Goal: Task Accomplishment & Management: Complete application form

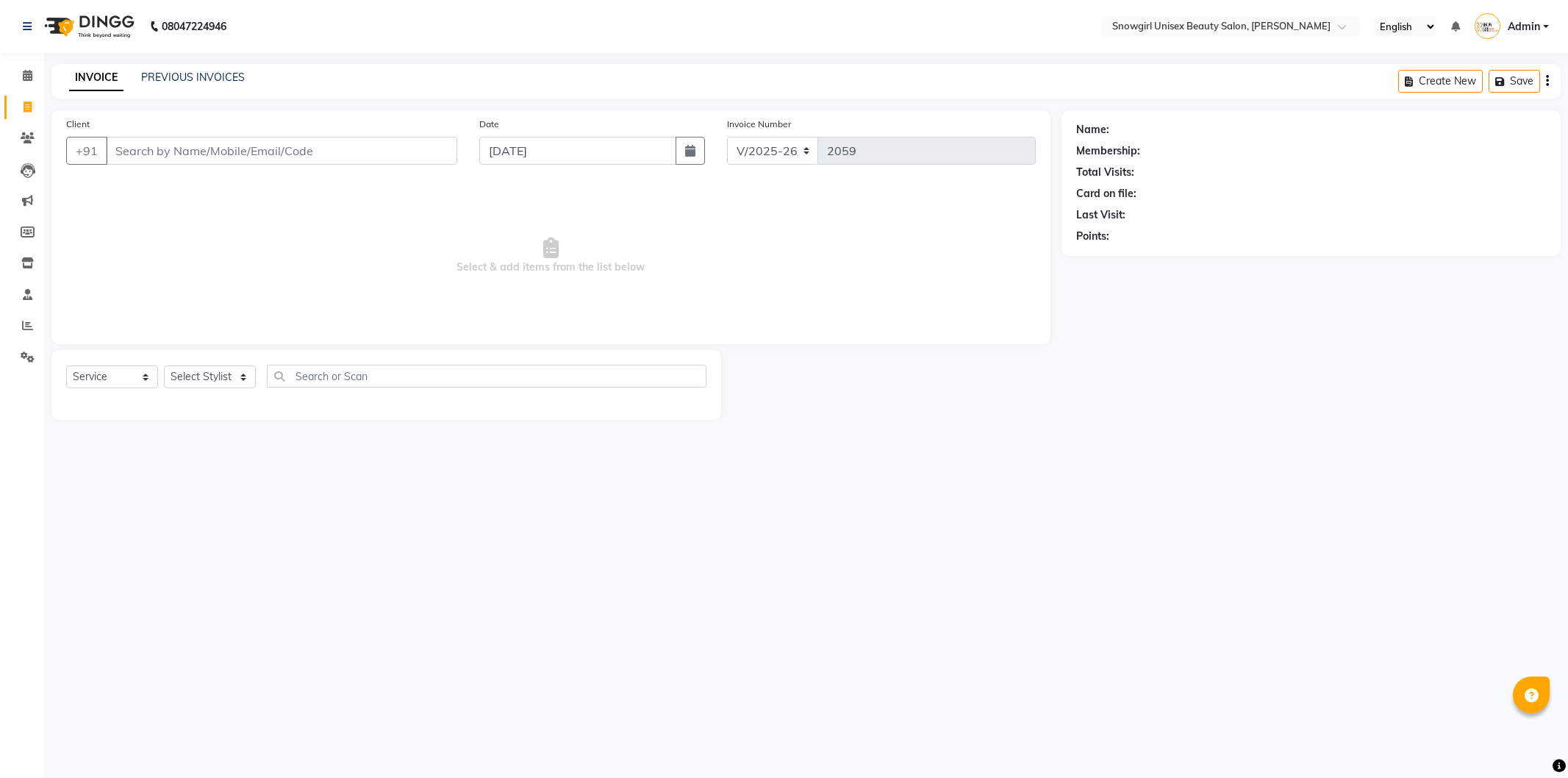
select select "5593"
select select "service"
click at [327, 153] on input "Client" at bounding box center [281, 150] width 352 height 28
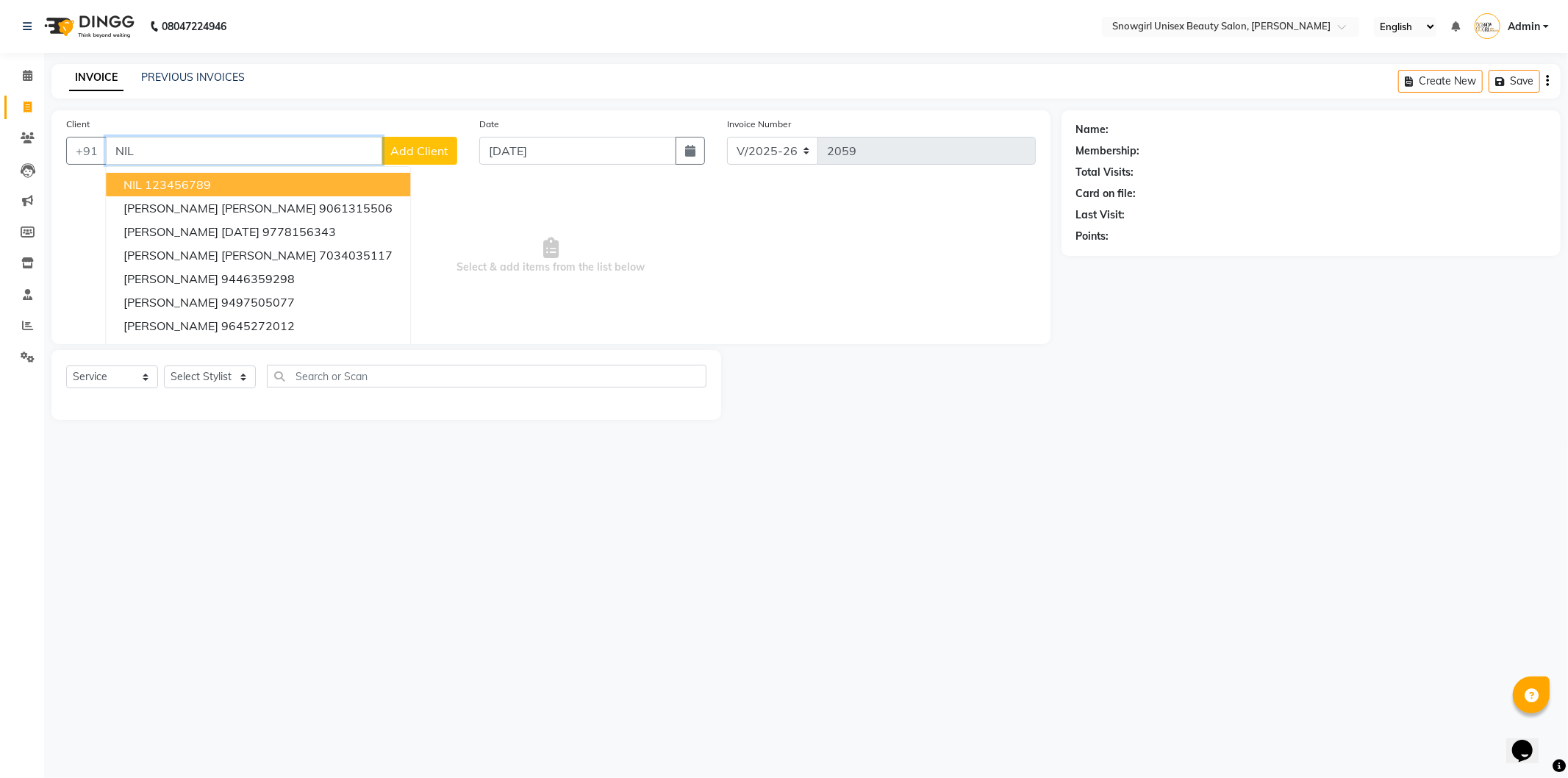
click at [224, 191] on button "NIL 123456789" at bounding box center [258, 184] width 304 height 23
type input "123456789"
click at [224, 191] on span "Select & add items from the list below" at bounding box center [551, 256] width 970 height 147
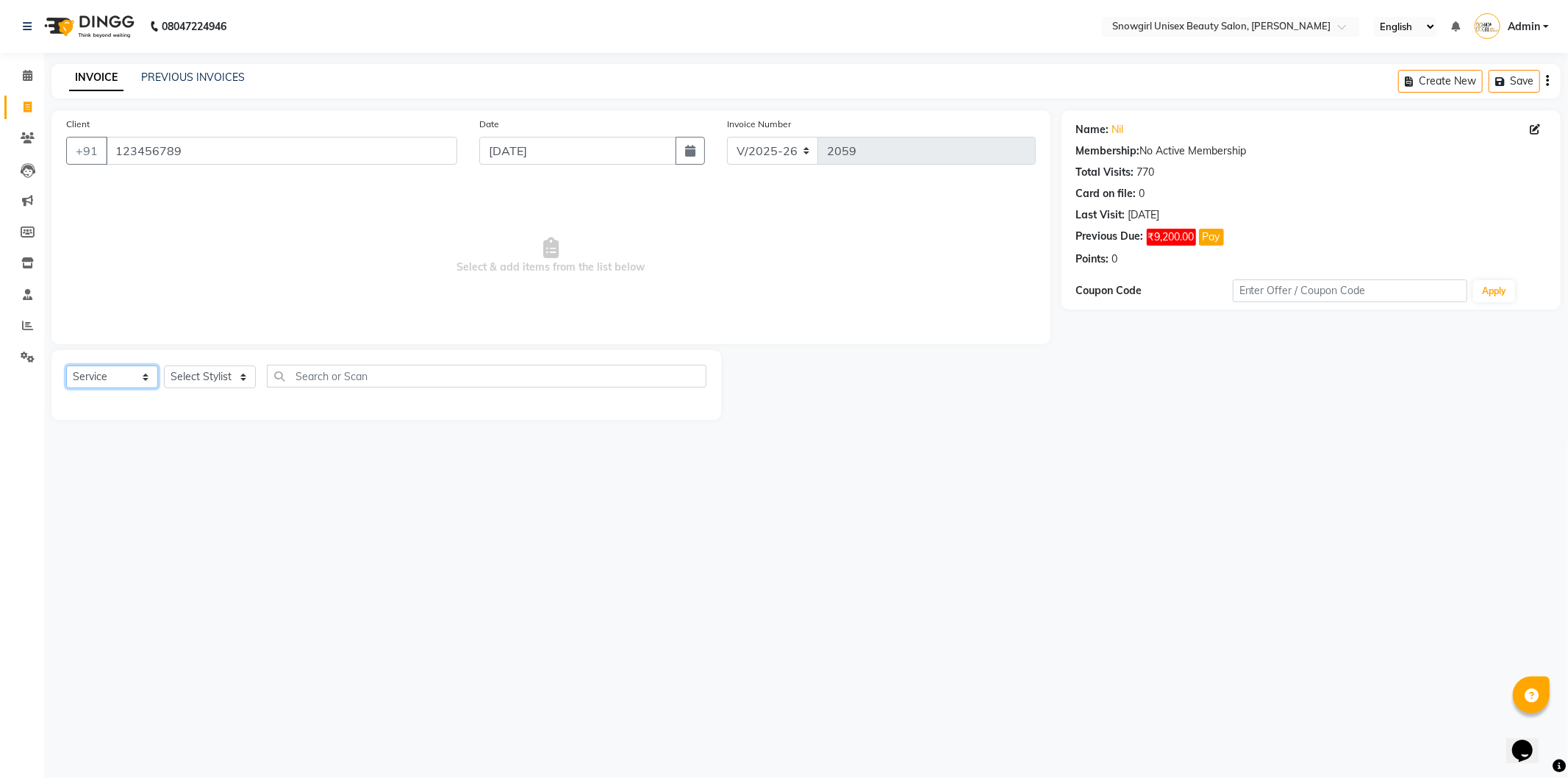
click at [101, 383] on select "Select Service Product Membership Package Voucher Prepaid Gift Card" at bounding box center [112, 376] width 92 height 22
click at [66, 366] on select "Select Service Product Membership Package Voucher Prepaid Gift Card" at bounding box center [112, 376] width 92 height 22
click at [106, 390] on div "Select Service Product Membership Package Voucher Prepaid Gift Card Select Styl…" at bounding box center [386, 382] width 640 height 35
click at [110, 383] on select "Select Service Product Membership Package Voucher Prepaid Gift Card" at bounding box center [112, 376] width 92 height 22
select select "service"
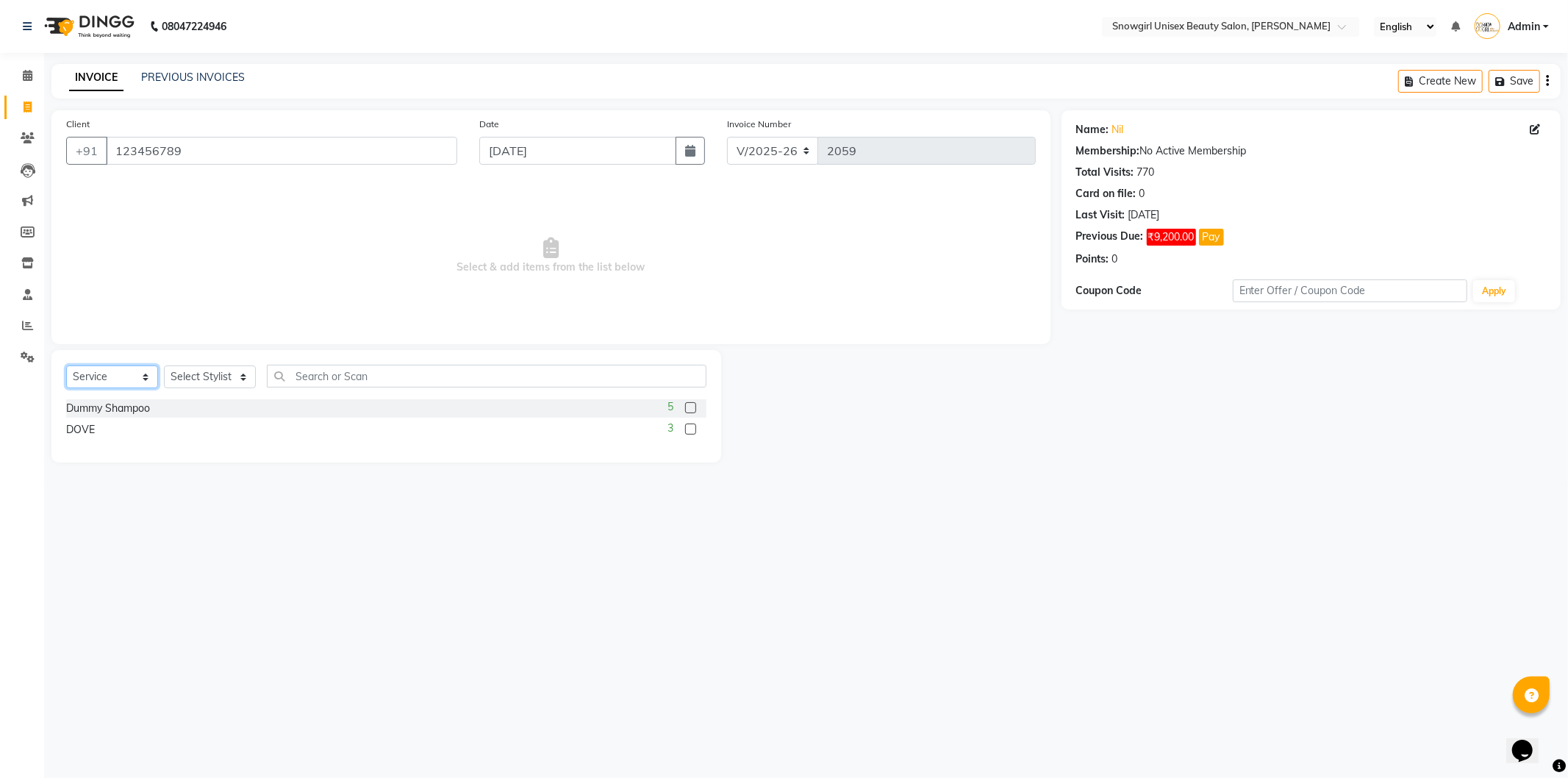
click at [66, 366] on select "Select Service Product Membership Package Voucher Prepaid Gift Card" at bounding box center [112, 376] width 92 height 22
click at [169, 381] on select "Select Stylist [PERSON_NAME] [PERSON_NAME] [PERSON_NAME] [PERSON_NAME] [PERSON_…" at bounding box center [209, 376] width 92 height 22
click at [114, 369] on select "Select Service Product Membership Package Voucher Prepaid Gift Card" at bounding box center [112, 376] width 92 height 22
click at [66, 366] on select "Select Service Product Membership Package Voucher Prepaid Gift Card" at bounding box center [112, 376] width 92 height 22
click at [237, 381] on select "Select Stylist [PERSON_NAME] [PERSON_NAME] [PERSON_NAME] [PERSON_NAME] [PERSON_…" at bounding box center [209, 376] width 92 height 22
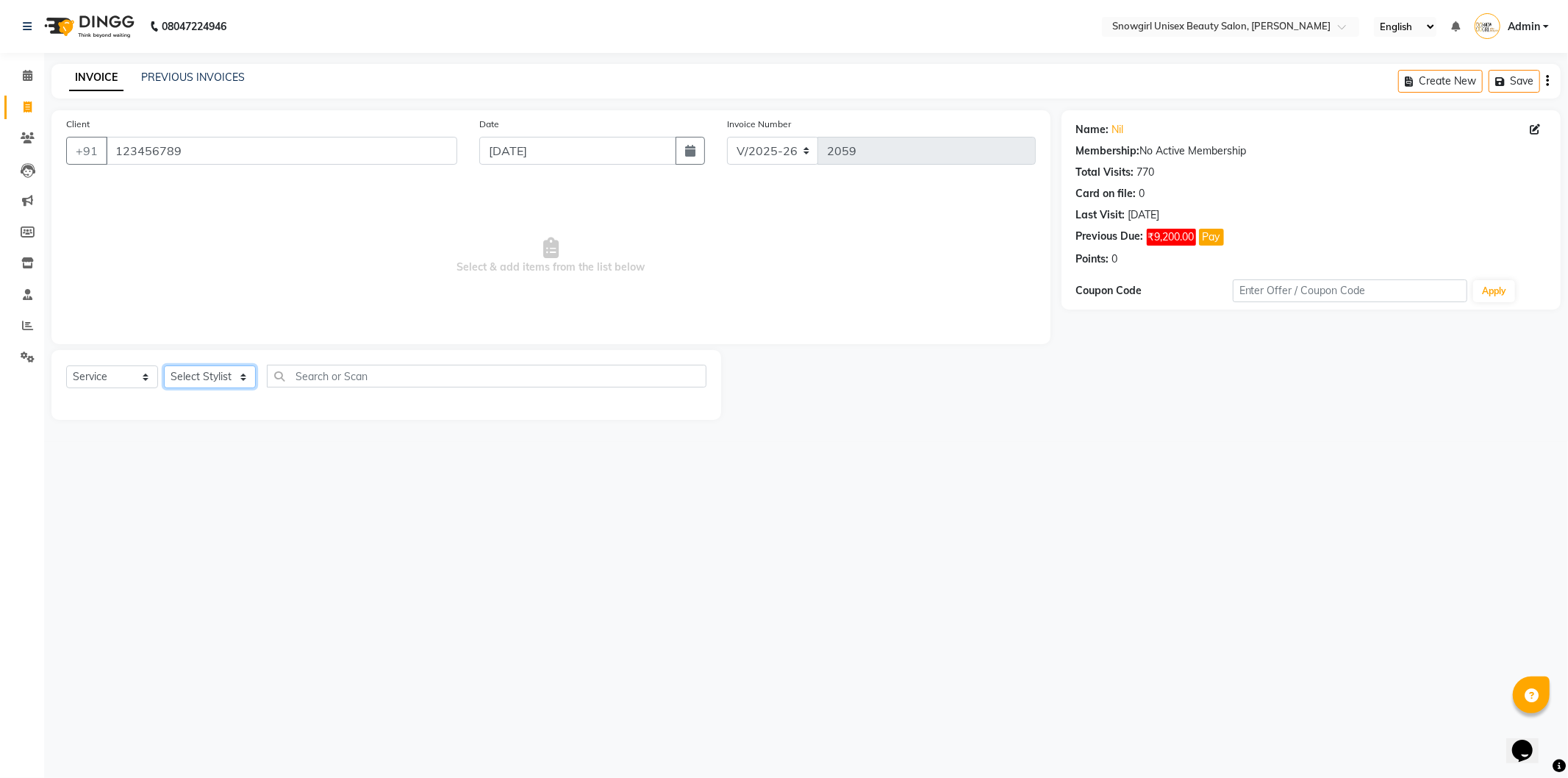
select select "39204"
click at [164, 366] on select "Select Stylist [PERSON_NAME] [PERSON_NAME] [PERSON_NAME] [PERSON_NAME] [PERSON_…" at bounding box center [209, 376] width 92 height 22
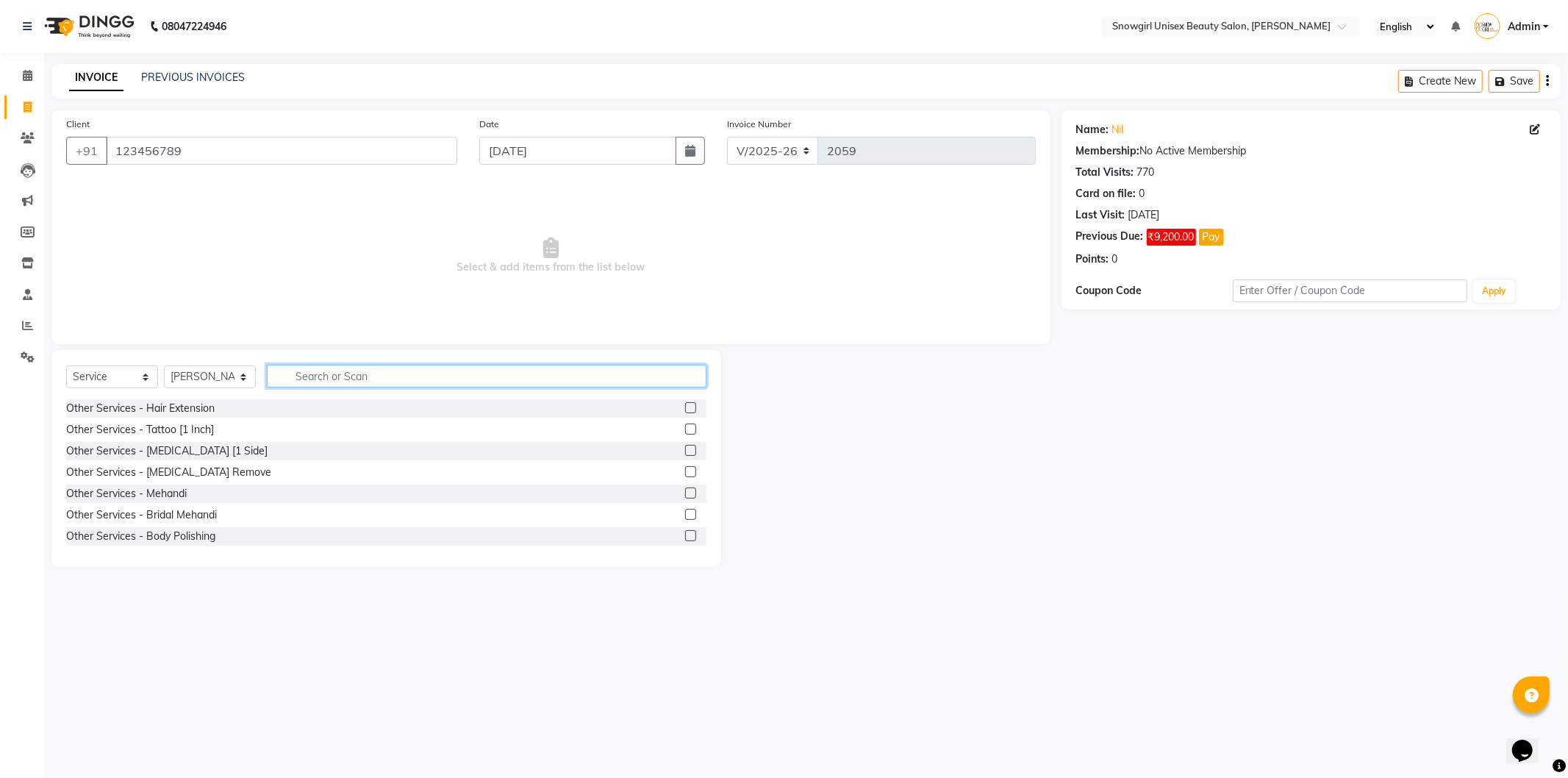
click at [360, 376] on input "text" at bounding box center [487, 376] width 440 height 22
click at [472, 377] on input "text" at bounding box center [487, 376] width 440 height 22
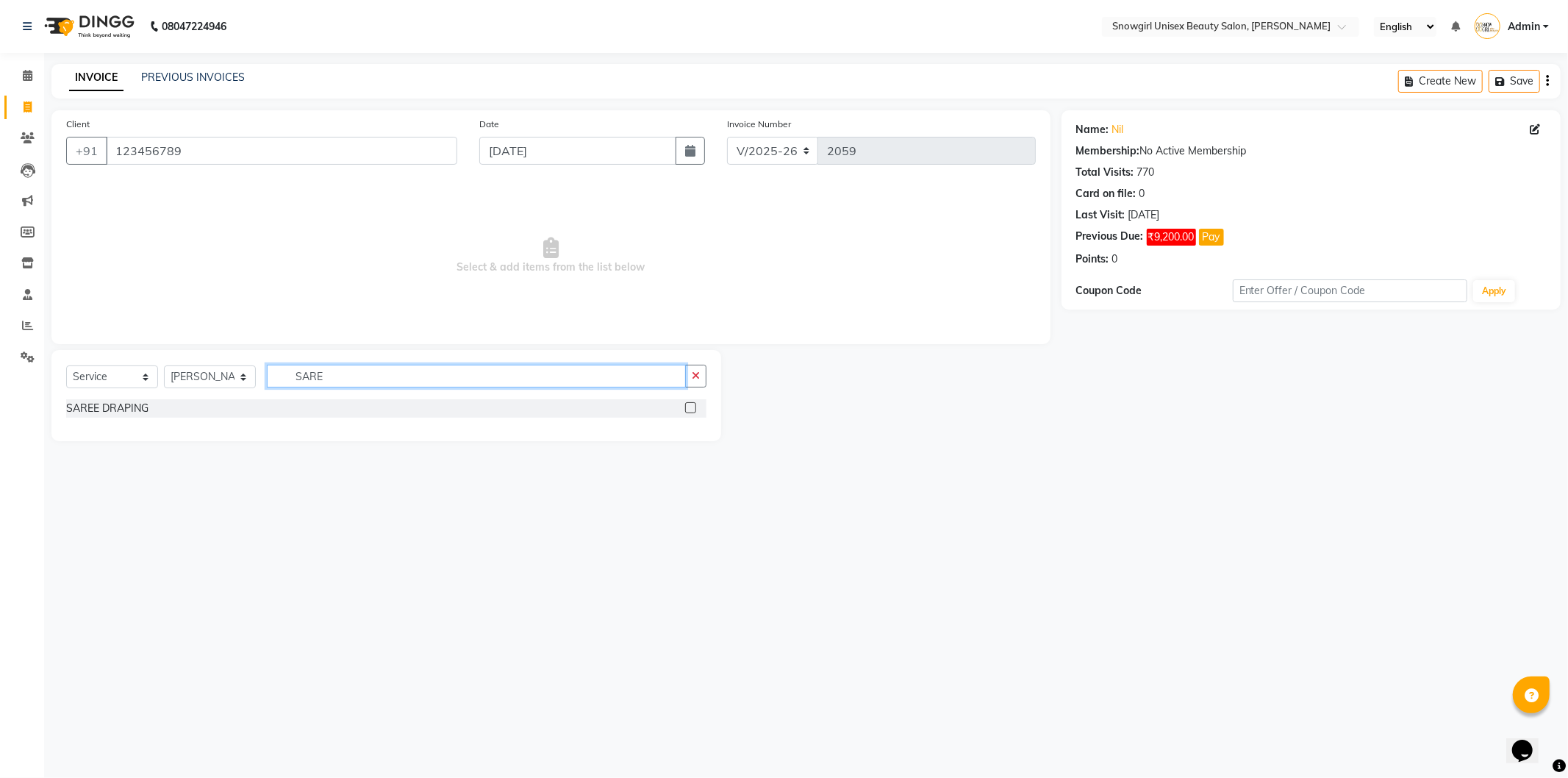
type input "SARE"
click at [688, 407] on label at bounding box center [691, 408] width 11 height 11
click at [688, 407] on input "checkbox" at bounding box center [690, 408] width 10 height 10
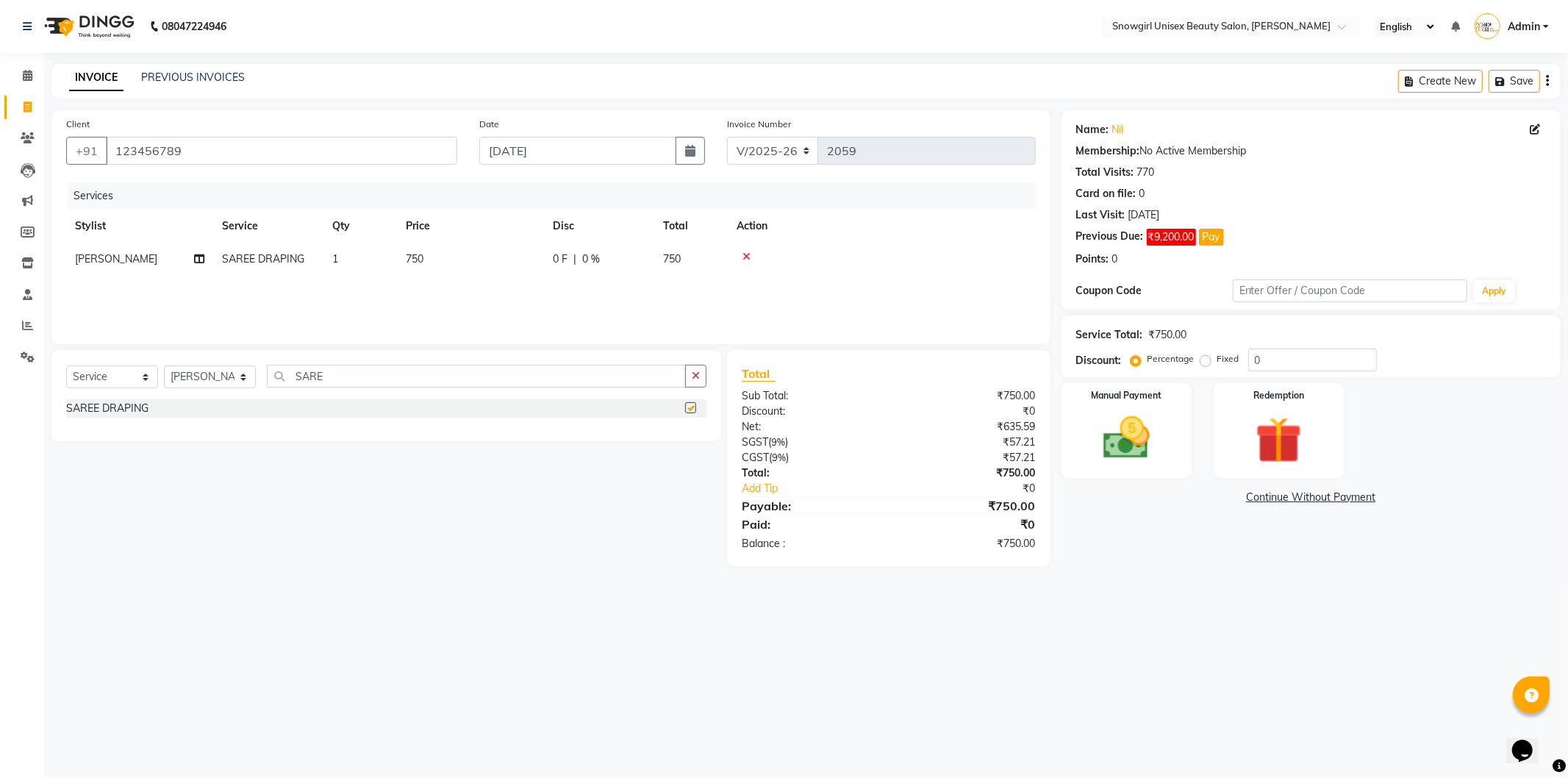
checkbox input "false"
click at [449, 265] on td "750" at bounding box center [470, 258] width 147 height 33
select select "39204"
click at [525, 262] on input "750" at bounding box center [539, 262] width 130 height 22
type input "7"
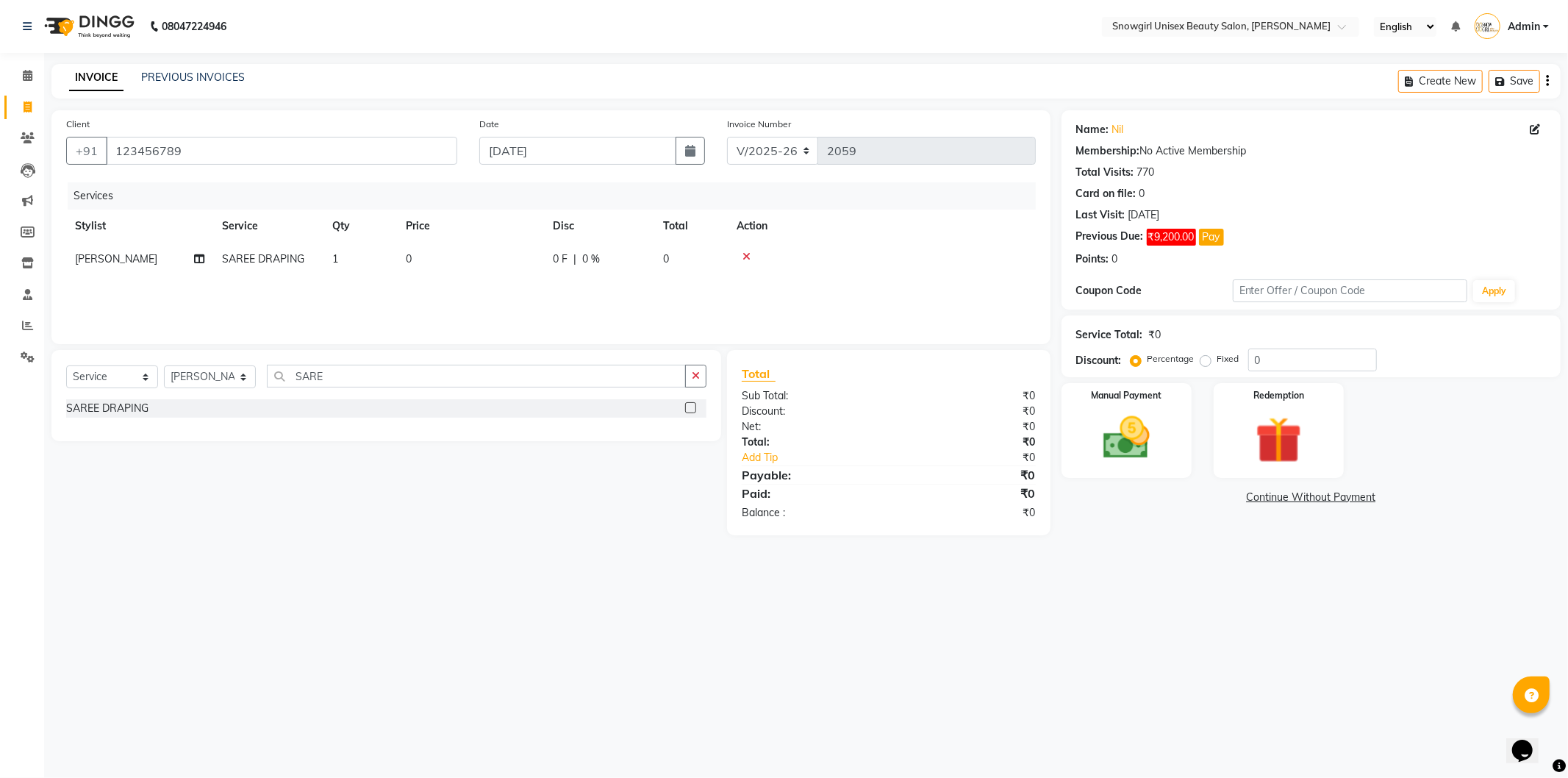
click at [381, 263] on td "1" at bounding box center [360, 258] width 73 height 33
select select "39204"
click at [505, 268] on input "0" at bounding box center [539, 262] width 130 height 22
type input "300"
click at [365, 268] on td "1" at bounding box center [360, 258] width 73 height 33
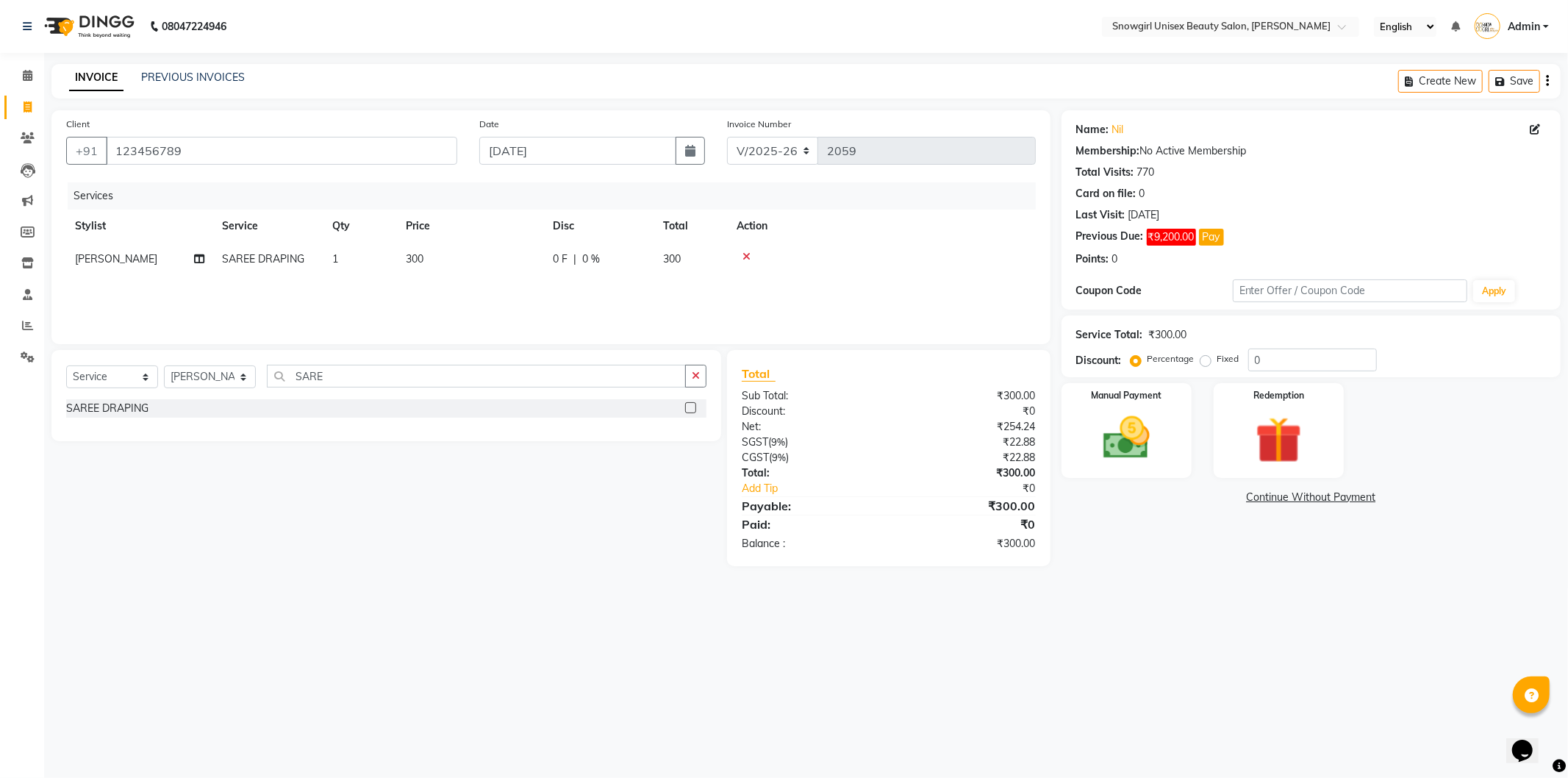
select select "39204"
click at [432, 258] on input "1" at bounding box center [429, 262] width 55 height 22
type input "4"
click at [437, 287] on div "Services Stylist Service Qty Price Disc Total Action [PERSON_NAME] [PERSON_NAME…" at bounding box center [551, 256] width 970 height 147
click at [691, 368] on button "button" at bounding box center [696, 376] width 21 height 22
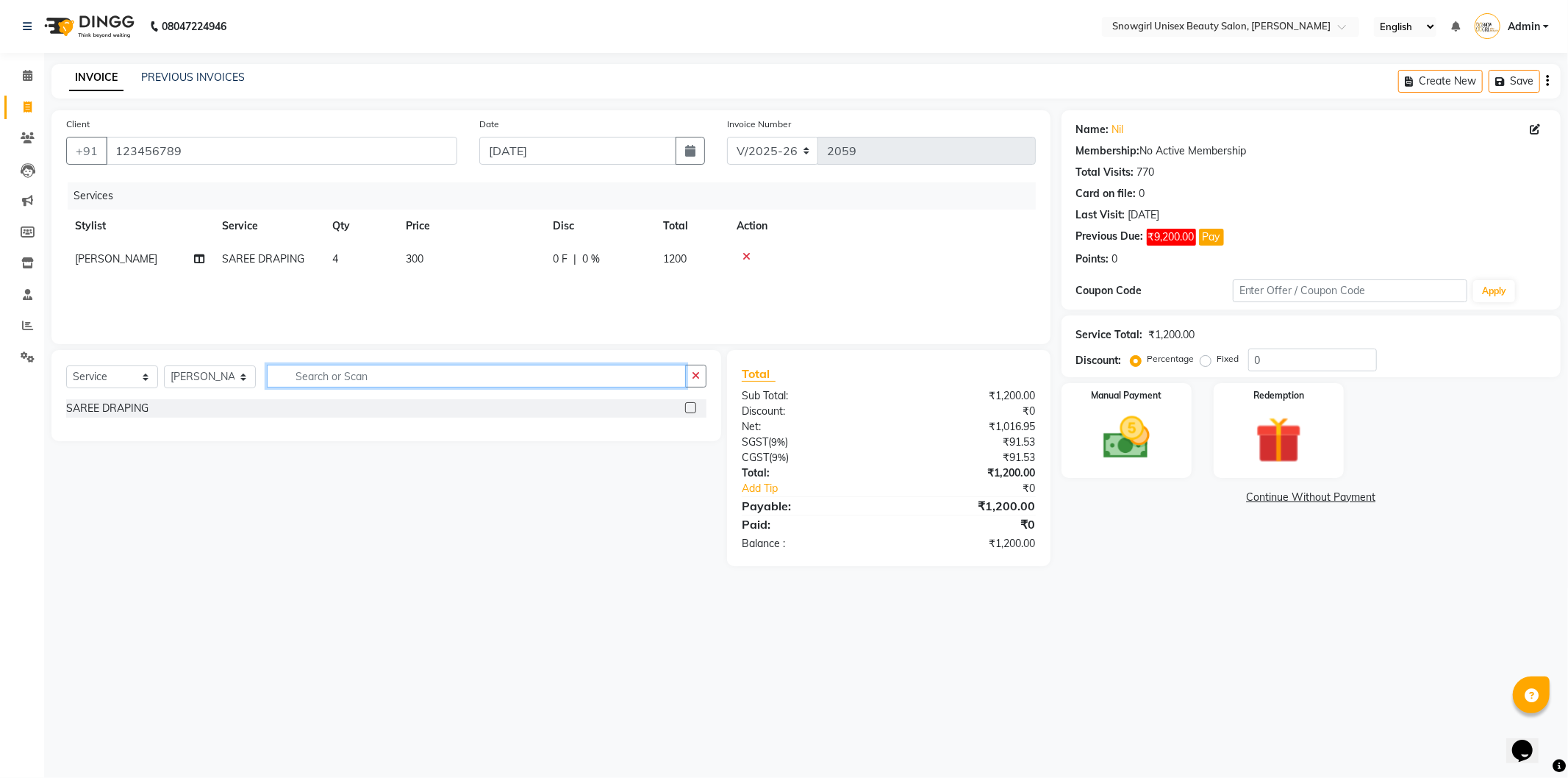
click at [686, 368] on input "text" at bounding box center [476, 376] width 419 height 22
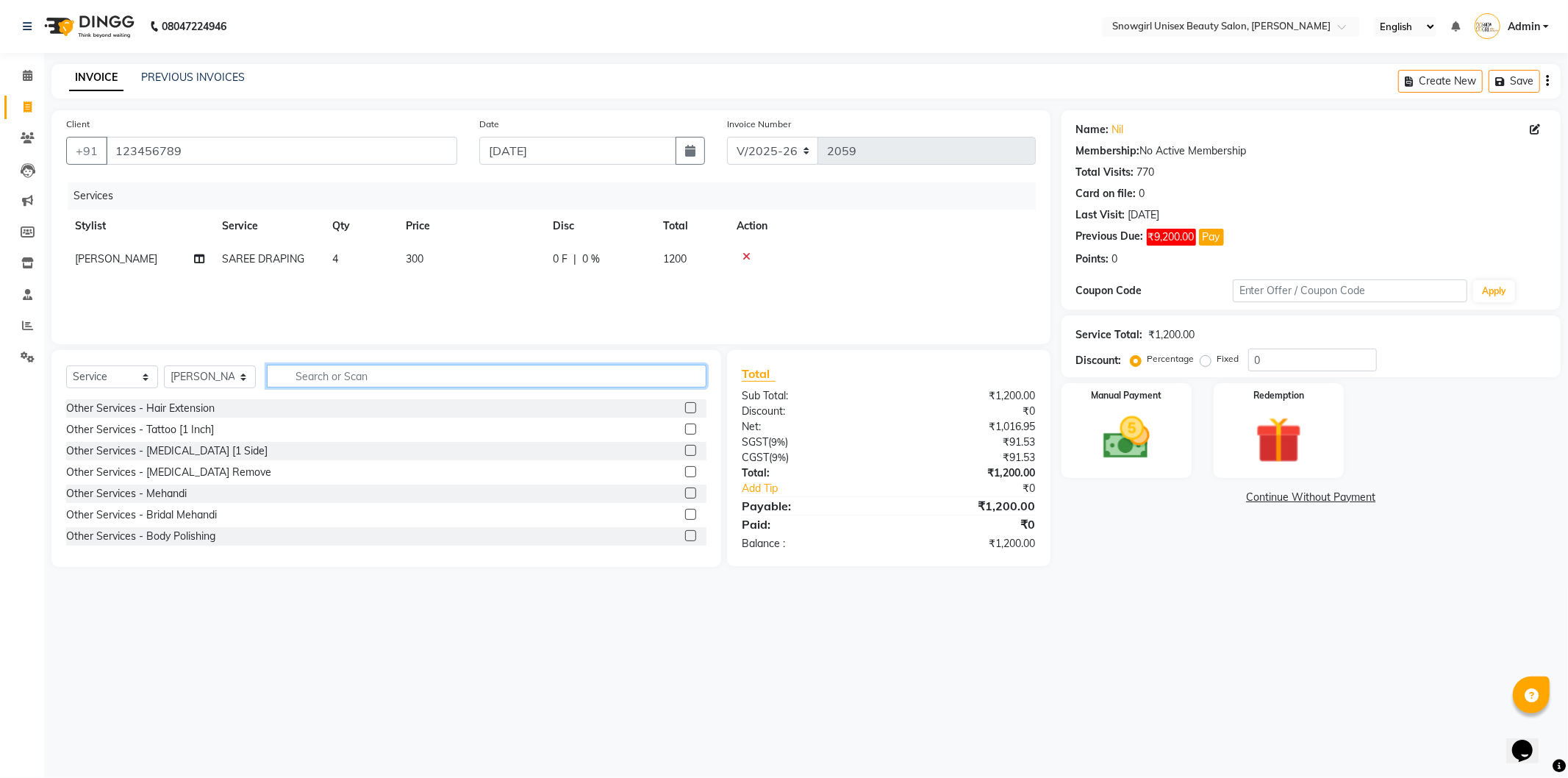
click at [663, 385] on input "text" at bounding box center [487, 376] width 440 height 22
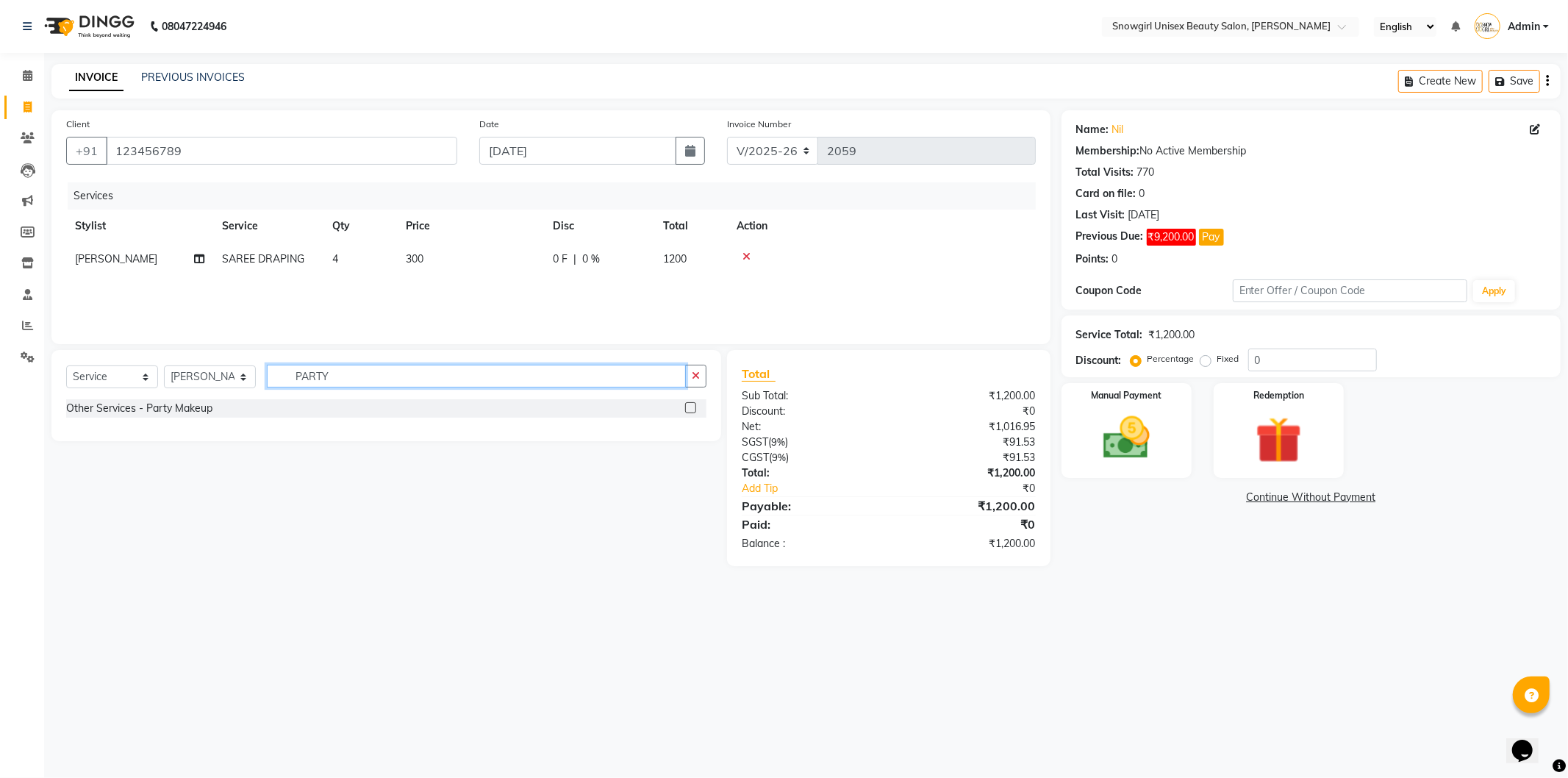
type input "PARTY"
click at [692, 402] on label at bounding box center [691, 408] width 11 height 11
click at [692, 403] on input "checkbox" at bounding box center [690, 408] width 10 height 10
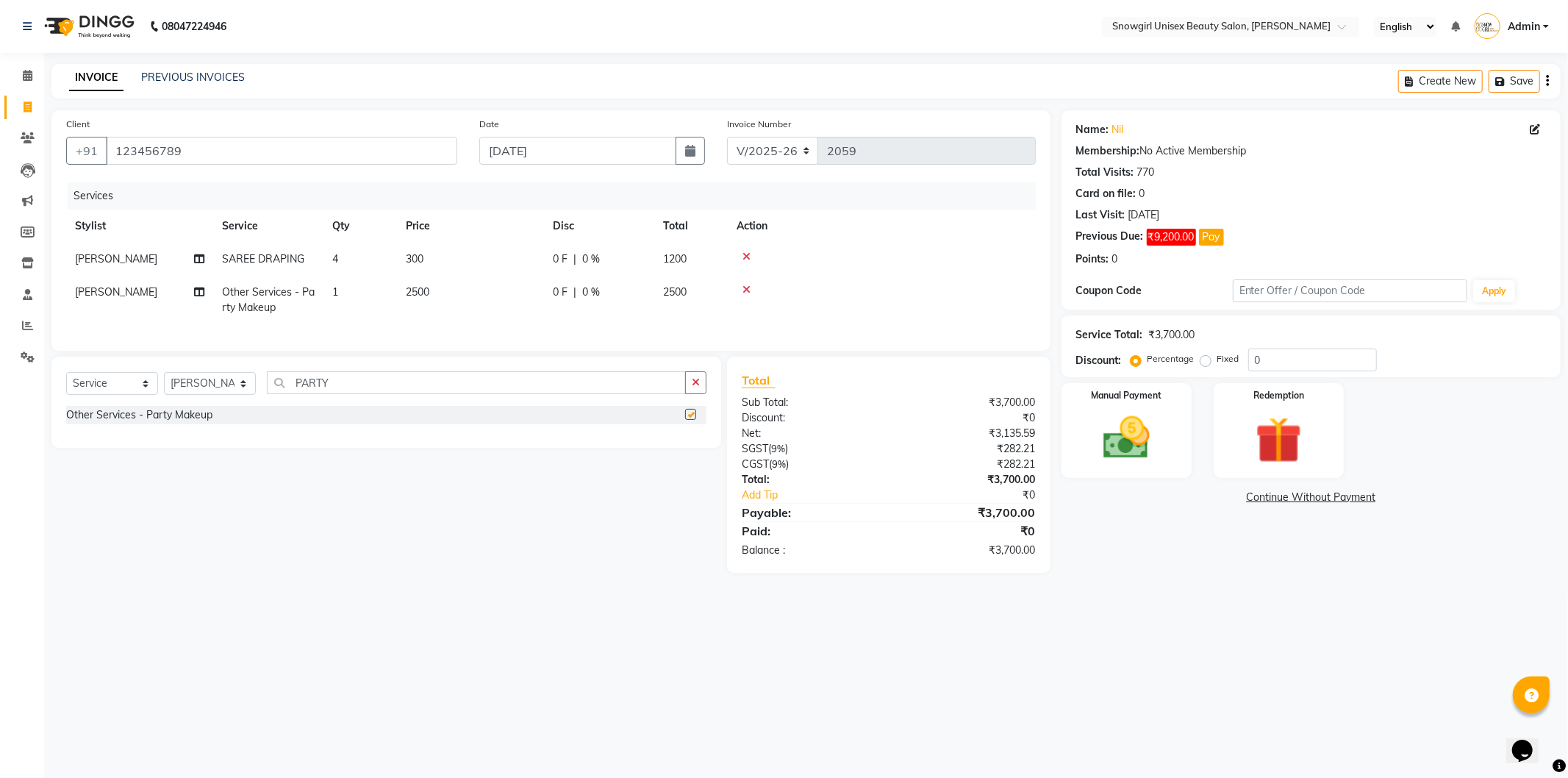
checkbox input "false"
click at [474, 292] on td "2500" at bounding box center [470, 300] width 147 height 48
select select "39204"
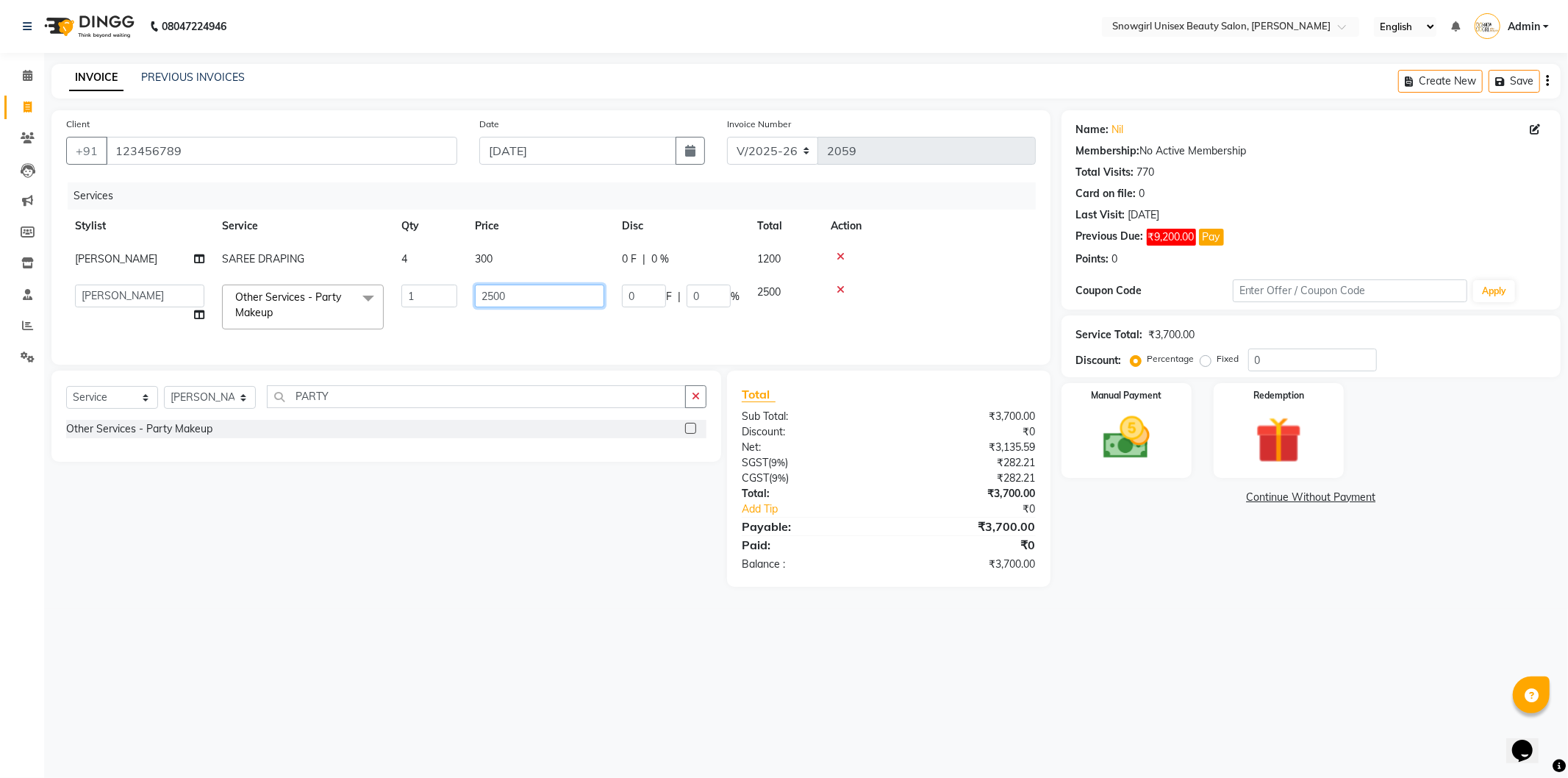
click at [510, 294] on input "2500" at bounding box center [539, 295] width 130 height 22
type input "2"
type input "1000"
click at [509, 325] on div "Services Stylist Service Qty Price Disc Total Action [PERSON_NAME] SAREE DRAPIN…" at bounding box center [551, 266] width 970 height 167
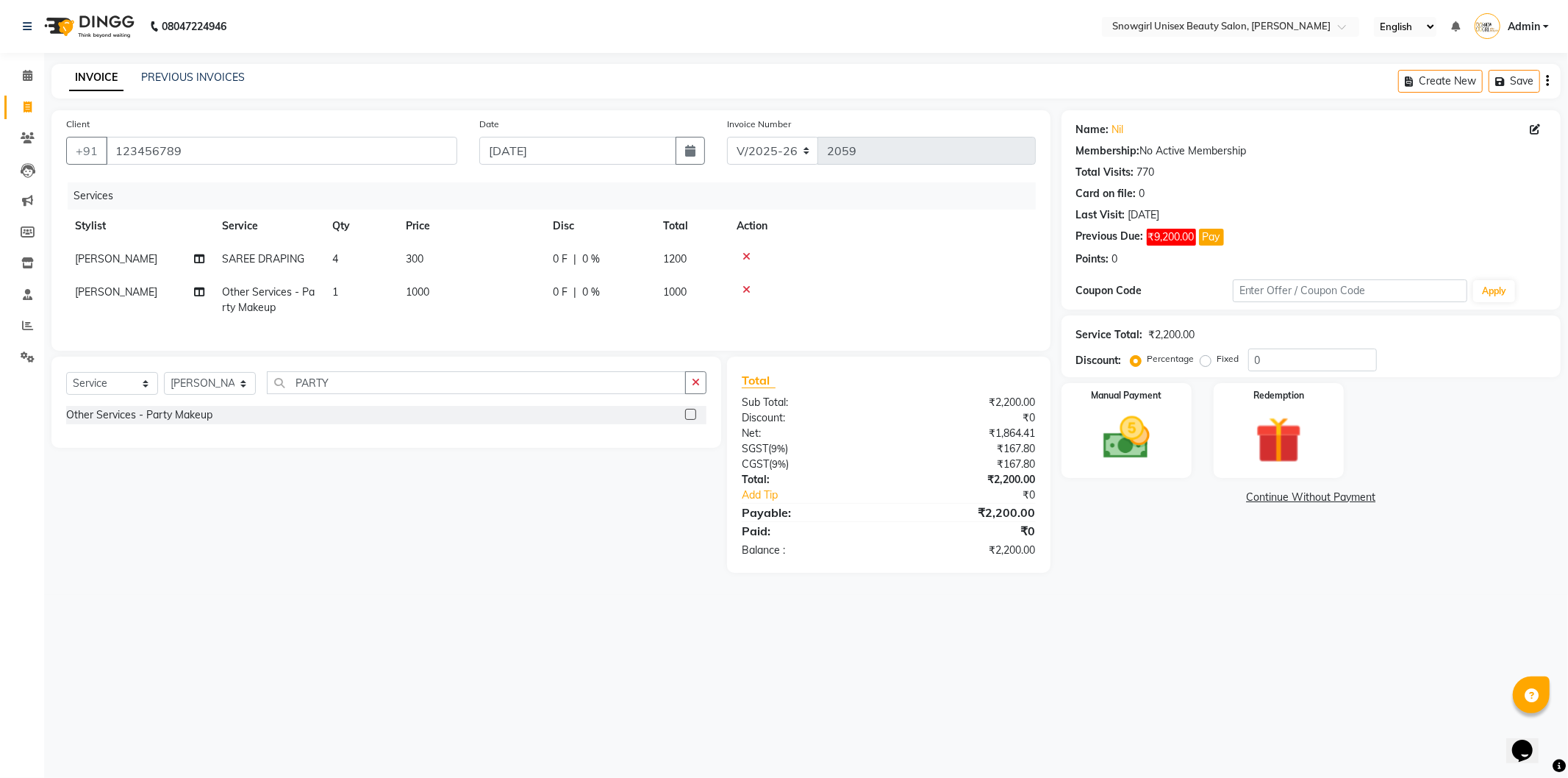
click at [700, 394] on button "button" at bounding box center [696, 382] width 21 height 22
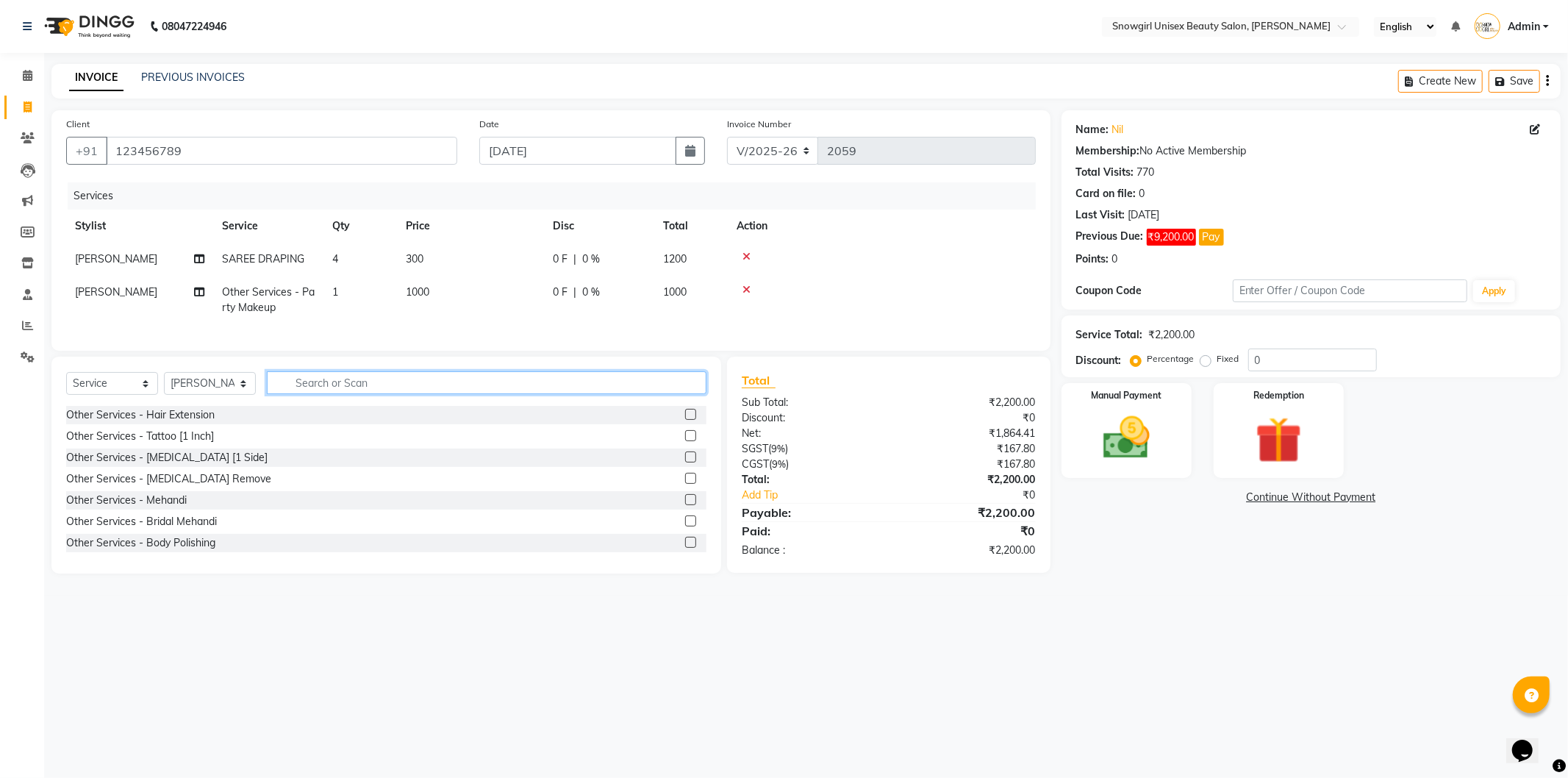
click at [700, 394] on input "text" at bounding box center [487, 382] width 440 height 22
click at [214, 394] on select "Select Stylist [PERSON_NAME] [PERSON_NAME] [PERSON_NAME] [PERSON_NAME] [PERSON_…" at bounding box center [209, 383] width 92 height 22
select select "43464"
click at [164, 385] on select "Select Stylist [PERSON_NAME] [PERSON_NAME] [PERSON_NAME] [PERSON_NAME] [PERSON_…" at bounding box center [209, 383] width 92 height 22
click at [365, 382] on div "Select Service Product Membership Package Voucher Prepaid Gift Card Select Styl…" at bounding box center [386, 465] width 670 height 216
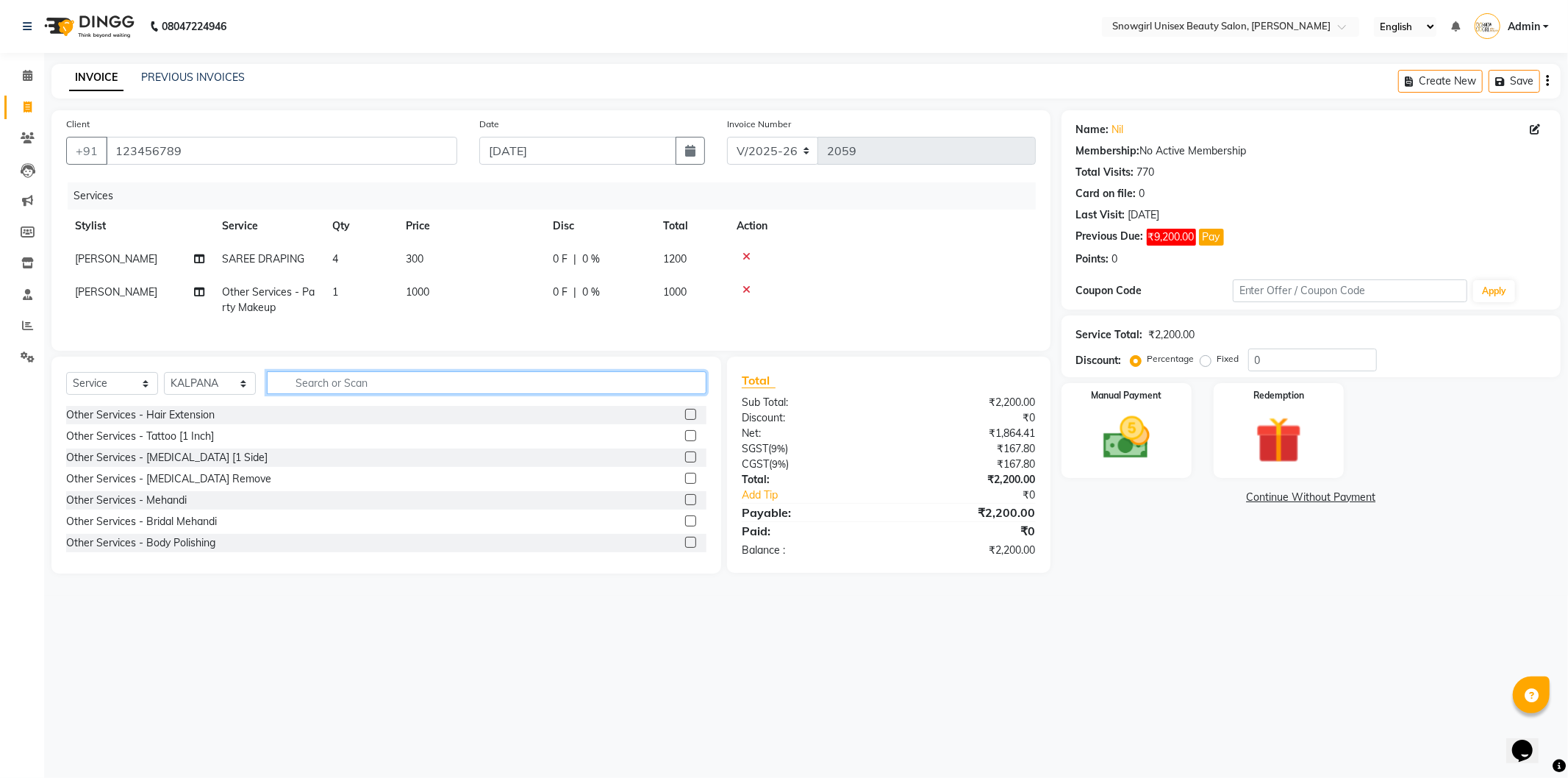
click at [364, 394] on input "text" at bounding box center [487, 382] width 440 height 22
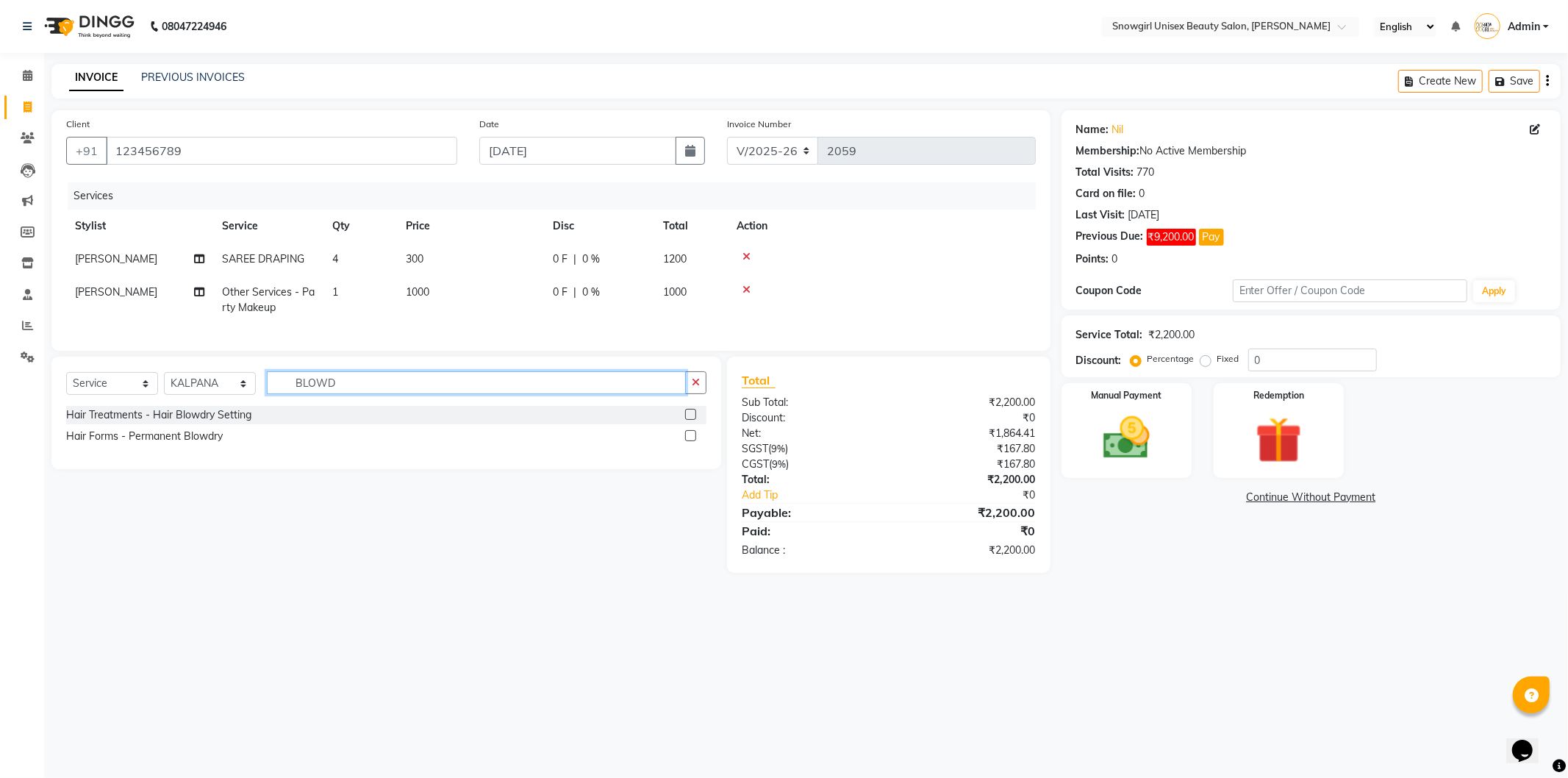
type input "BLOWD"
click at [692, 419] on label at bounding box center [691, 414] width 11 height 11
click at [692, 419] on input "checkbox" at bounding box center [690, 415] width 10 height 10
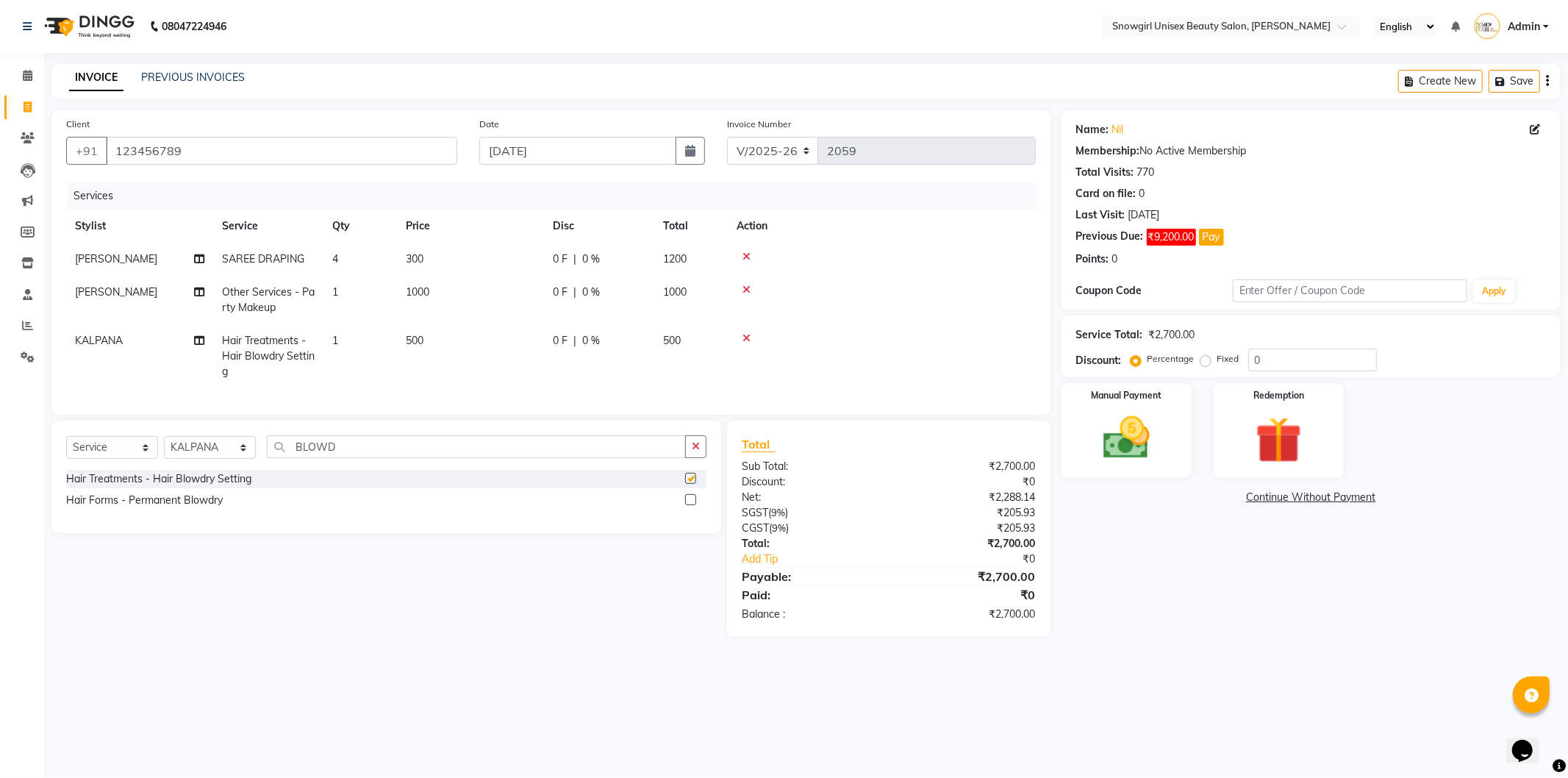
checkbox input "false"
click at [471, 342] on td "500" at bounding box center [470, 356] width 147 height 64
select select "43464"
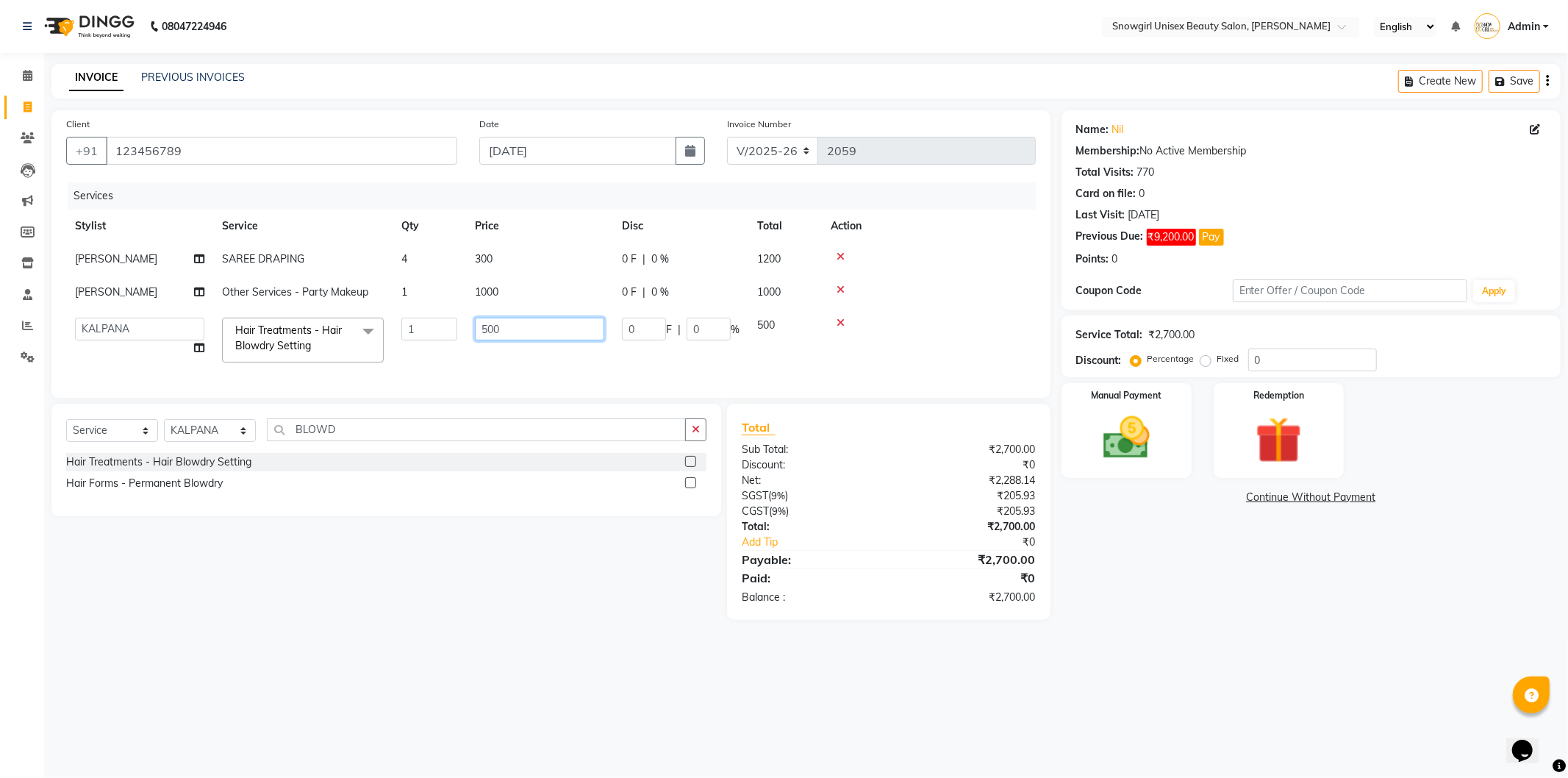
click at [494, 325] on input "500" at bounding box center [539, 328] width 130 height 22
click at [503, 326] on input "500" at bounding box center [539, 328] width 130 height 22
type input "5"
type input "3"
type input "650"
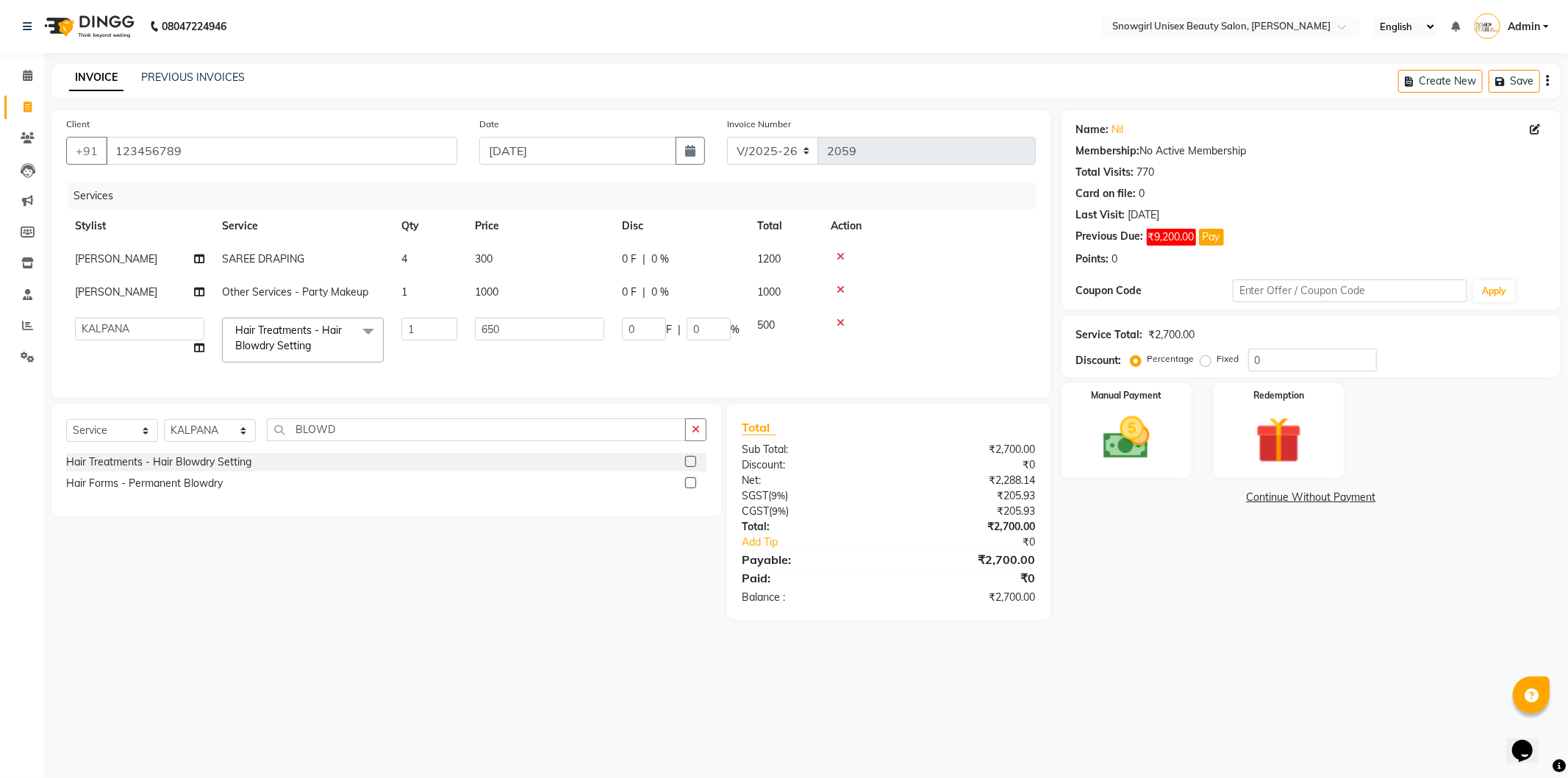
click at [504, 356] on td "650" at bounding box center [539, 340] width 147 height 63
select select "43464"
click at [551, 329] on input "650" at bounding box center [539, 328] width 130 height 22
type input "6"
click at [542, 327] on input "number" at bounding box center [539, 328] width 130 height 22
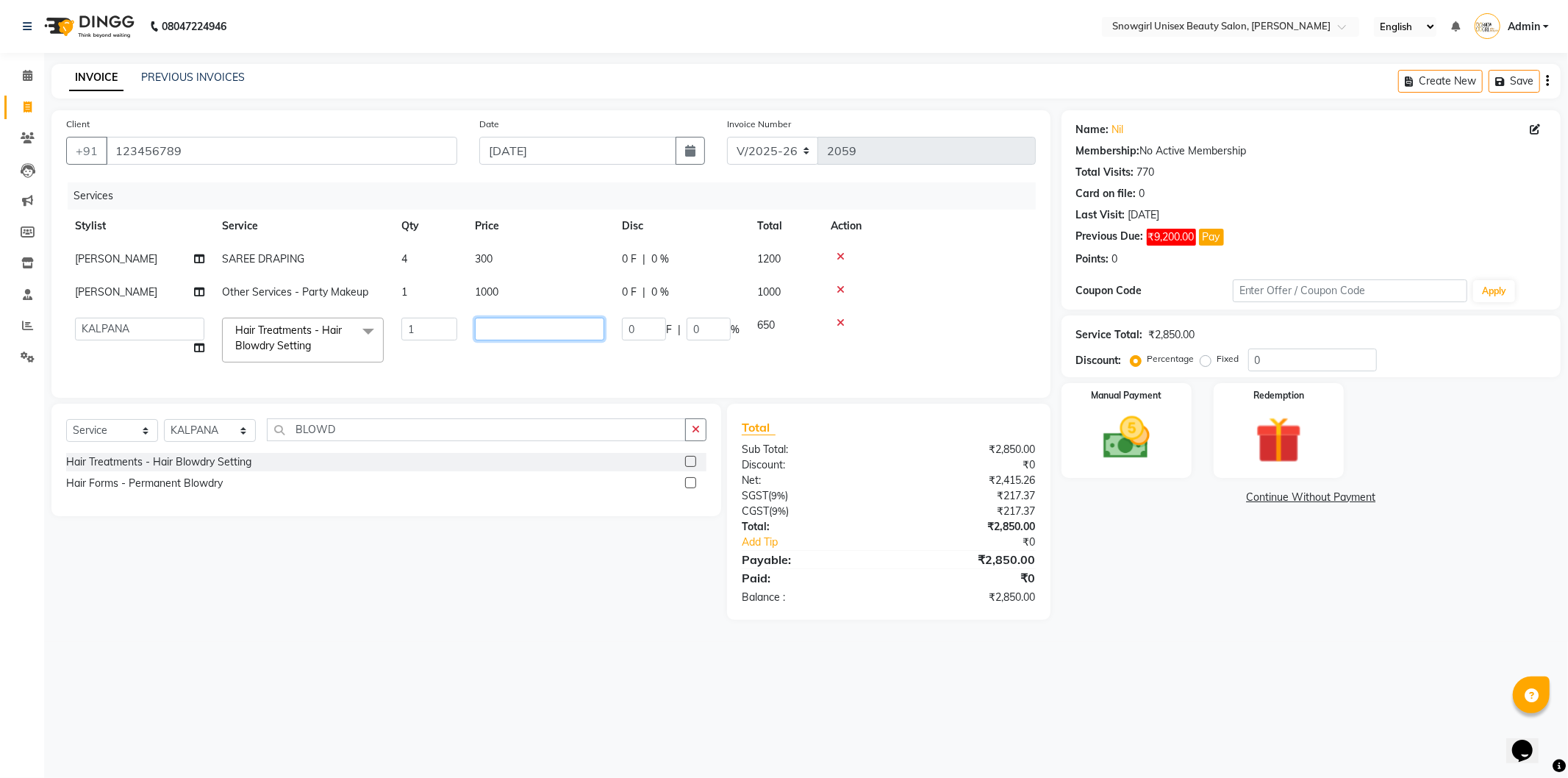
click at [542, 327] on input "number" at bounding box center [539, 328] width 130 height 22
type input "650"
click at [526, 357] on td "650" at bounding box center [539, 340] width 147 height 63
select select "43464"
click at [699, 435] on icon "button" at bounding box center [695, 429] width 8 height 11
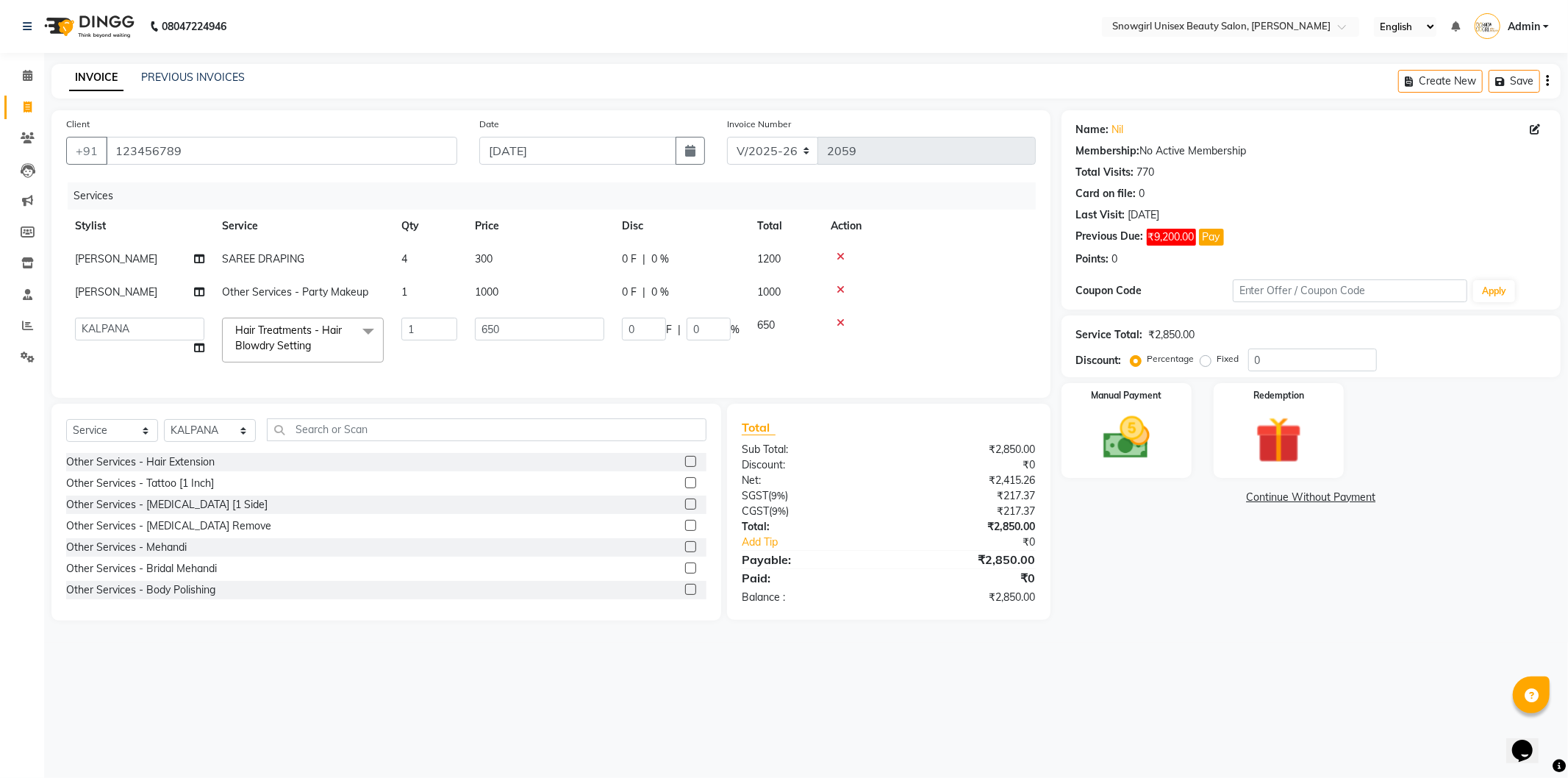
click at [502, 368] on td "650" at bounding box center [539, 340] width 147 height 63
click at [250, 442] on select "Select Stylist [PERSON_NAME] [PERSON_NAME] [PERSON_NAME] [PERSON_NAME] [PERSON_…" at bounding box center [209, 429] width 92 height 22
select select "39205"
click at [164, 431] on select "Select Stylist [PERSON_NAME] [PERSON_NAME] [PERSON_NAME] [PERSON_NAME] [PERSON_…" at bounding box center [209, 429] width 92 height 22
click at [219, 621] on div "Select Service Product Membership Package Voucher Prepaid Gift Card Select Styl…" at bounding box center [386, 512] width 670 height 216
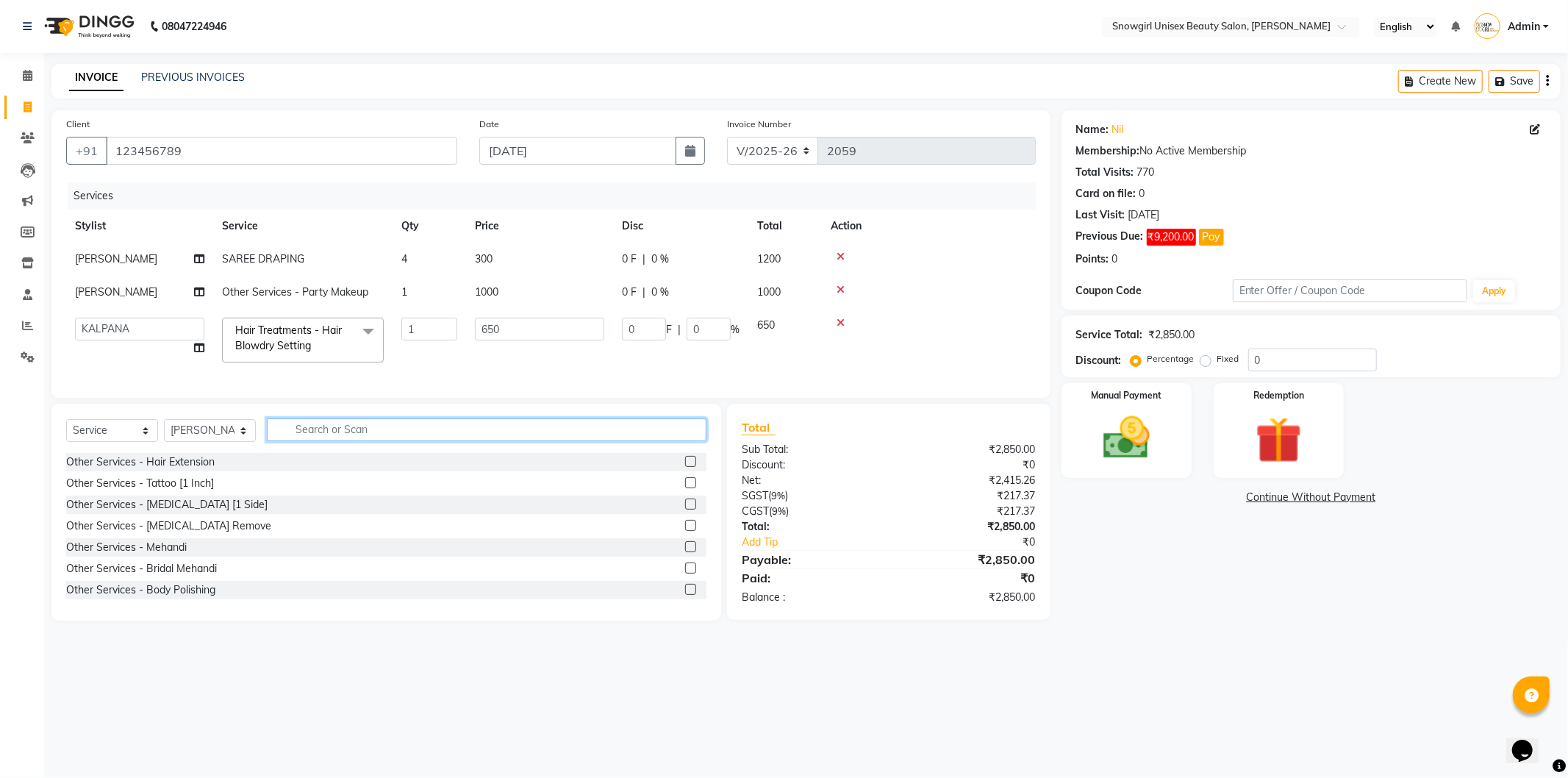
click at [361, 441] on input "text" at bounding box center [487, 429] width 440 height 22
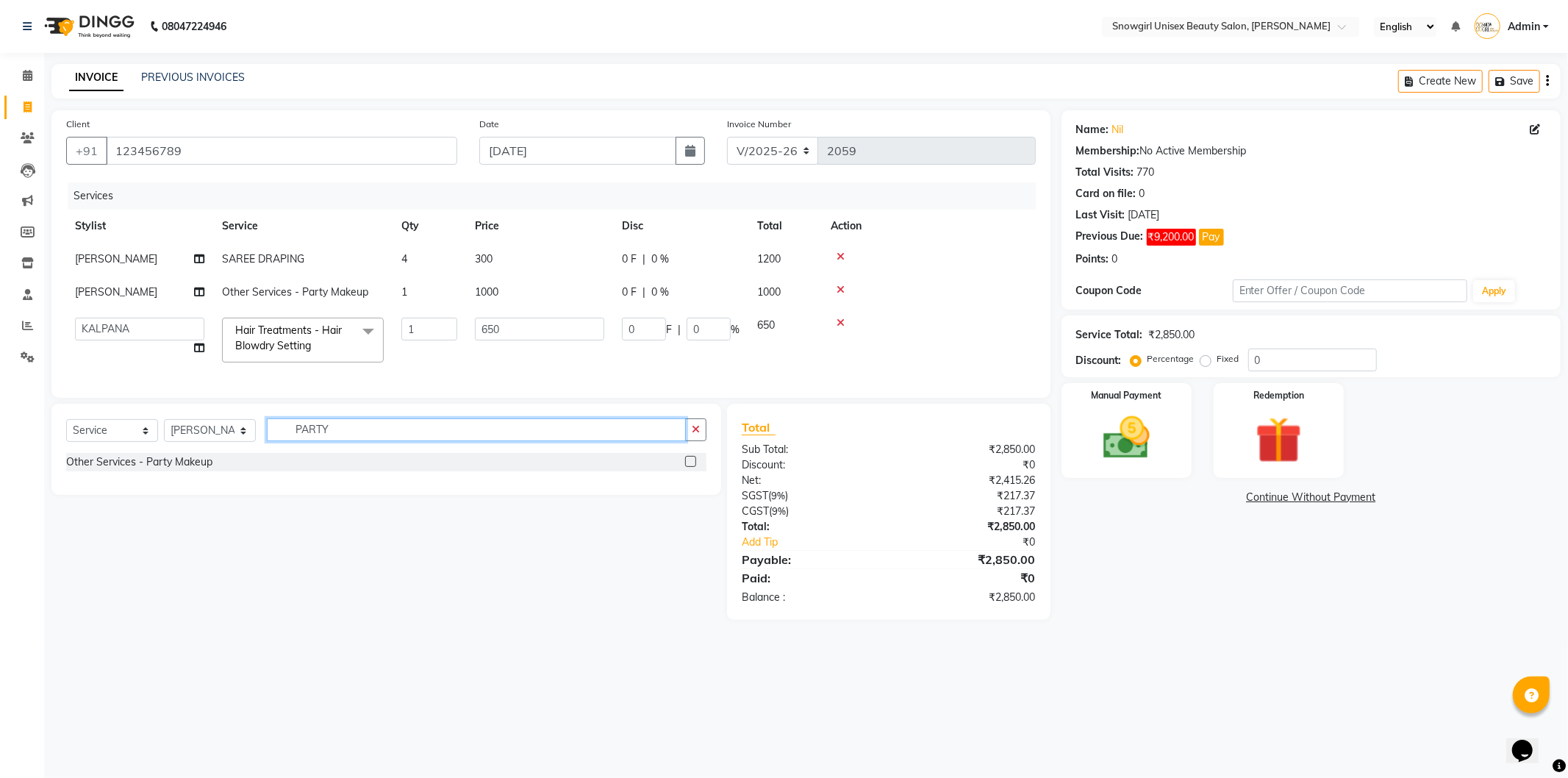
type input "PARTY"
click at [687, 467] on label at bounding box center [691, 461] width 11 height 11
click at [687, 467] on input "checkbox" at bounding box center [690, 461] width 10 height 10
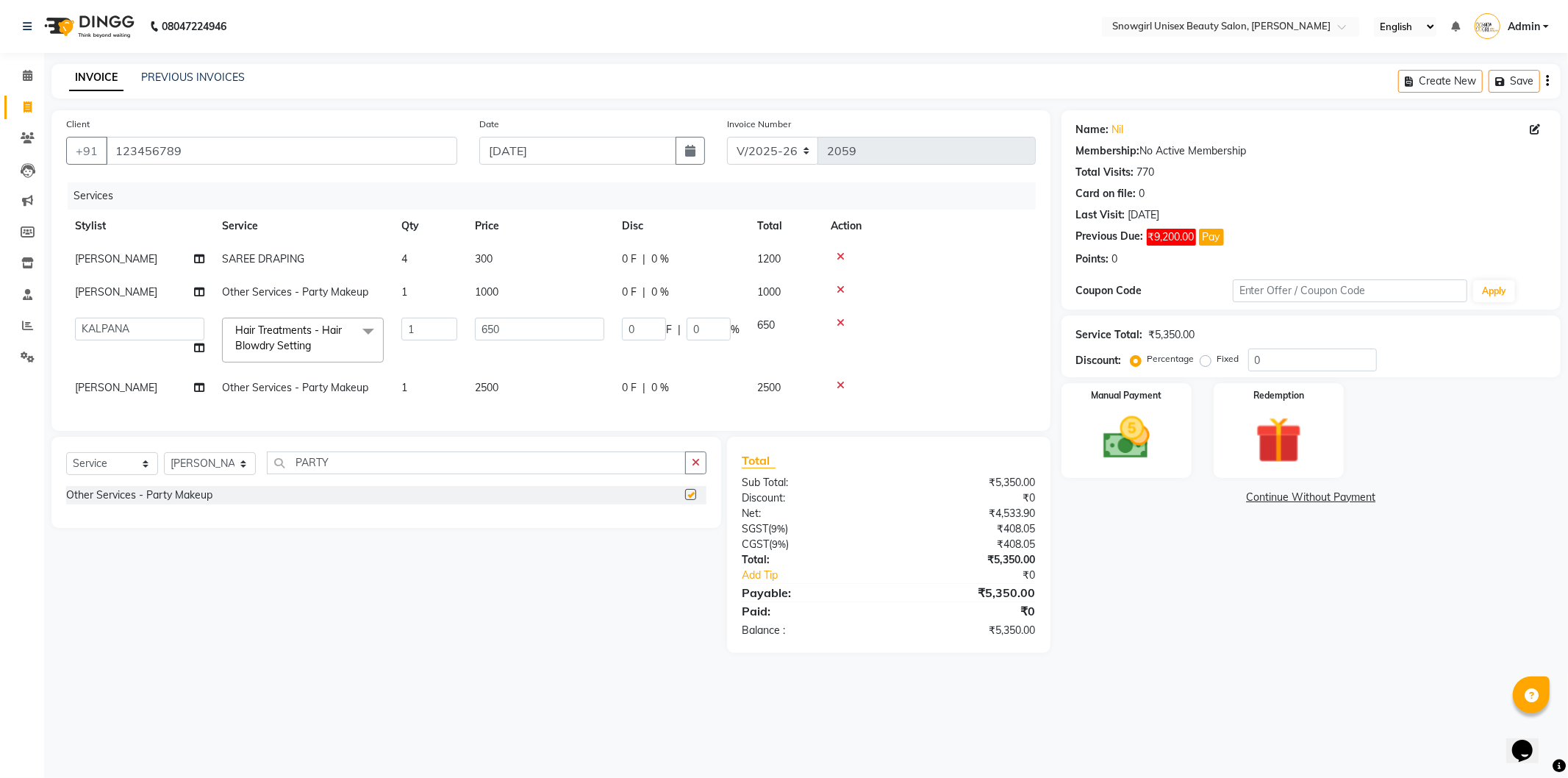
checkbox input "false"
click at [564, 394] on td "2500" at bounding box center [539, 387] width 147 height 33
select select "39205"
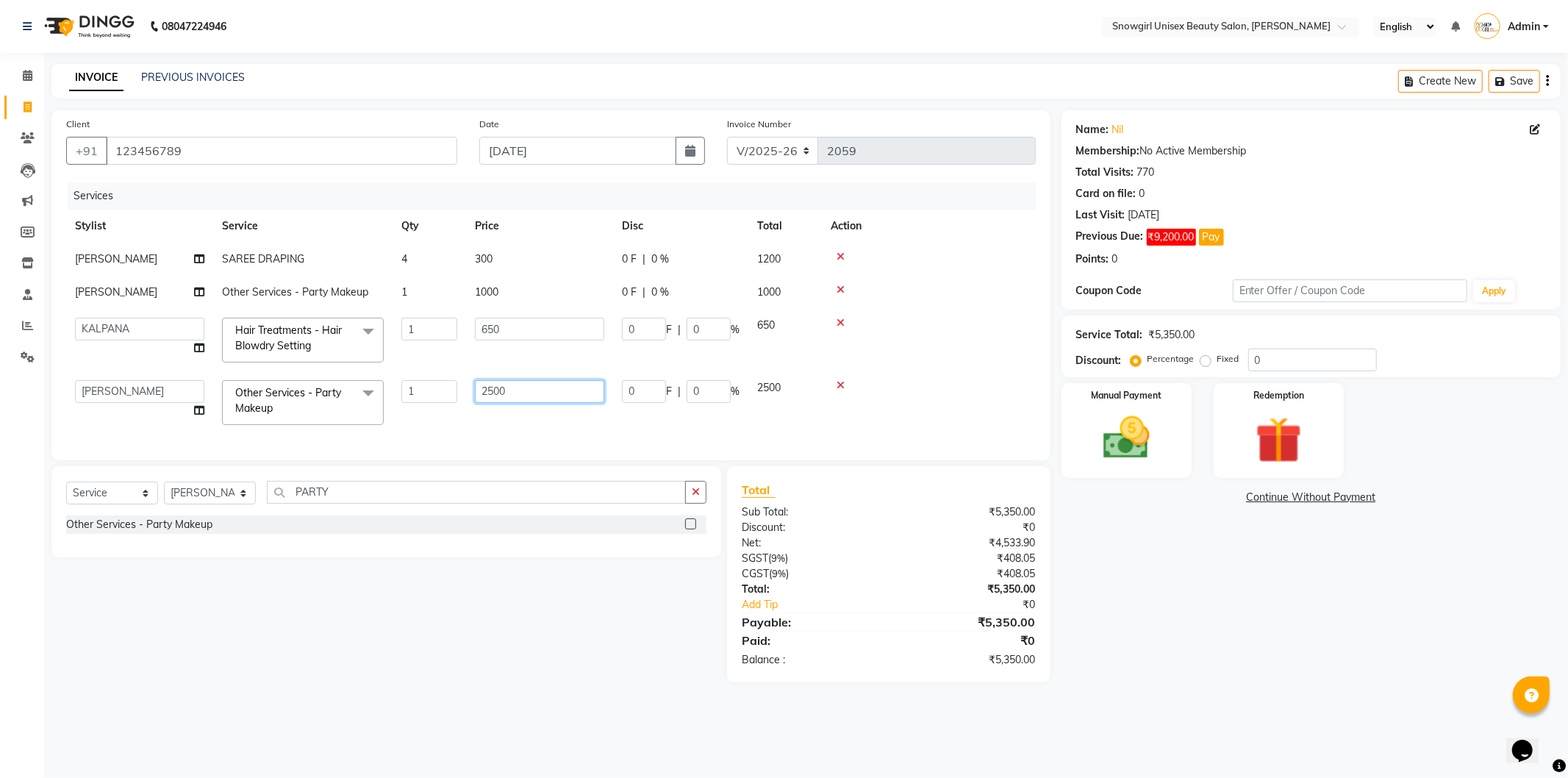
click at [569, 388] on input "2500" at bounding box center [539, 391] width 130 height 22
type input "2"
type input "2150"
click at [550, 432] on div "Client [PHONE_NUMBER] Date [DATE] Invoice Number V/2025 V/[PHONE_NUMBER] Servic…" at bounding box center [551, 284] width 999 height 350
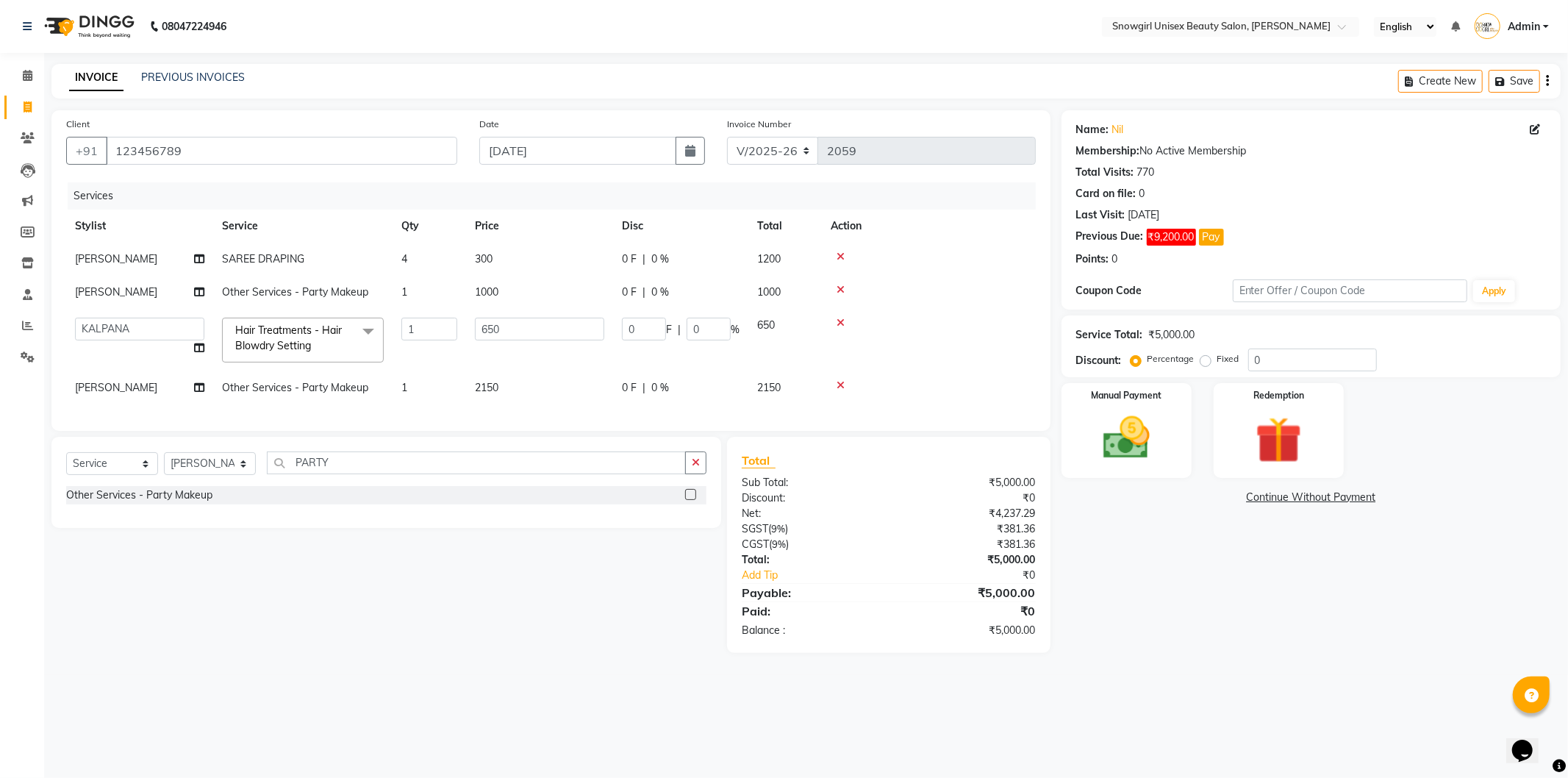
click at [517, 393] on td "2150" at bounding box center [539, 387] width 147 height 33
select select "39205"
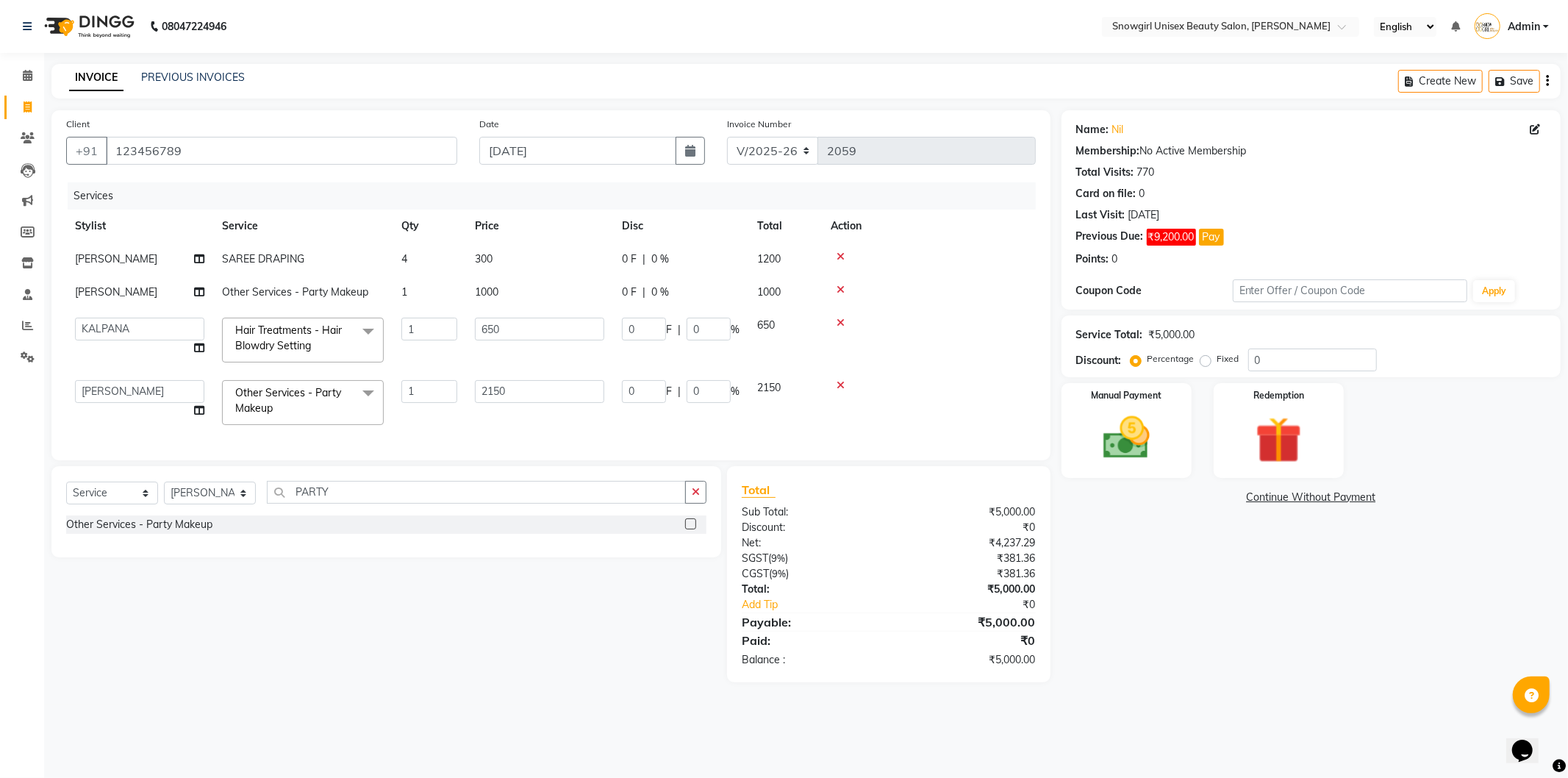
click at [522, 407] on td "2150" at bounding box center [539, 402] width 147 height 63
click at [523, 419] on td "2150" at bounding box center [539, 402] width 147 height 63
click at [525, 393] on input "2150" at bounding box center [539, 391] width 130 height 22
click at [487, 386] on input "2150" at bounding box center [539, 391] width 130 height 22
type input "1150"
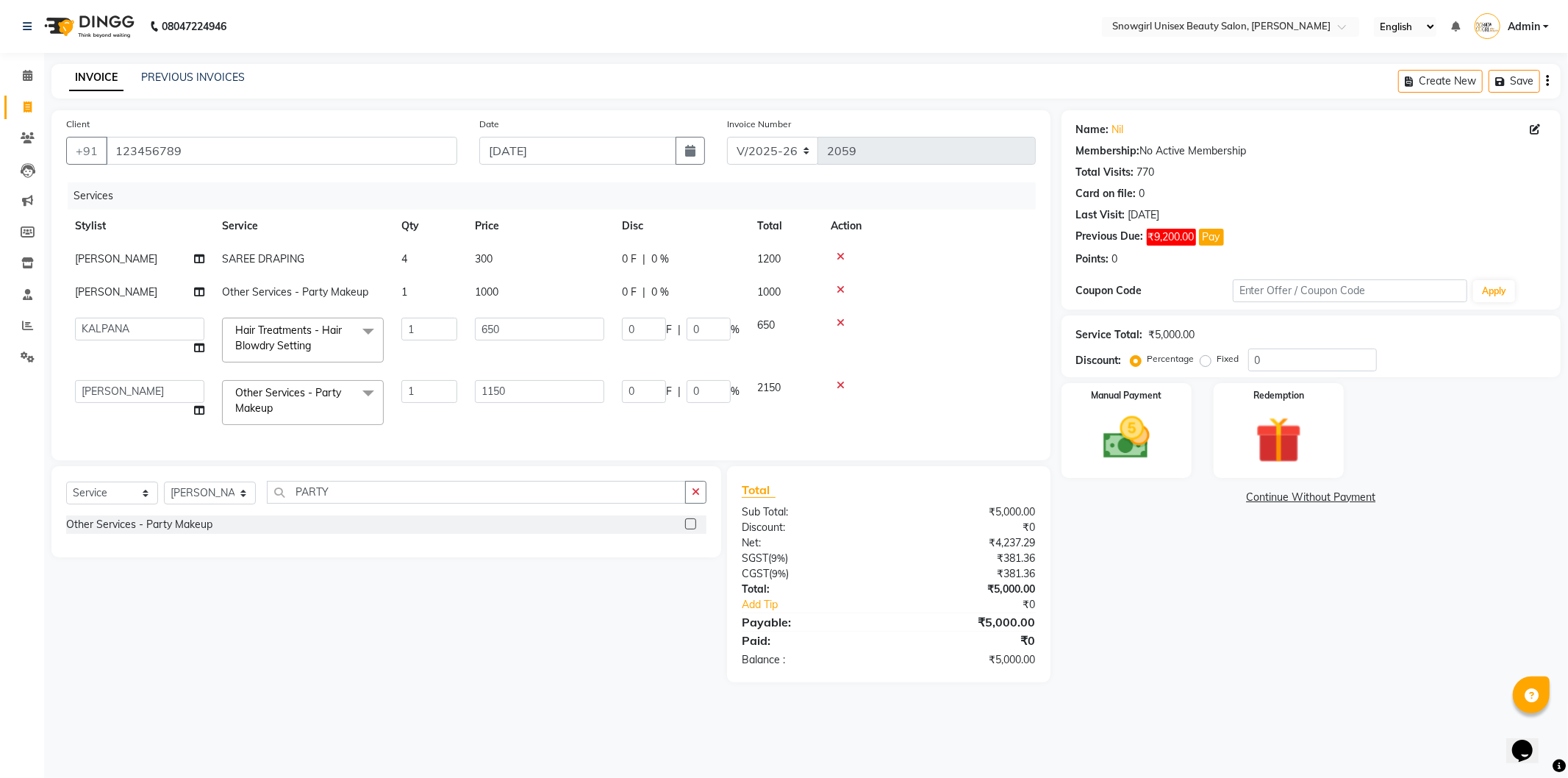
click at [554, 408] on div "Services Stylist Service Qty Price Disc Total Action [PERSON_NAME] SAREE DRAPIN…" at bounding box center [551, 314] width 970 height 263
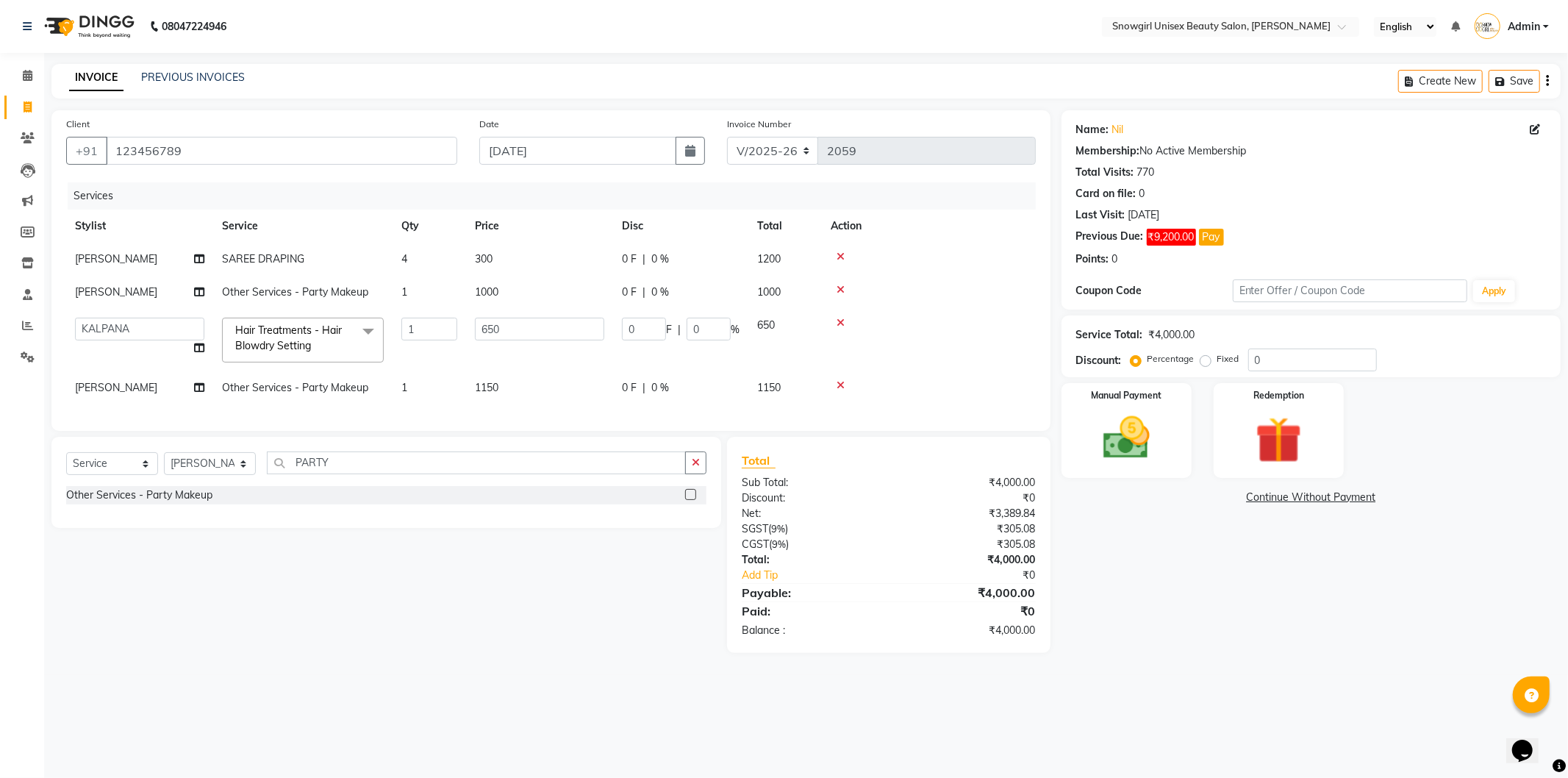
click at [514, 388] on td "1150" at bounding box center [539, 387] width 147 height 33
select select "39205"
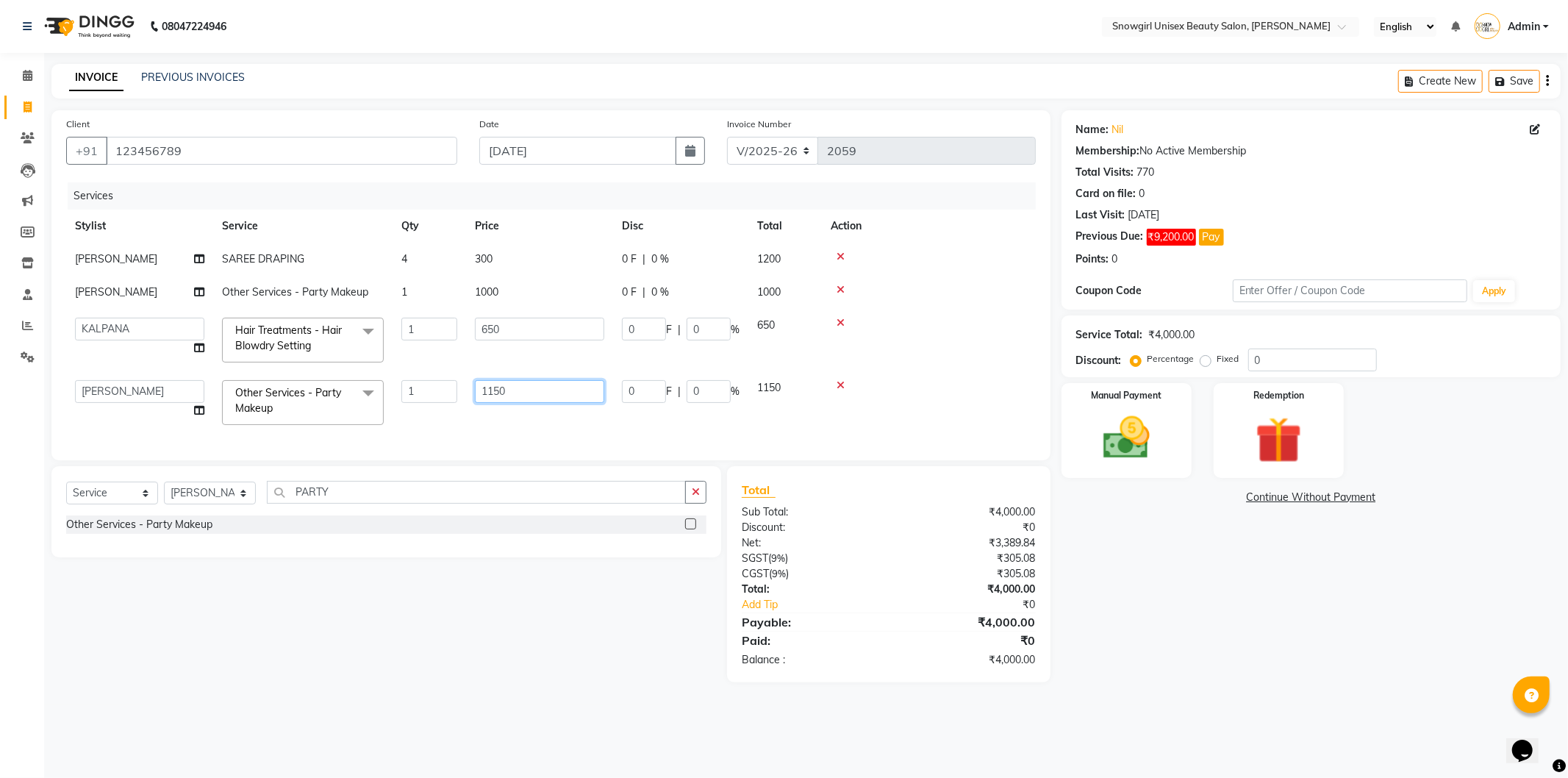
click at [528, 390] on input "1150" at bounding box center [539, 391] width 130 height 22
type input "1"
click at [528, 390] on input "number" at bounding box center [539, 391] width 130 height 22
type input "1250"
click at [530, 390] on input "1250" at bounding box center [539, 391] width 130 height 22
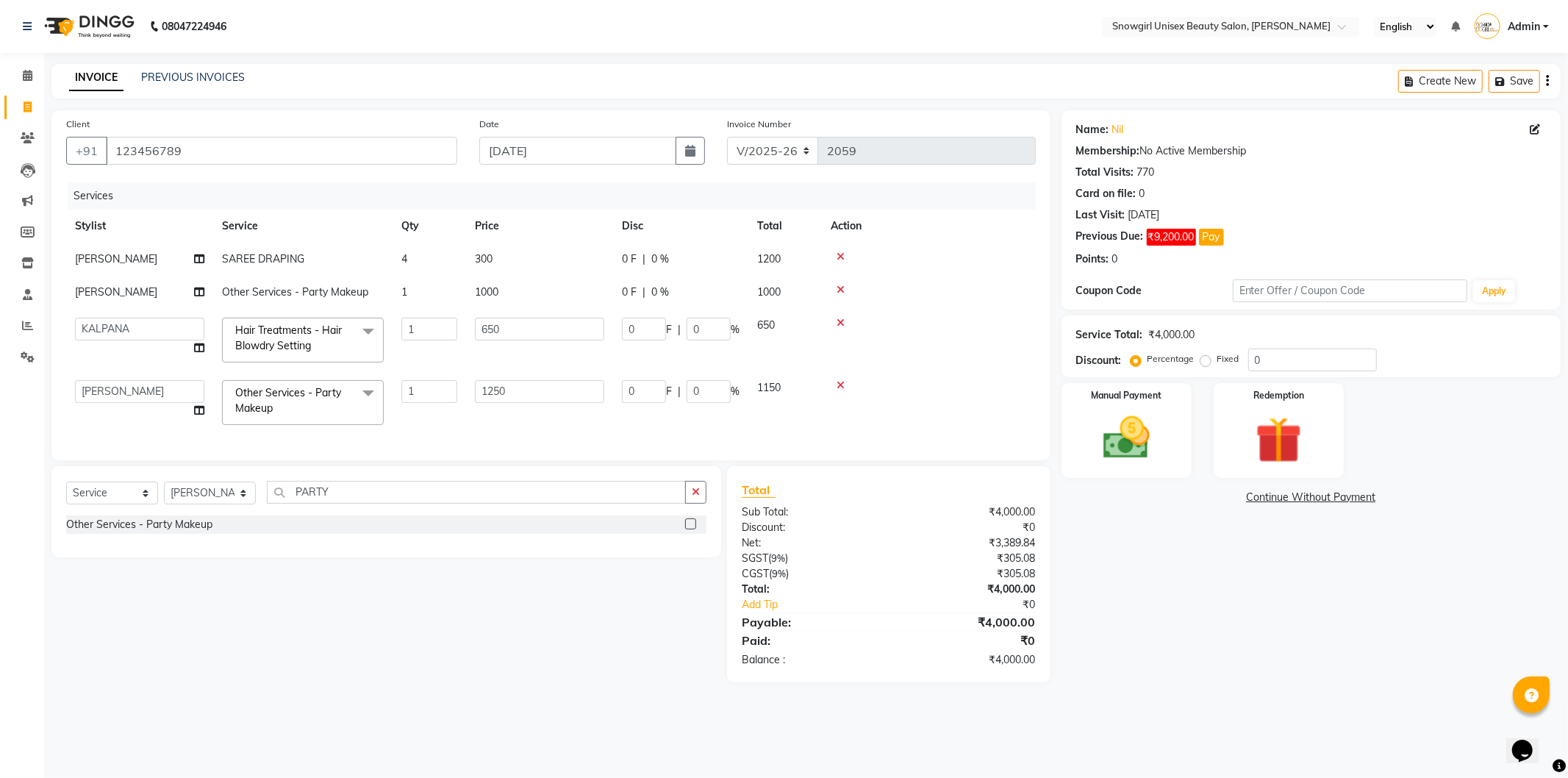
click at [528, 419] on div "Services Stylist Service Qty Price Disc Total Action [PERSON_NAME] SAREE DRAPIN…" at bounding box center [551, 314] width 970 height 263
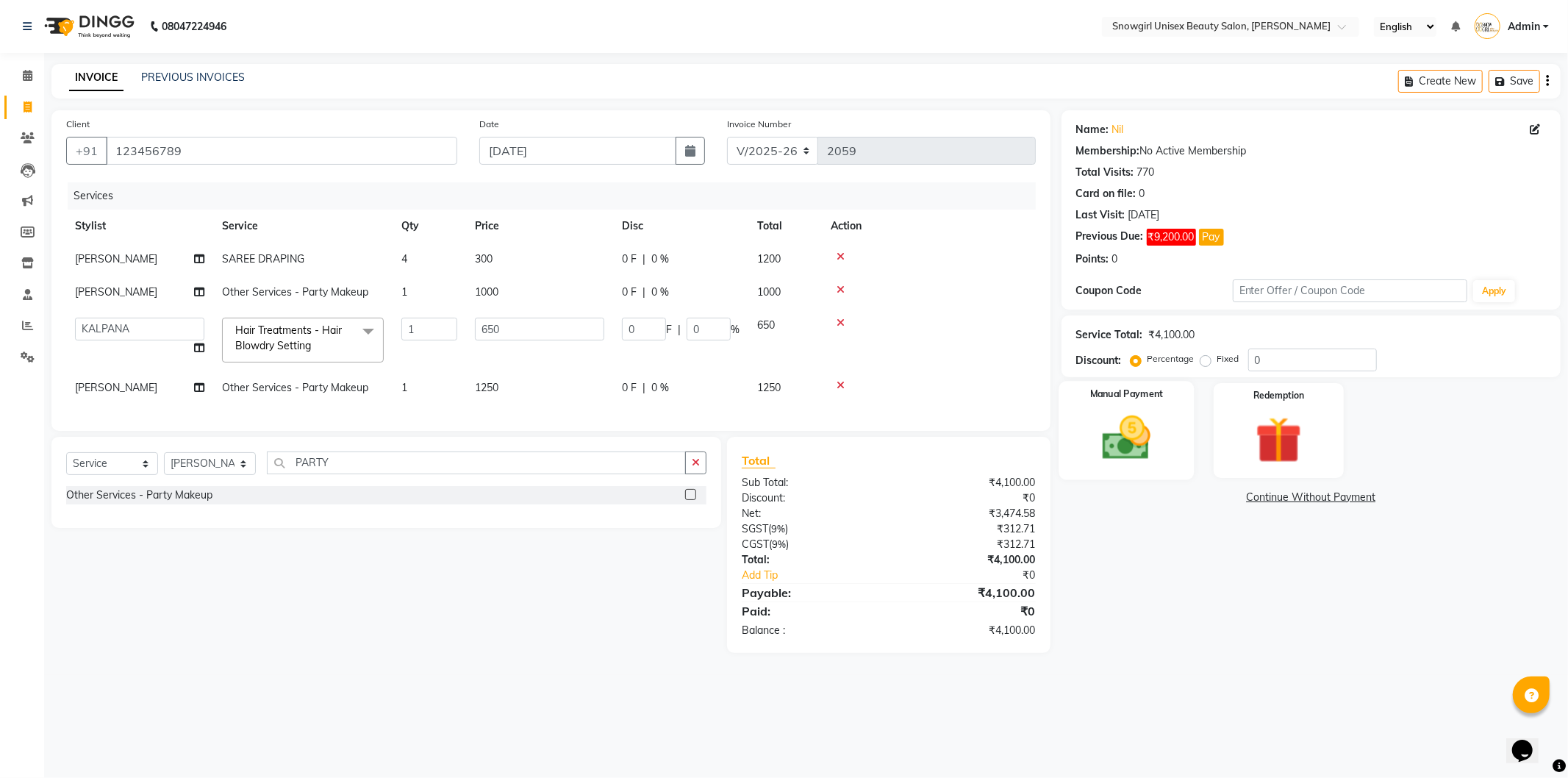
click at [1148, 458] on img at bounding box center [1127, 438] width 79 height 55
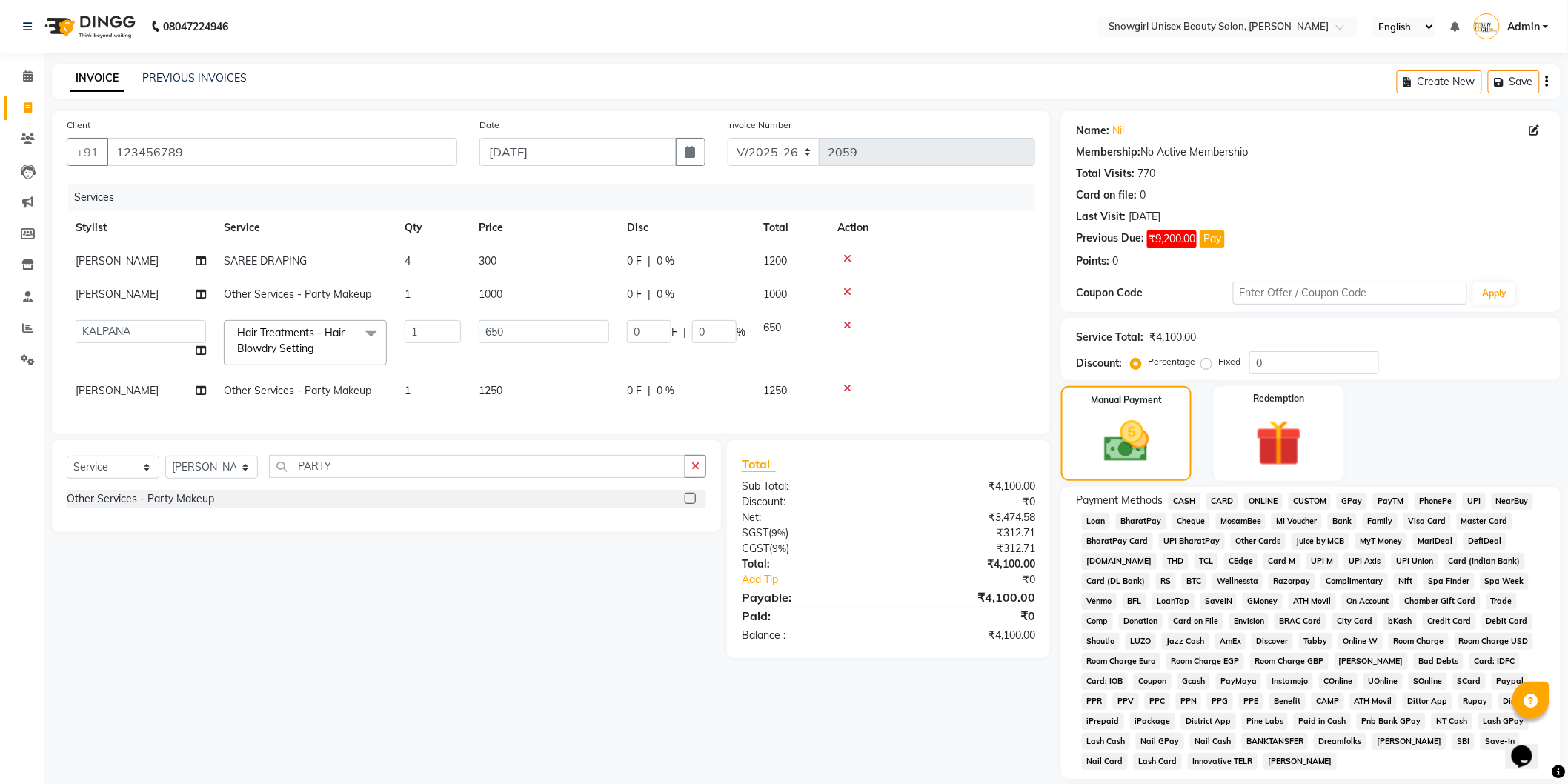
click at [1343, 498] on span "GPay" at bounding box center [1353, 501] width 31 height 17
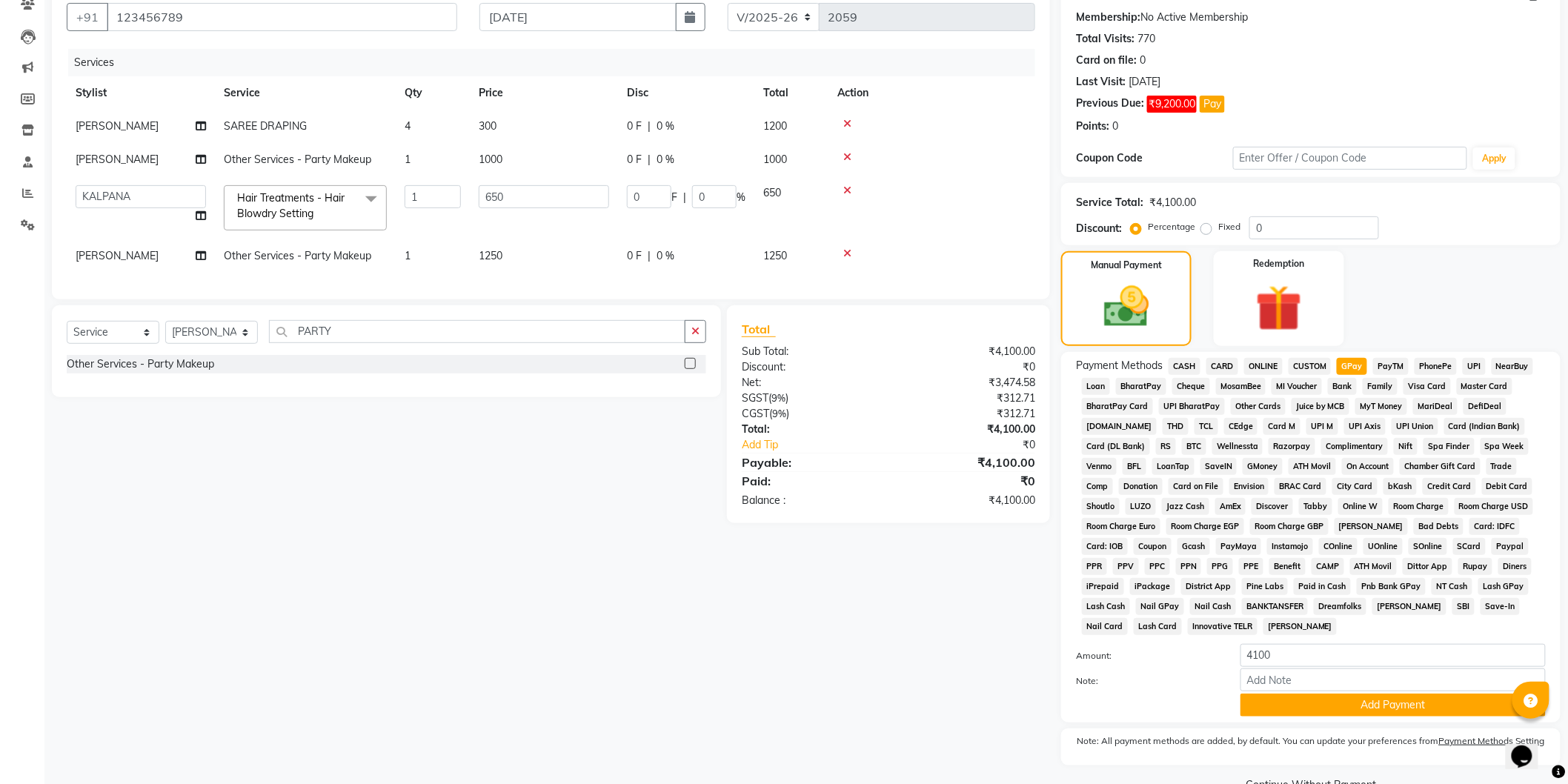
scroll to position [171, 0]
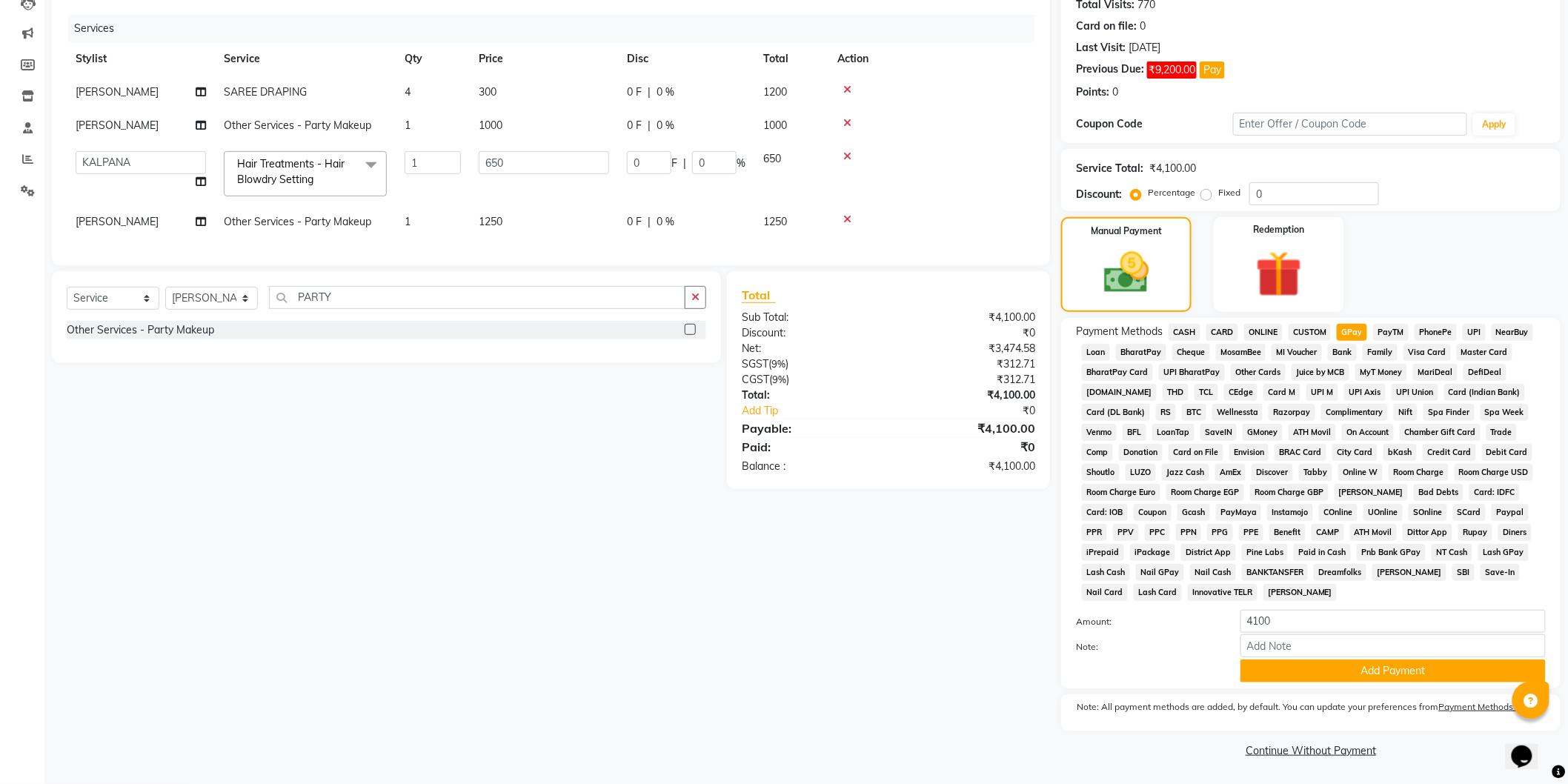
click at [1286, 605] on div "Payment Methods CASH CARD ONLINE CUSTOM GPay PayTM PhonePe UPI NearBuy Loan Bha…" at bounding box center [1310, 503] width 470 height 359
click at [1287, 622] on input "4100" at bounding box center [1393, 620] width 306 height 23
type input "4"
type input "650"
click at [1369, 674] on button "Add Payment" at bounding box center [1393, 670] width 306 height 23
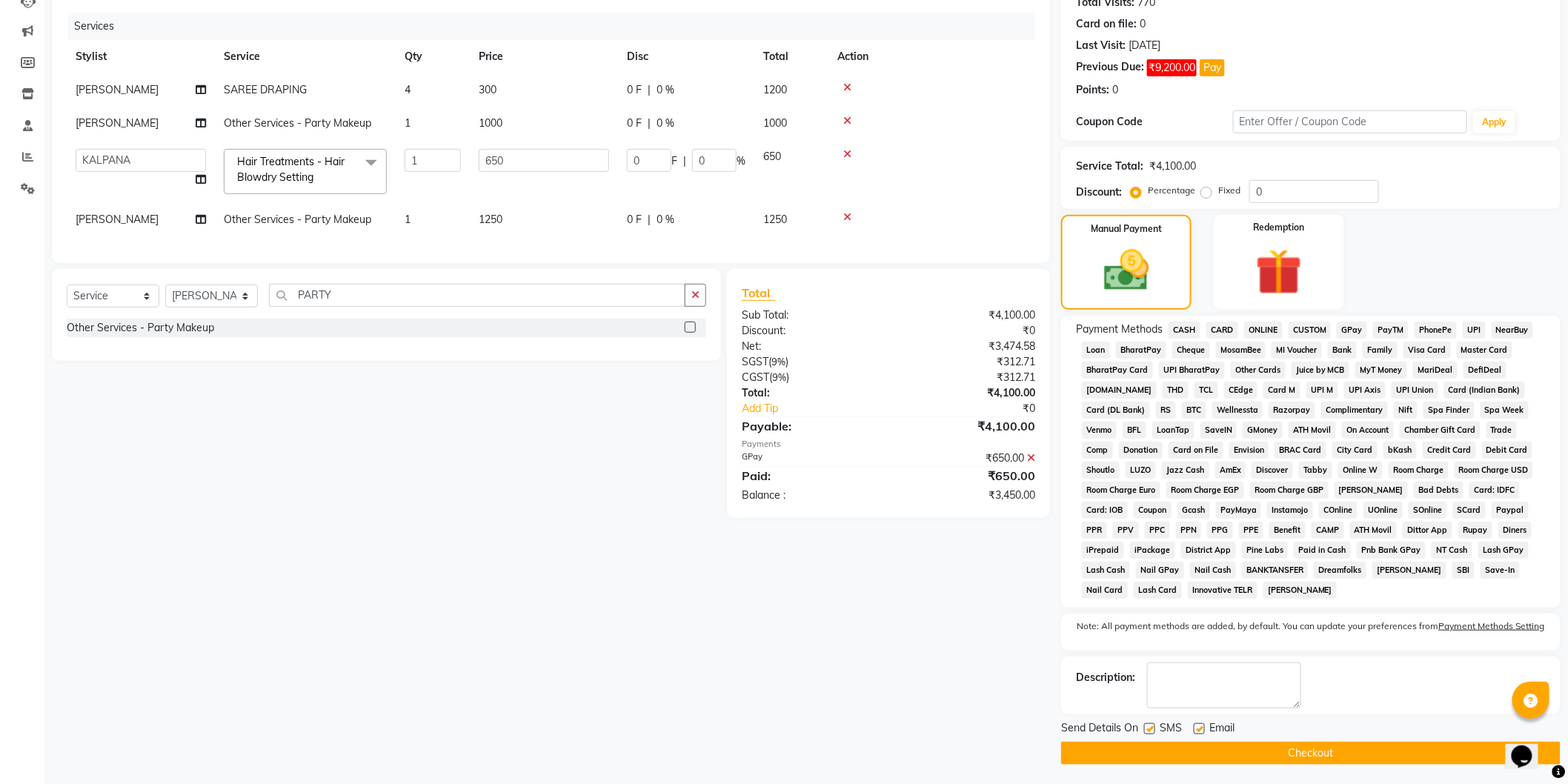
click at [1187, 324] on span "CASH" at bounding box center [1184, 330] width 32 height 17
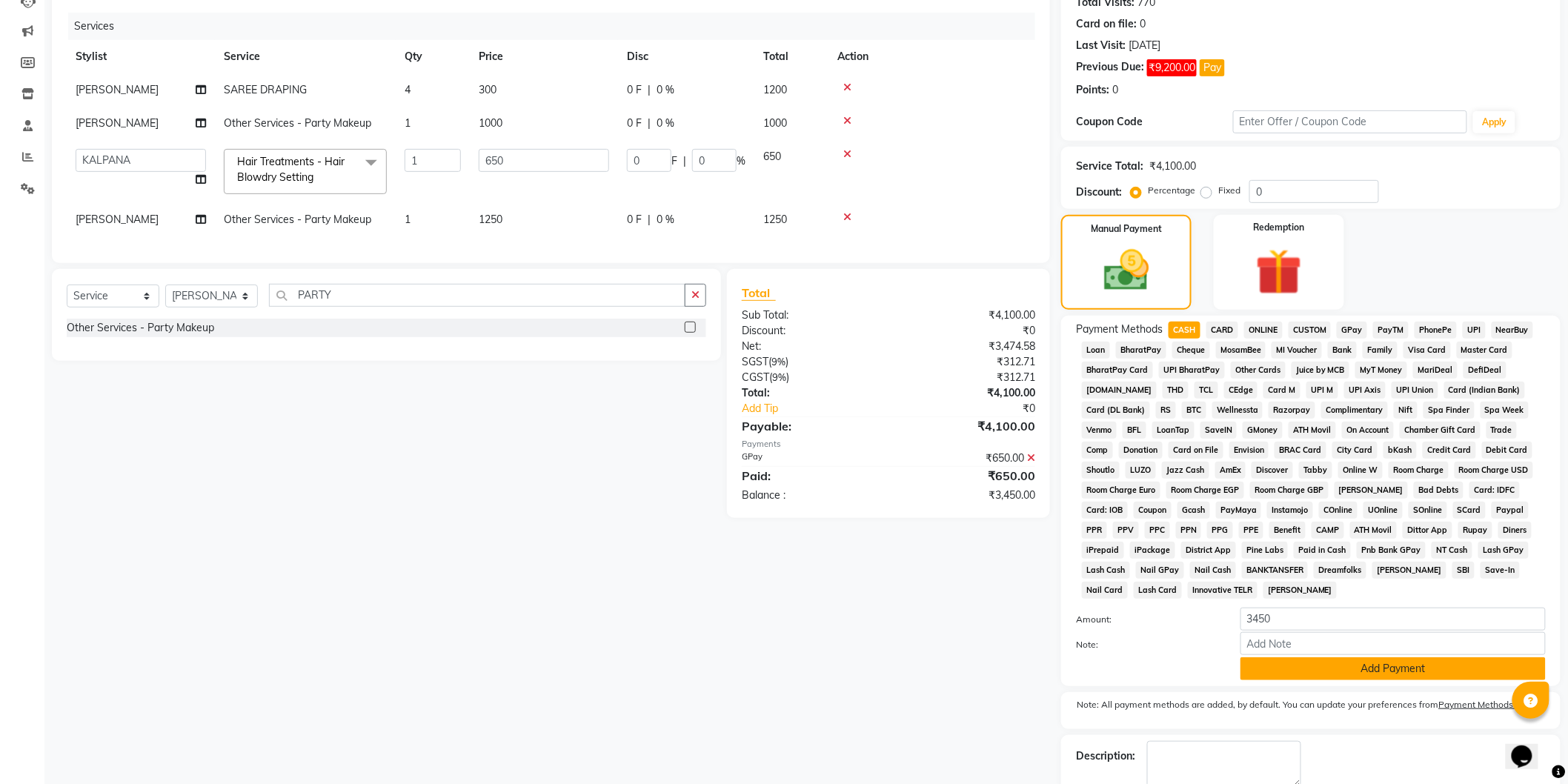
click at [1351, 672] on button "Add Payment" at bounding box center [1393, 668] width 306 height 23
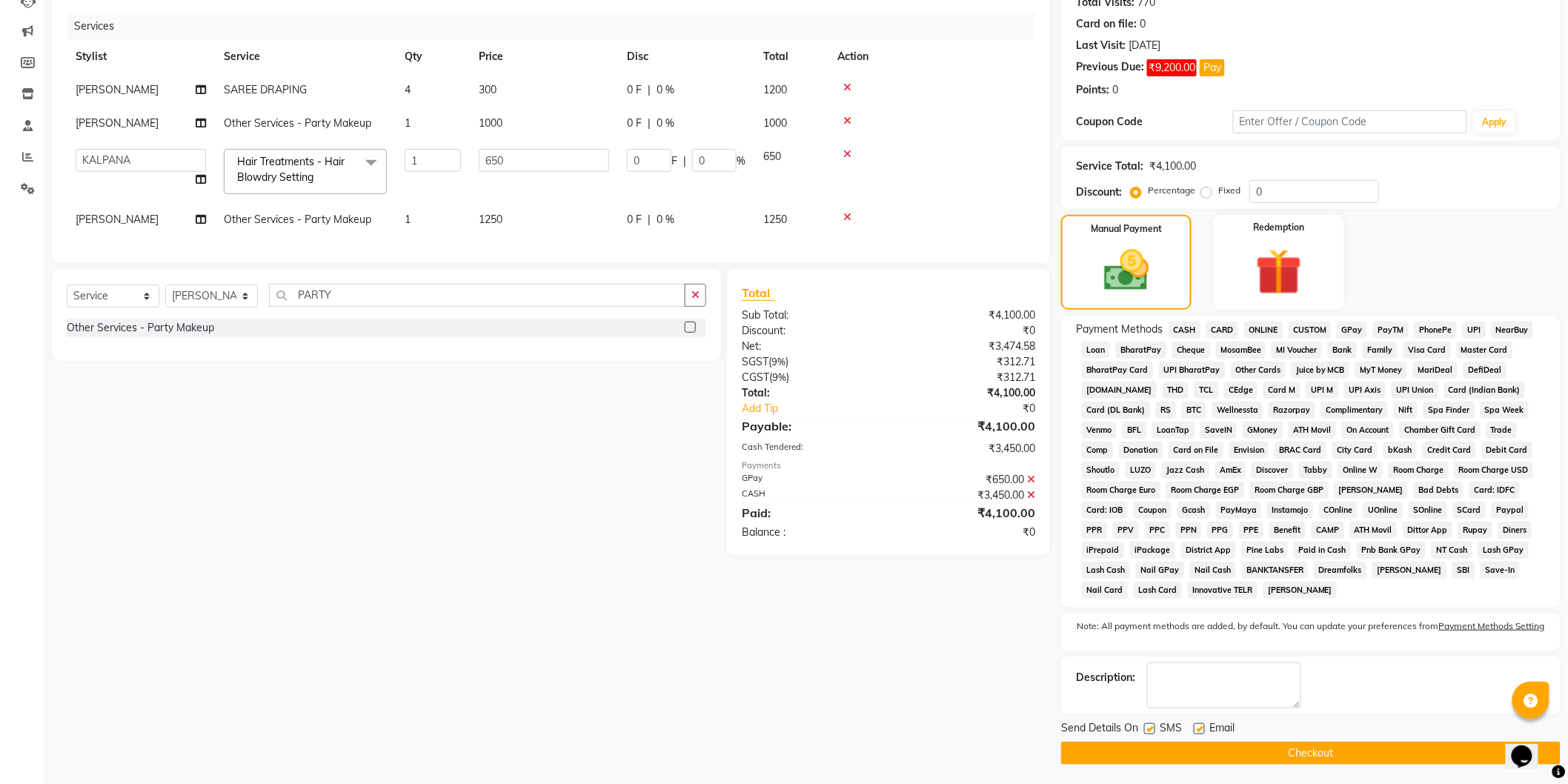
click at [1147, 727] on label at bounding box center [1150, 728] width 11 height 11
click at [1147, 727] on input "checkbox" at bounding box center [1149, 729] width 10 height 10
checkbox input "false"
click at [1271, 752] on button "Checkout" at bounding box center [1311, 752] width 500 height 23
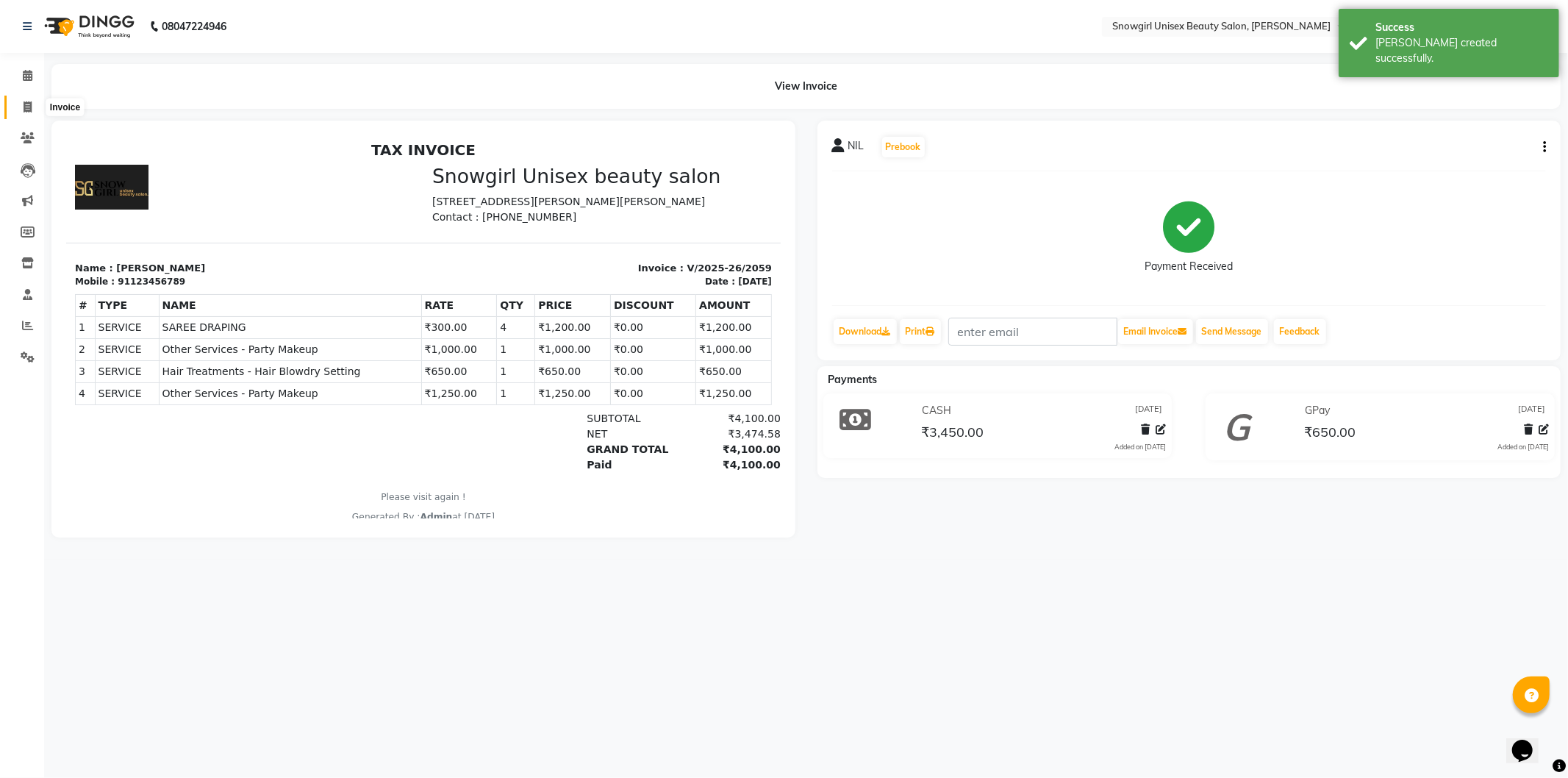
click at [24, 106] on icon at bounding box center [27, 106] width 8 height 11
select select "5593"
select select "service"
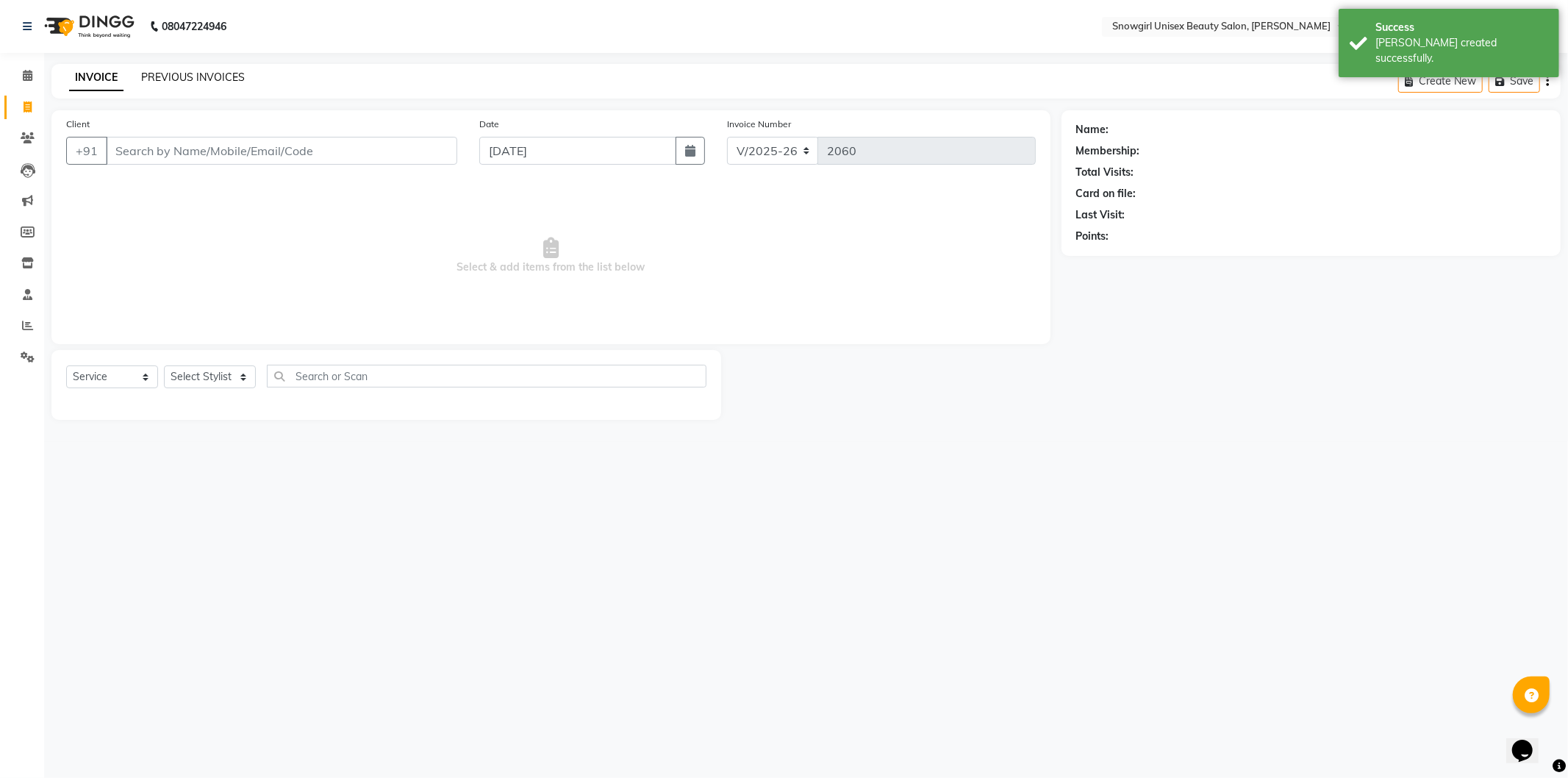
click at [200, 76] on link "PREVIOUS INVOICES" at bounding box center [193, 77] width 104 height 13
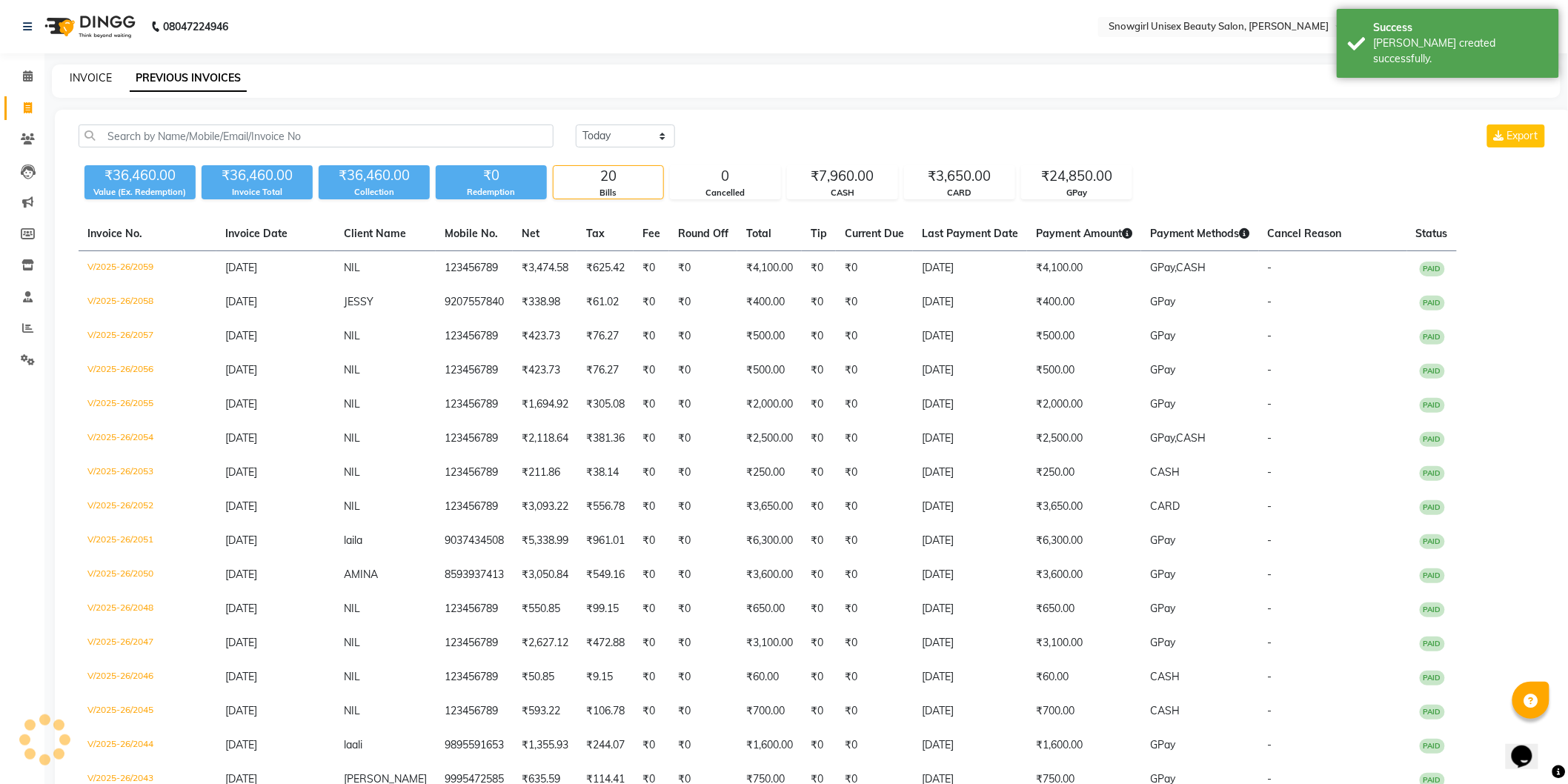
click at [110, 84] on link "INVOICE" at bounding box center [90, 77] width 42 height 14
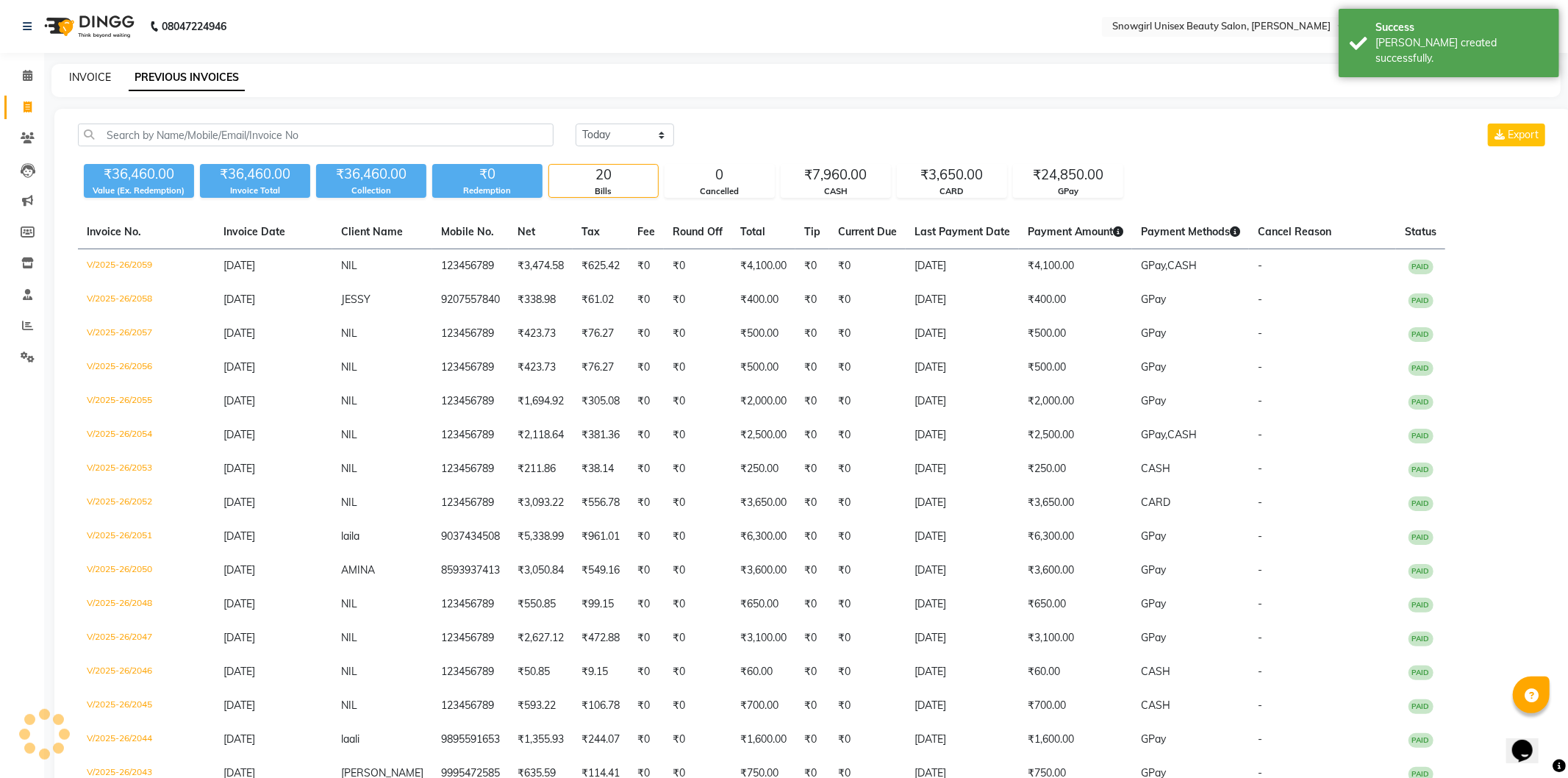
select select "service"
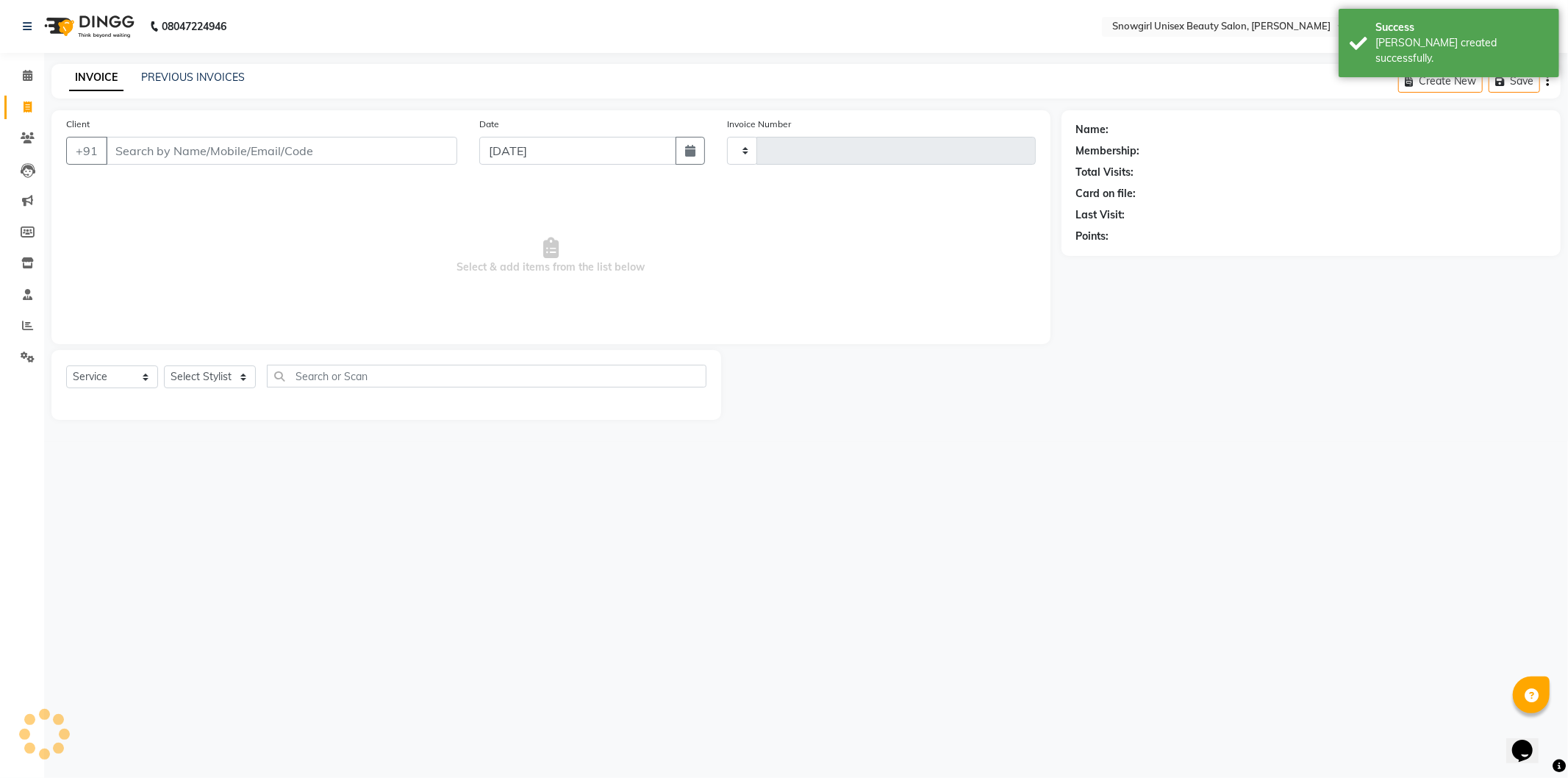
type input "2060"
select select "5593"
click at [228, 149] on input "Client" at bounding box center [281, 150] width 352 height 28
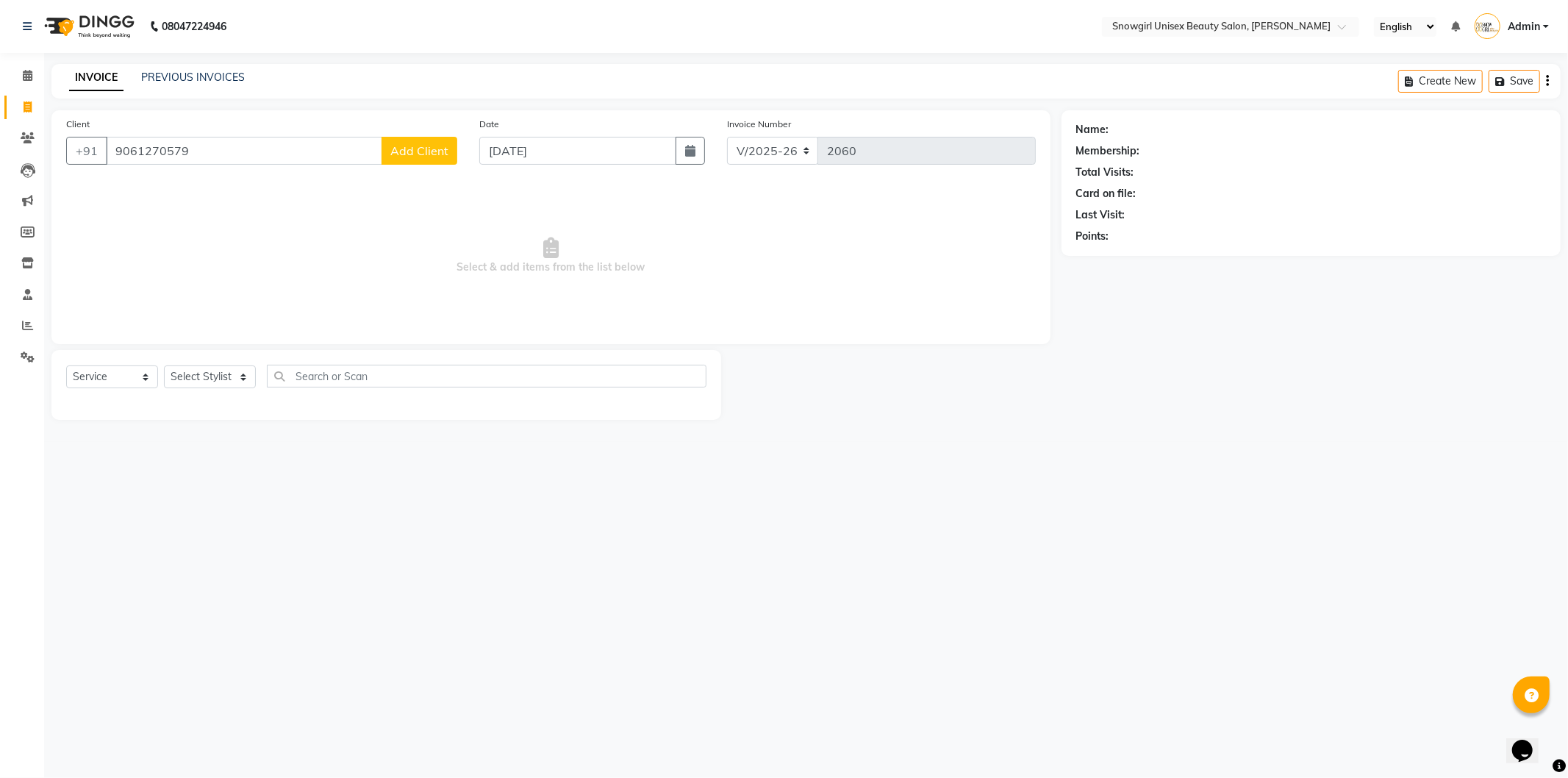
type input "9061270579"
click at [423, 160] on button "Add Client" at bounding box center [420, 150] width 76 height 28
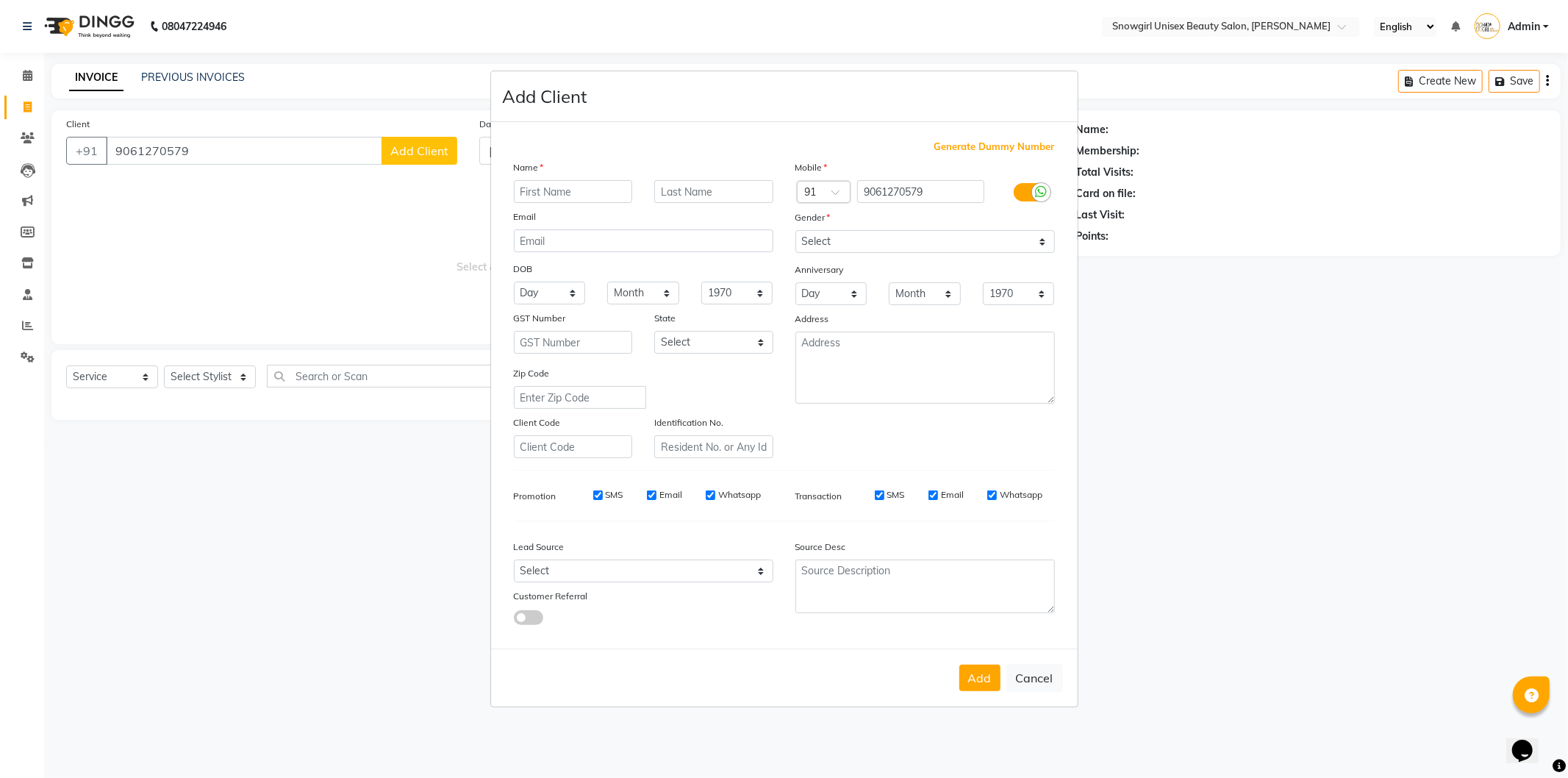
click at [580, 193] on input "text" at bounding box center [573, 190] width 119 height 22
type input "[PERSON_NAME]"
click at [922, 248] on select "Select [DEMOGRAPHIC_DATA] [DEMOGRAPHIC_DATA] Other Prefer Not To Say" at bounding box center [925, 241] width 259 height 22
select select "[DEMOGRAPHIC_DATA]"
click at [795, 230] on select "Select [DEMOGRAPHIC_DATA] [DEMOGRAPHIC_DATA] Other Prefer Not To Say" at bounding box center [925, 241] width 259 height 22
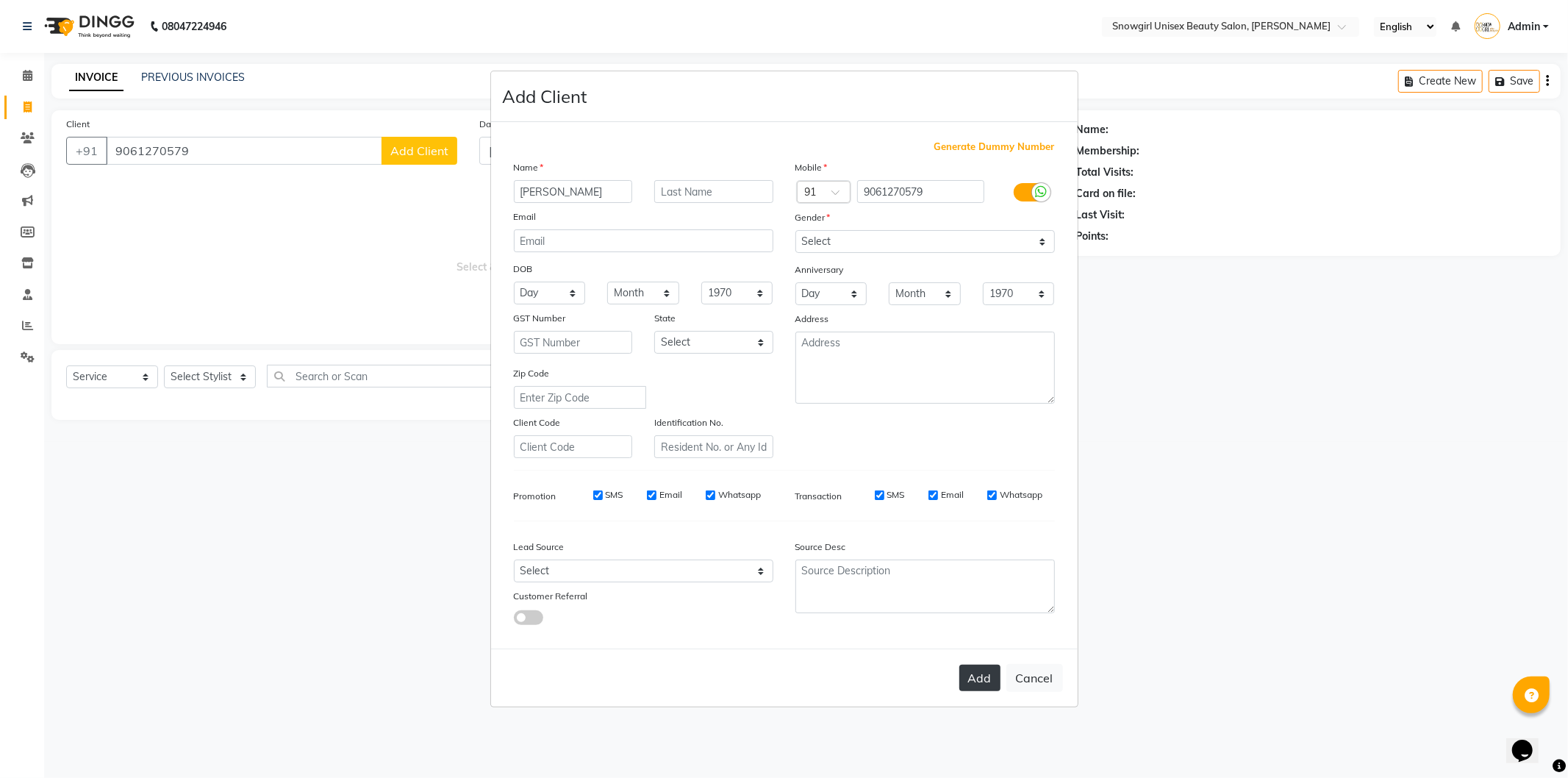
click at [976, 684] on button "Add" at bounding box center [980, 678] width 41 height 27
select select
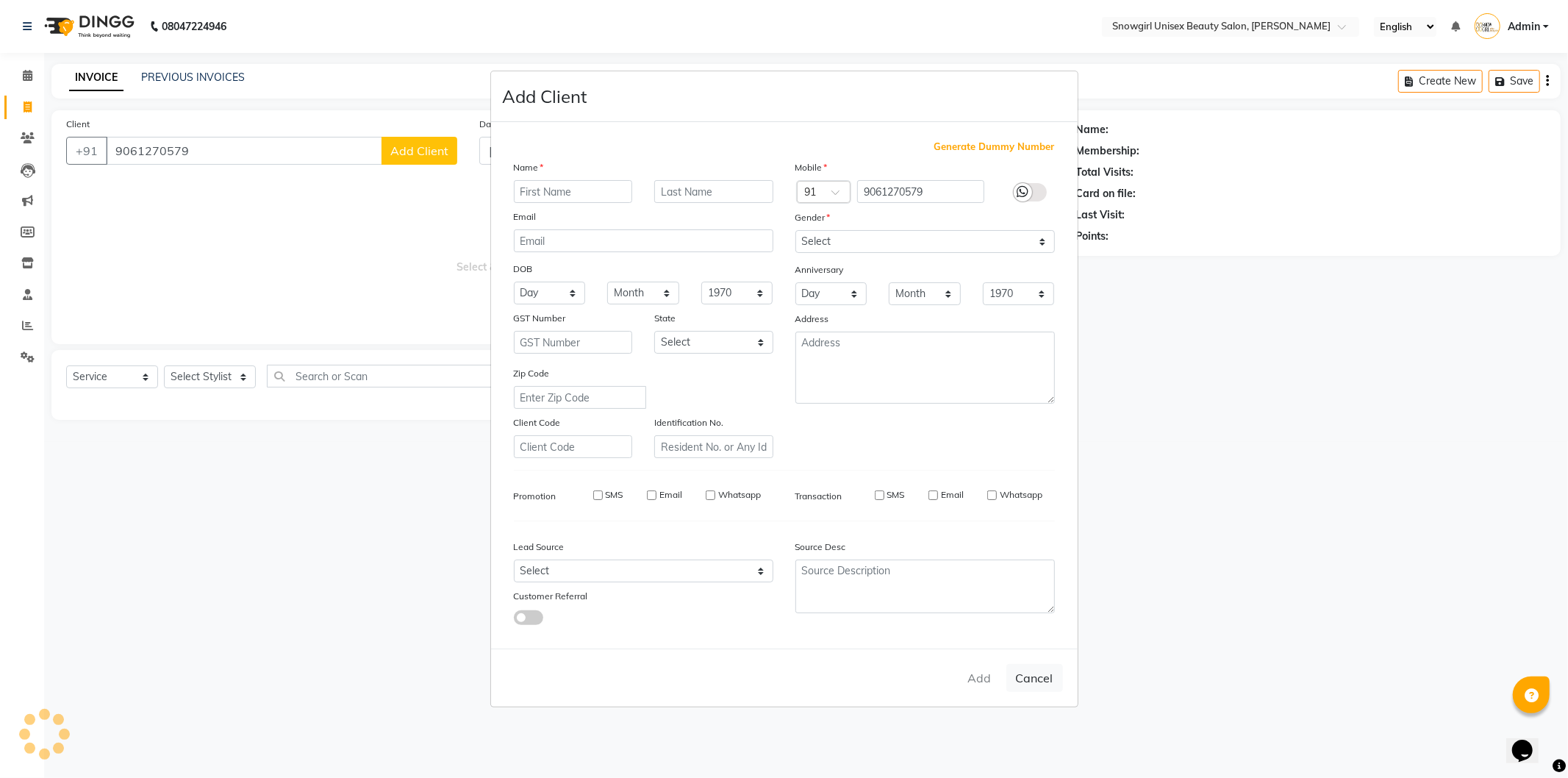
select select
checkbox input "false"
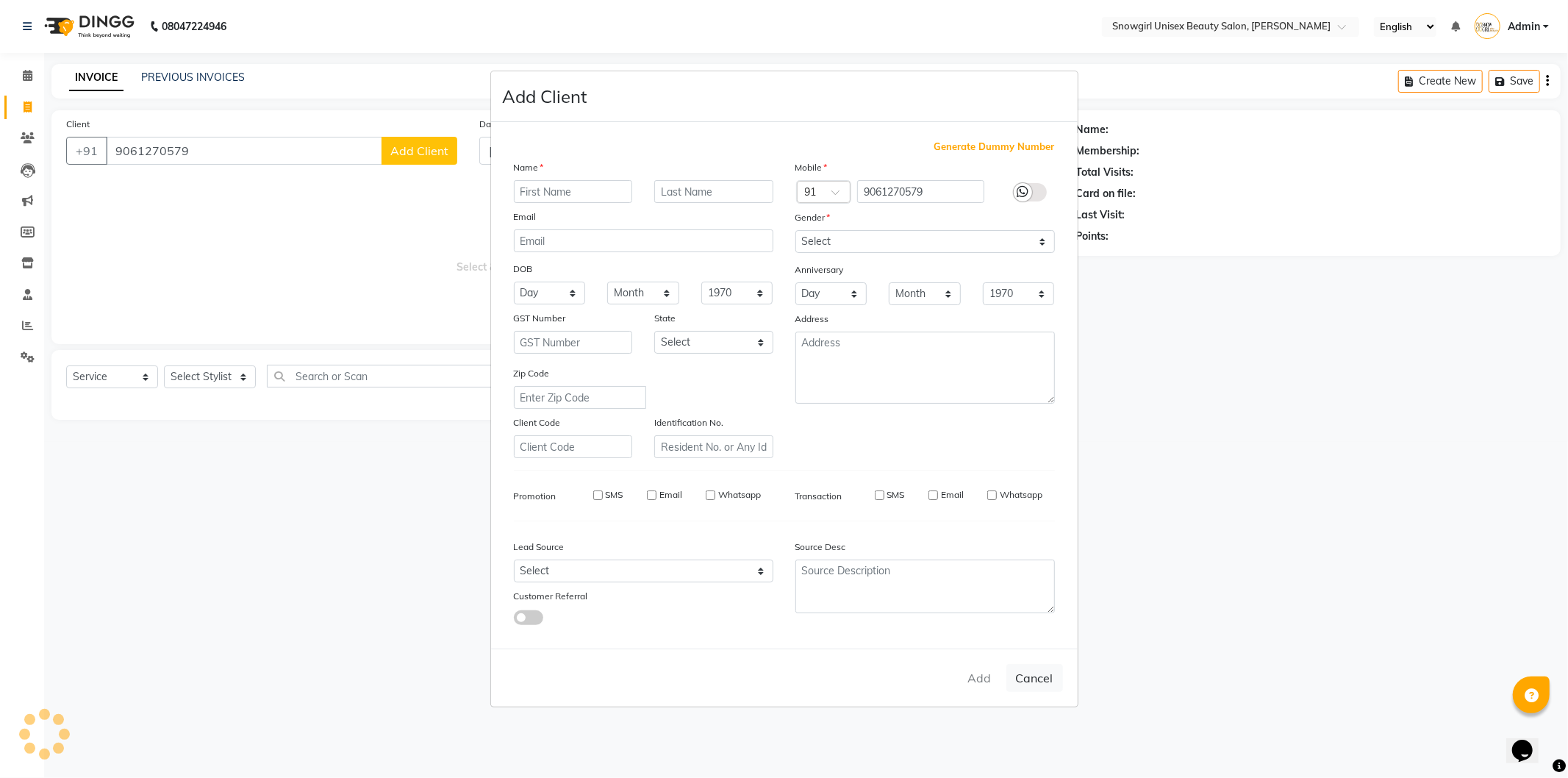
checkbox input "false"
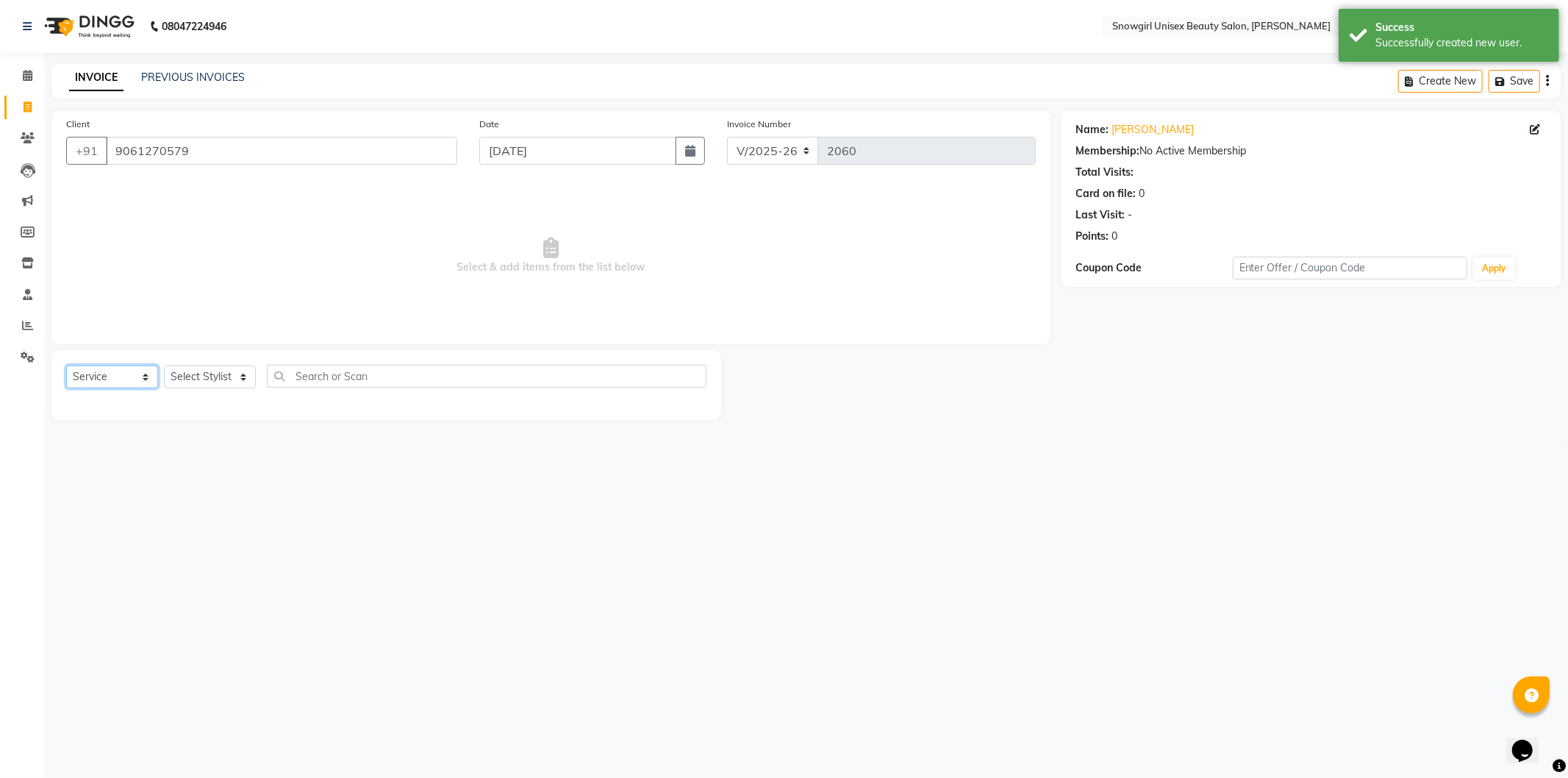
click at [130, 383] on select "Select Service Product Membership Package Voucher Prepaid Gift Card" at bounding box center [112, 376] width 92 height 22
click at [66, 366] on select "Select Service Product Membership Package Voucher Prepaid Gift Card" at bounding box center [112, 376] width 92 height 22
click at [190, 377] on select "Select Stylist [PERSON_NAME] [PERSON_NAME] [PERSON_NAME] [PERSON_NAME] [PERSON_…" at bounding box center [209, 376] width 92 height 22
select select "39196"
click at [164, 366] on select "Select Stylist [PERSON_NAME] [PERSON_NAME] [PERSON_NAME] [PERSON_NAME] [PERSON_…" at bounding box center [209, 376] width 92 height 22
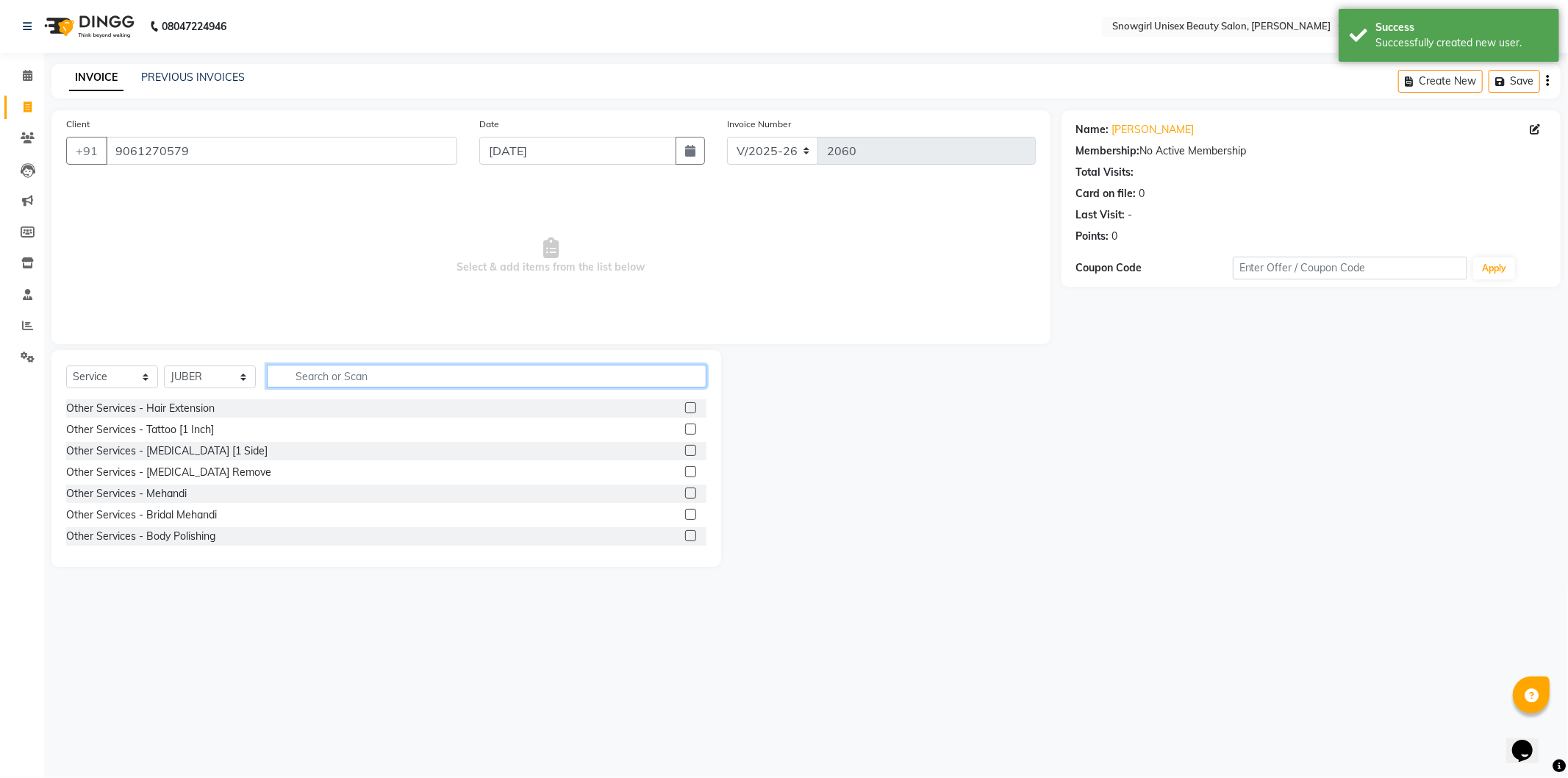
click at [355, 372] on input "text" at bounding box center [487, 376] width 440 height 22
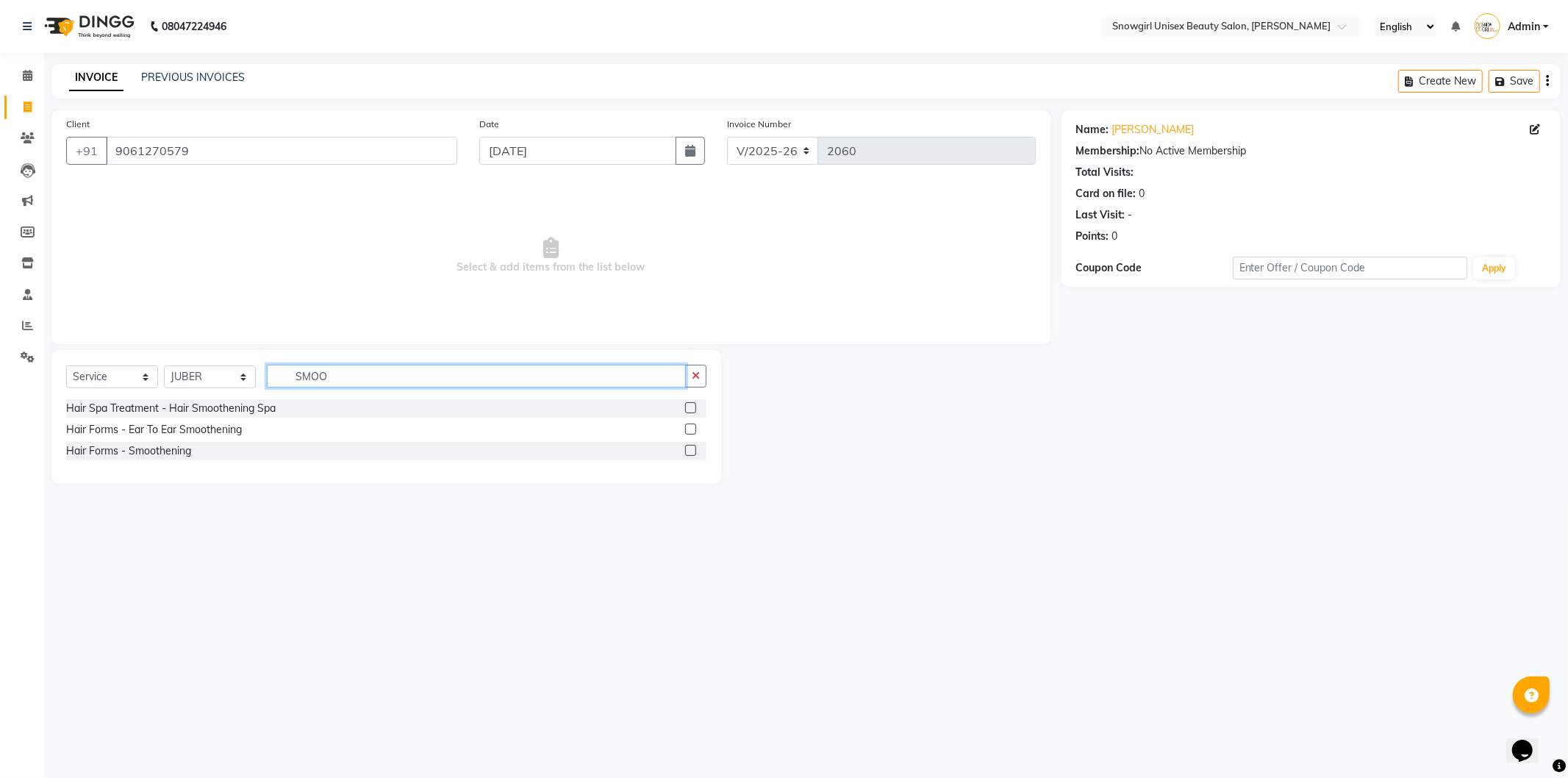
type input "SMOO"
click at [691, 452] on label at bounding box center [691, 450] width 11 height 11
click at [691, 452] on input "checkbox" at bounding box center [690, 451] width 10 height 10
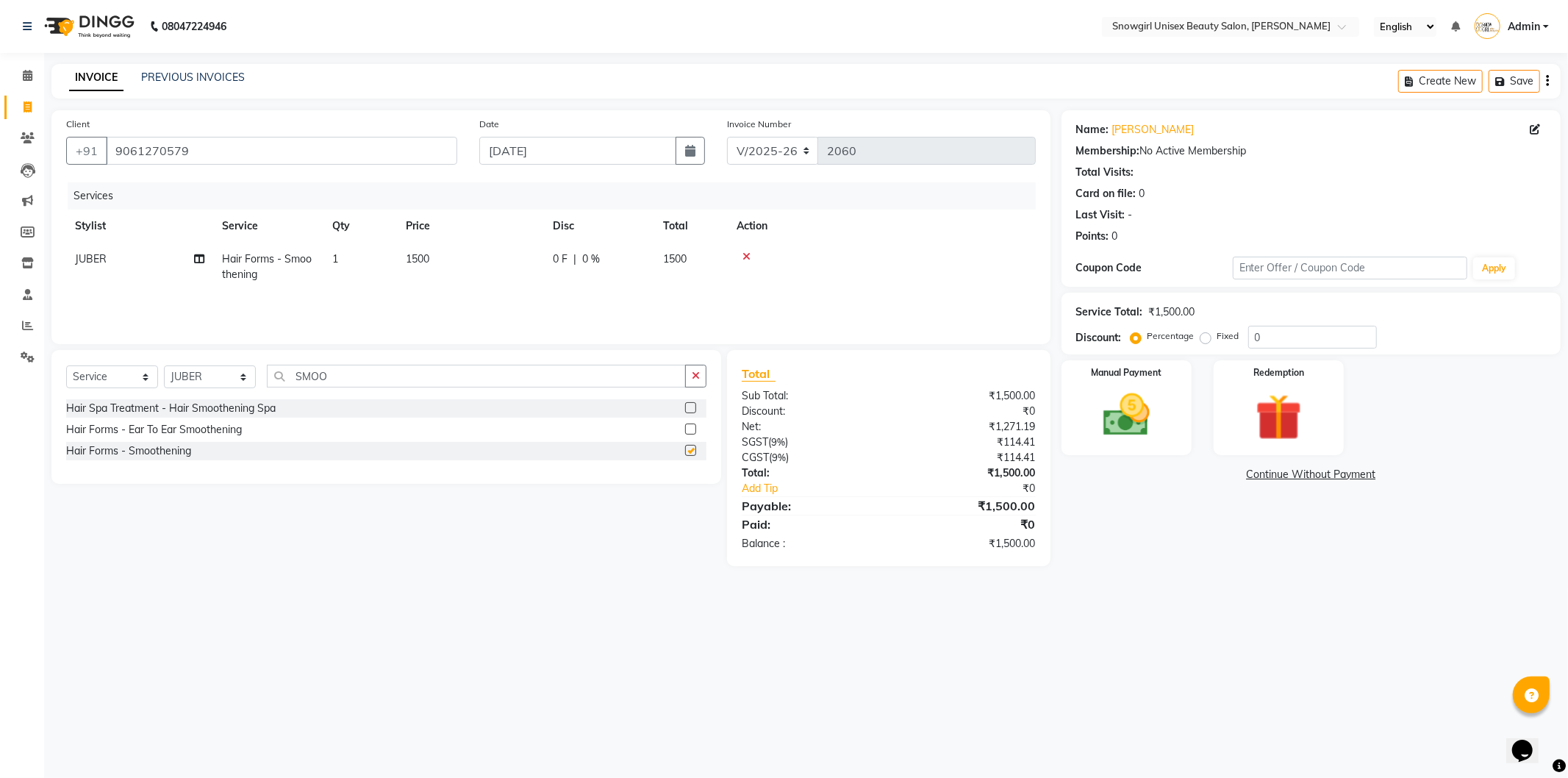
checkbox input "false"
click at [471, 269] on td "1500" at bounding box center [470, 266] width 147 height 48
select select "39196"
click at [533, 259] on input "1500" at bounding box center [539, 262] width 130 height 22
type input "1"
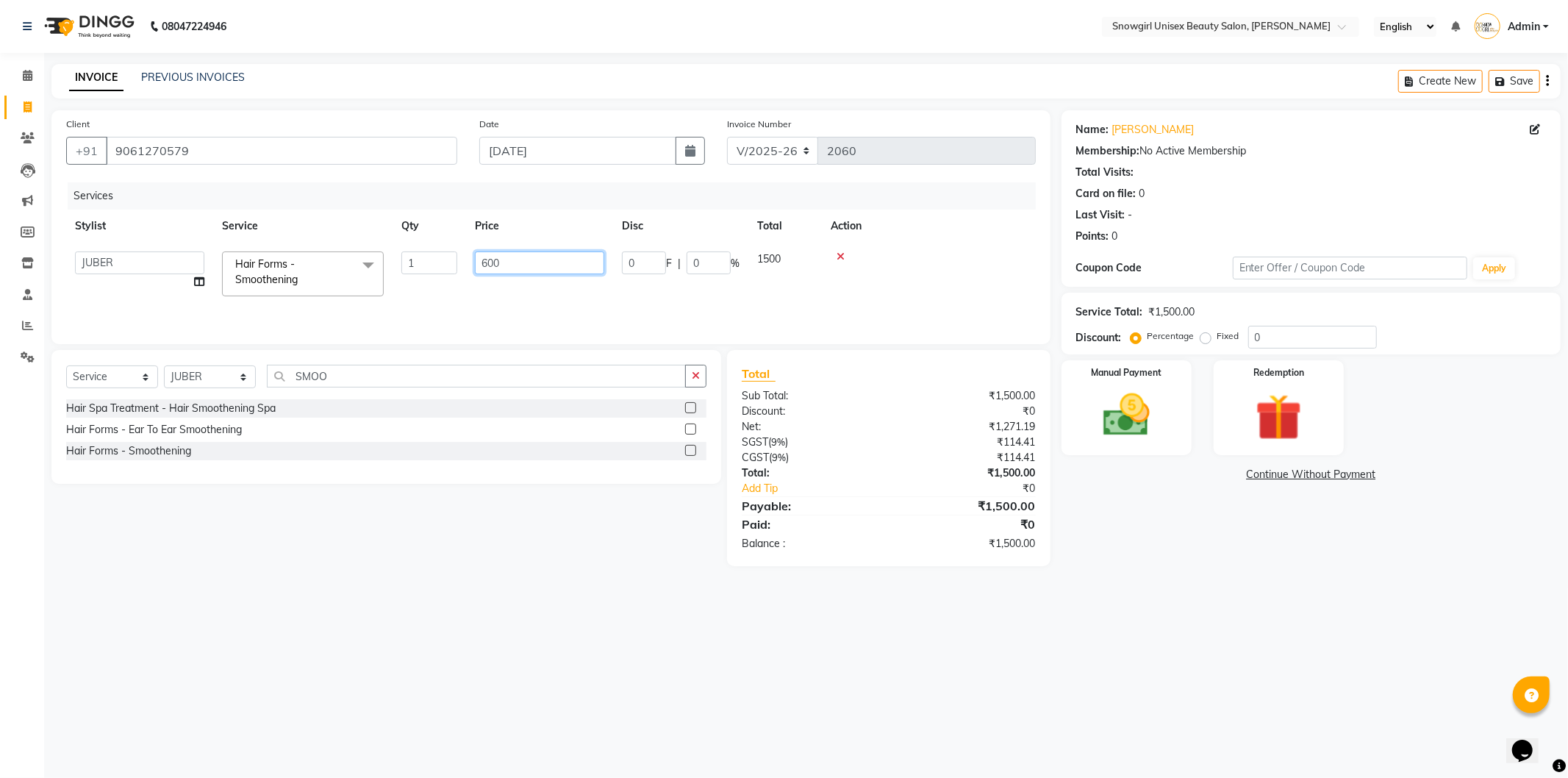
type input "6000"
click at [557, 283] on tr "[PERSON_NAME] [PERSON_NAME] [PERSON_NAME] [PERSON_NAME] [PERSON_NAME] [PERSON_N…" at bounding box center [551, 274] width 970 height 63
click at [1153, 436] on img at bounding box center [1127, 415] width 79 height 55
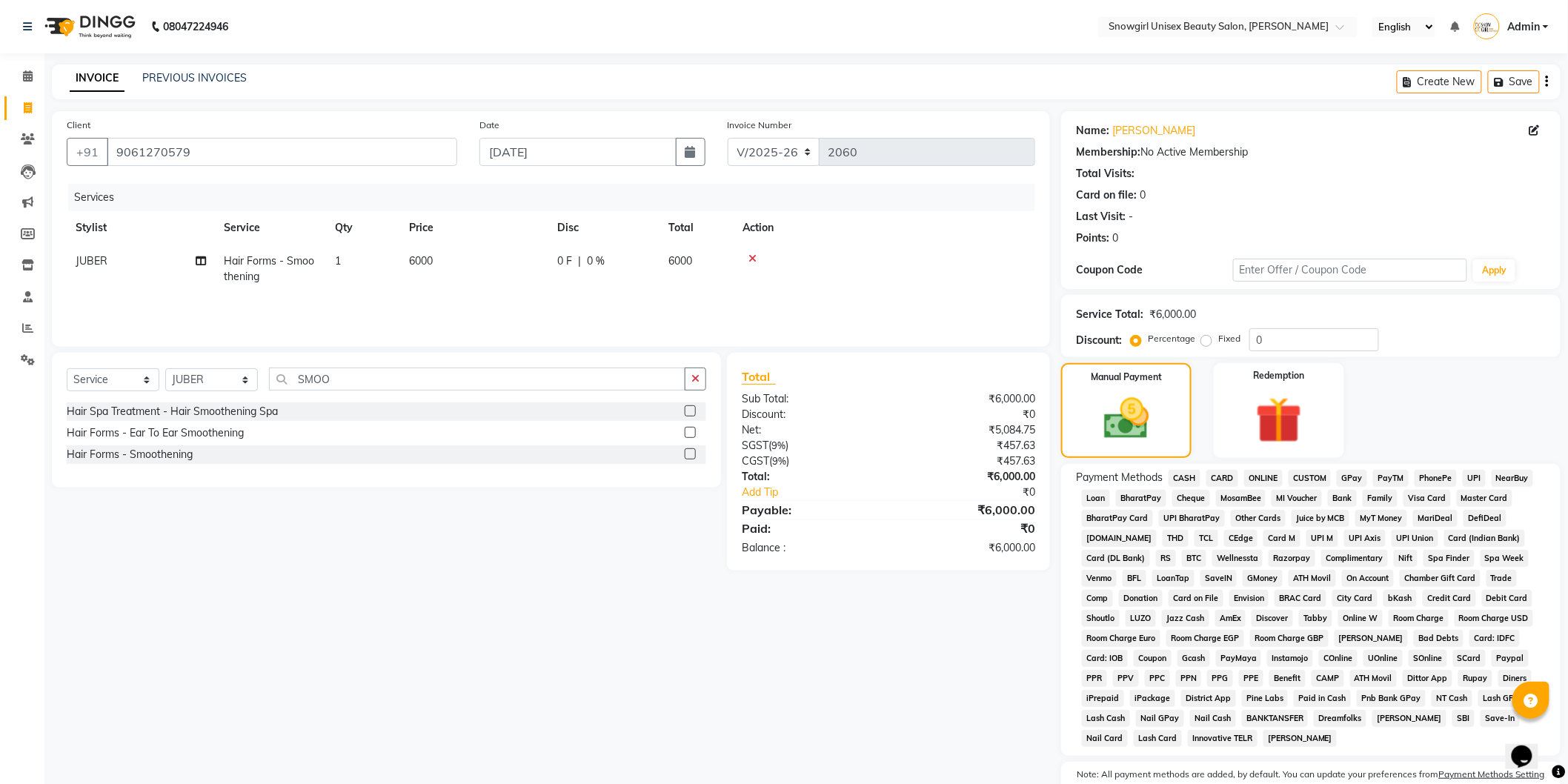
click at [1343, 479] on span "GPay" at bounding box center [1353, 478] width 31 height 17
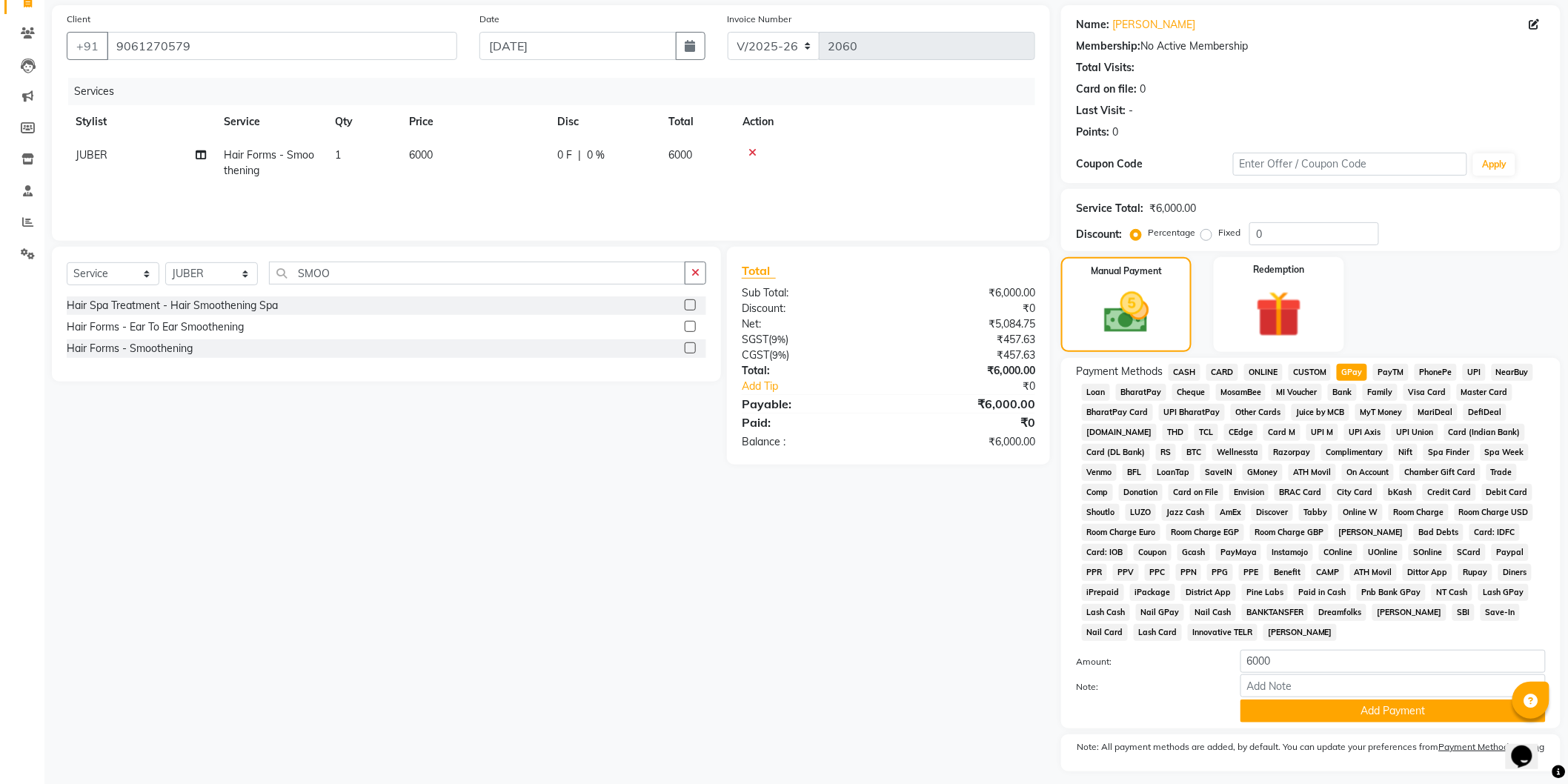
scroll to position [148, 0]
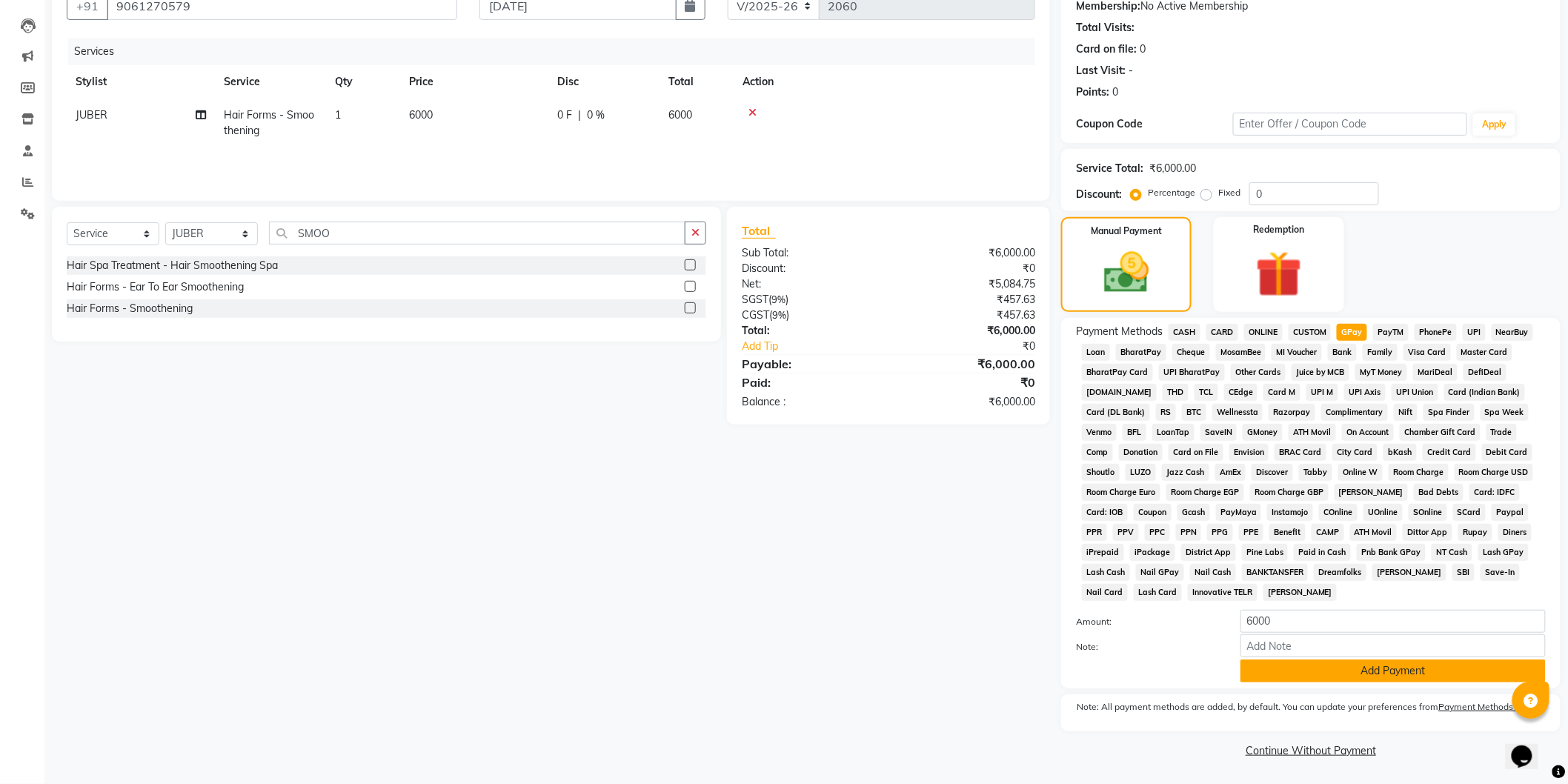
click at [1295, 677] on button "Add Payment" at bounding box center [1393, 670] width 306 height 23
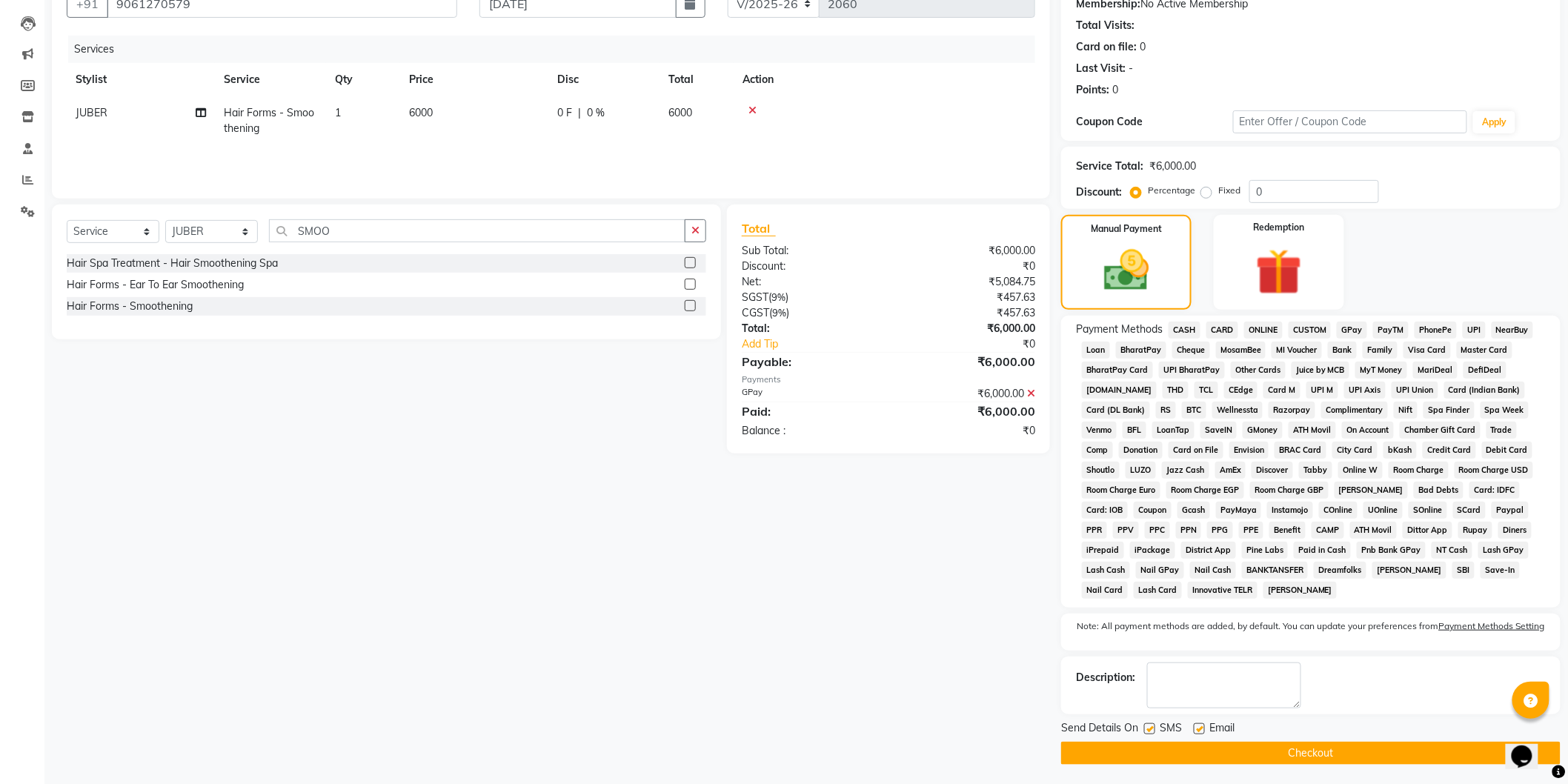
click at [1147, 731] on label at bounding box center [1150, 728] width 11 height 11
click at [1147, 731] on input "checkbox" at bounding box center [1149, 729] width 10 height 10
checkbox input "false"
click at [1249, 755] on button "Checkout" at bounding box center [1311, 752] width 500 height 23
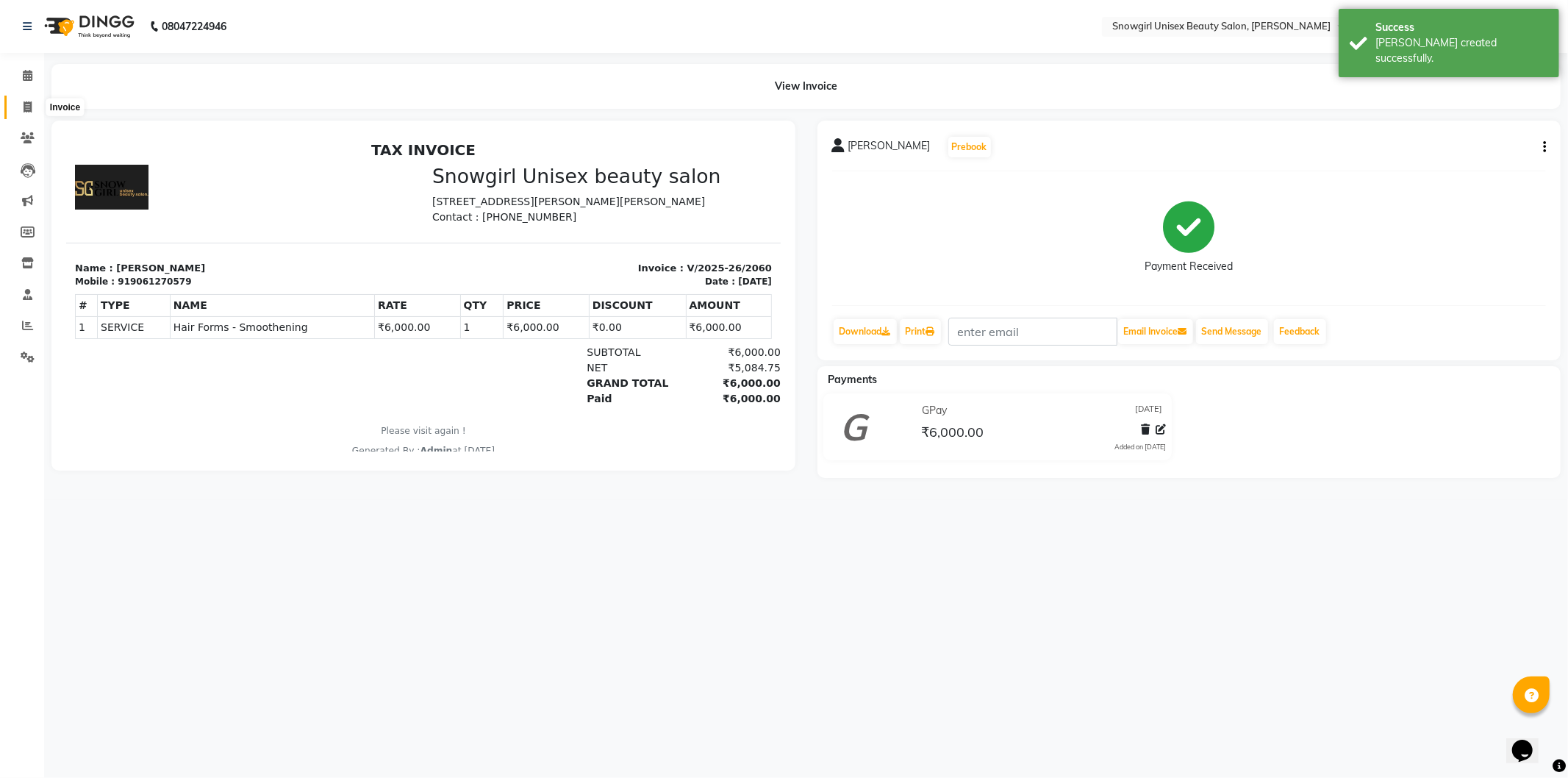
click at [31, 103] on span at bounding box center [27, 107] width 26 height 17
select select "service"
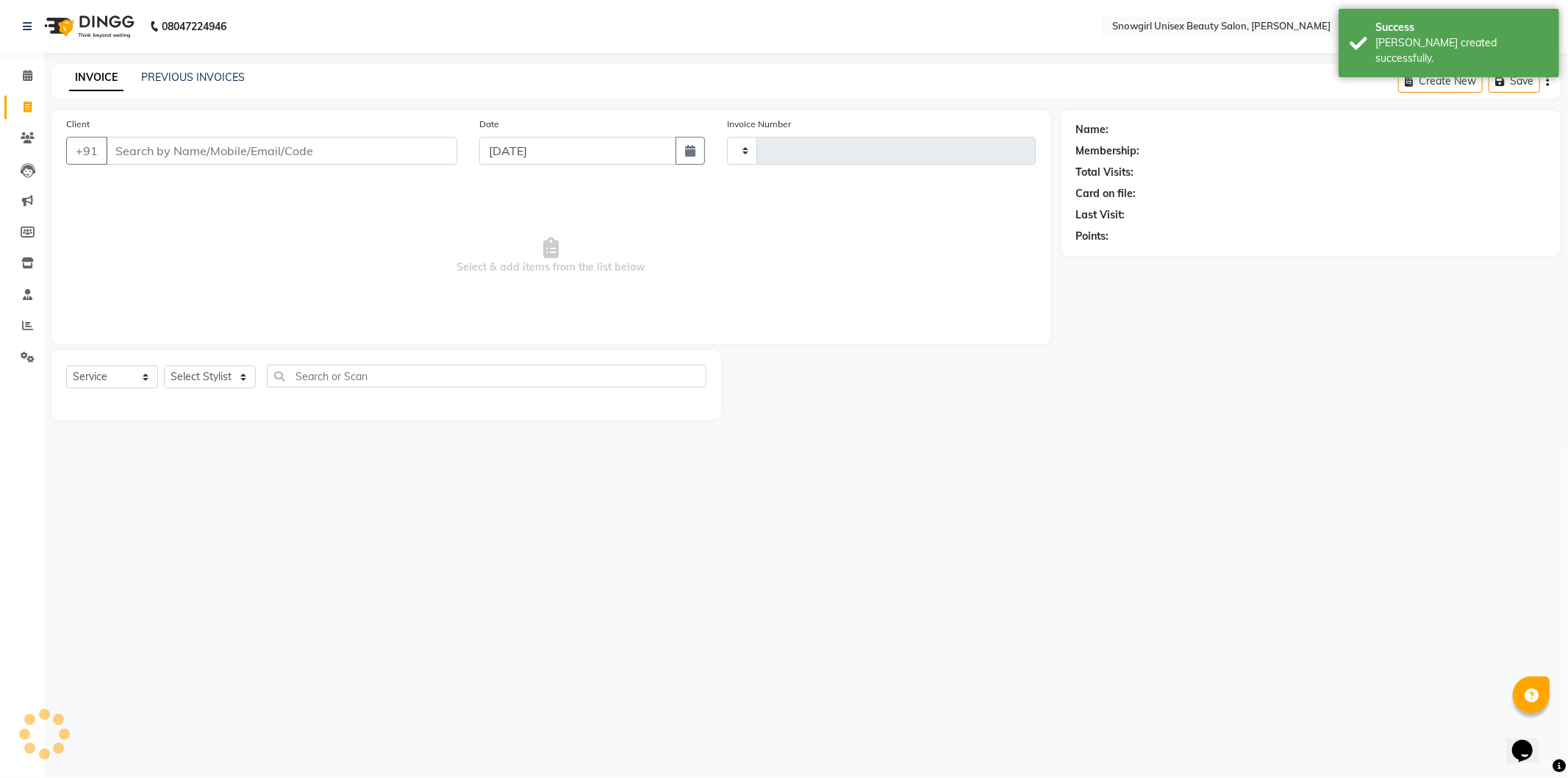
type input "2061"
select select "5593"
click at [208, 73] on link "PREVIOUS INVOICES" at bounding box center [193, 77] width 104 height 13
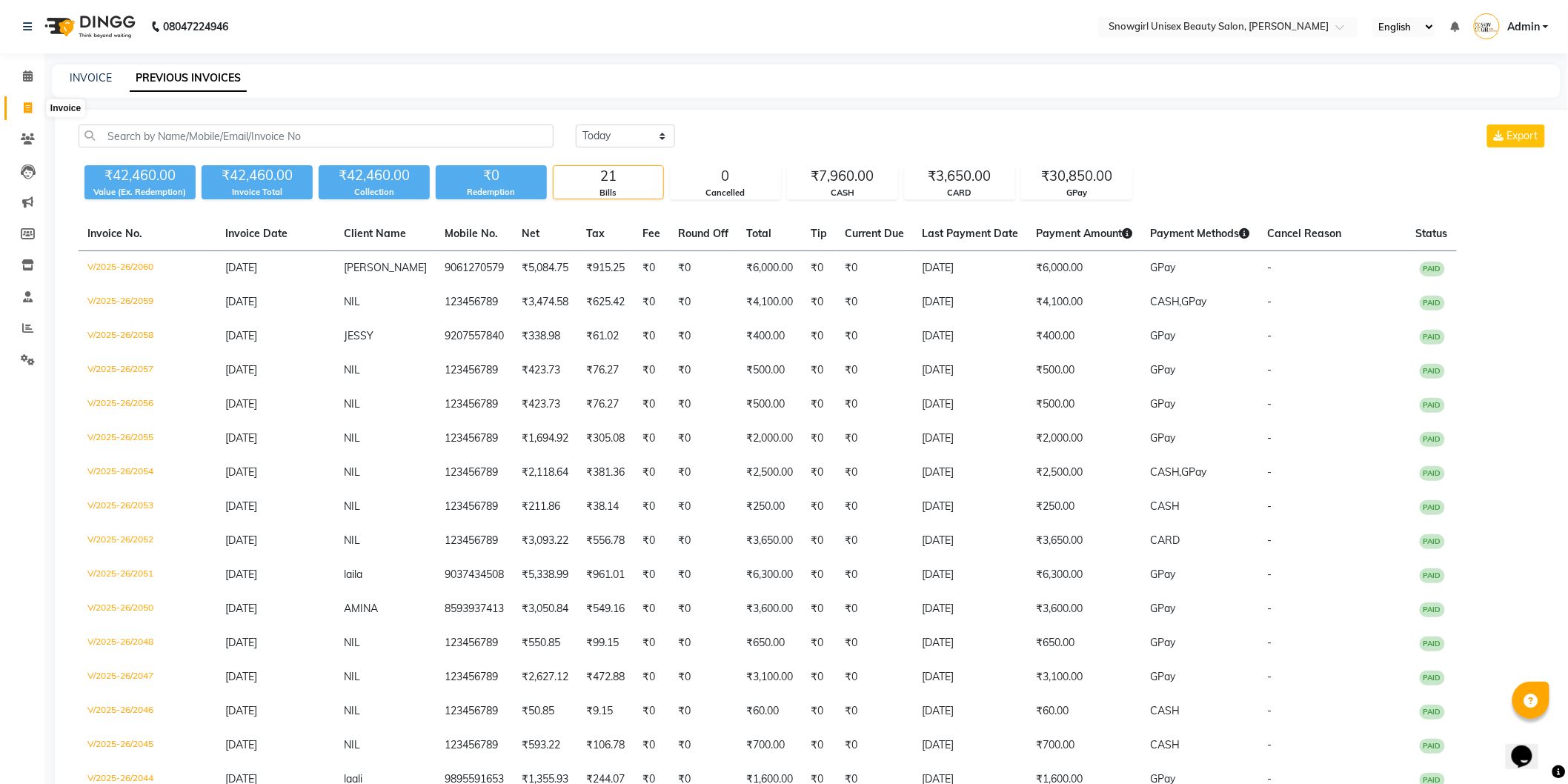
click at [24, 109] on icon at bounding box center [27, 107] width 8 height 11
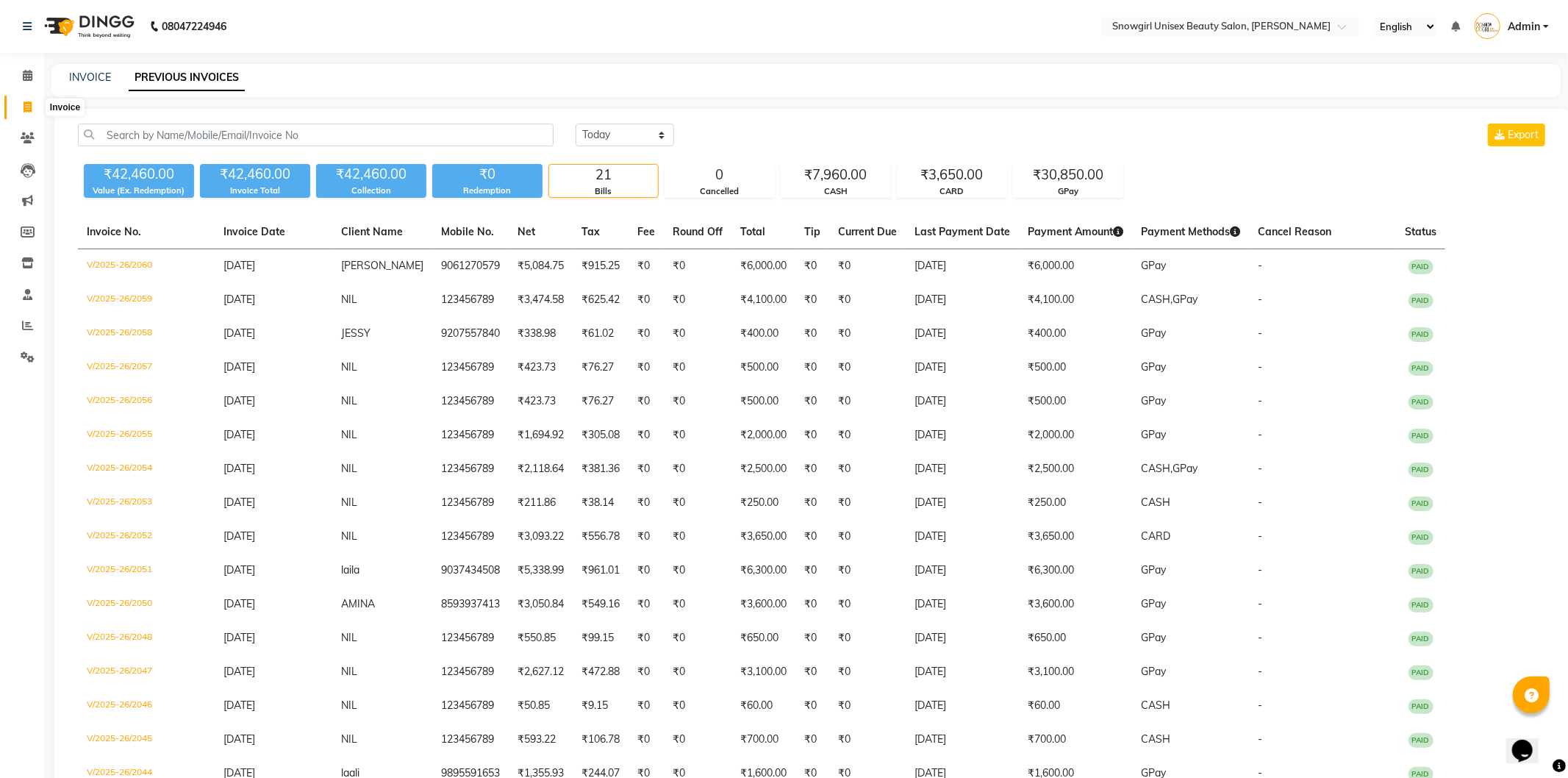
select select "service"
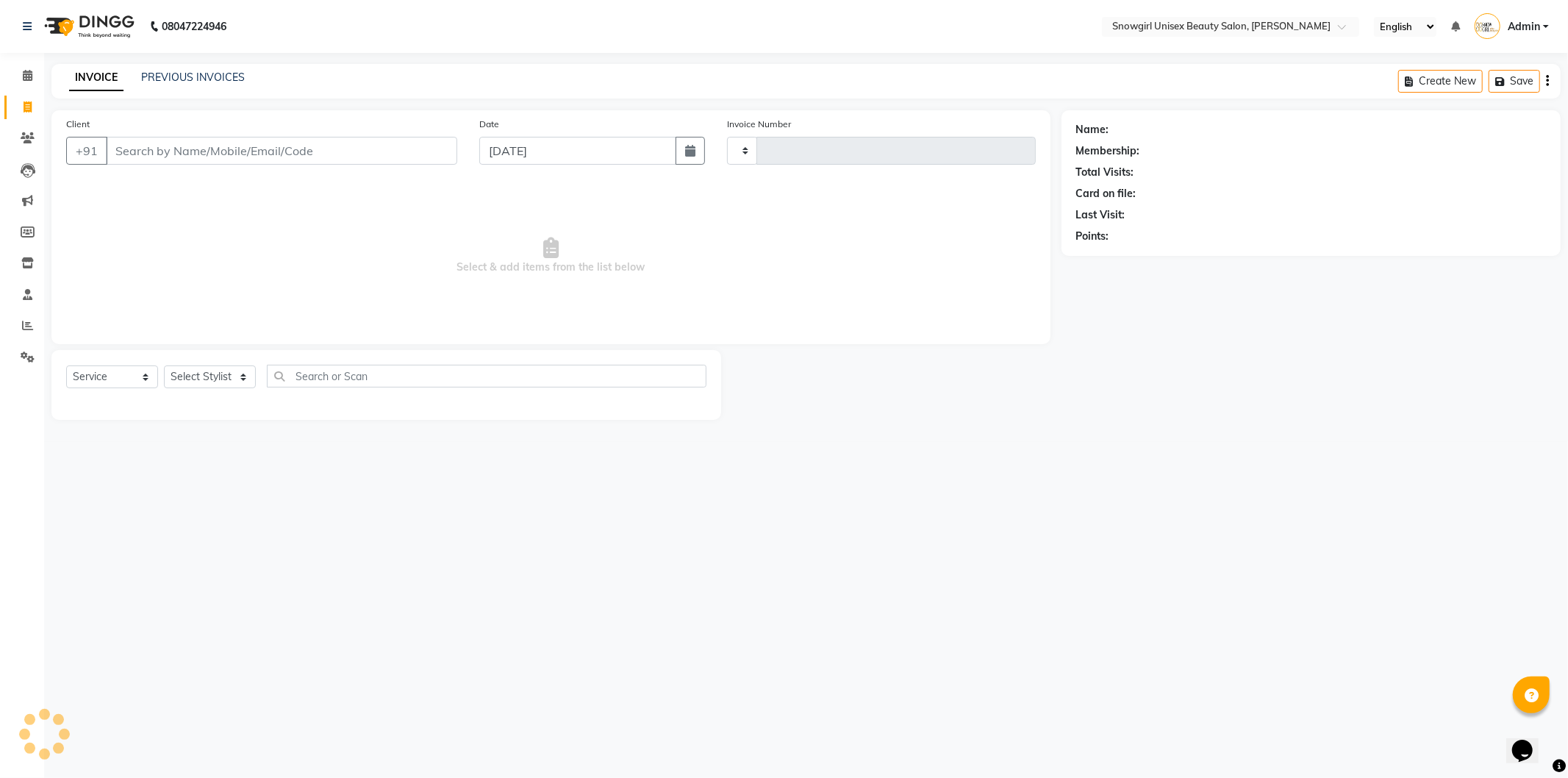
type input "2061"
select select "5593"
click at [283, 150] on input "Client" at bounding box center [281, 150] width 352 height 28
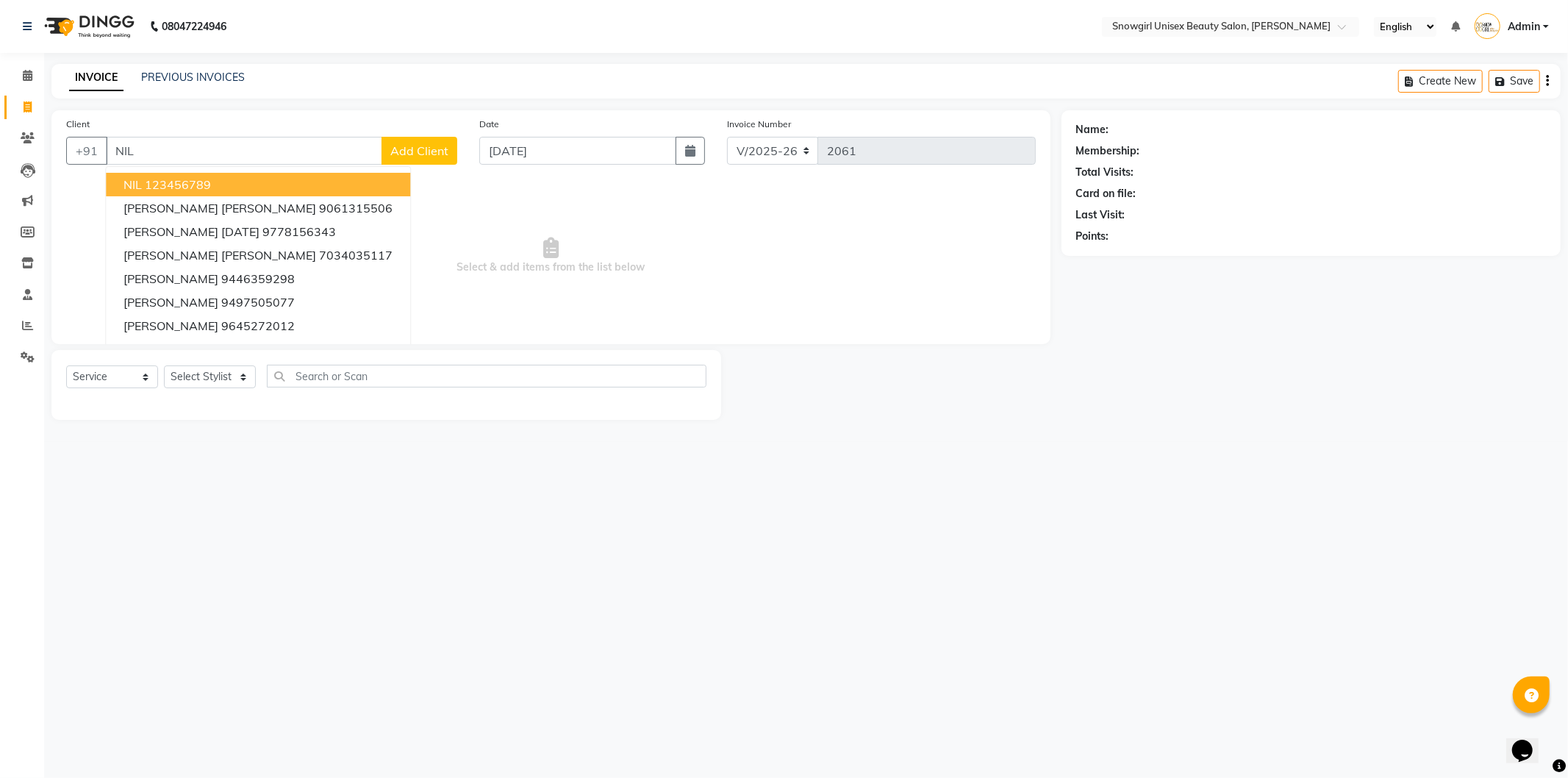
click at [263, 183] on button "NIL 123456789" at bounding box center [258, 184] width 304 height 23
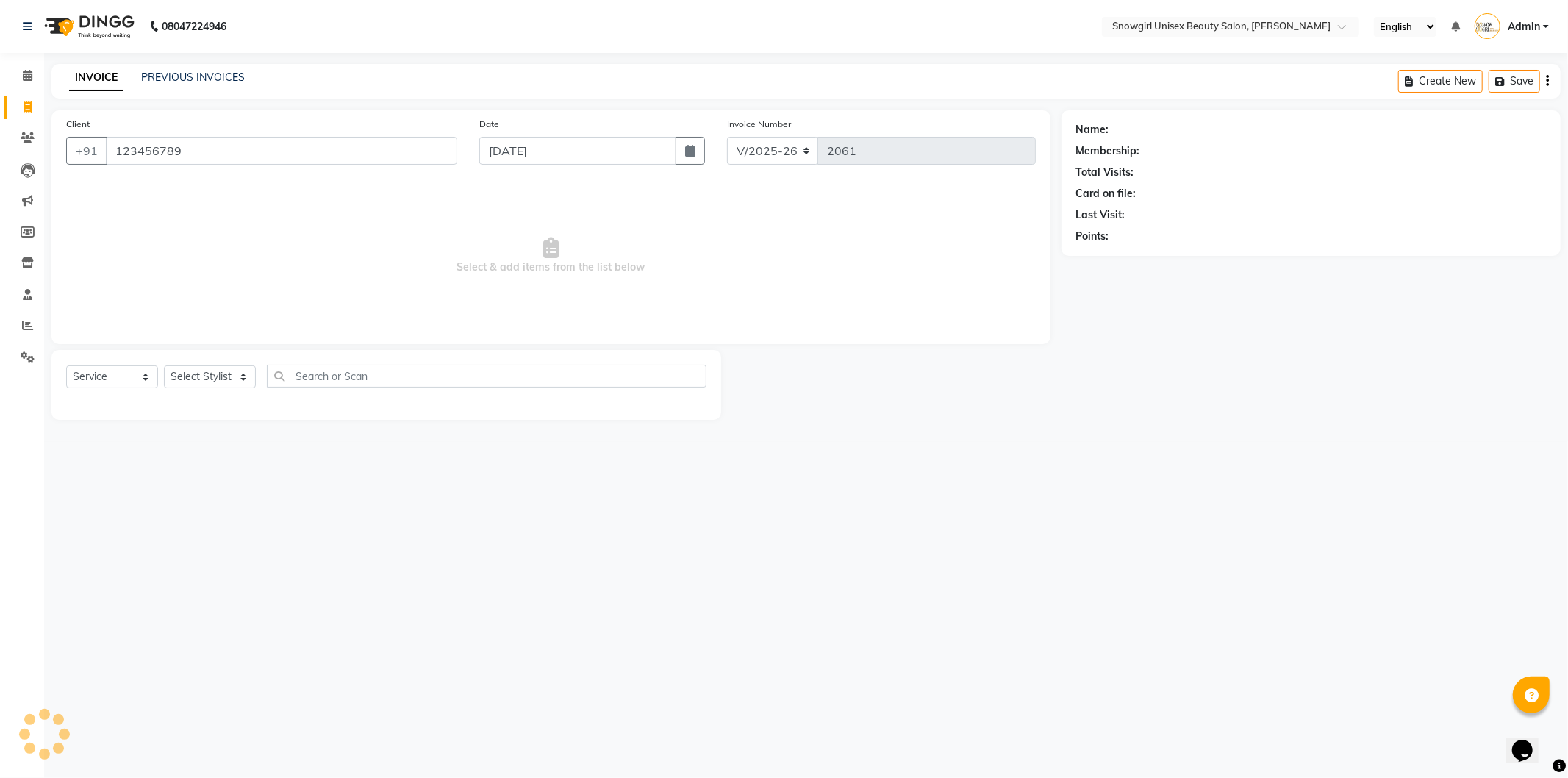
type input "123456789"
click at [121, 387] on select "Select Service Product Membership Package Voucher Prepaid Gift Card" at bounding box center [112, 376] width 92 height 22
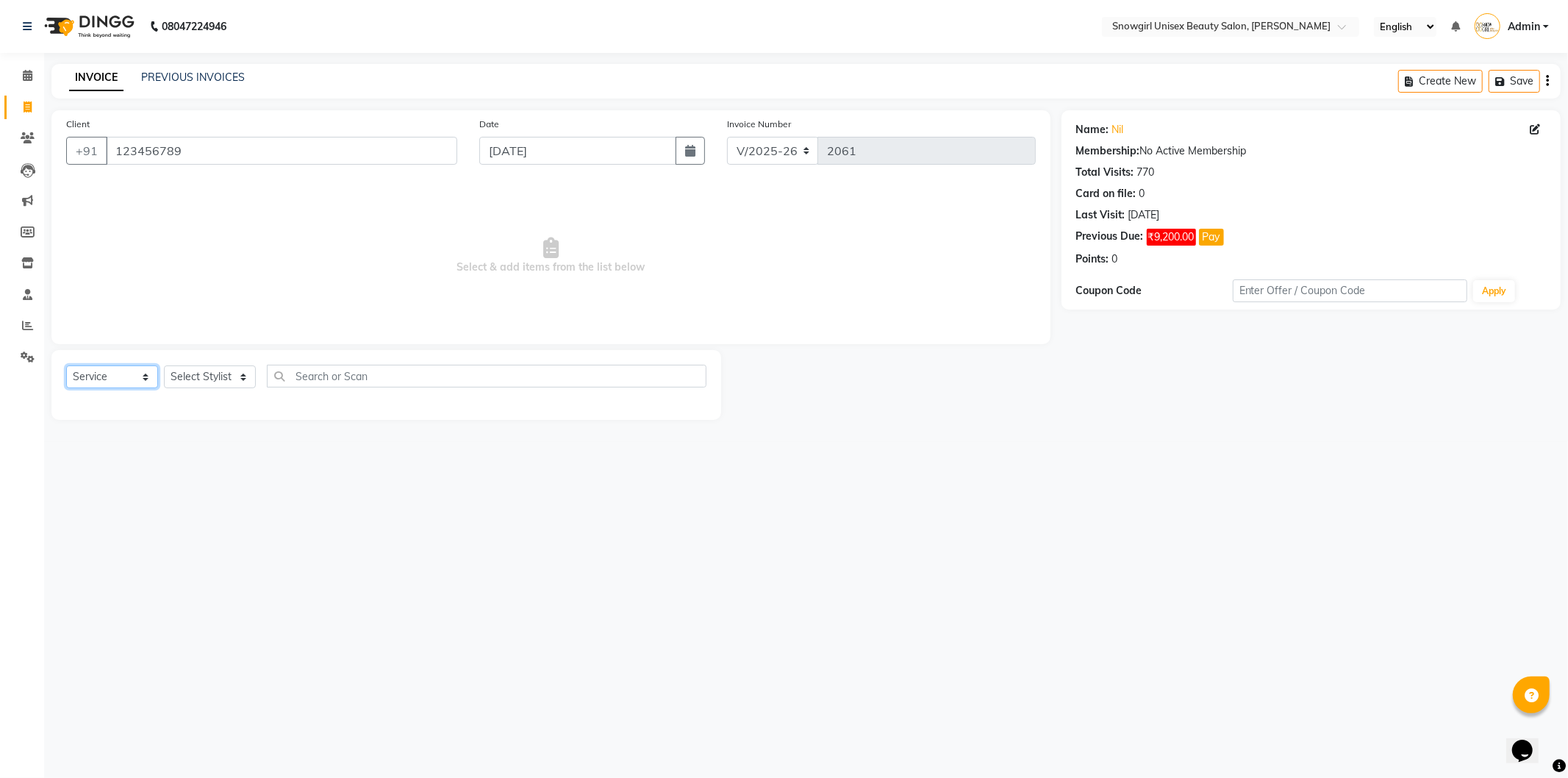
click at [66, 366] on select "Select Service Product Membership Package Voucher Prepaid Gift Card" at bounding box center [112, 376] width 92 height 22
click at [216, 385] on select "Select Stylist [PERSON_NAME] [PERSON_NAME] [PERSON_NAME] [PERSON_NAME] [PERSON_…" at bounding box center [209, 376] width 92 height 22
select select "39200"
click at [164, 366] on select "Select Stylist [PERSON_NAME] [PERSON_NAME] [PERSON_NAME] [PERSON_NAME] [PERSON_…" at bounding box center [209, 376] width 92 height 22
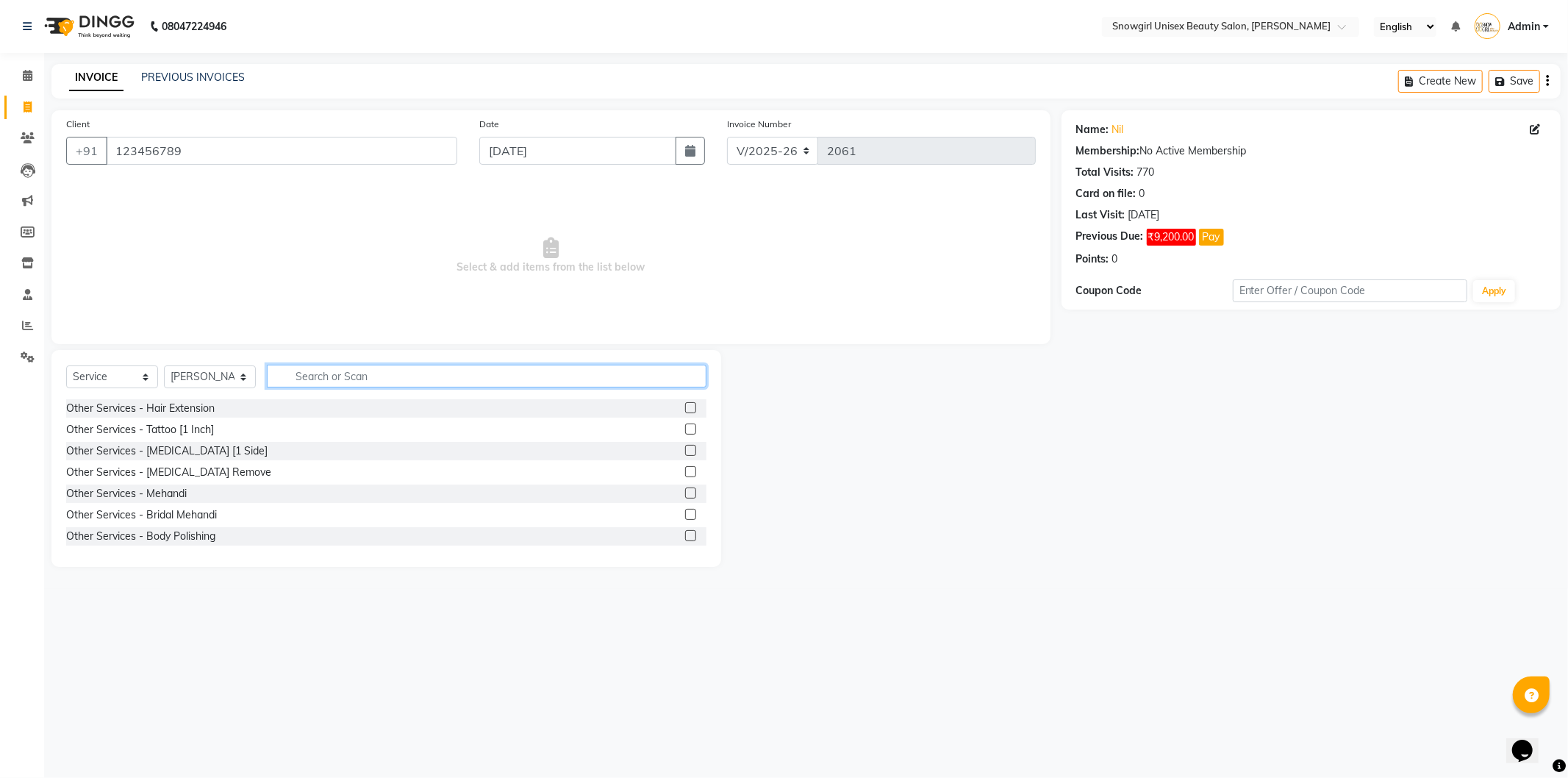
click at [355, 376] on input "text" at bounding box center [487, 376] width 440 height 22
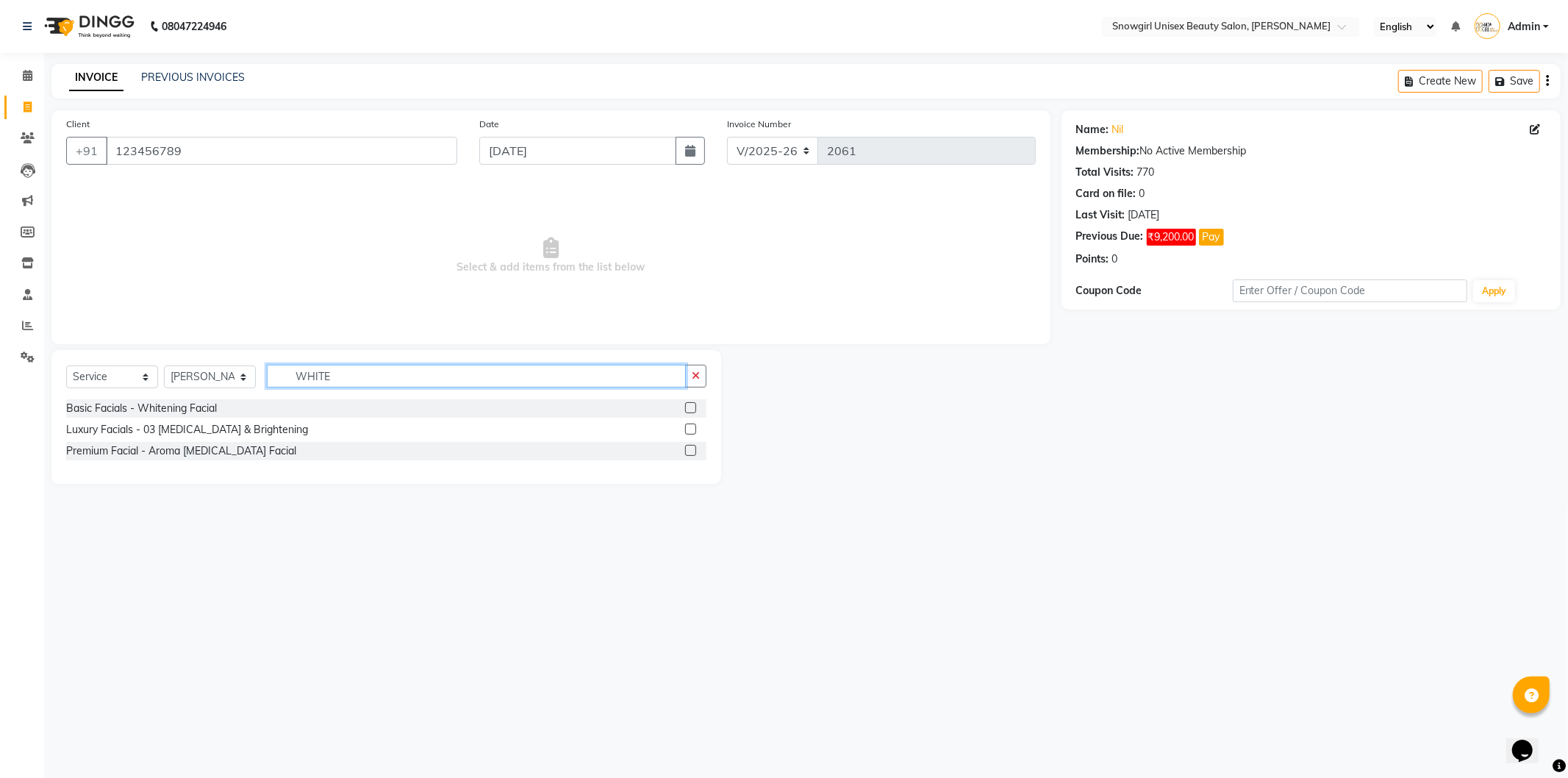
type input "WHITE"
click at [682, 408] on div "Basic Facials - Whitening Facial" at bounding box center [386, 408] width 640 height 19
click at [690, 410] on label at bounding box center [691, 408] width 11 height 11
click at [690, 410] on input "checkbox" at bounding box center [690, 408] width 10 height 10
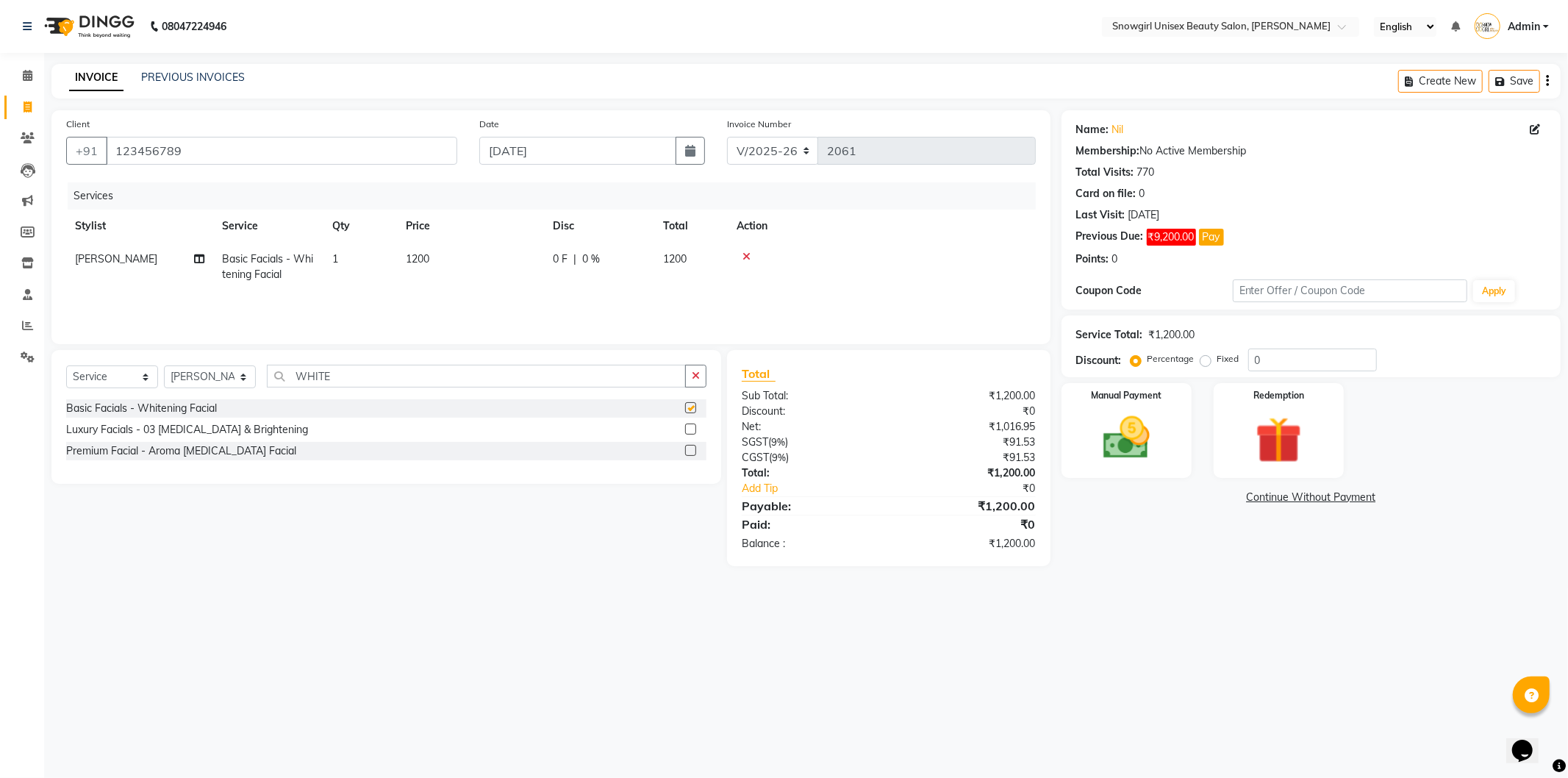
checkbox input "false"
click at [431, 251] on td "1200" at bounding box center [470, 266] width 147 height 48
select select "39200"
click at [495, 261] on input "1200" at bounding box center [539, 262] width 130 height 22
type input "1400"
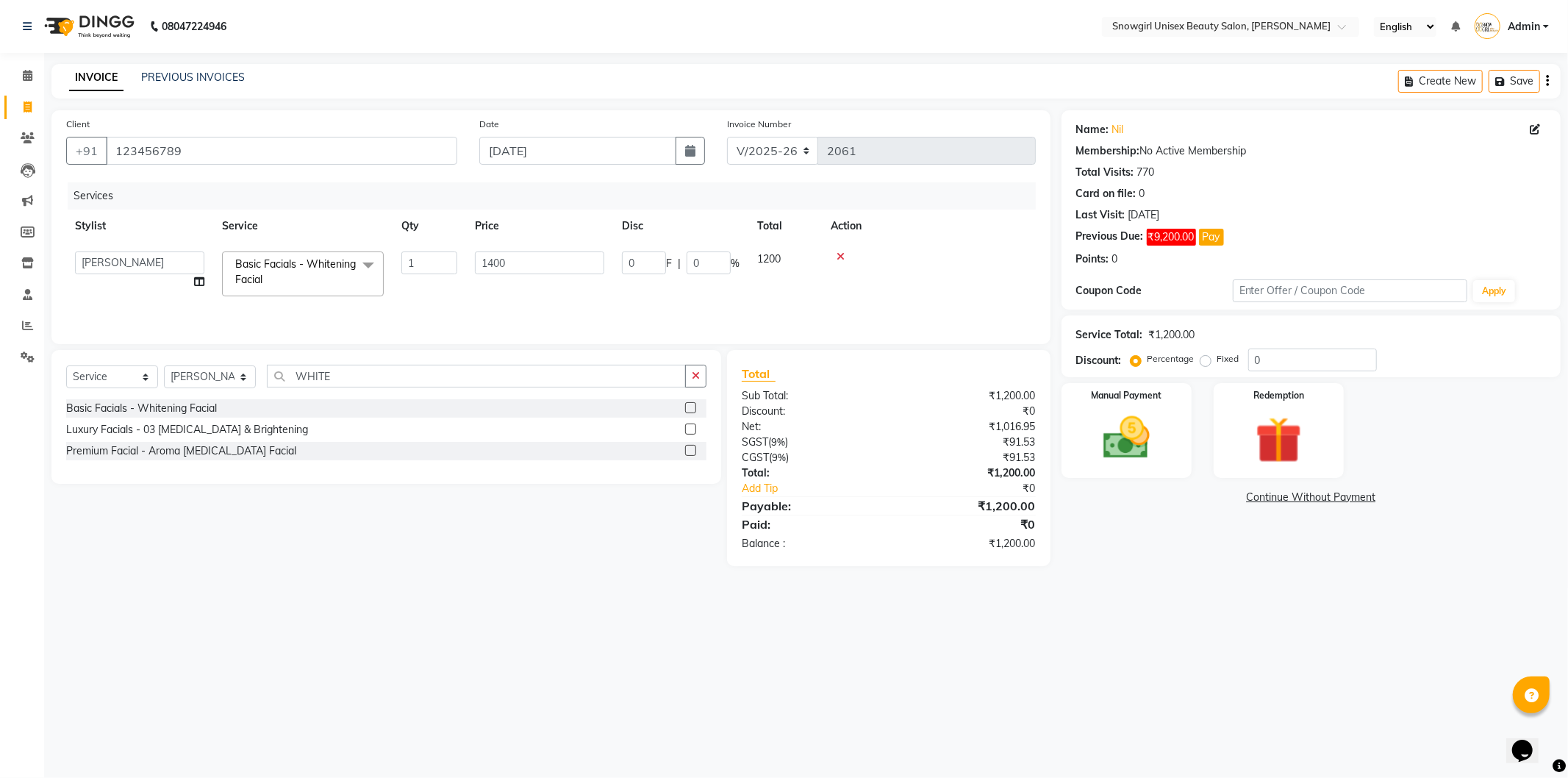
click at [589, 302] on div "Services Stylist Service Qty Price Disc Total Action [PERSON_NAME] [PERSON_NAME…" at bounding box center [551, 256] width 970 height 147
click at [843, 304] on div "Services Stylist Service Qty Price Disc Total Action [PERSON_NAME] Basic Facial…" at bounding box center [551, 256] width 970 height 147
click at [1162, 412] on img at bounding box center [1127, 438] width 79 height 55
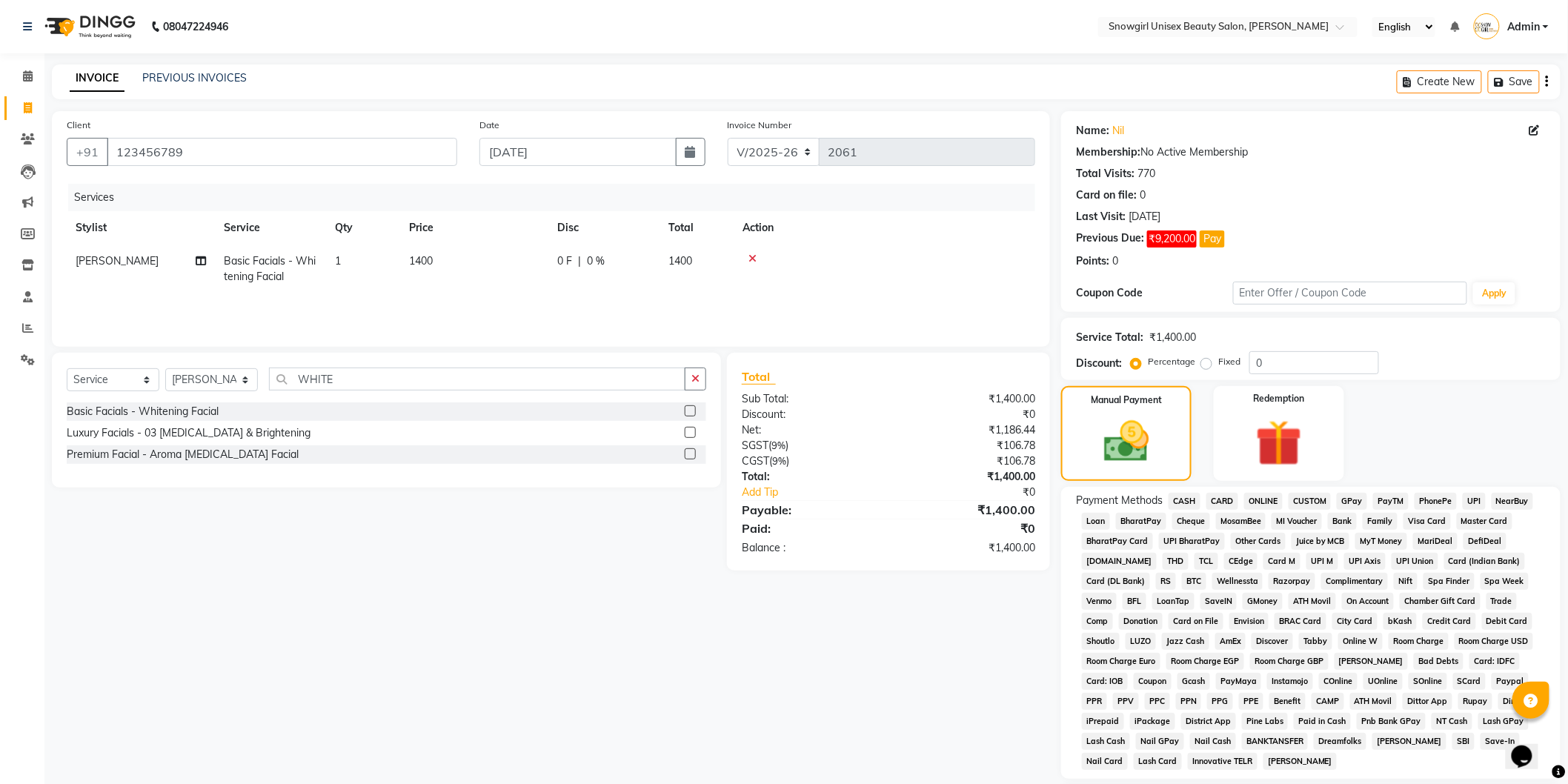
click at [1360, 501] on span "GPay" at bounding box center [1353, 501] width 31 height 17
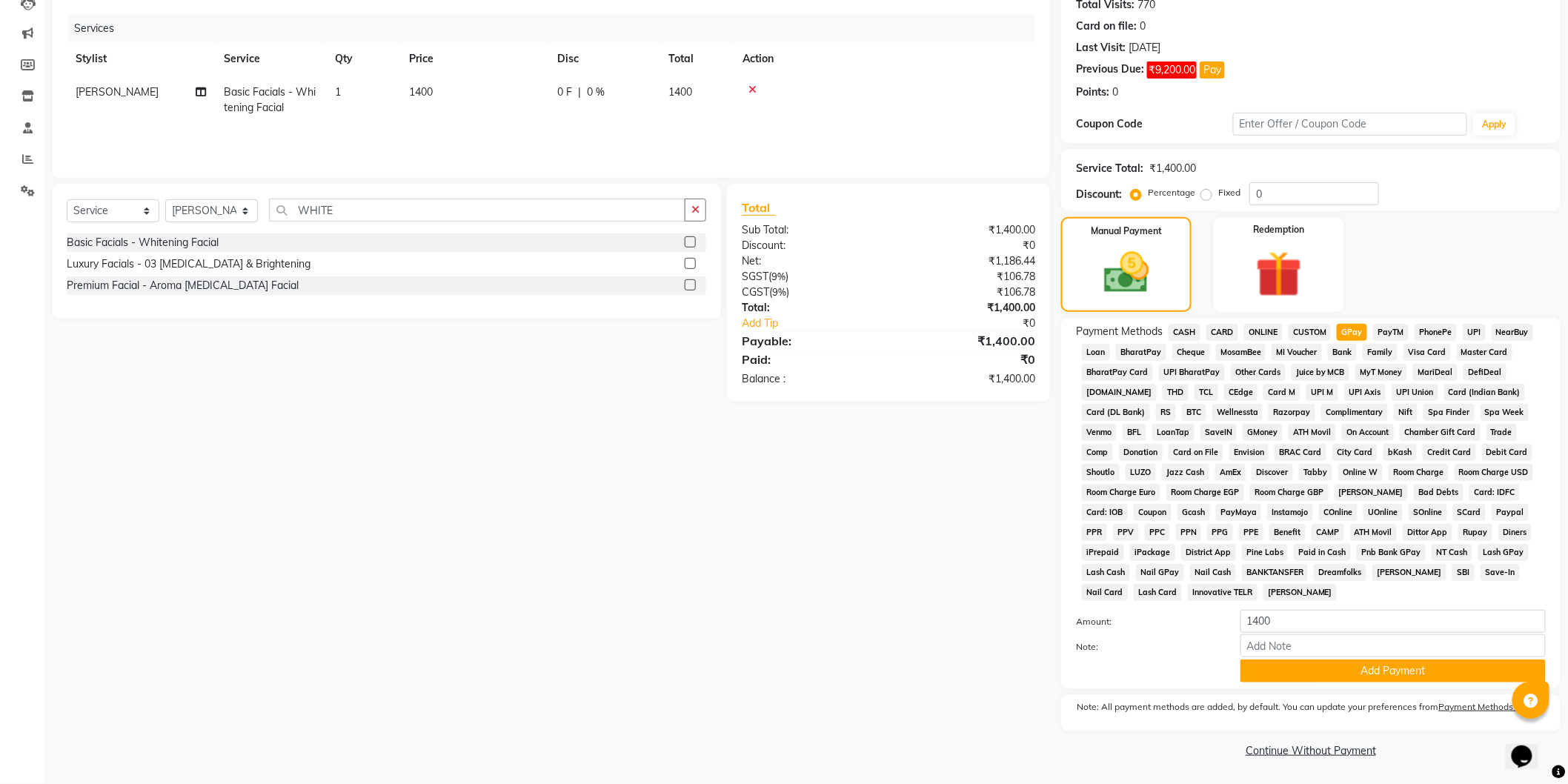
drag, startPoint x: 1580, startPoint y: 419, endPoint x: 27, endPoint y: 25, distance: 1602.2
click at [1288, 681] on button "Add Payment" at bounding box center [1393, 670] width 306 height 23
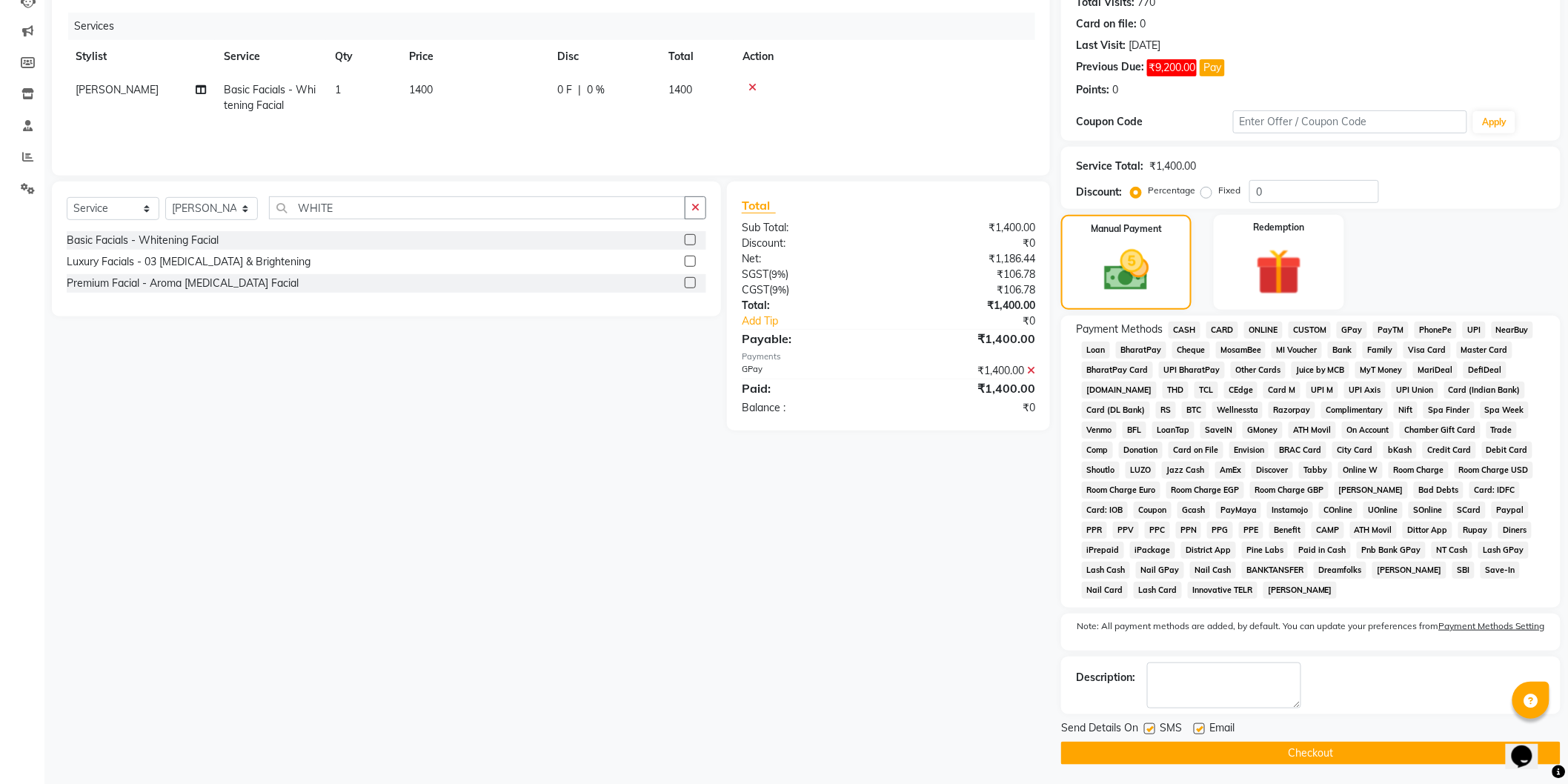
click at [1151, 730] on label at bounding box center [1150, 728] width 11 height 11
click at [1151, 730] on input "checkbox" at bounding box center [1149, 729] width 10 height 10
checkbox input "false"
click at [1187, 751] on button "Checkout" at bounding box center [1311, 752] width 500 height 23
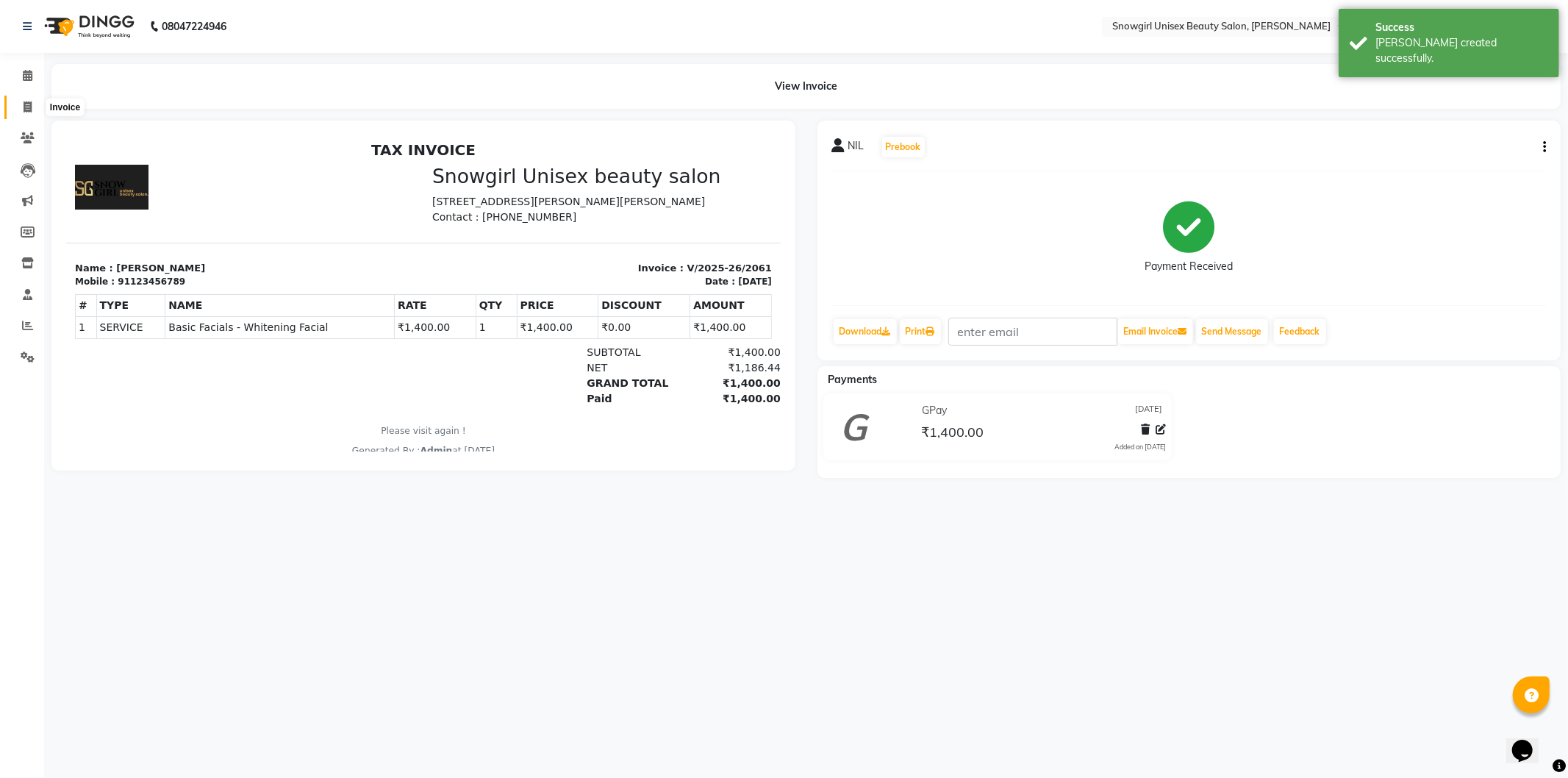
click at [24, 101] on icon at bounding box center [27, 106] width 8 height 11
select select "service"
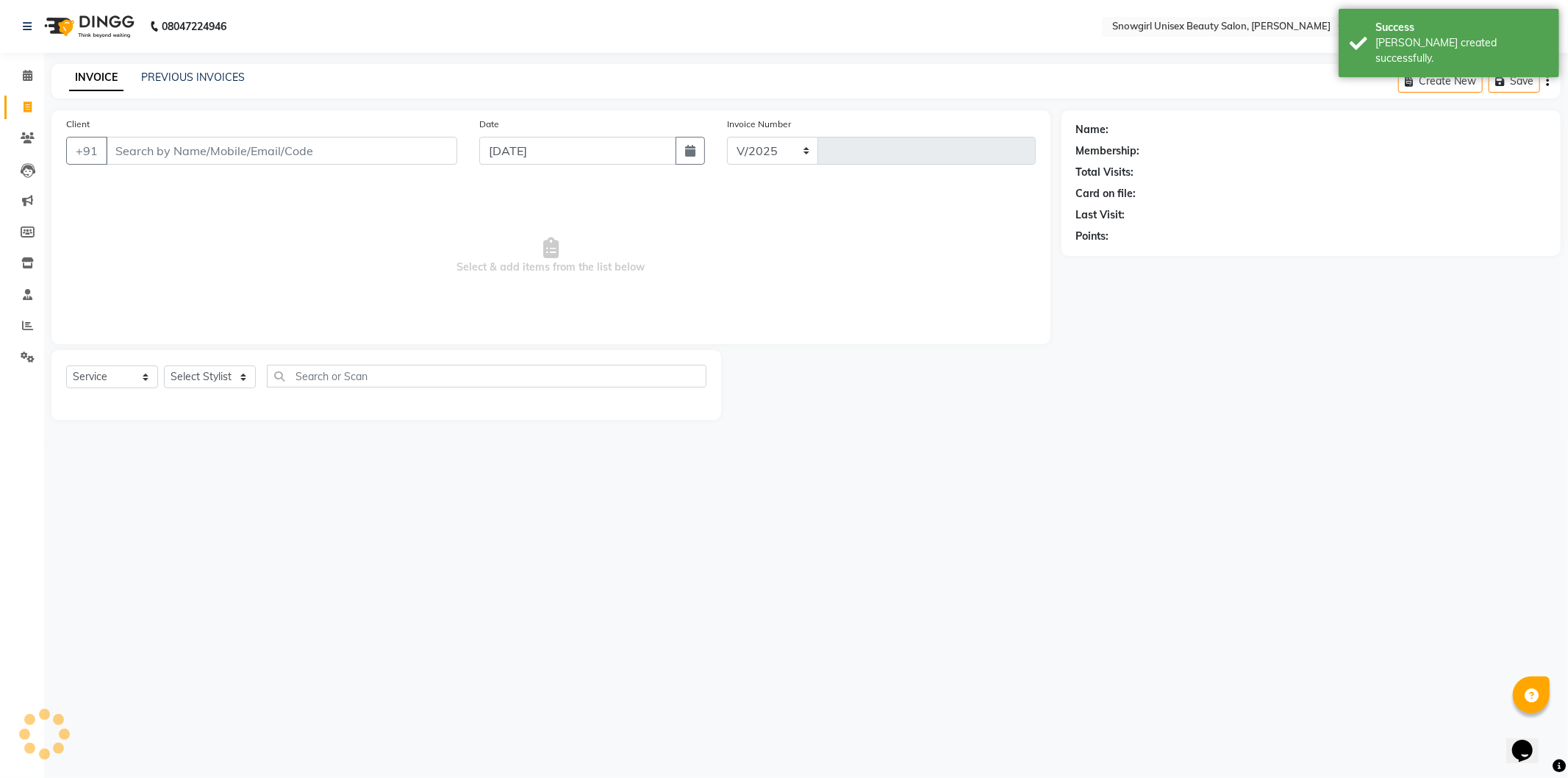
select select "5593"
type input "2062"
click at [208, 153] on input "Client" at bounding box center [281, 150] width 352 height 28
click at [173, 79] on link "PREVIOUS INVOICES" at bounding box center [193, 77] width 104 height 13
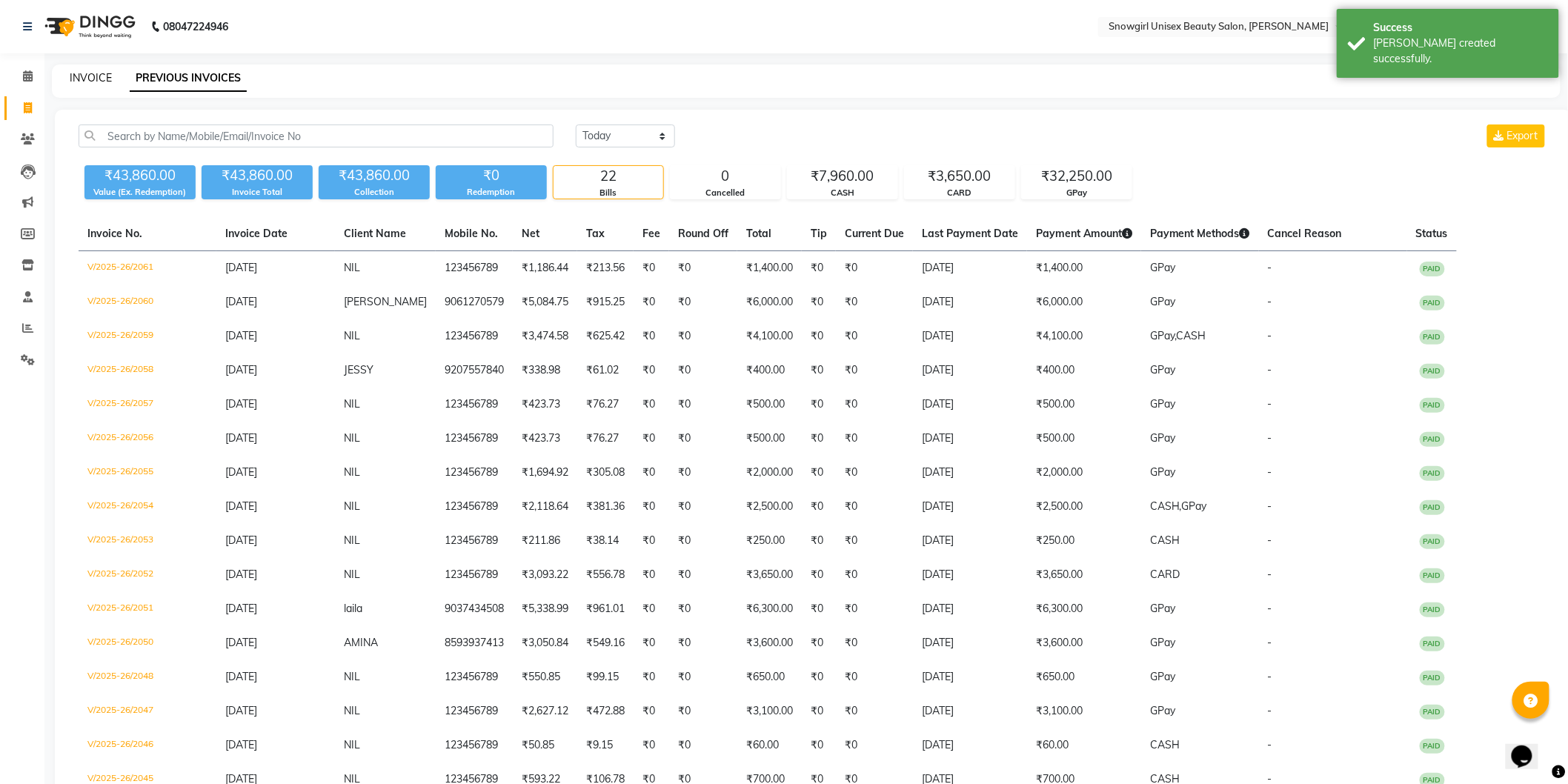
click at [98, 76] on link "INVOICE" at bounding box center [90, 77] width 42 height 14
select select "service"
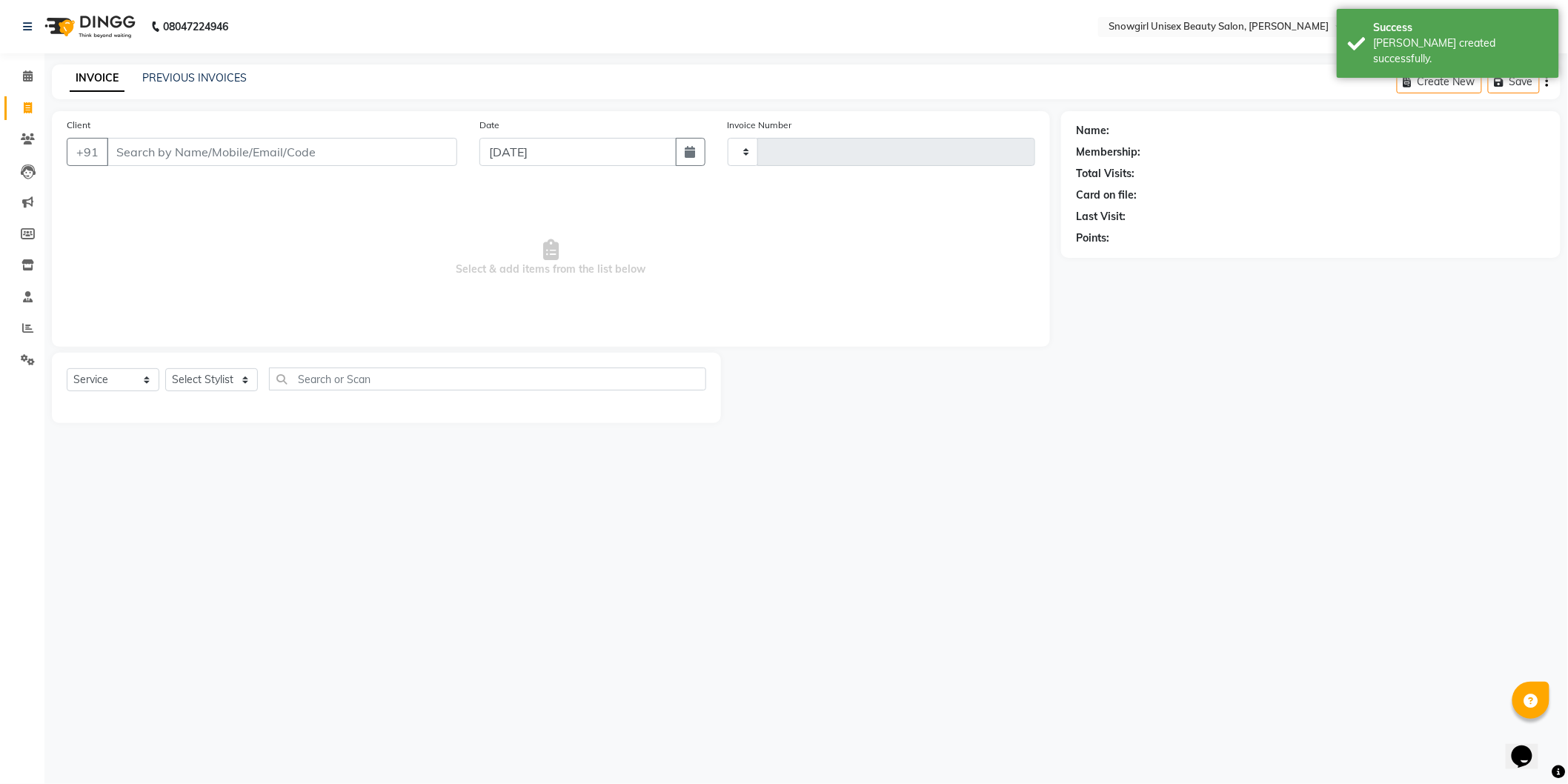
type input "2062"
select select "5593"
click at [298, 154] on input "Client" at bounding box center [283, 151] width 354 height 28
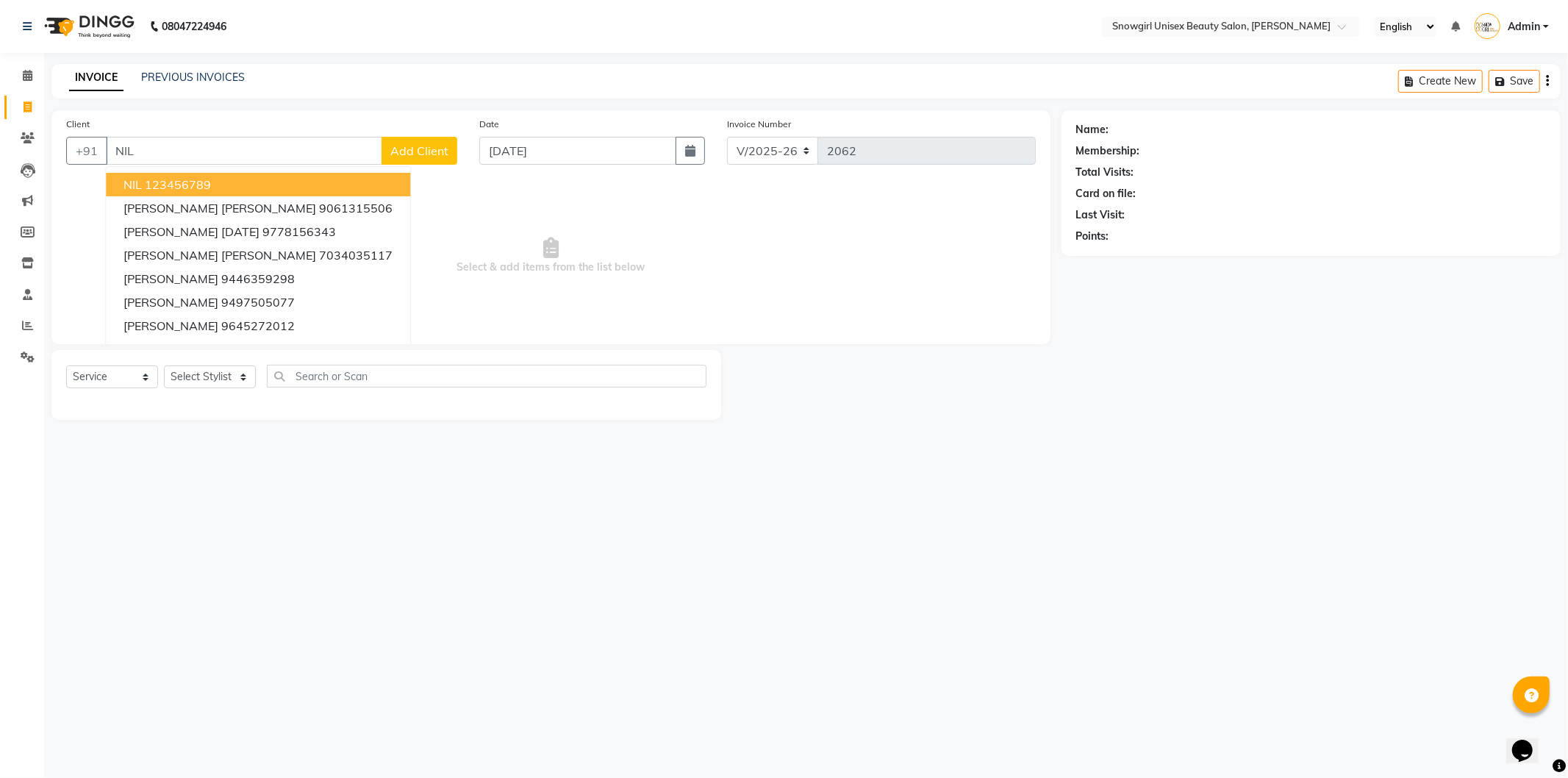
click at [238, 179] on button "NIL 123456789" at bounding box center [258, 184] width 304 height 23
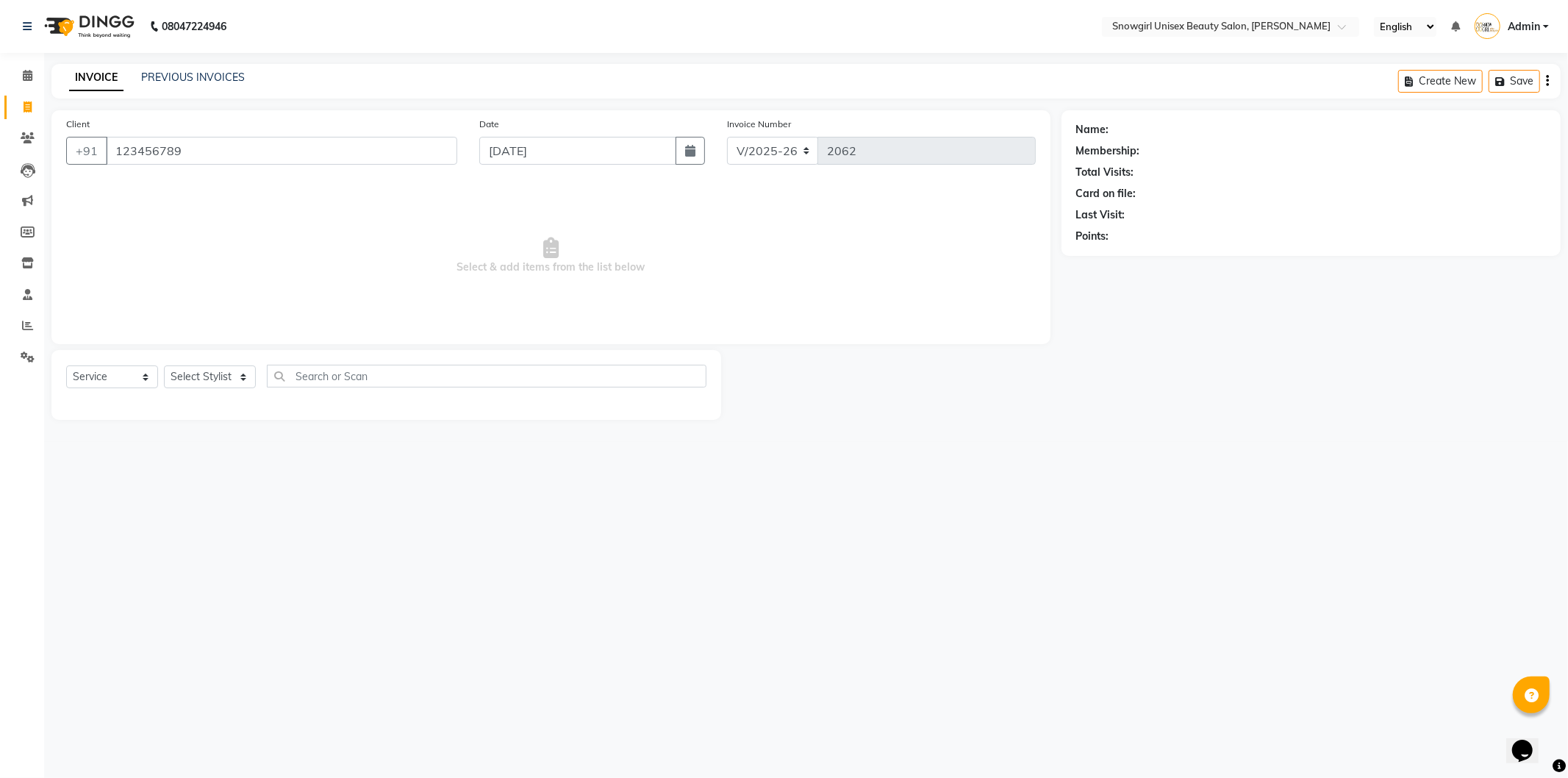
type input "123456789"
click at [106, 381] on select "Select Service Product Membership Package Voucher Prepaid Gift Card" at bounding box center [112, 376] width 92 height 22
click at [66, 366] on select "Select Service Product Membership Package Voucher Prepaid Gift Card" at bounding box center [112, 376] width 92 height 22
click at [214, 377] on select "Select Stylist [PERSON_NAME] [PERSON_NAME] [PERSON_NAME] [PERSON_NAME] [PERSON_…" at bounding box center [209, 376] width 92 height 22
select select "39200"
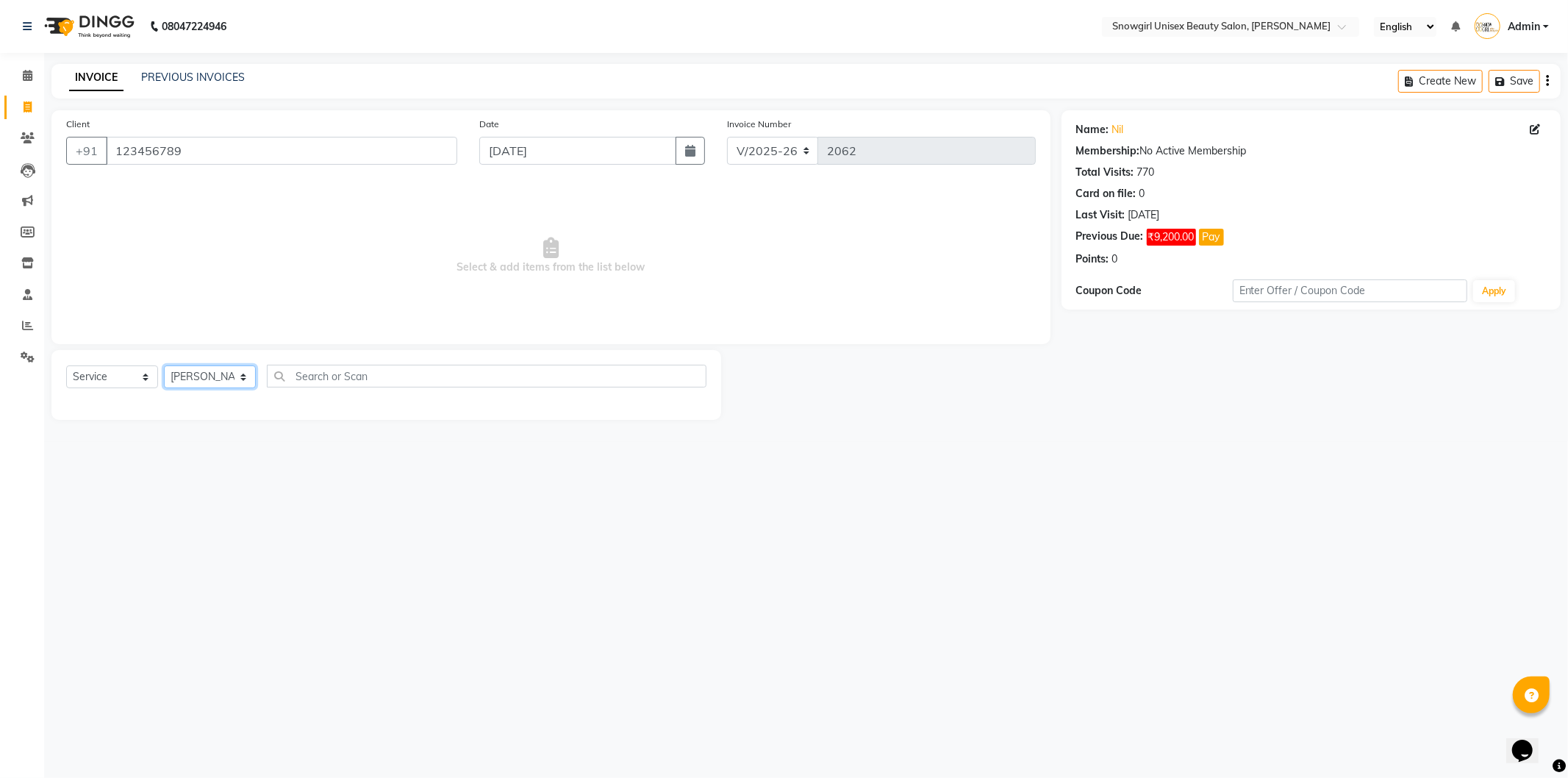
click at [164, 366] on select "Select Stylist [PERSON_NAME] [PERSON_NAME] [PERSON_NAME] [PERSON_NAME] [PERSON_…" at bounding box center [209, 376] width 92 height 22
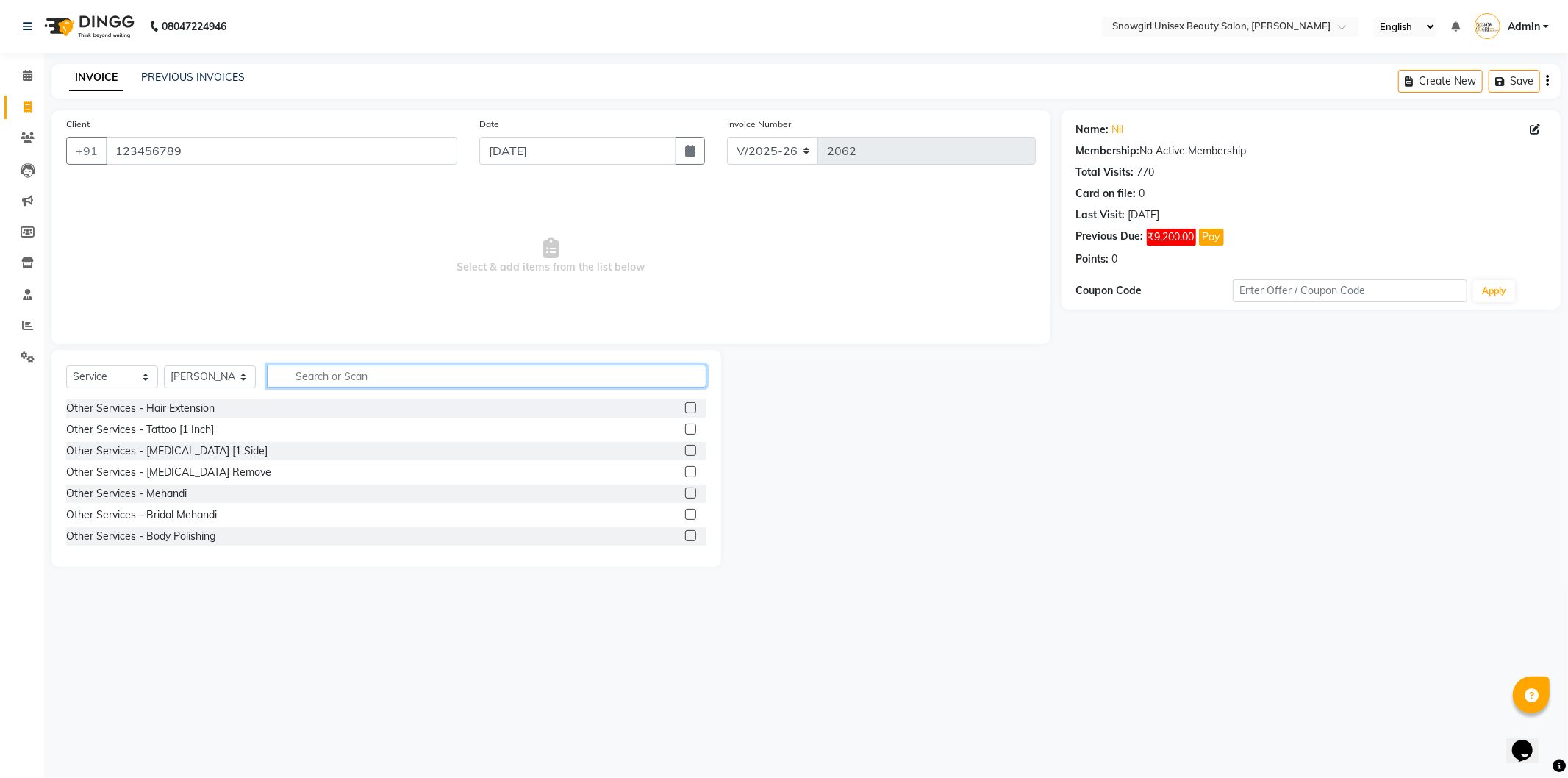
click at [370, 382] on input "text" at bounding box center [487, 376] width 440 height 22
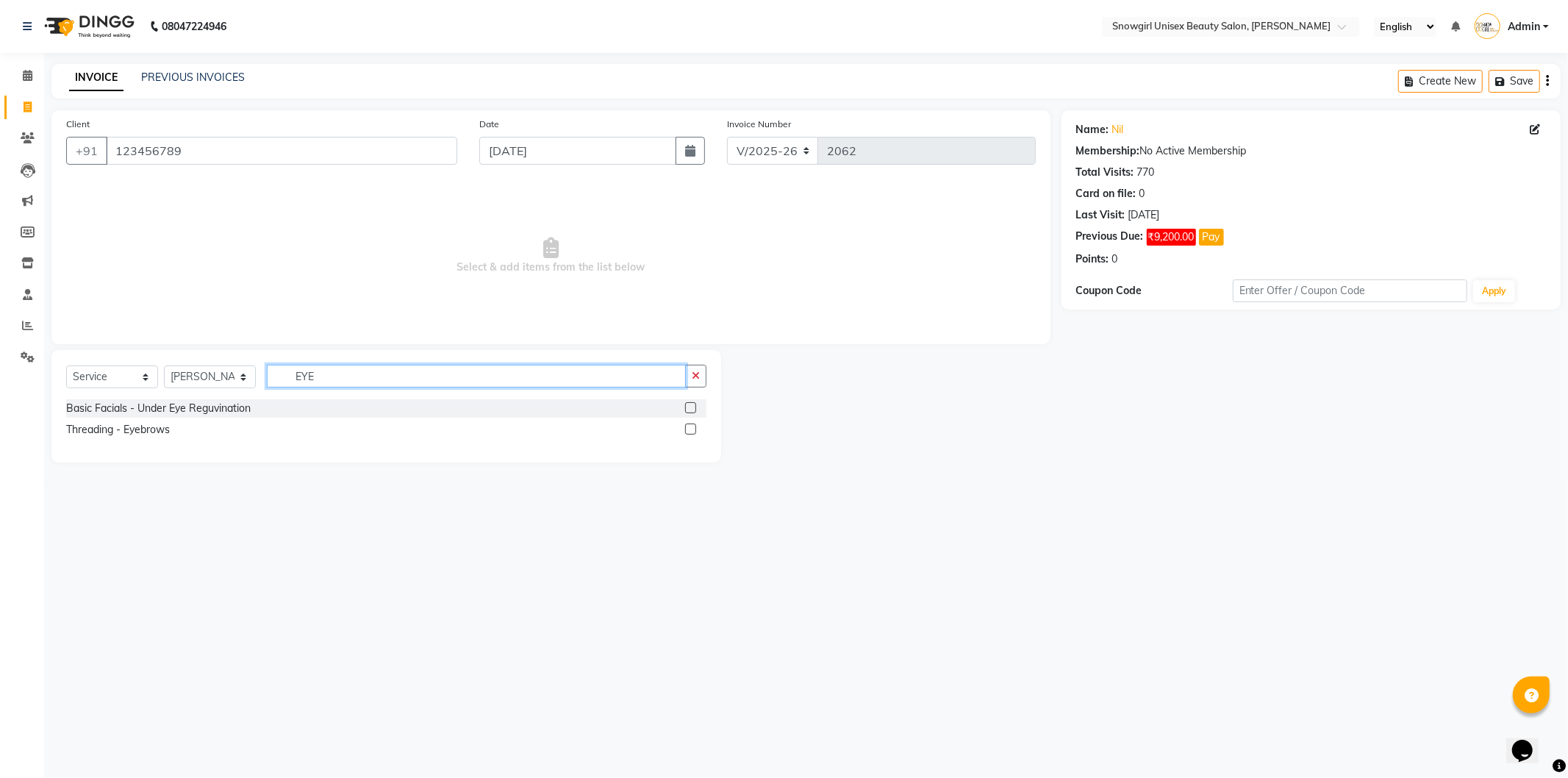
type input "EYE"
click at [692, 430] on label at bounding box center [691, 428] width 11 height 11
click at [692, 430] on input "checkbox" at bounding box center [690, 429] width 10 height 10
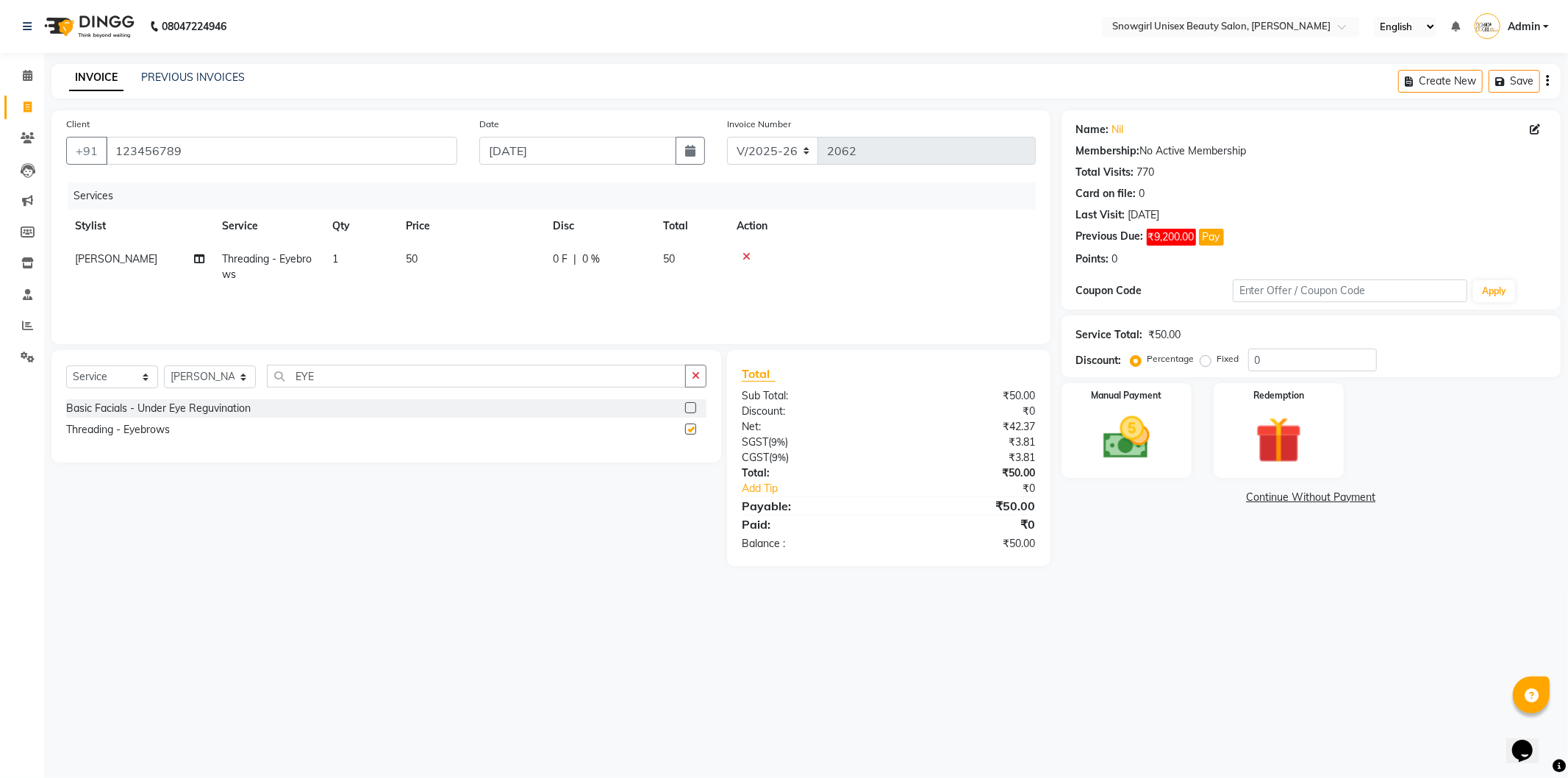
checkbox input "false"
click at [468, 251] on td "50" at bounding box center [470, 266] width 147 height 48
select select "39200"
click at [493, 260] on input "50" at bounding box center [539, 262] width 130 height 22
click at [487, 262] on input "50" at bounding box center [539, 262] width 130 height 22
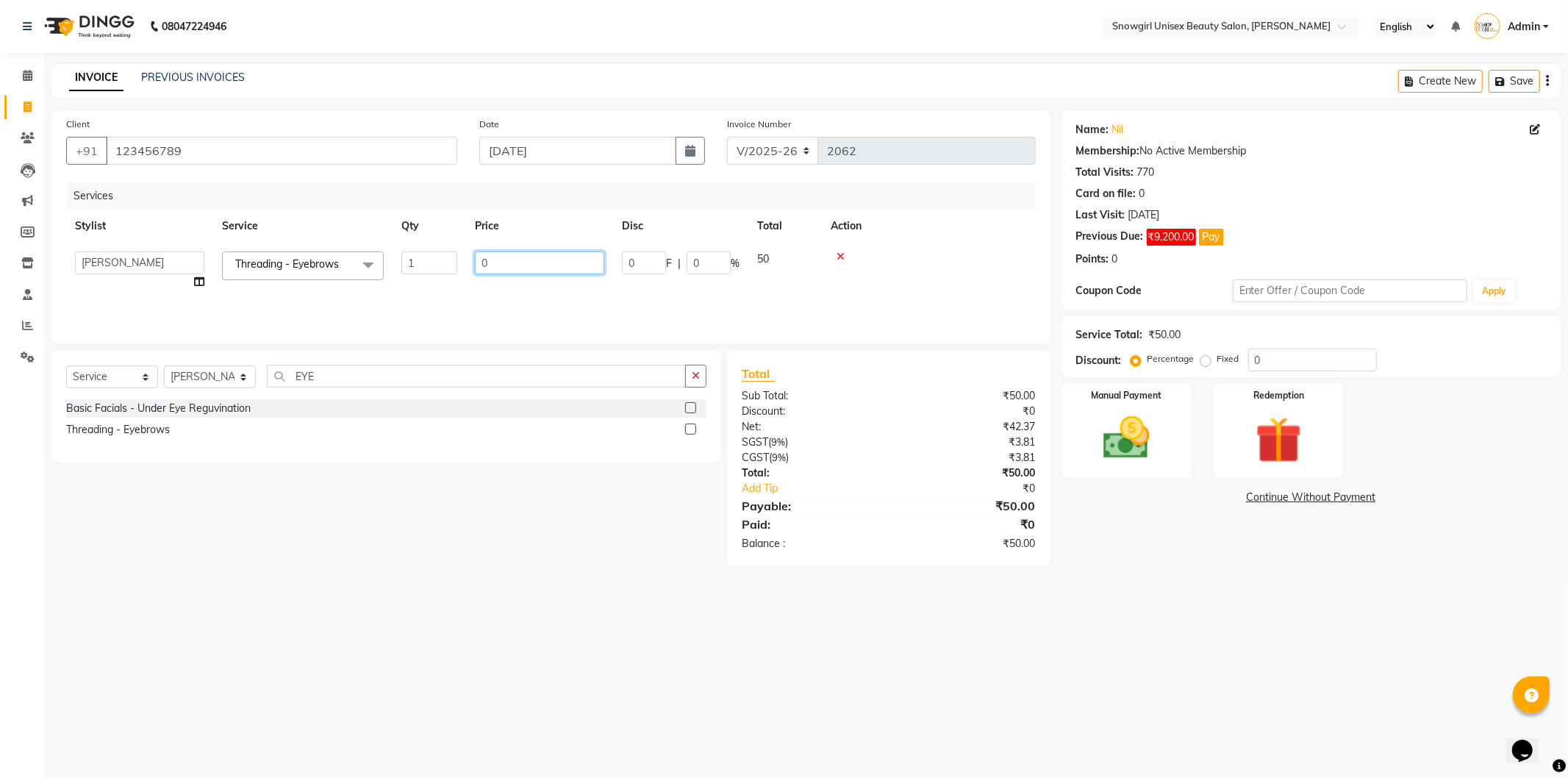
type input "80"
click at [560, 302] on div "Services Stylist Service Qty Price Disc Total Action [PERSON_NAME] [PERSON_NAME…" at bounding box center [551, 256] width 970 height 147
click at [1143, 420] on img at bounding box center [1127, 438] width 79 height 55
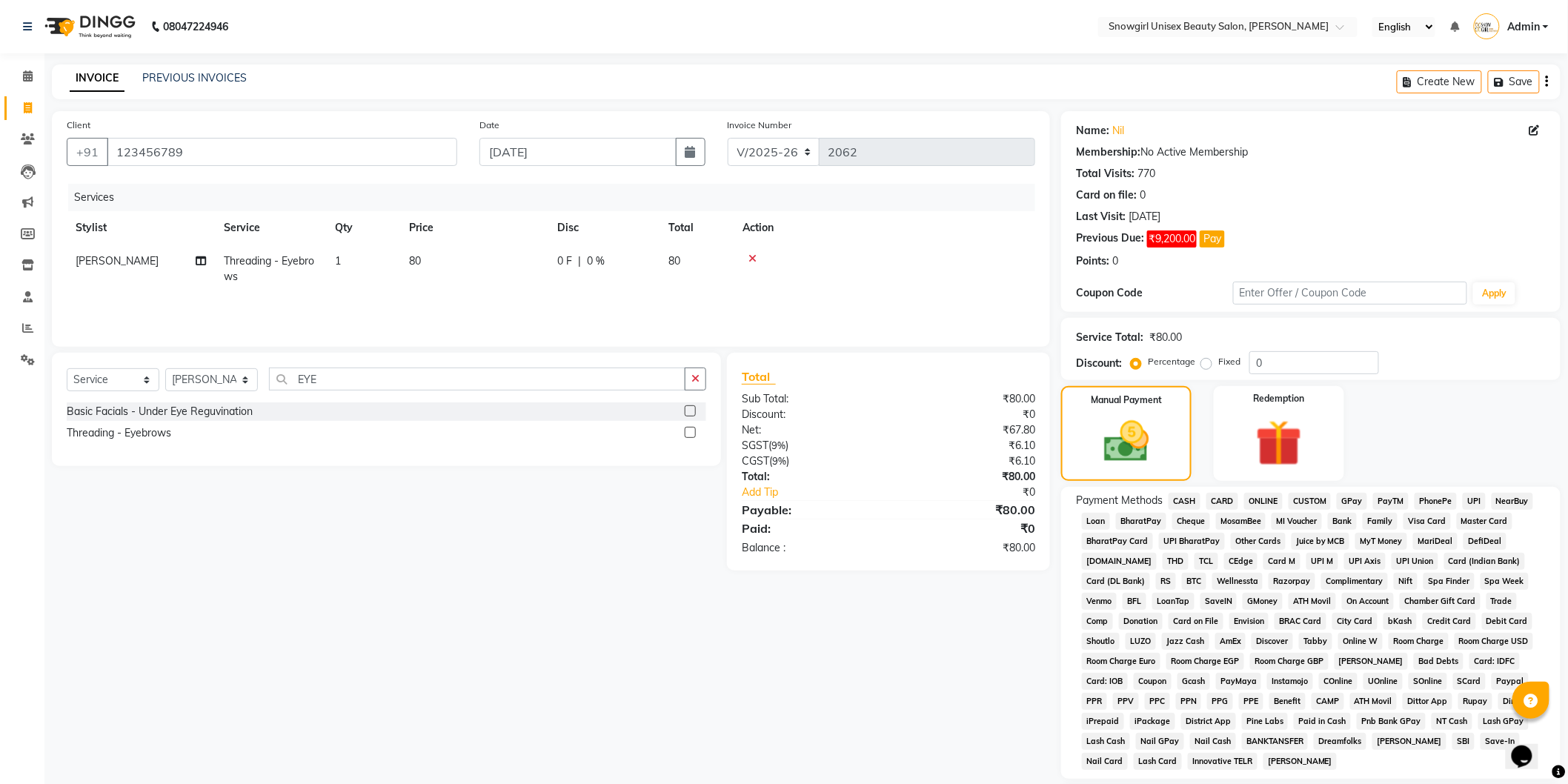
click at [1370, 497] on div "PayTM" at bounding box center [1388, 503] width 41 height 20
click at [1360, 500] on span "GPay" at bounding box center [1353, 501] width 31 height 17
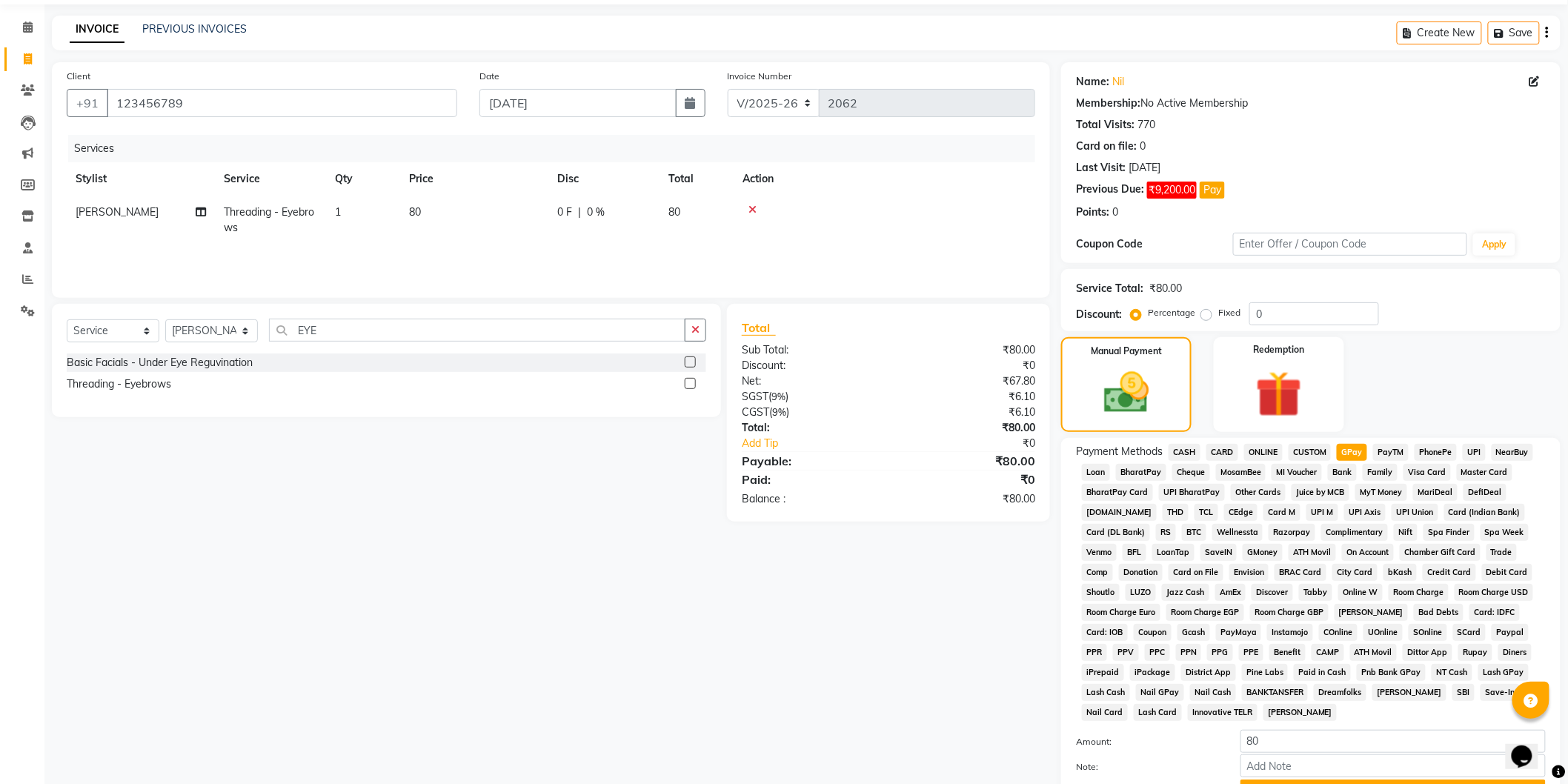
scroll to position [171, 0]
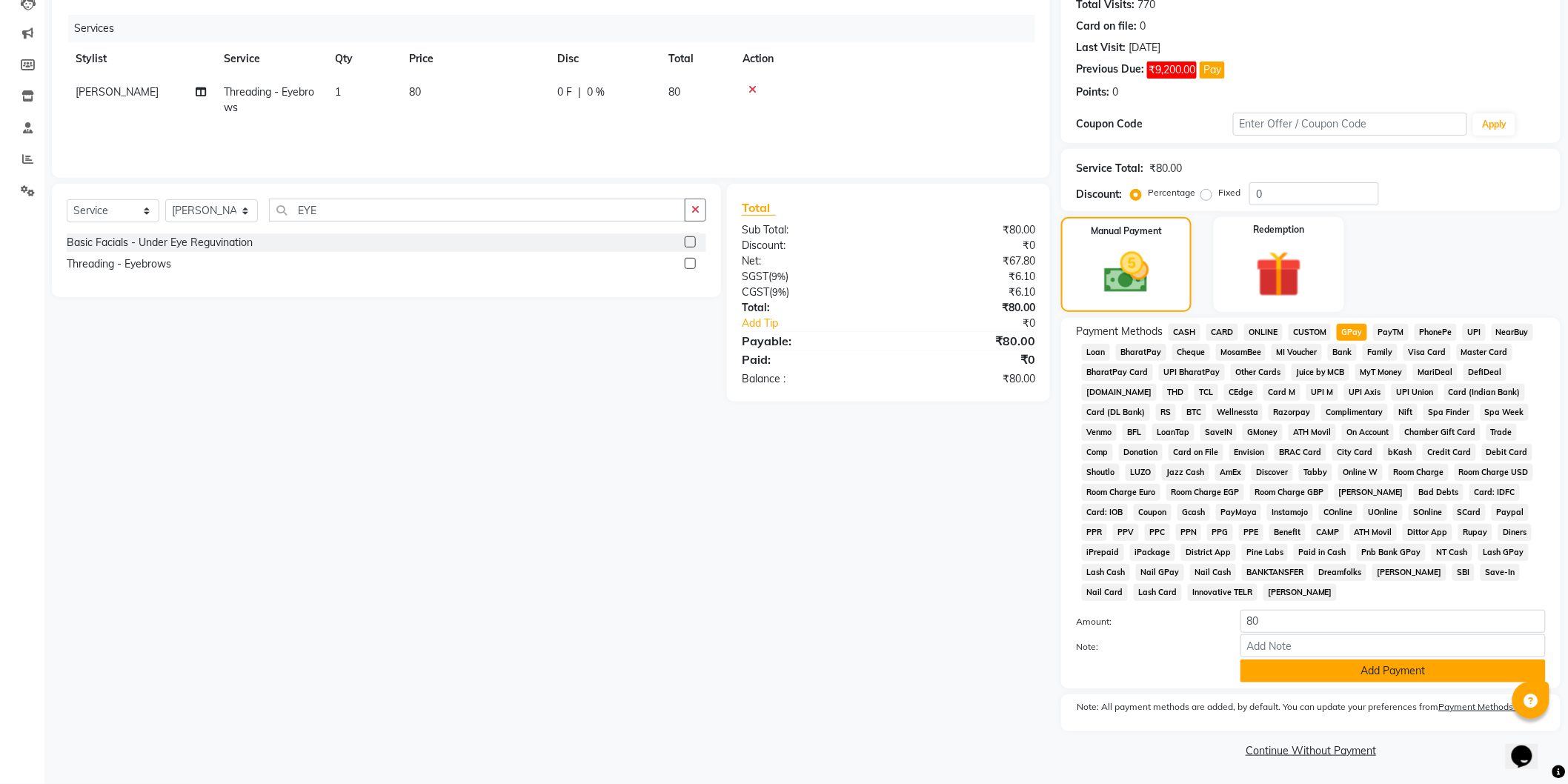
click at [1362, 678] on button "Add Payment" at bounding box center [1393, 670] width 306 height 23
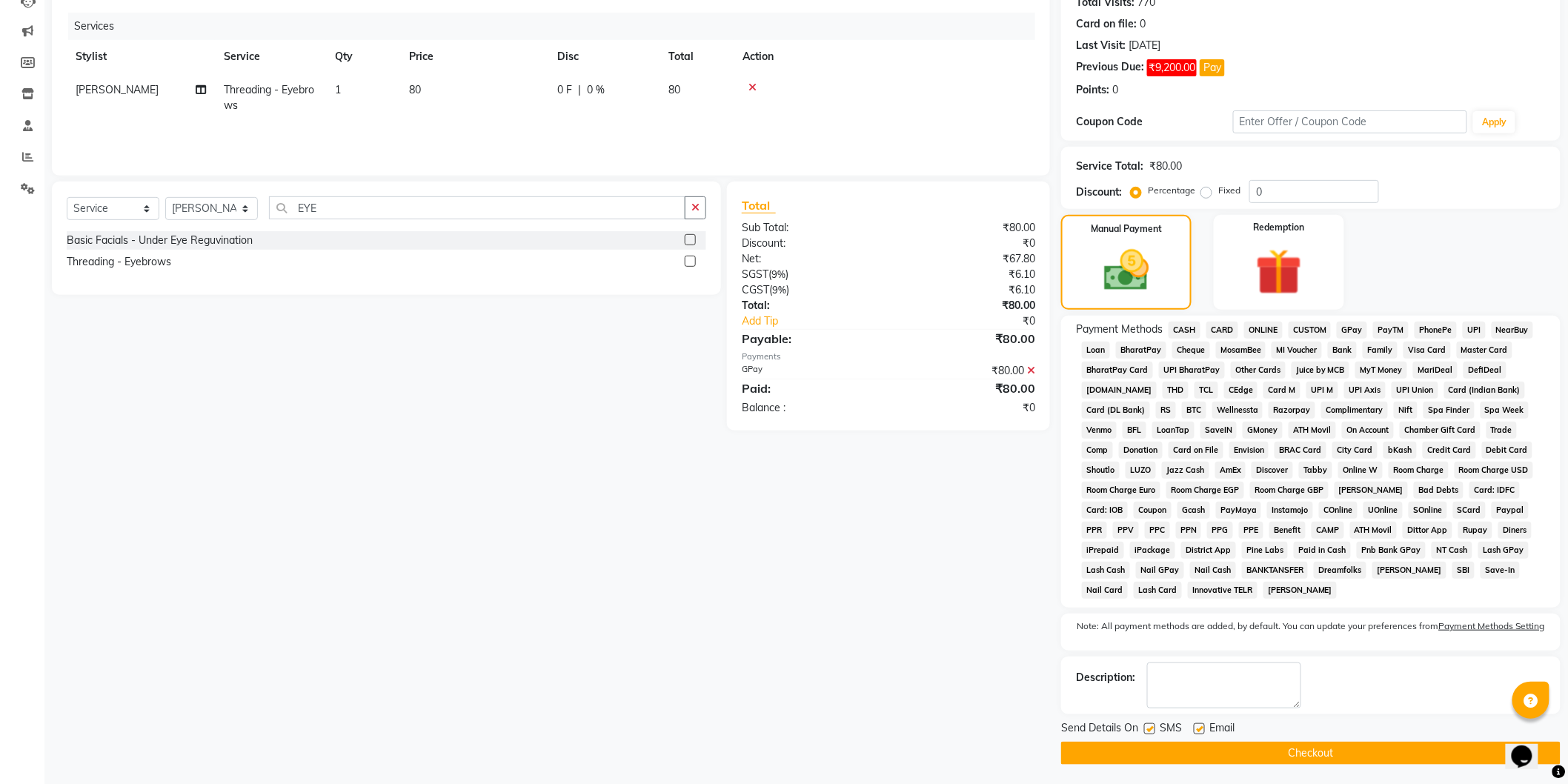
click at [1144, 727] on label at bounding box center [1150, 728] width 11 height 11
click at [1144, 727] on input "checkbox" at bounding box center [1149, 729] width 10 height 10
checkbox input "false"
click at [1255, 756] on button "Checkout" at bounding box center [1311, 752] width 500 height 23
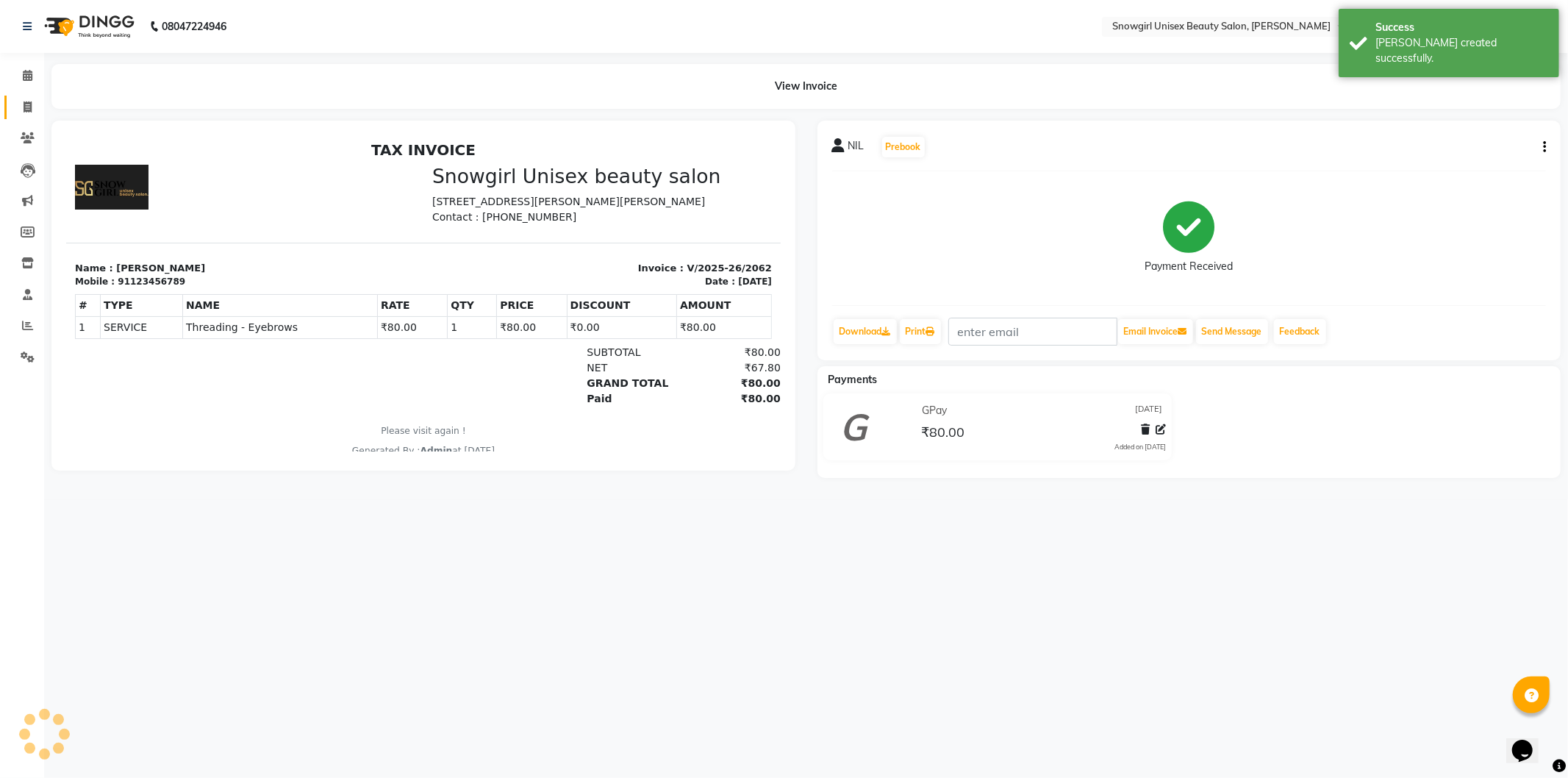
click at [30, 97] on link "Invoice" at bounding box center [21, 107] width 35 height 24
select select "service"
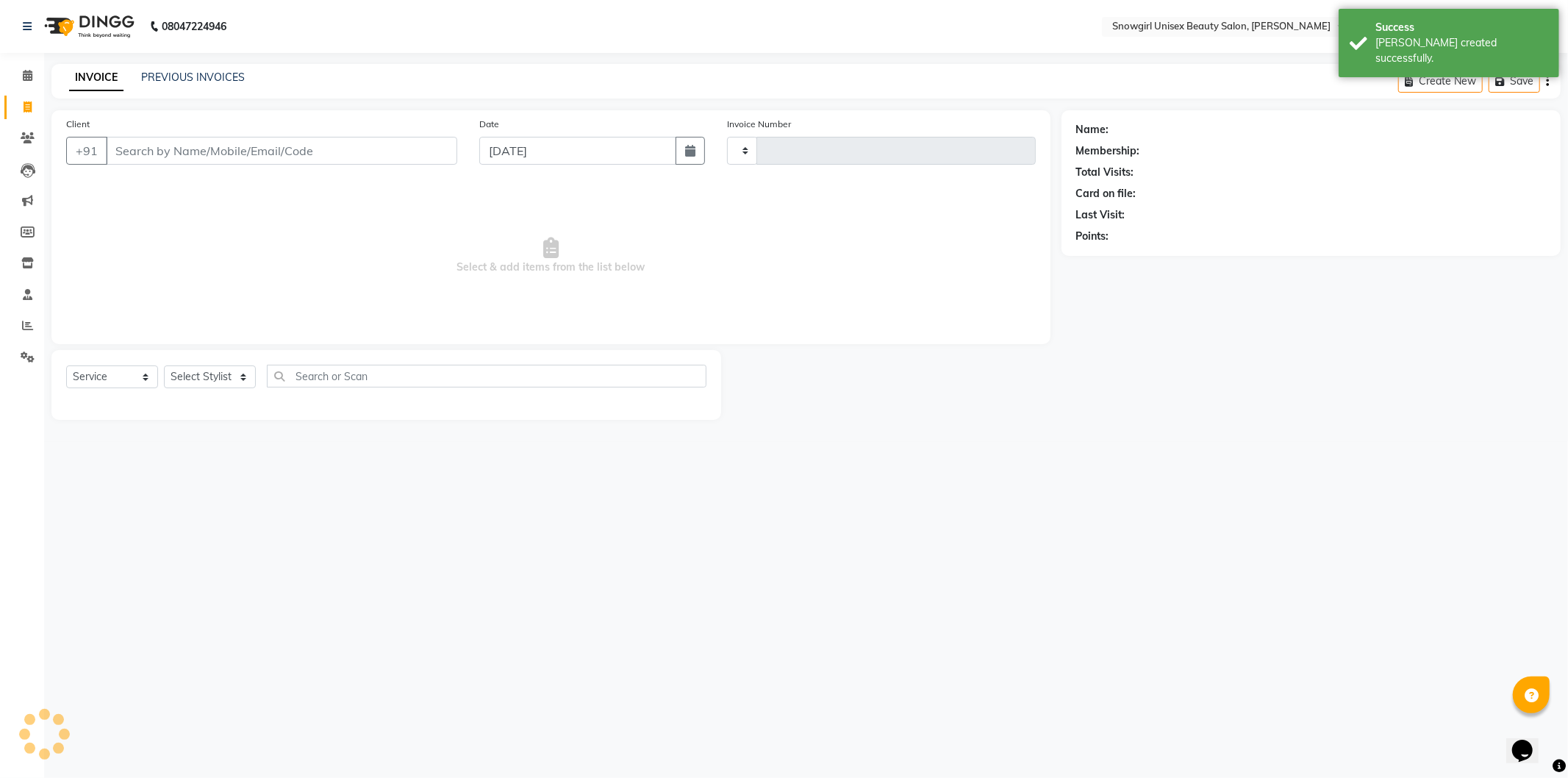
type input "2063"
select select "5593"
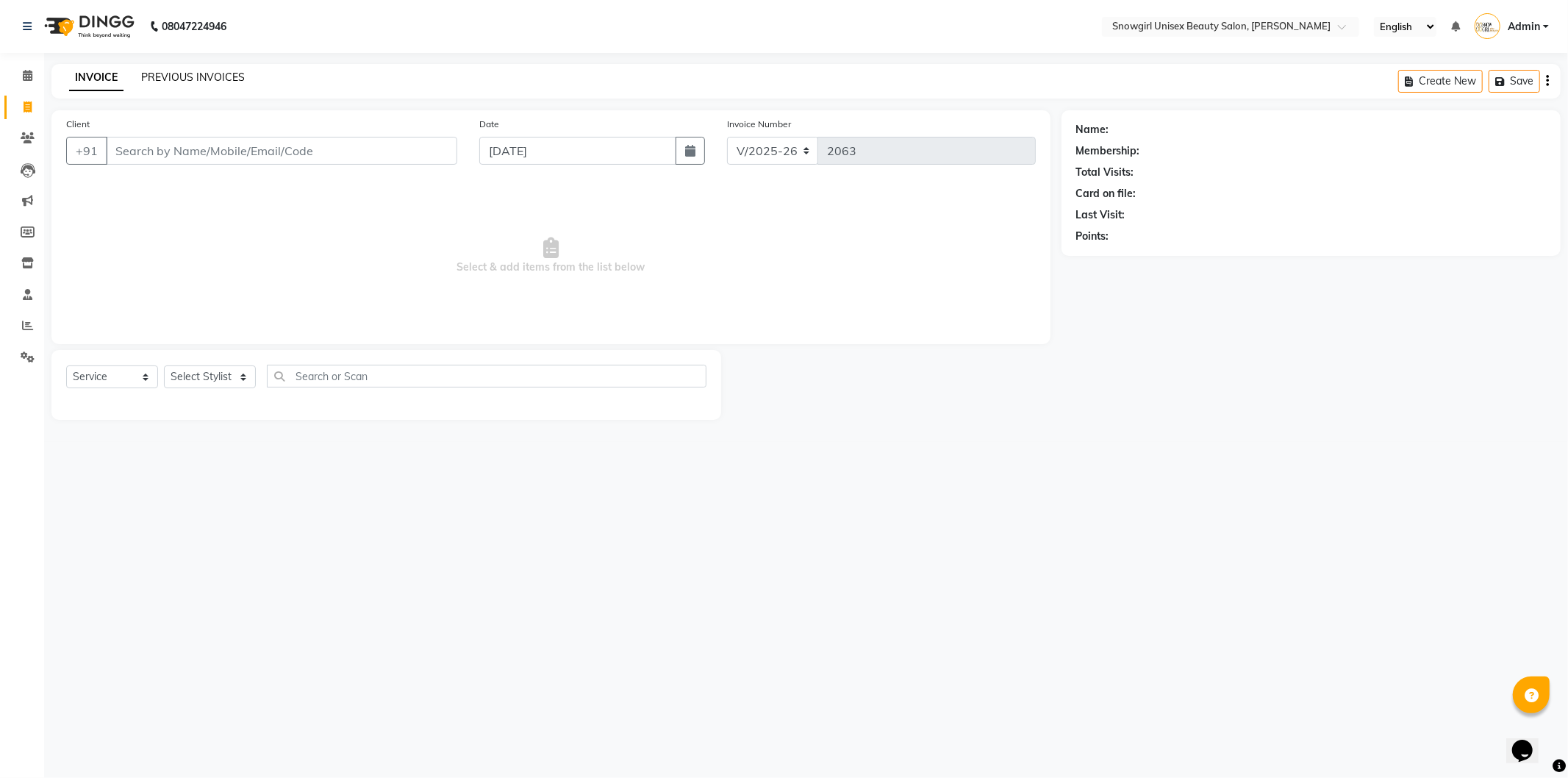
click at [185, 77] on link "PREVIOUS INVOICES" at bounding box center [193, 77] width 104 height 13
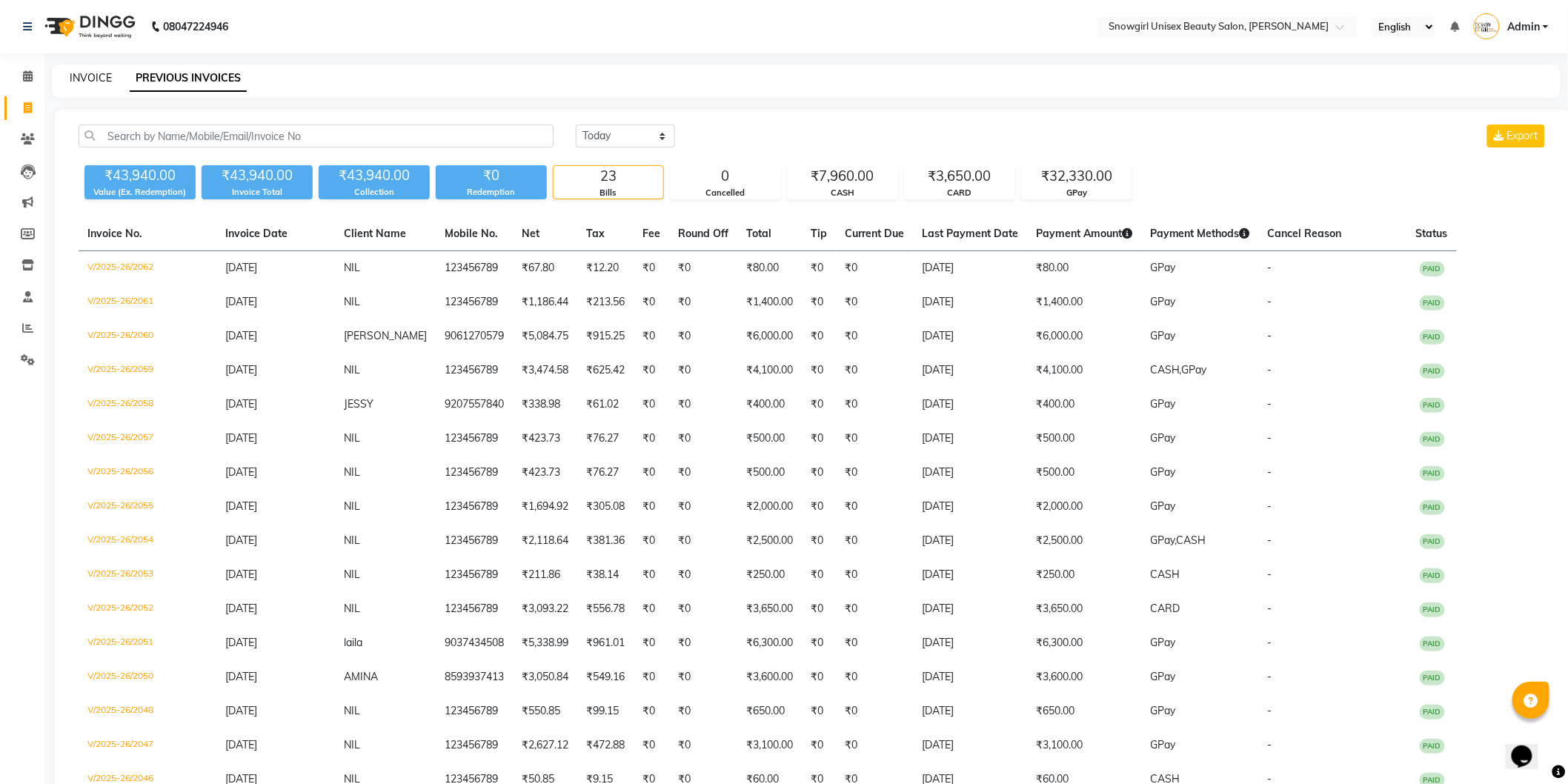
click at [97, 81] on link "INVOICE" at bounding box center [90, 77] width 42 height 14
select select "service"
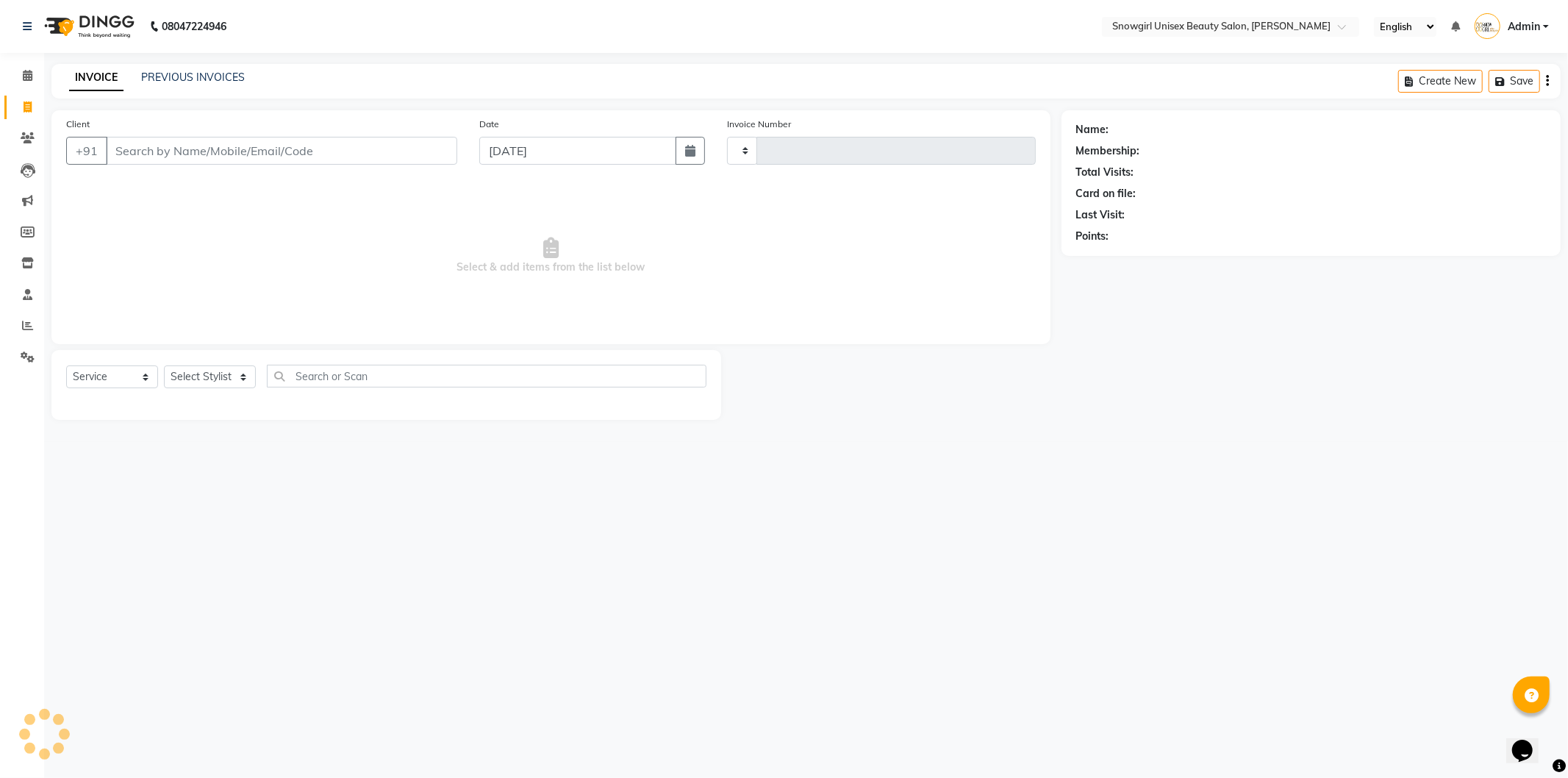
type input "2063"
select select "5593"
click at [229, 142] on input "Client" at bounding box center [281, 150] width 352 height 28
click at [216, 150] on input "Client" at bounding box center [281, 150] width 352 height 28
click at [212, 150] on input "Client" at bounding box center [281, 150] width 352 height 28
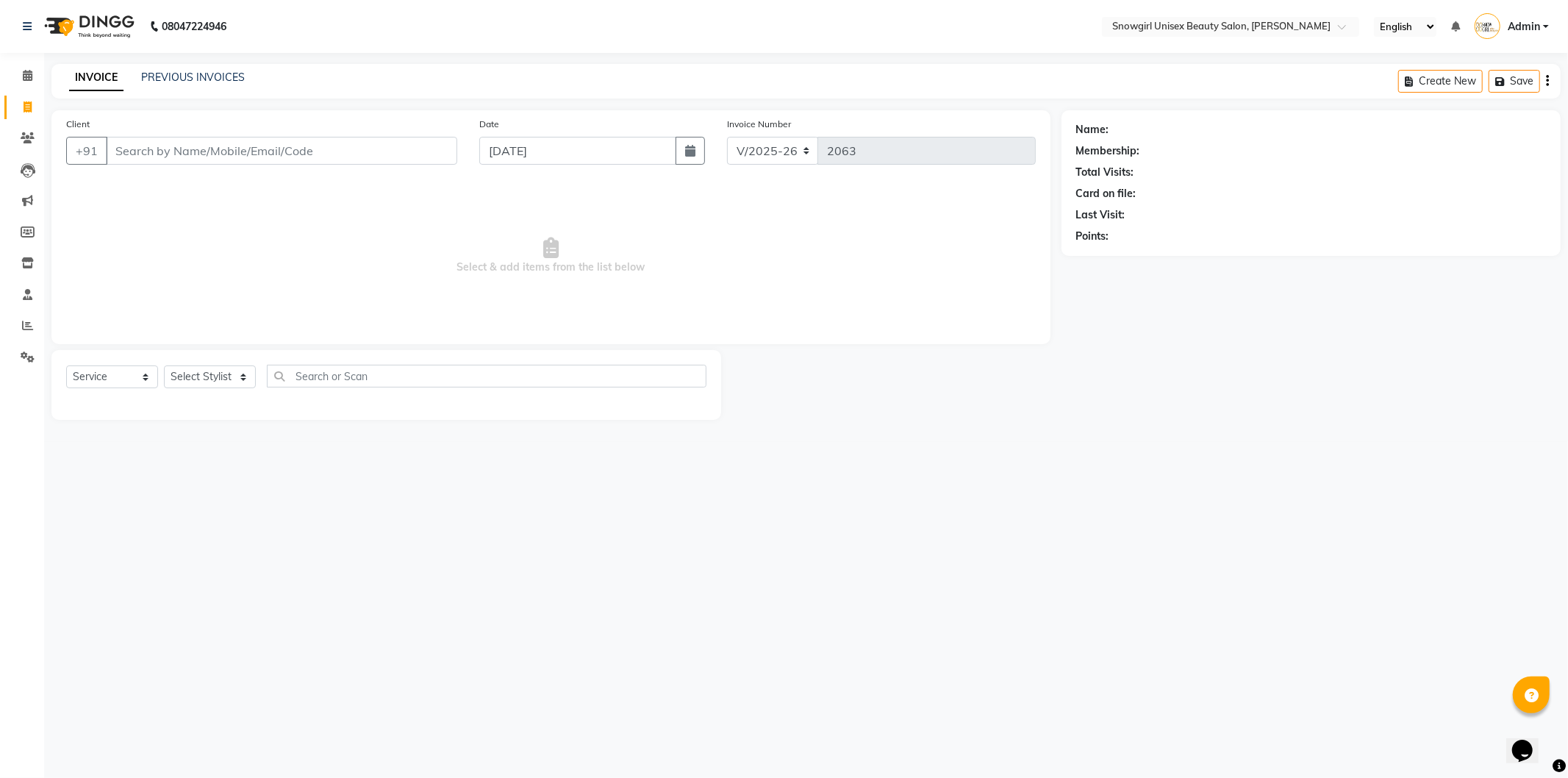
click at [212, 150] on input "Client" at bounding box center [281, 150] width 352 height 28
type input "9207641084"
click at [404, 153] on span "Add Client" at bounding box center [419, 150] width 58 height 14
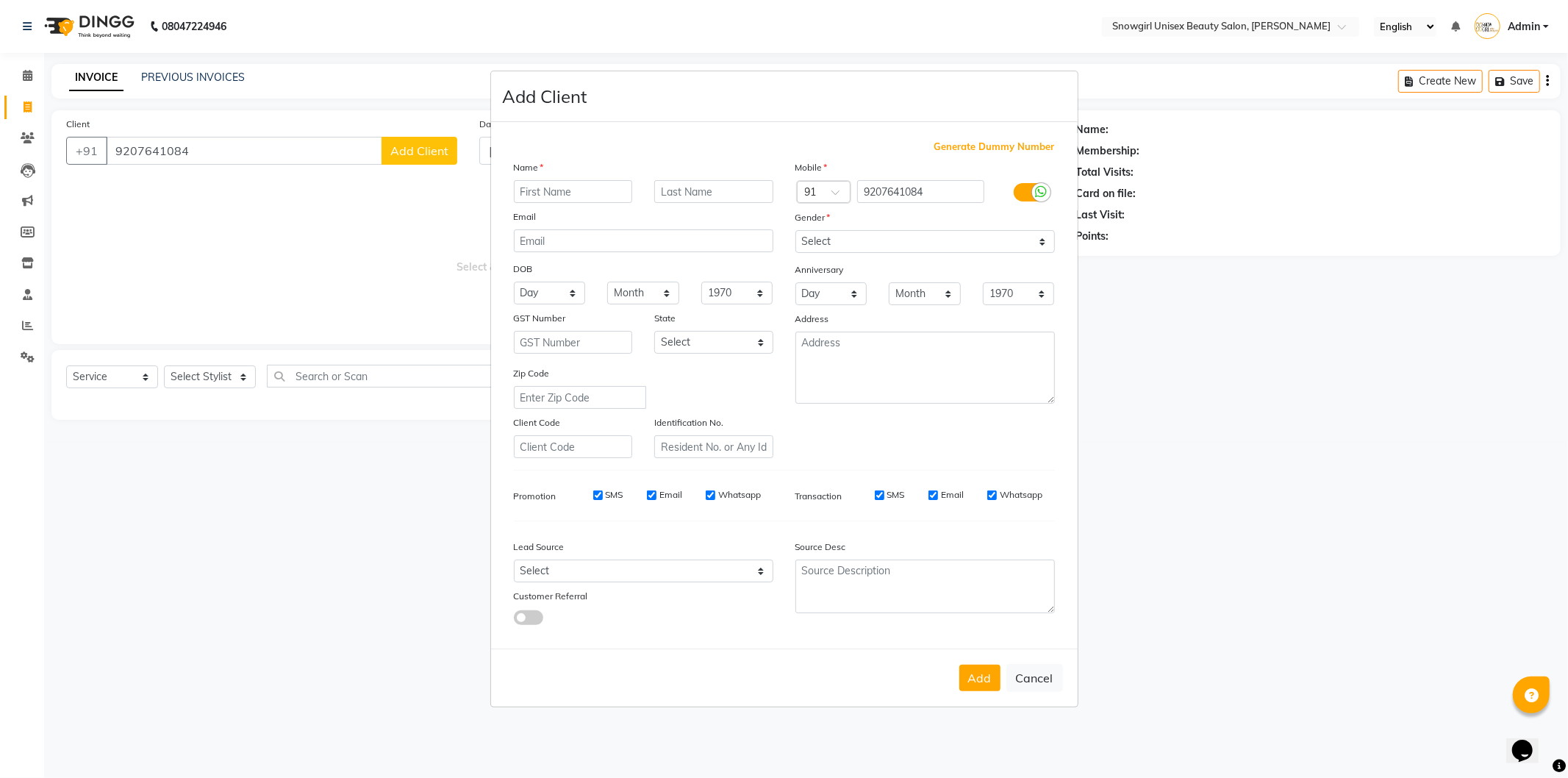
click at [592, 196] on input "text" at bounding box center [573, 190] width 119 height 22
type input "MATILDA"
click at [840, 241] on select "Select [DEMOGRAPHIC_DATA] [DEMOGRAPHIC_DATA] Other Prefer Not To Say" at bounding box center [925, 241] width 259 height 22
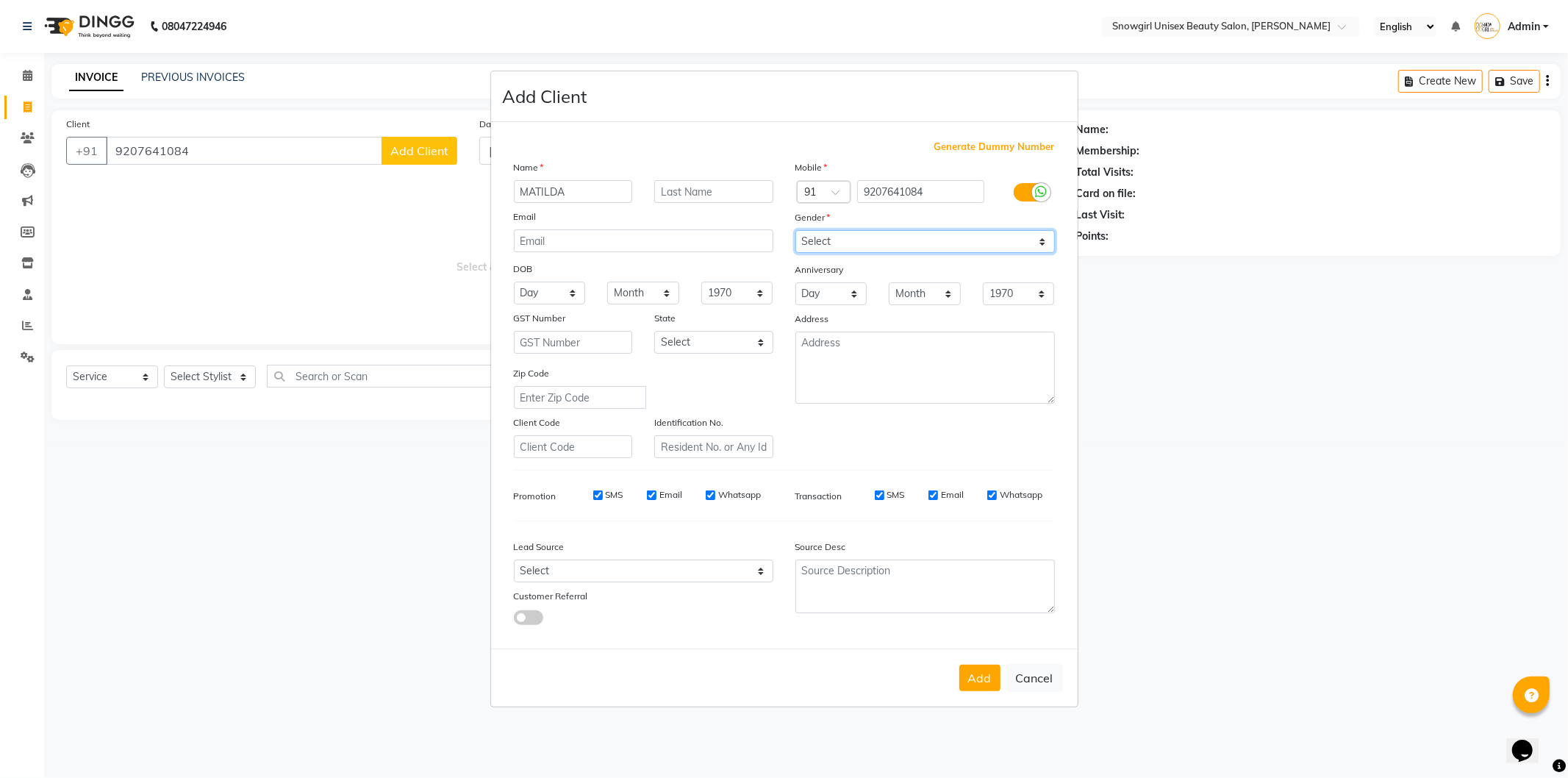
select select "[DEMOGRAPHIC_DATA]"
click at [795, 230] on select "Select [DEMOGRAPHIC_DATA] [DEMOGRAPHIC_DATA] Other Prefer Not To Say" at bounding box center [925, 241] width 259 height 22
click at [982, 683] on button "Add" at bounding box center [980, 678] width 41 height 27
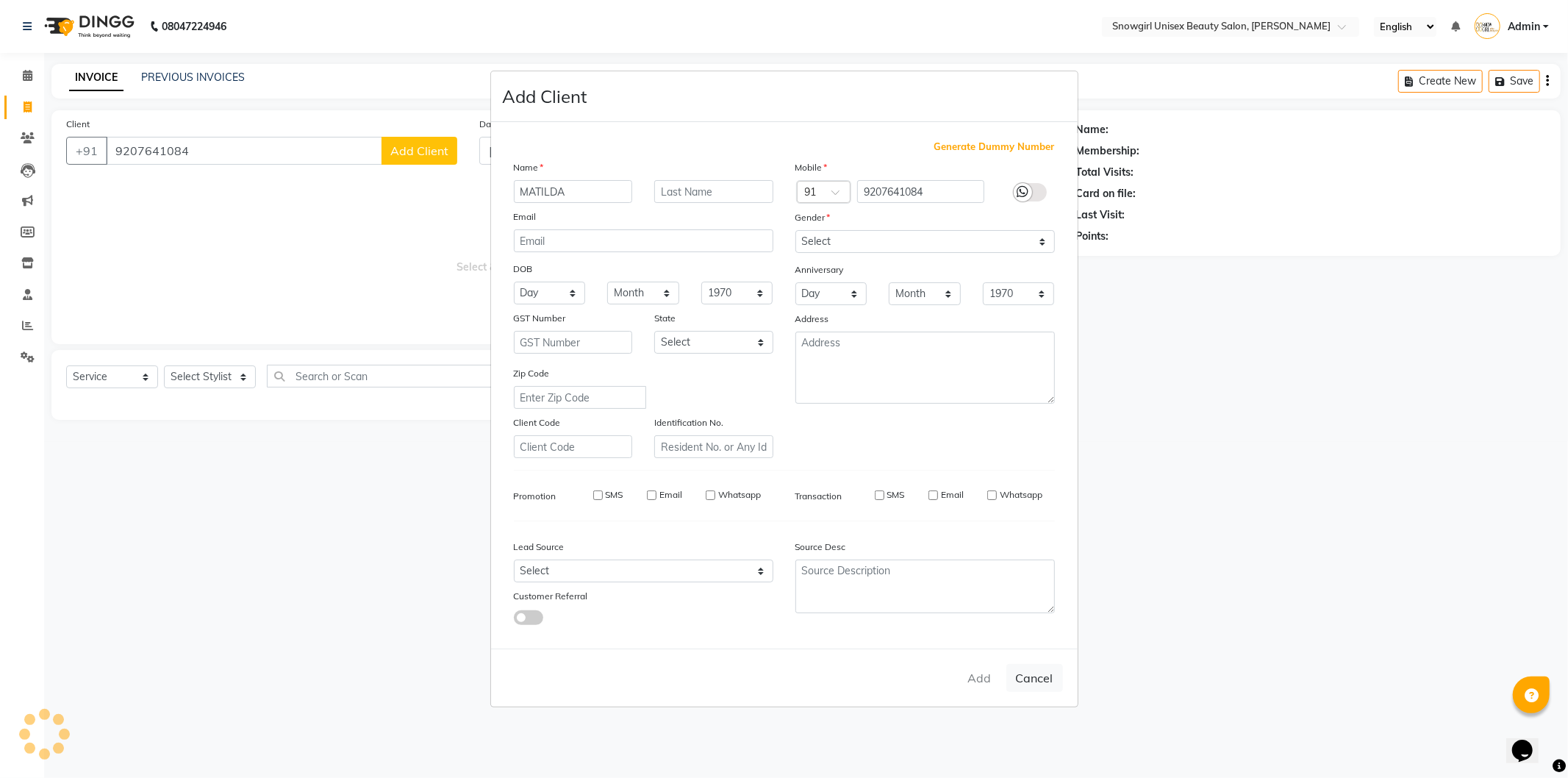
select select
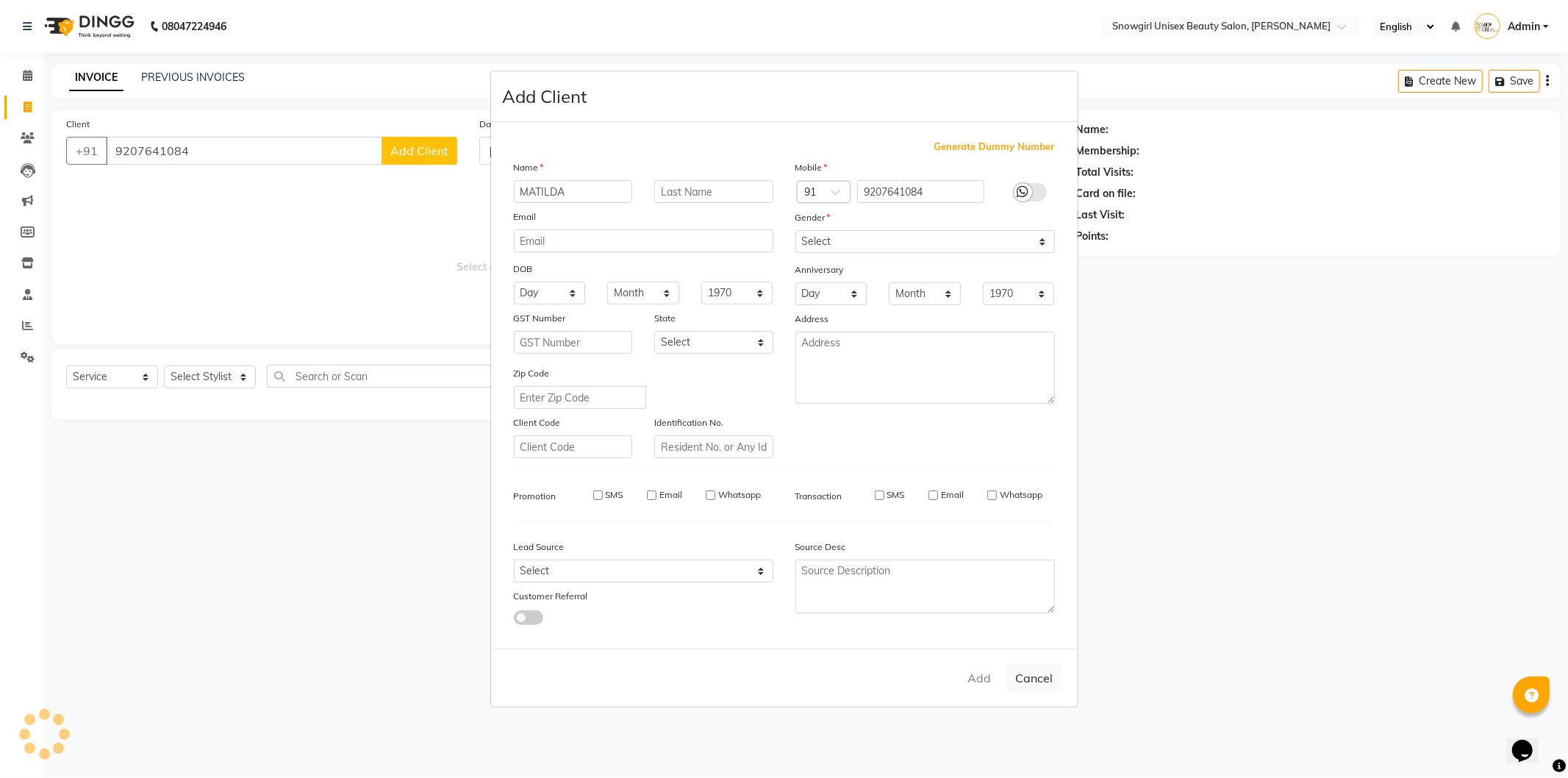
select select
checkbox input "false"
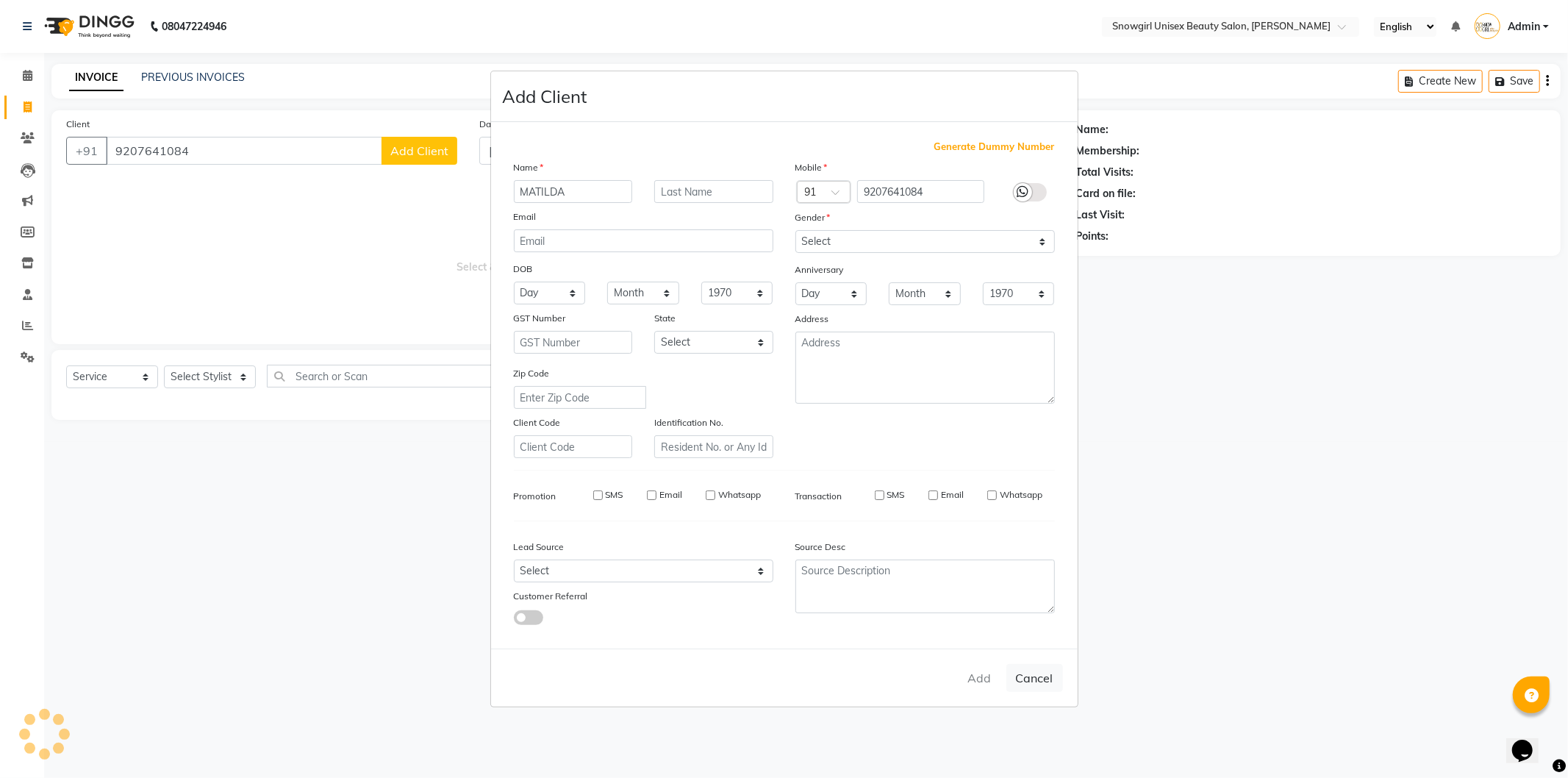
checkbox input "false"
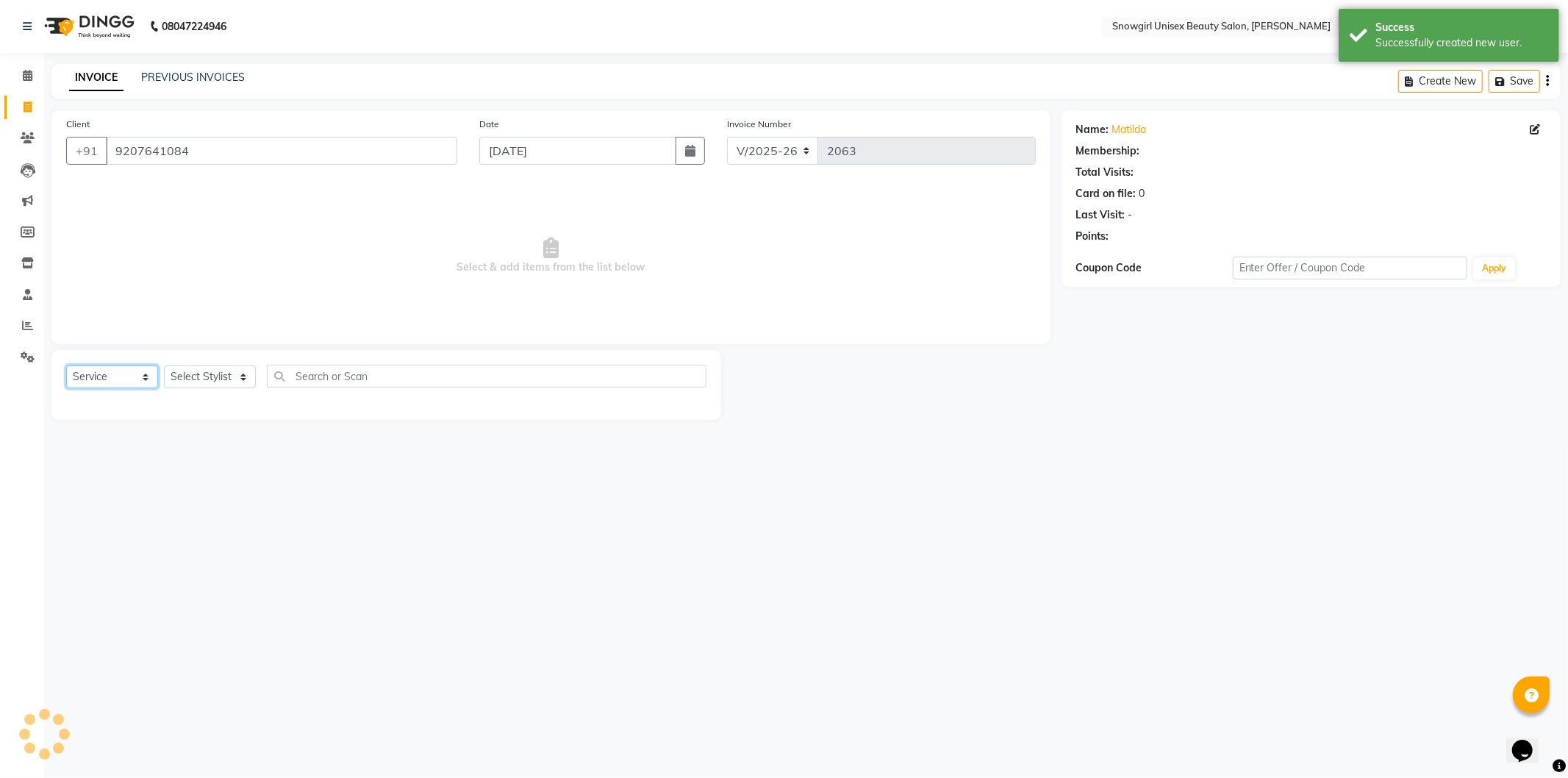
click at [138, 374] on select "Select Service Product Membership Package Voucher Prepaid Gift Card" at bounding box center [112, 376] width 92 height 22
click at [66, 366] on select "Select Service Product Membership Package Voucher Prepaid Gift Card" at bounding box center [112, 376] width 92 height 22
click at [208, 381] on select "Select Stylist [PERSON_NAME] [PERSON_NAME] [PERSON_NAME] [PERSON_NAME] [PERSON_…" at bounding box center [209, 376] width 92 height 22
click at [164, 366] on select "Select Stylist [PERSON_NAME] [PERSON_NAME] [PERSON_NAME] [PERSON_NAME] [PERSON_…" at bounding box center [209, 376] width 92 height 22
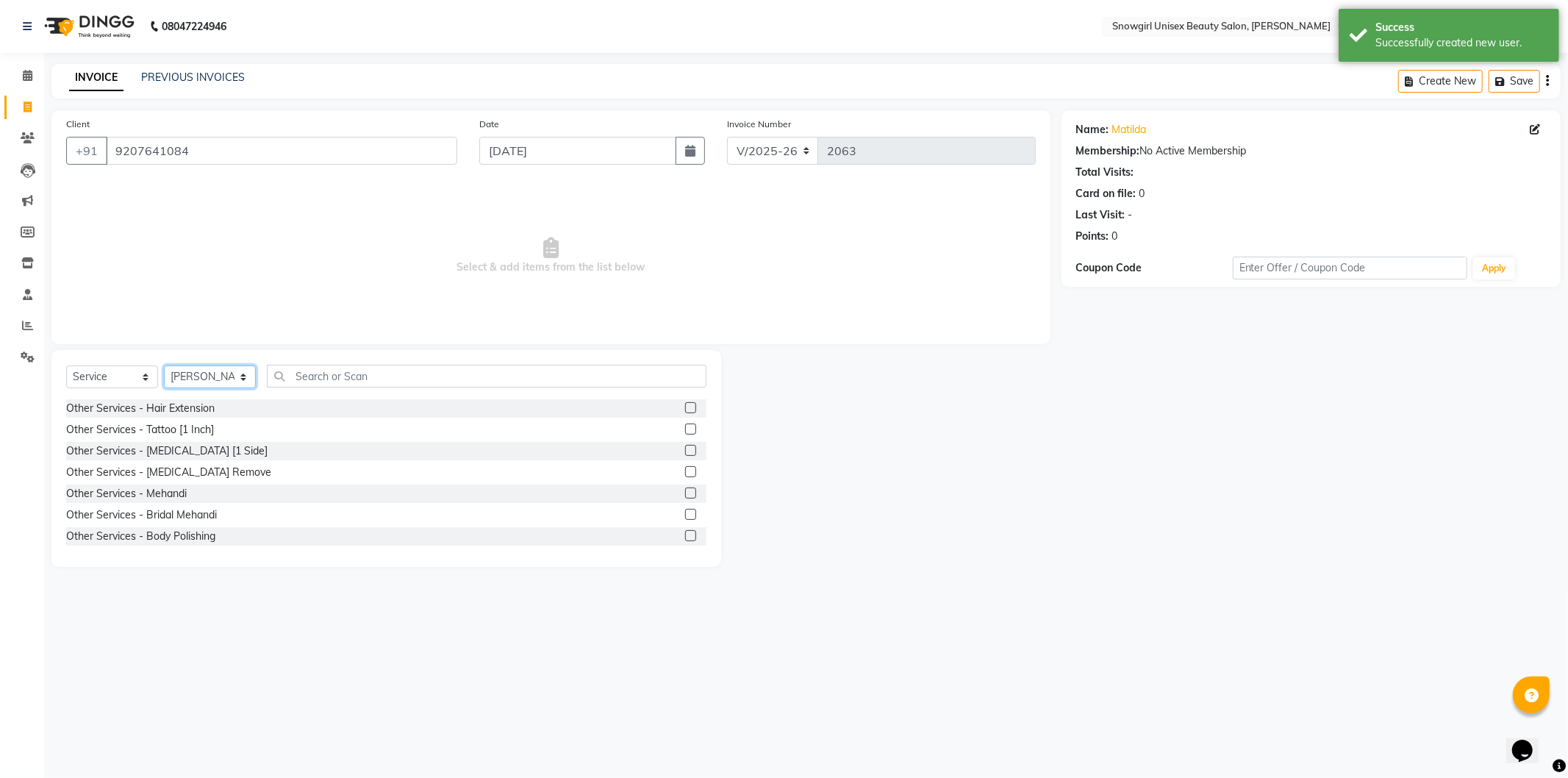
click at [225, 374] on select "Select Stylist [PERSON_NAME] [PERSON_NAME] [PERSON_NAME] [PERSON_NAME] [PERSON_…" at bounding box center [209, 376] width 92 height 22
select select "39189"
click at [164, 366] on select "Select Stylist [PERSON_NAME] [PERSON_NAME] [PERSON_NAME] [PERSON_NAME] [PERSON_…" at bounding box center [209, 376] width 92 height 22
click at [387, 376] on input "text" at bounding box center [487, 376] width 440 height 22
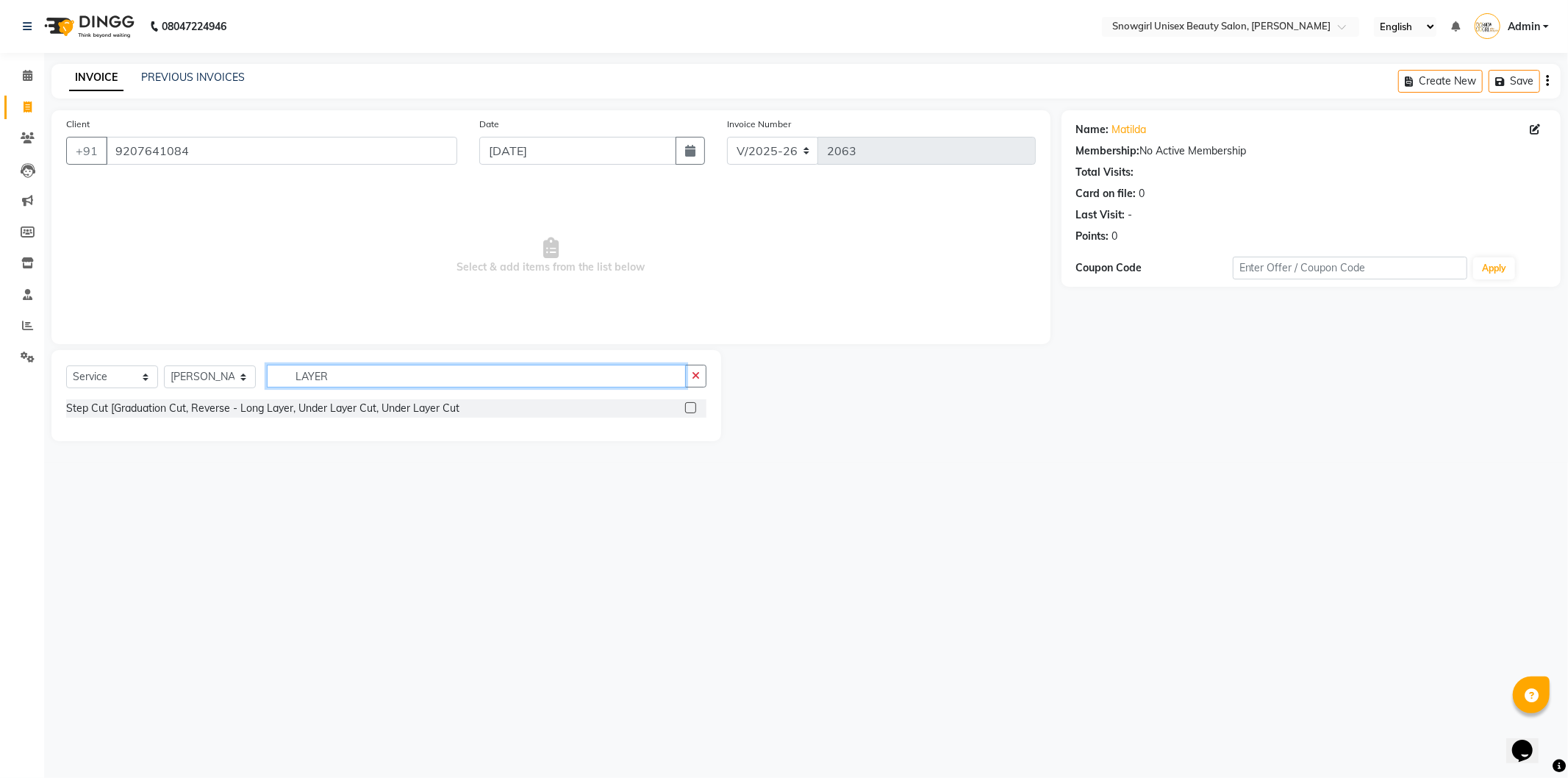
type input "LAYER"
click at [691, 406] on label at bounding box center [691, 408] width 11 height 11
click at [691, 406] on input "checkbox" at bounding box center [690, 408] width 10 height 10
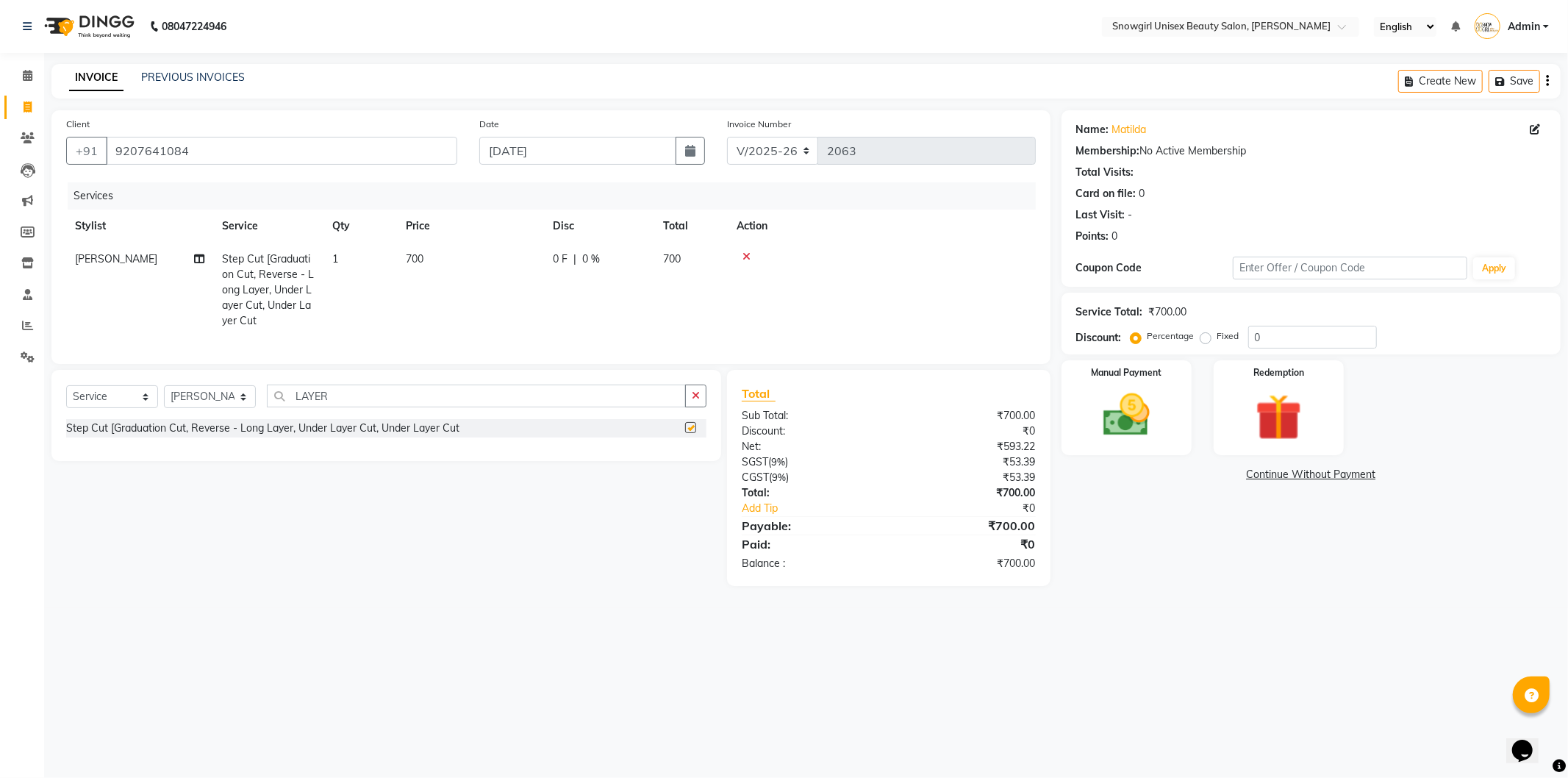
checkbox input "false"
click at [458, 275] on td "700" at bounding box center [470, 290] width 147 height 95
select select "39189"
click at [483, 263] on input "700" at bounding box center [539, 262] width 130 height 22
click at [488, 265] on input "700" at bounding box center [539, 262] width 130 height 22
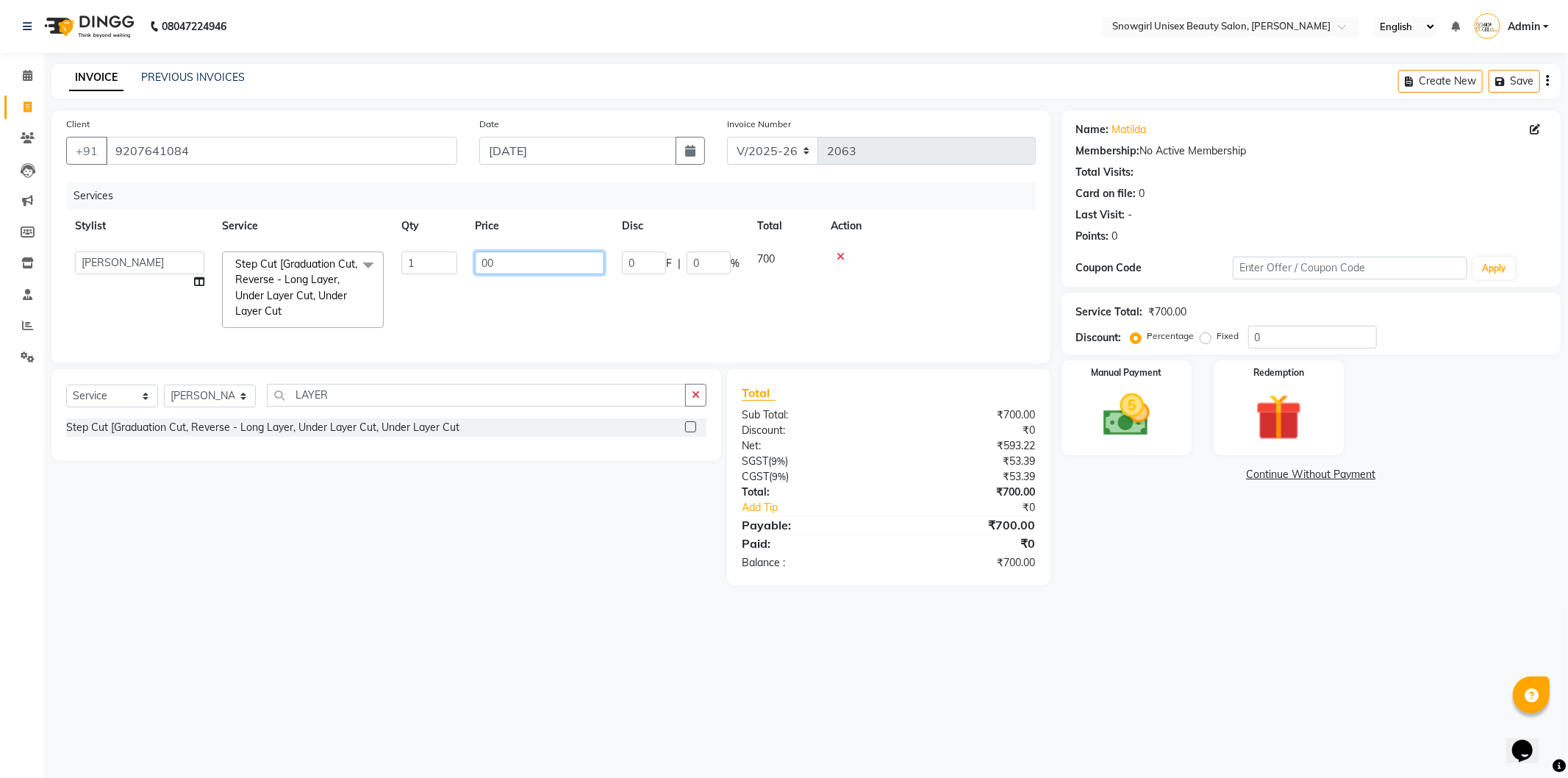
type input "600"
click at [521, 301] on td "600" at bounding box center [539, 289] width 147 height 94
select select "39189"
click at [241, 407] on select "Select Stylist [PERSON_NAME] [PERSON_NAME] [PERSON_NAME] [PERSON_NAME] [PERSON_…" at bounding box center [209, 395] width 92 height 22
select select "39204"
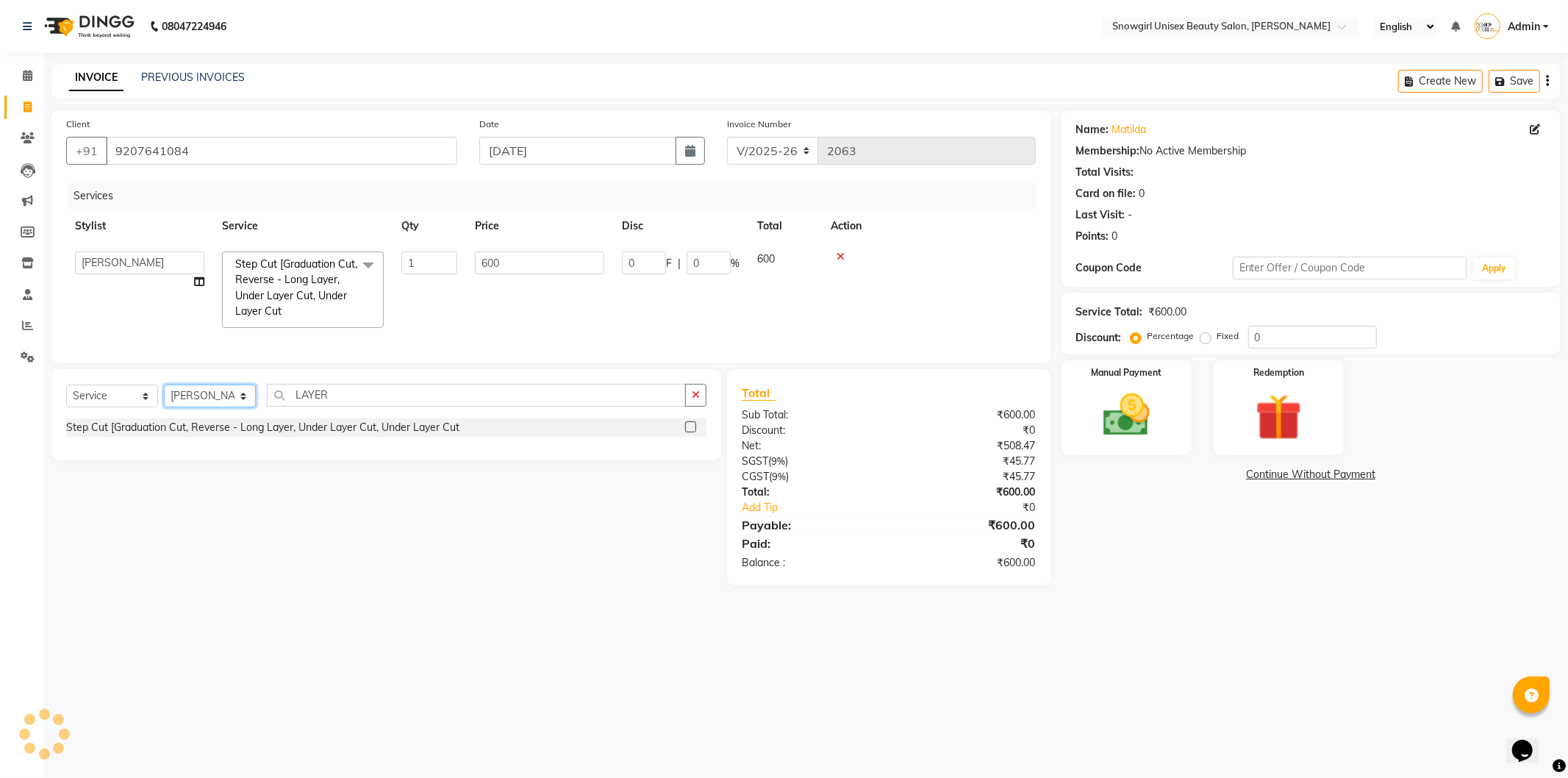
click at [164, 397] on select "Select Stylist [PERSON_NAME] [PERSON_NAME] [PERSON_NAME] [PERSON_NAME] [PERSON_…" at bounding box center [209, 395] width 92 height 22
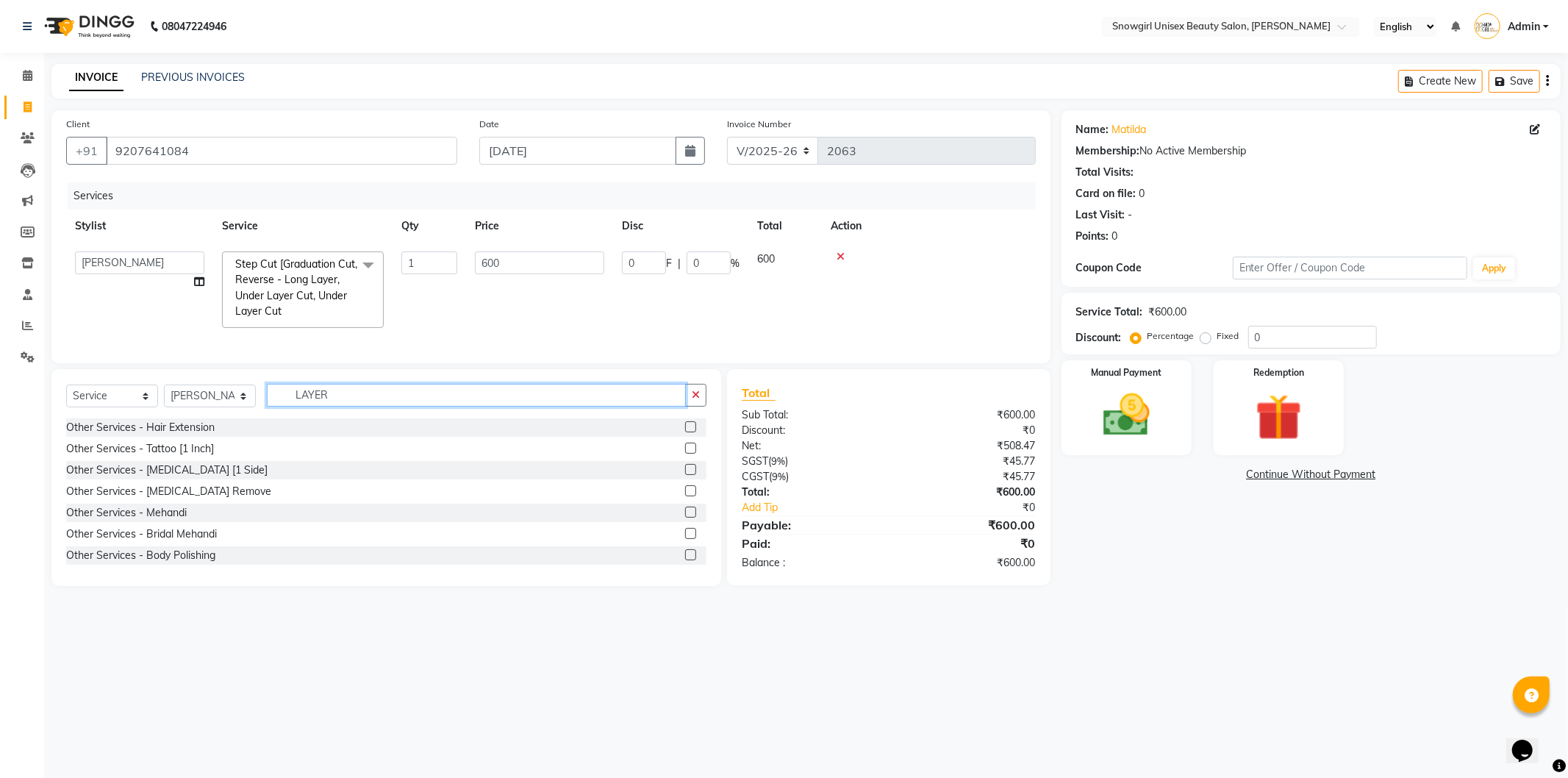
click at [345, 407] on input "LAYER" at bounding box center [476, 394] width 419 height 22
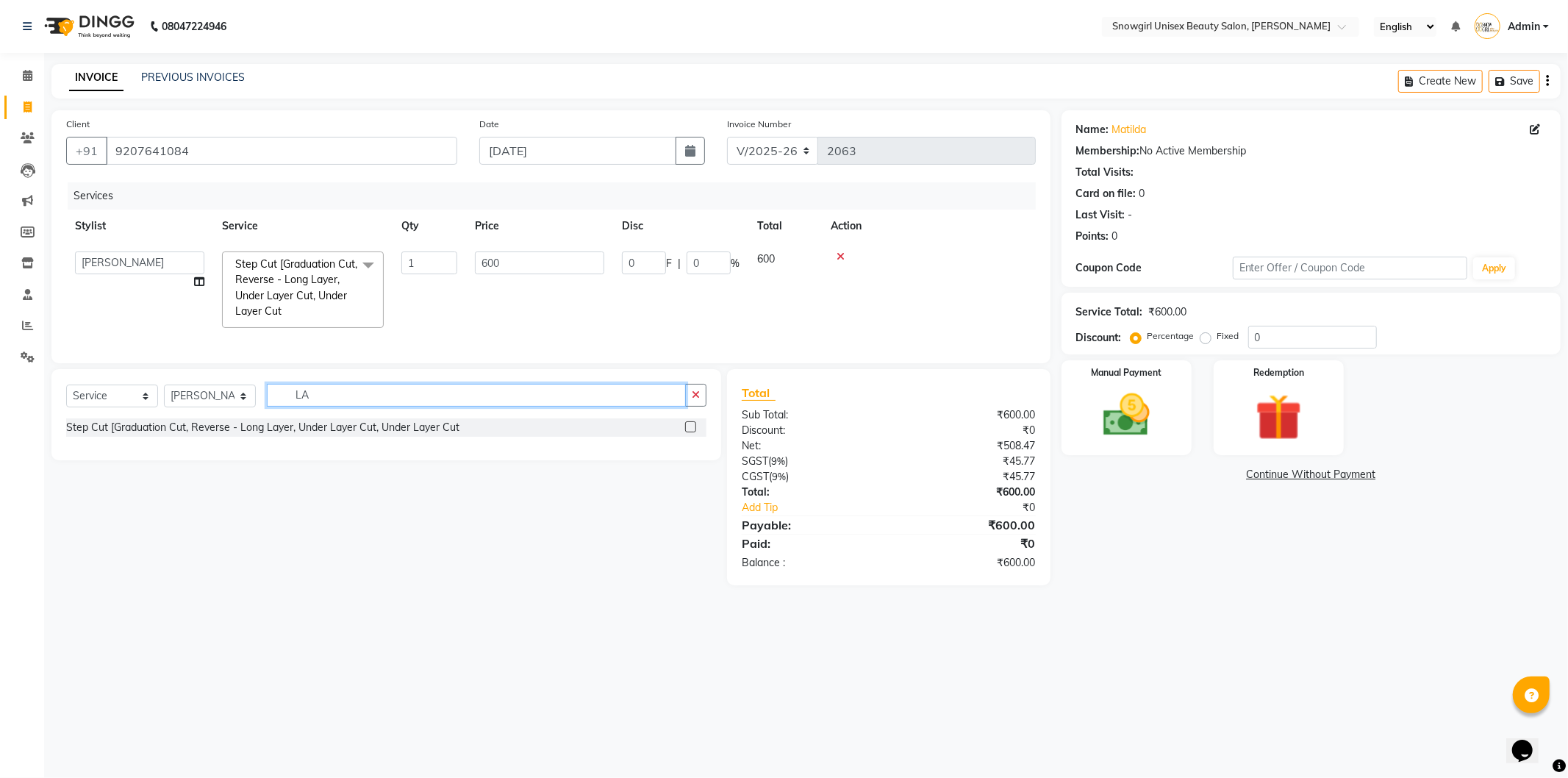
type input "L"
type input "EYE"
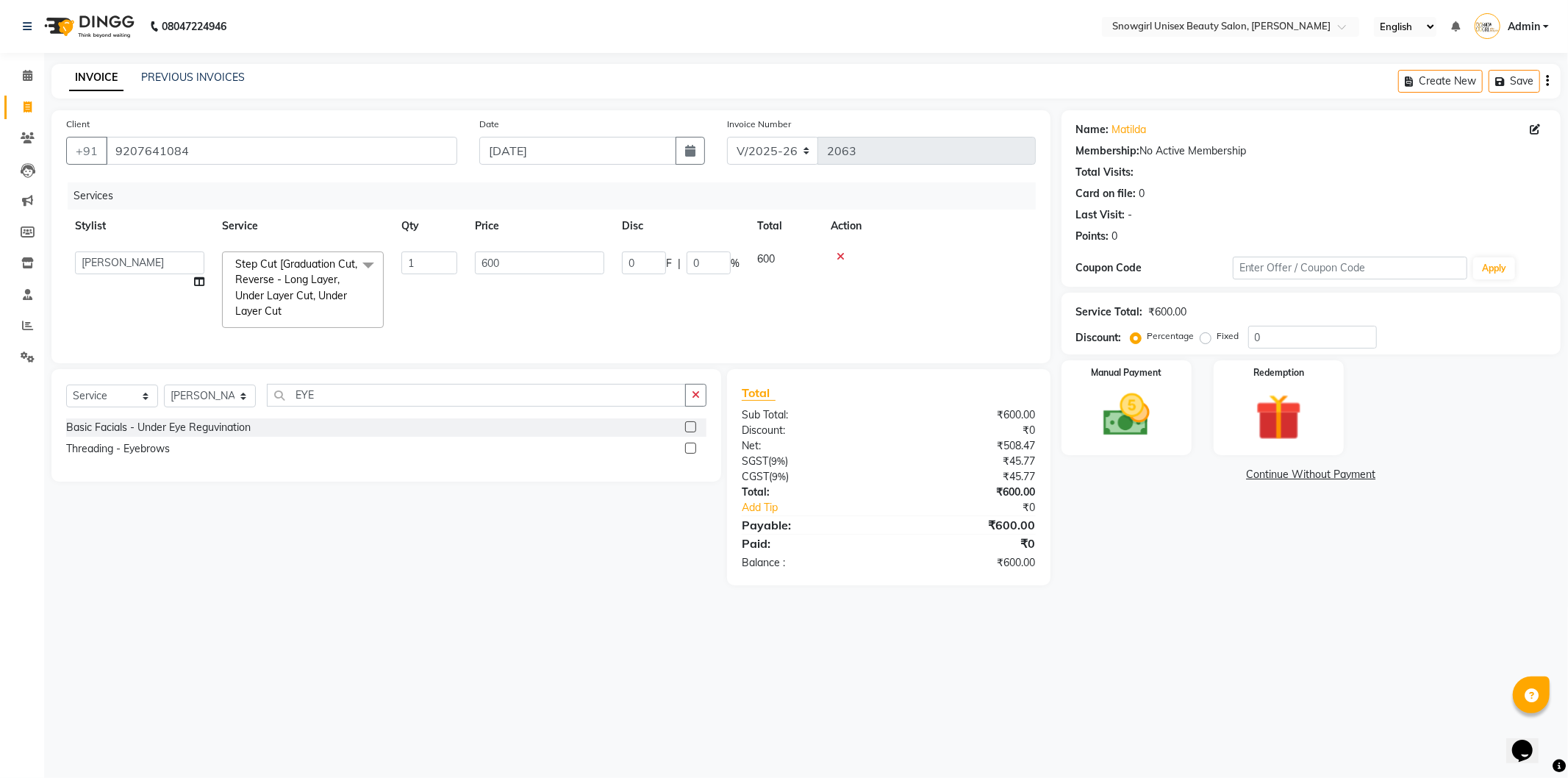
click at [690, 453] on label at bounding box center [691, 448] width 11 height 11
click at [690, 453] on input "checkbox" at bounding box center [690, 448] width 10 height 10
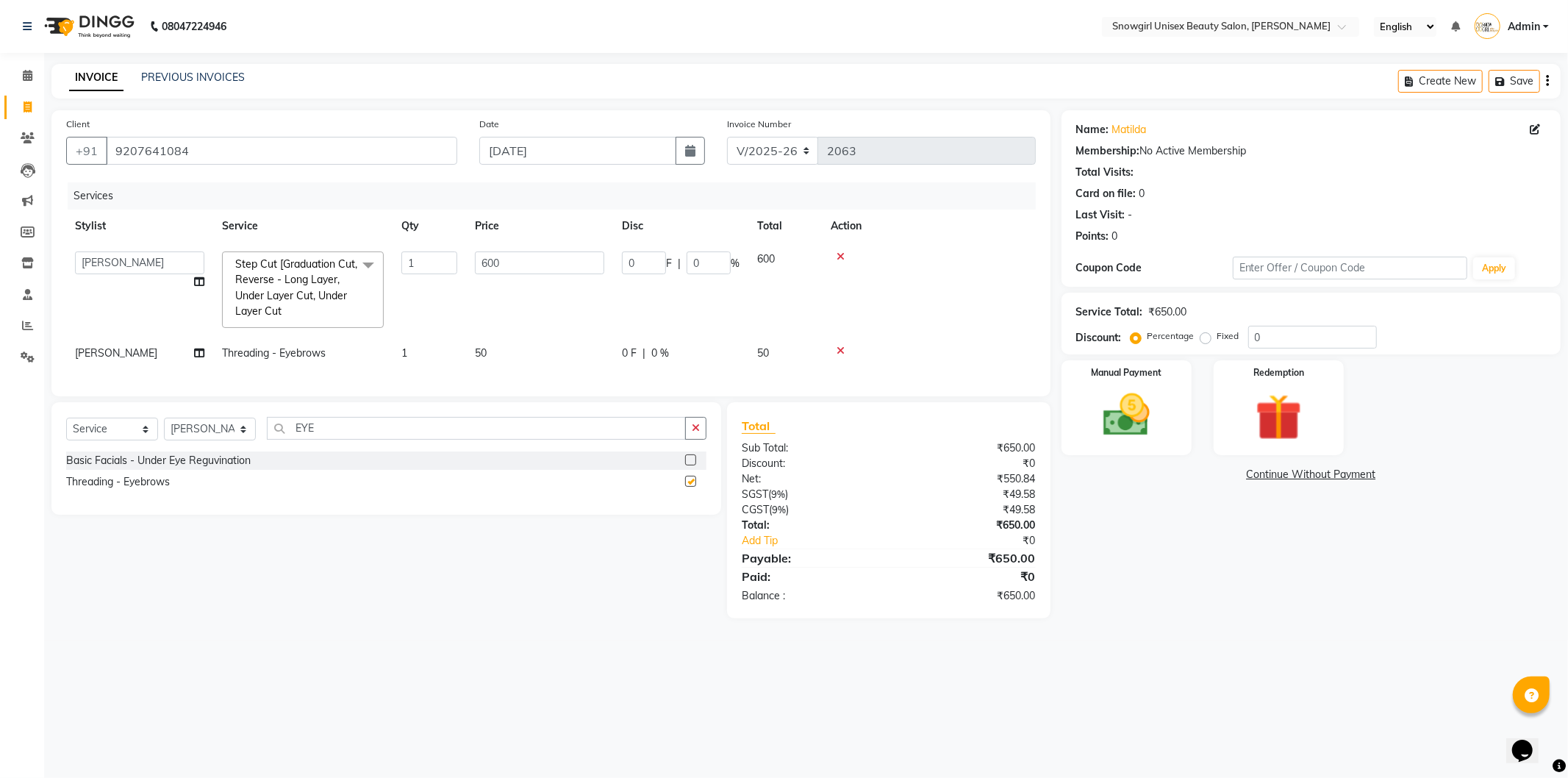
checkbox input "false"
click at [1101, 410] on img at bounding box center [1127, 415] width 79 height 55
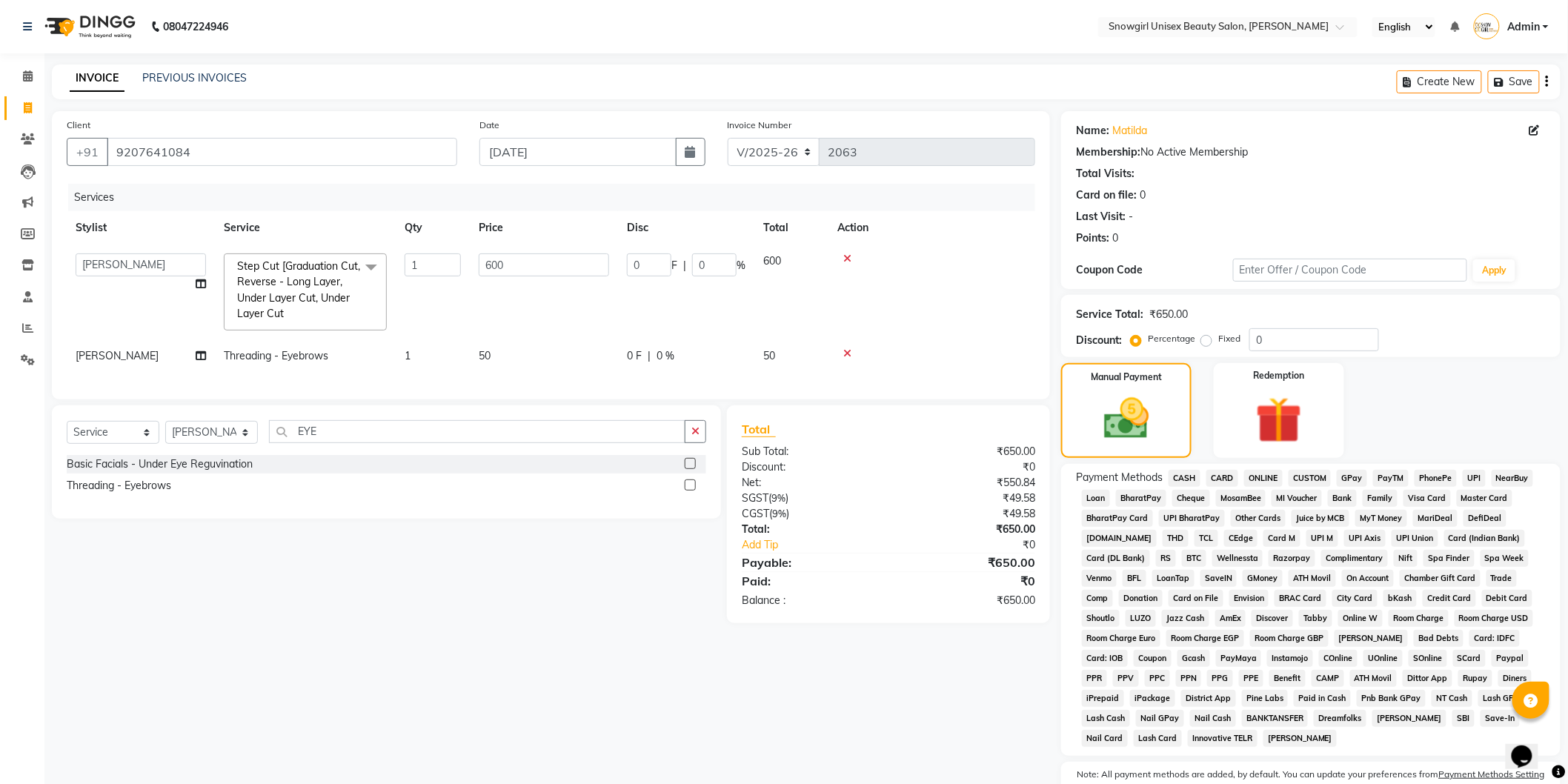
click at [1353, 478] on span "GPay" at bounding box center [1353, 478] width 31 height 17
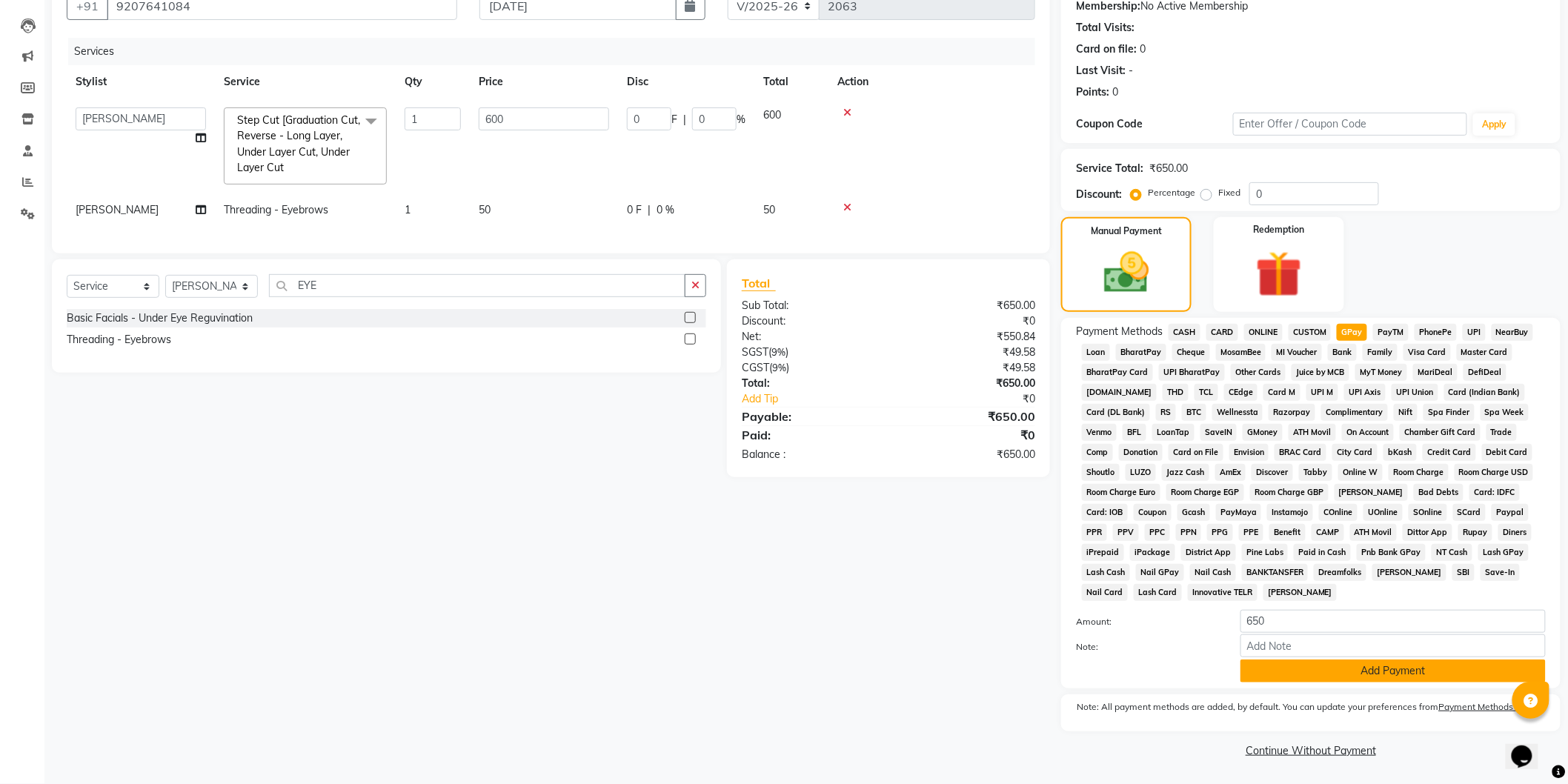
click at [1276, 678] on button "Add Payment" at bounding box center [1393, 670] width 306 height 23
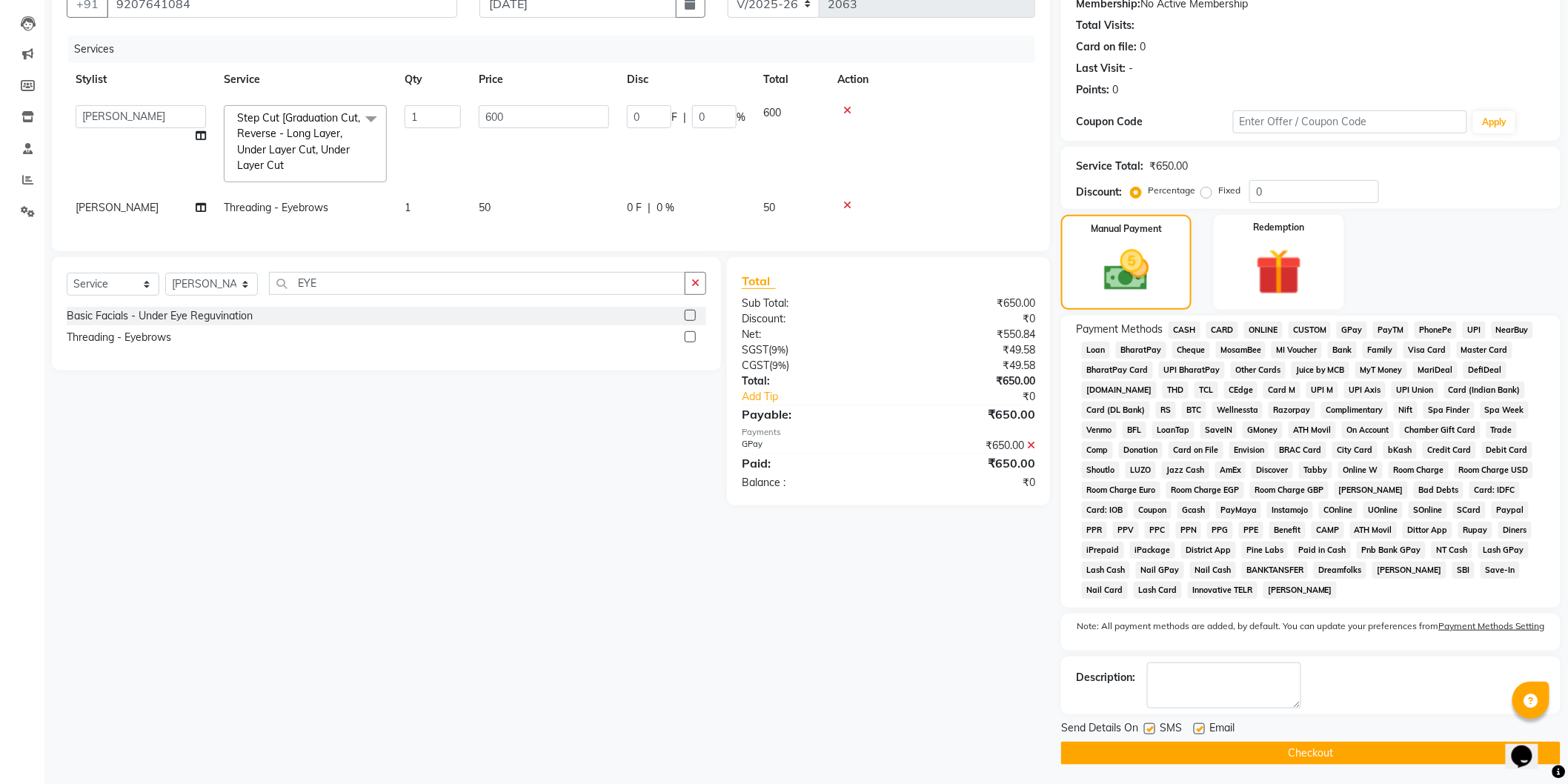
click at [1151, 730] on label at bounding box center [1150, 728] width 11 height 11
click at [1151, 730] on input "checkbox" at bounding box center [1149, 729] width 10 height 10
checkbox input "false"
click at [1168, 760] on button "Checkout" at bounding box center [1311, 752] width 500 height 23
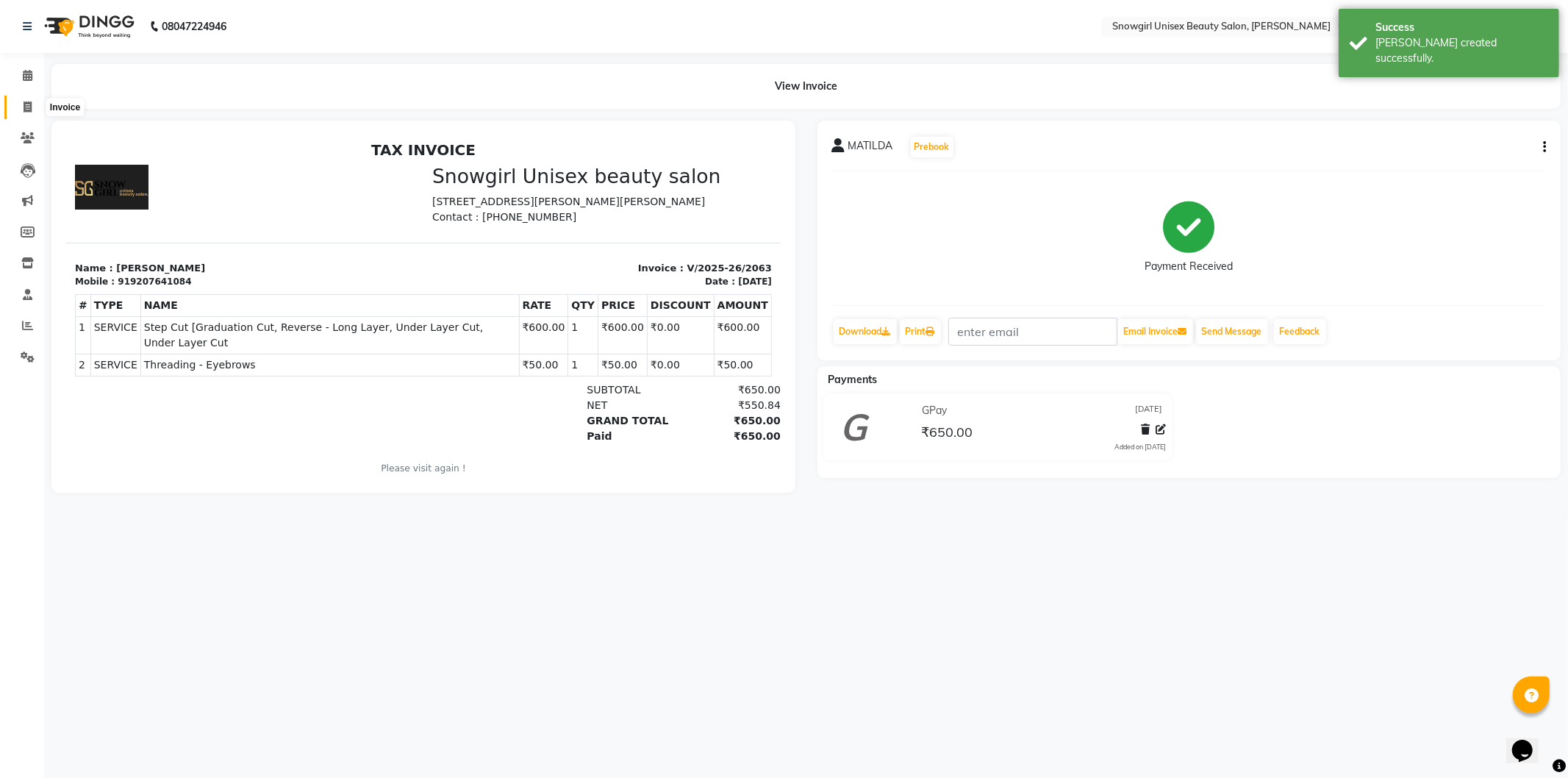
click at [23, 112] on icon at bounding box center [27, 106] width 8 height 11
select select "service"
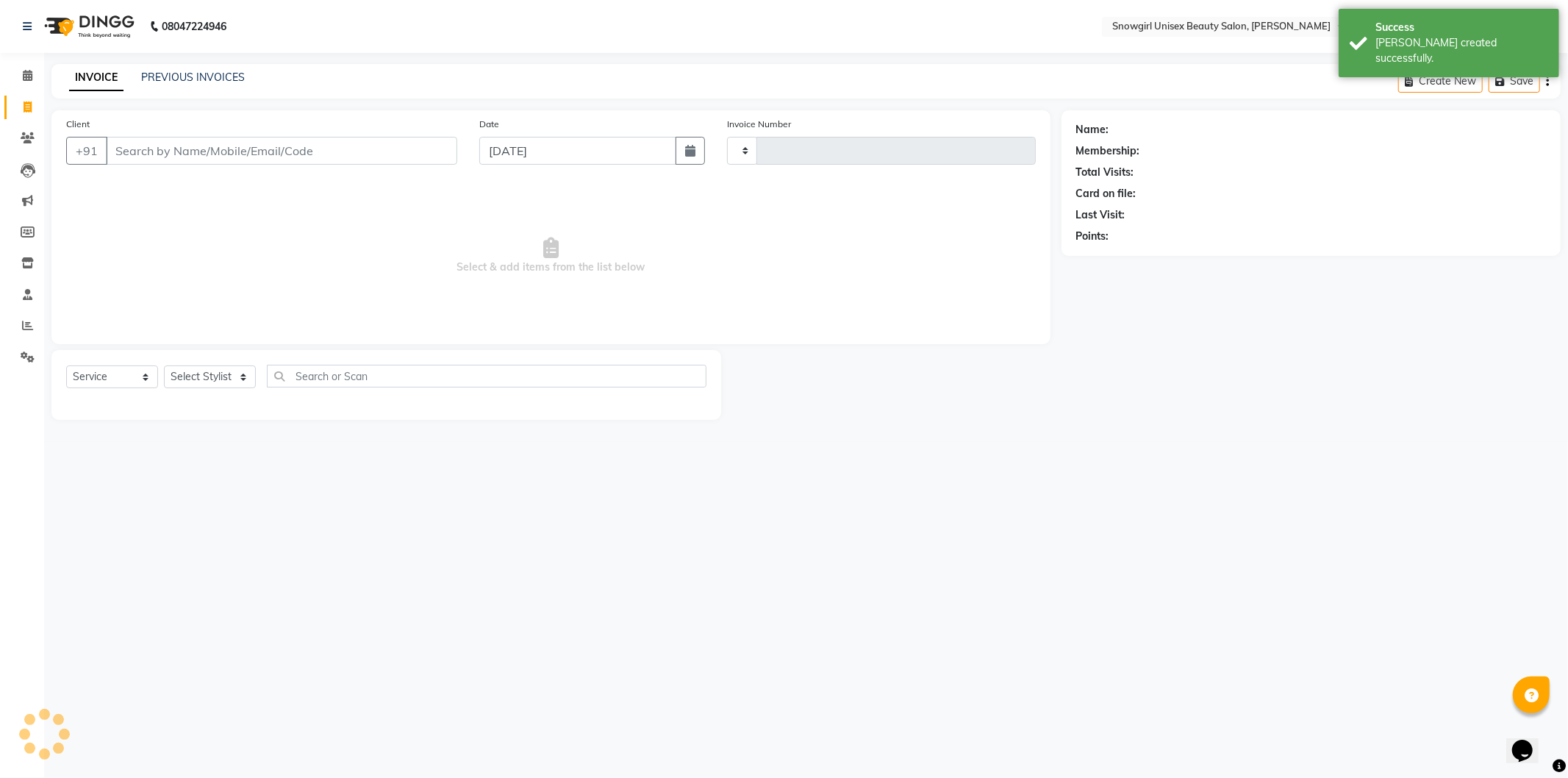
type input "2064"
select select "5593"
click at [237, 80] on link "PREVIOUS INVOICES" at bounding box center [193, 77] width 104 height 13
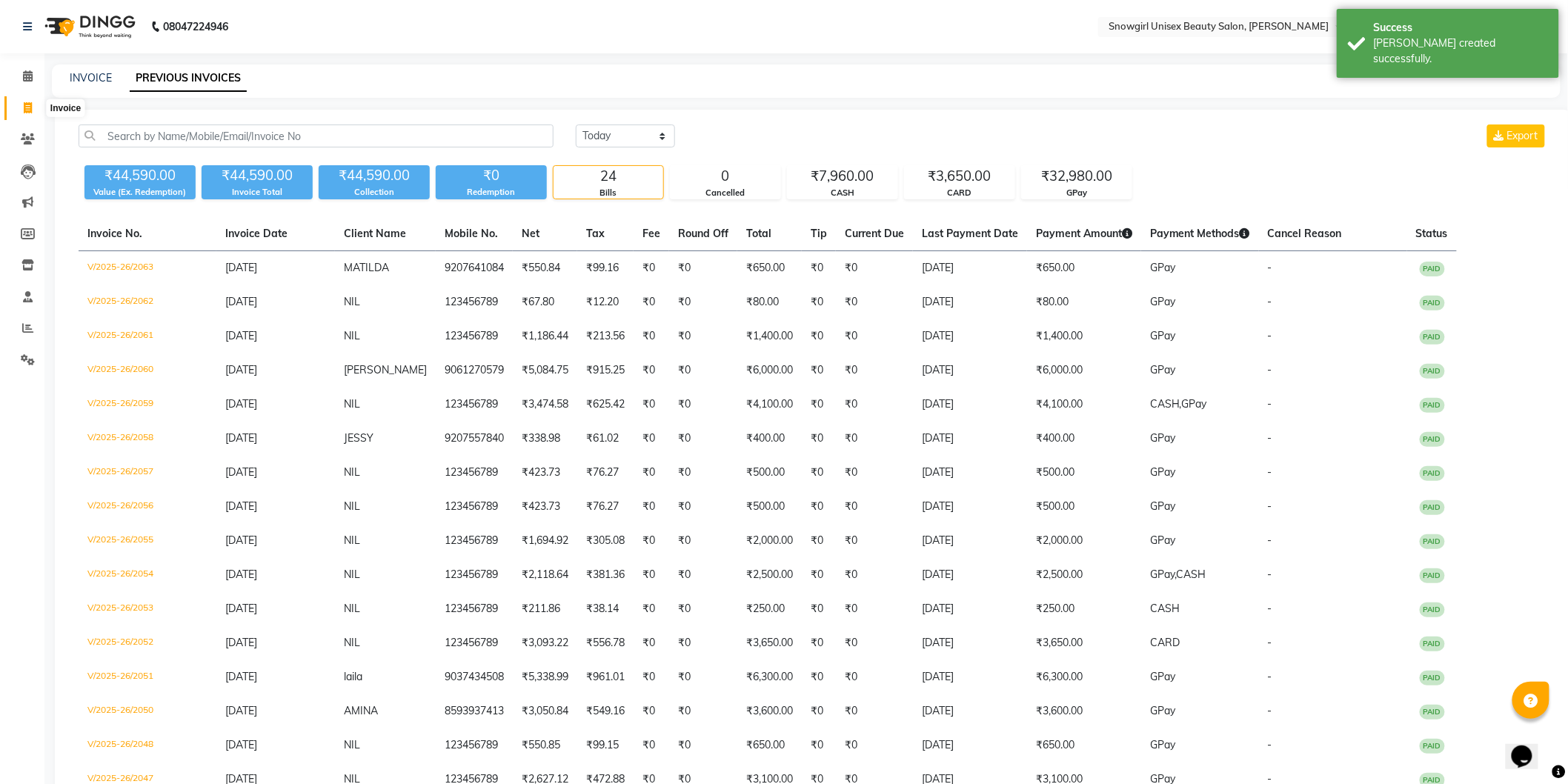
click at [32, 111] on span at bounding box center [27, 108] width 26 height 17
select select "service"
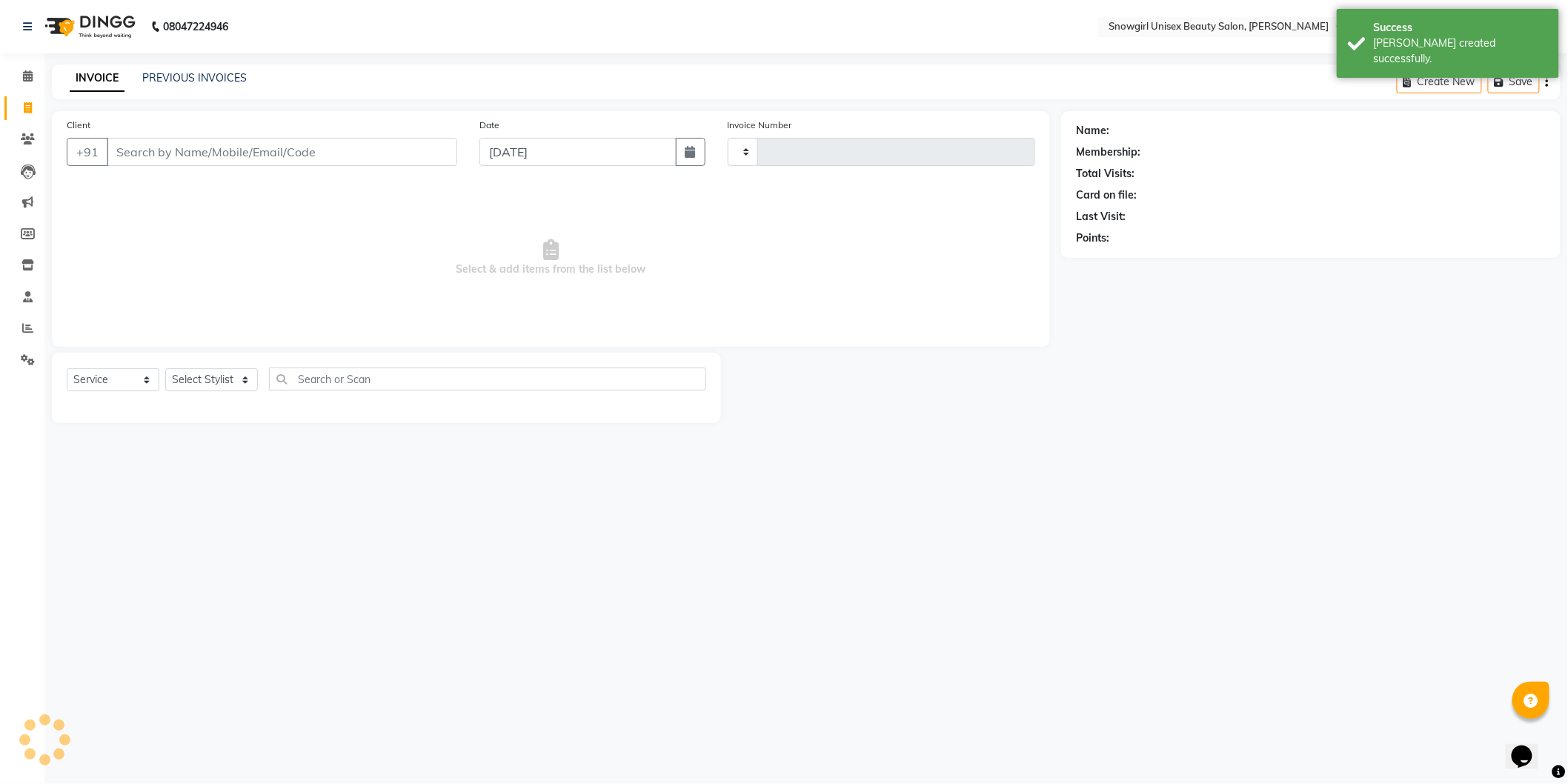
type input "2064"
select select "5593"
click at [198, 156] on input "Client" at bounding box center [283, 151] width 354 height 28
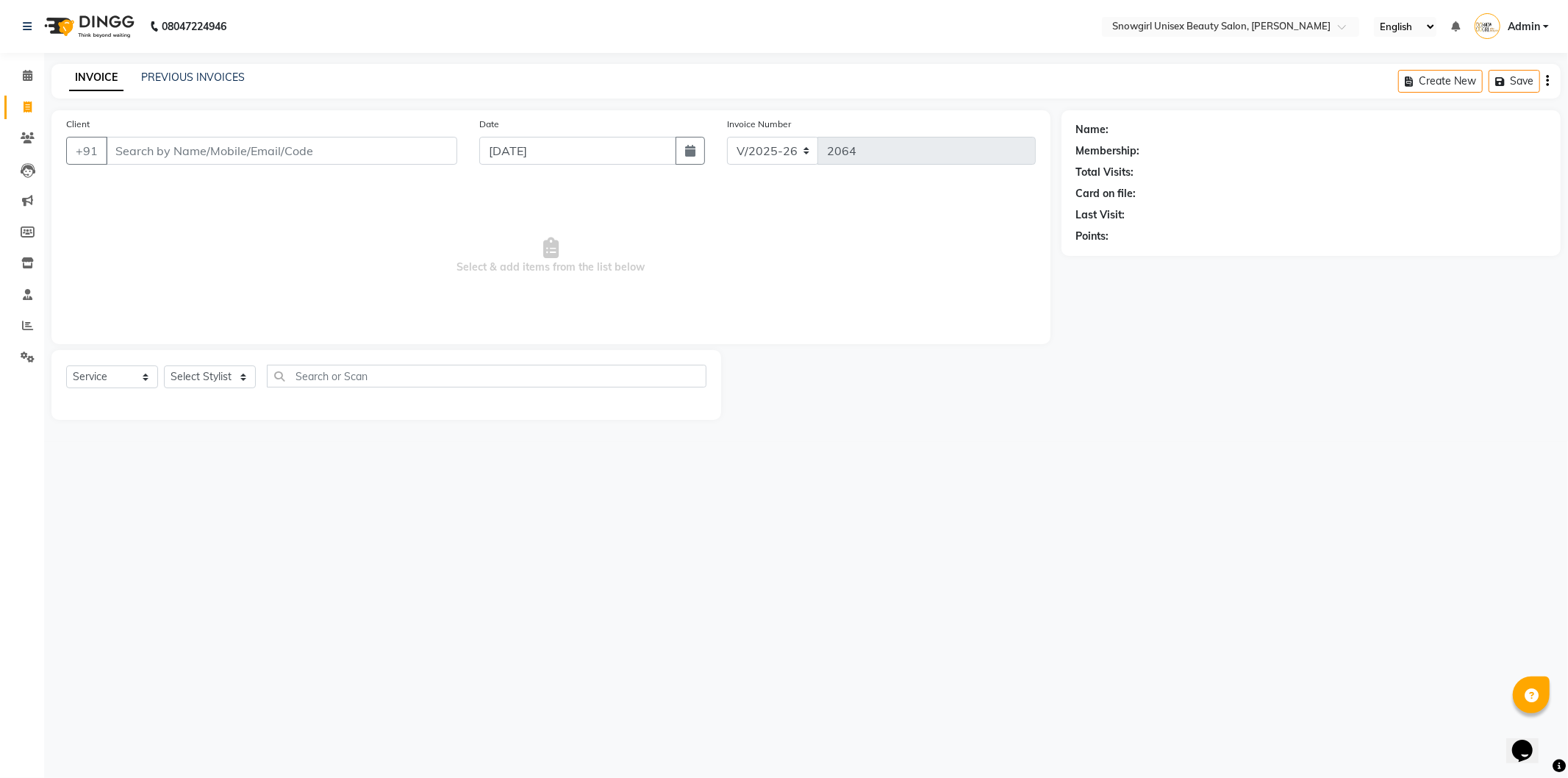
click at [258, 150] on input "Client" at bounding box center [281, 150] width 352 height 28
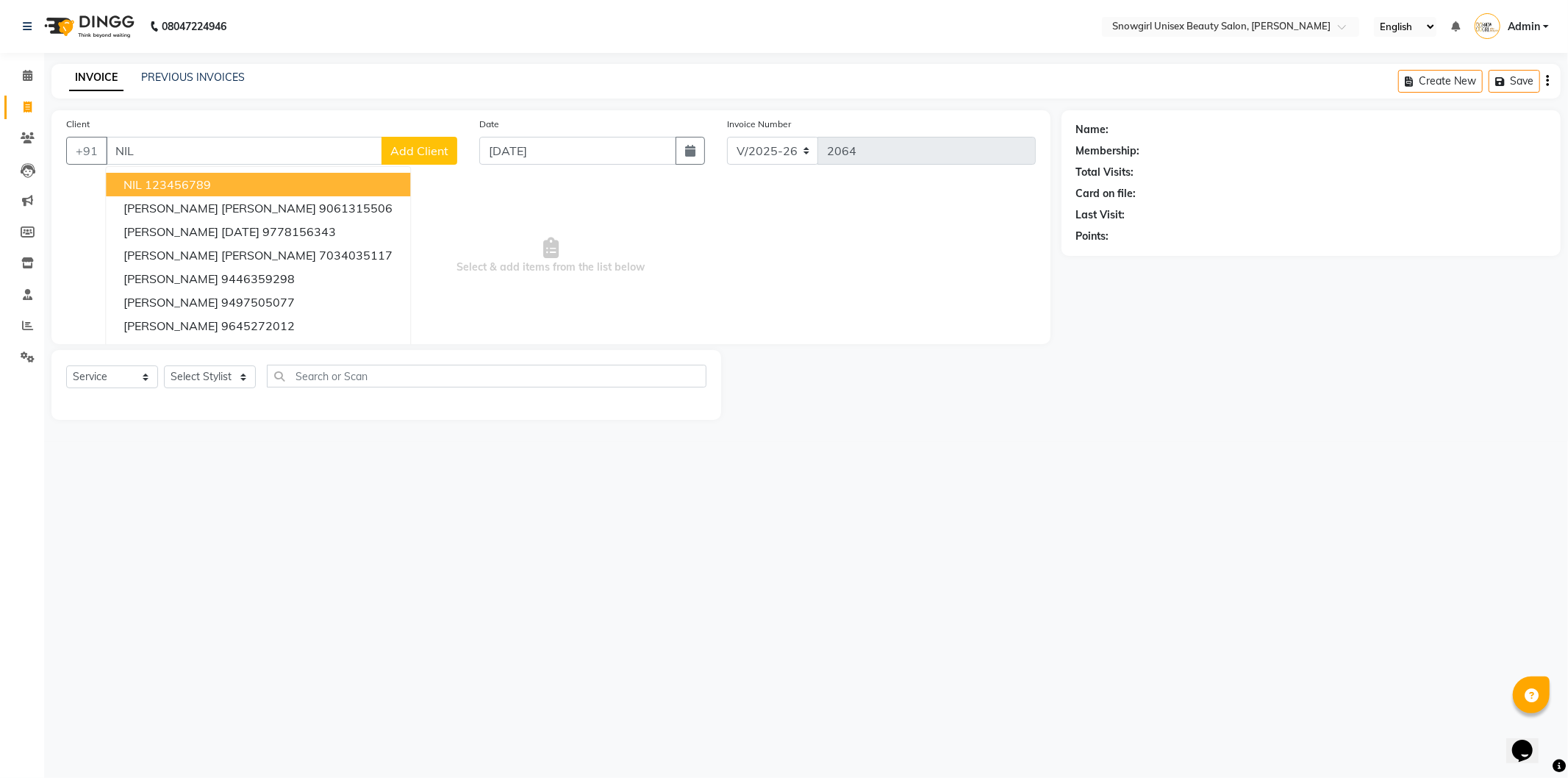
click at [233, 190] on button "NIL 123456789" at bounding box center [258, 184] width 304 height 23
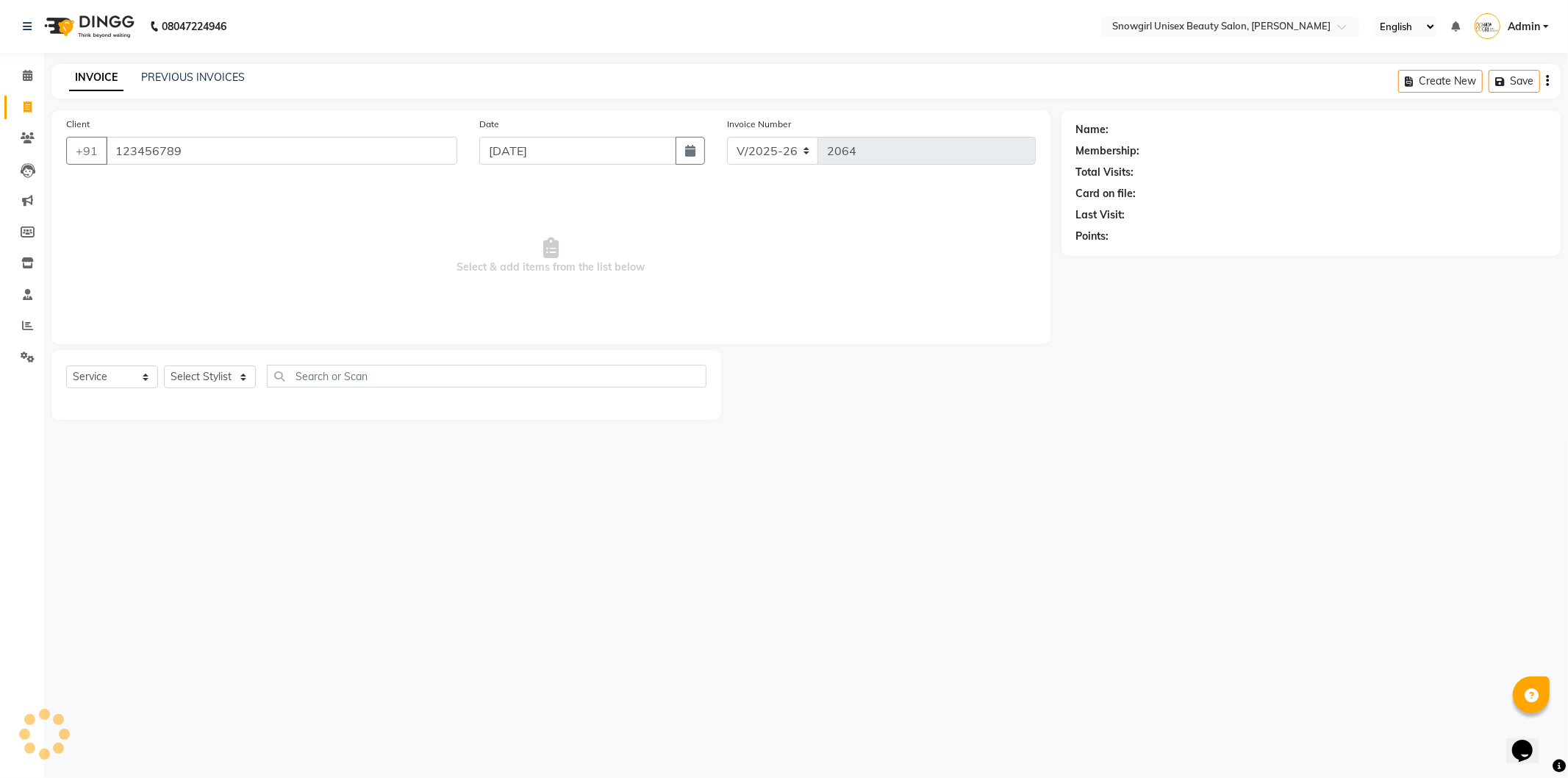
type input "123456789"
click at [127, 384] on select "Select Service Product Membership Package Voucher Prepaid Gift Card" at bounding box center [112, 376] width 92 height 22
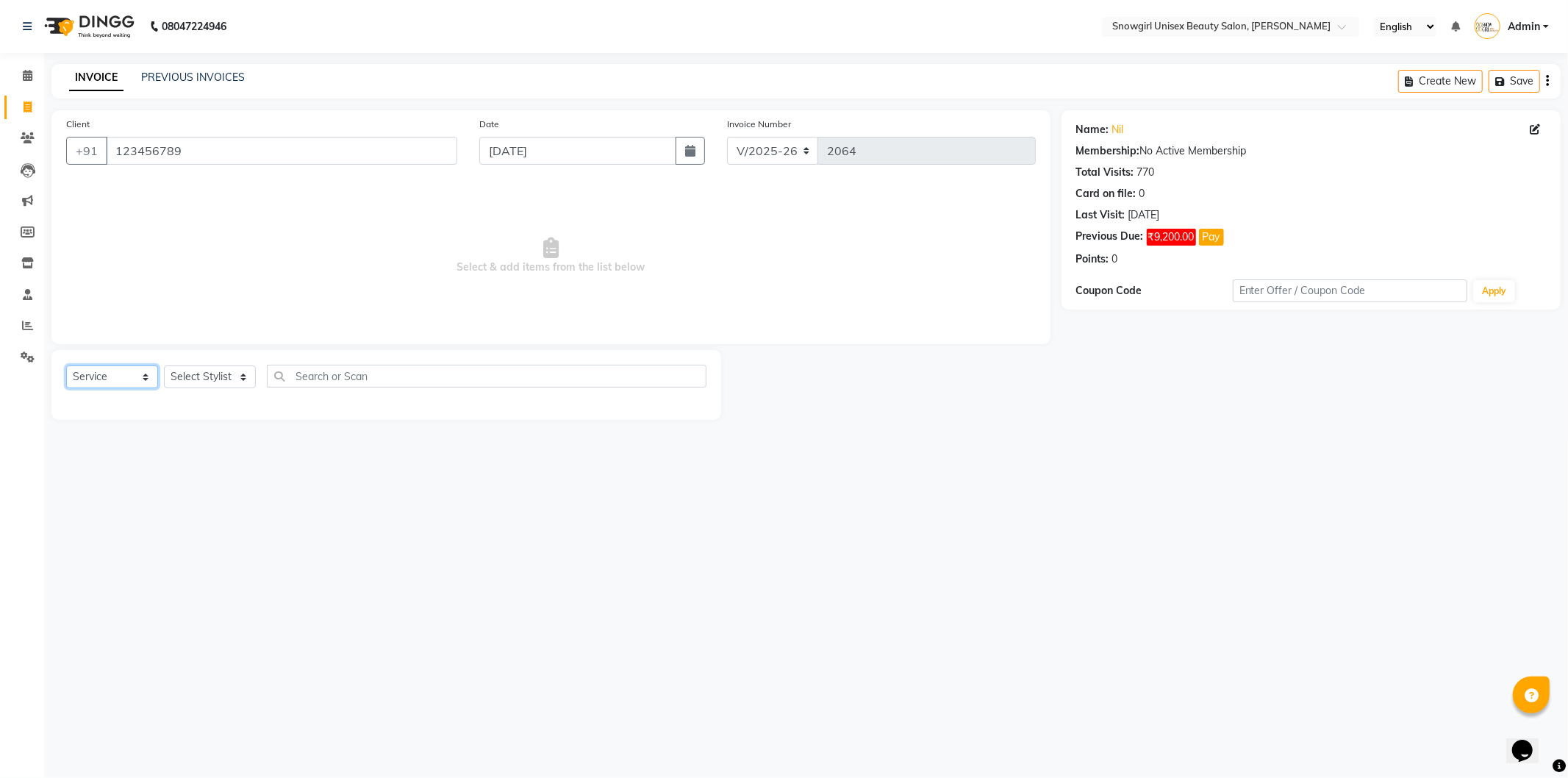
click at [66, 366] on select "Select Service Product Membership Package Voucher Prepaid Gift Card" at bounding box center [112, 376] width 92 height 22
click at [214, 377] on select "Select Stylist [PERSON_NAME] [PERSON_NAME] [PERSON_NAME] [PERSON_NAME] [PERSON_…" at bounding box center [209, 376] width 92 height 22
select select "39189"
click at [164, 366] on select "Select Stylist [PERSON_NAME] [PERSON_NAME] [PERSON_NAME] [PERSON_NAME] [PERSON_…" at bounding box center [209, 376] width 92 height 22
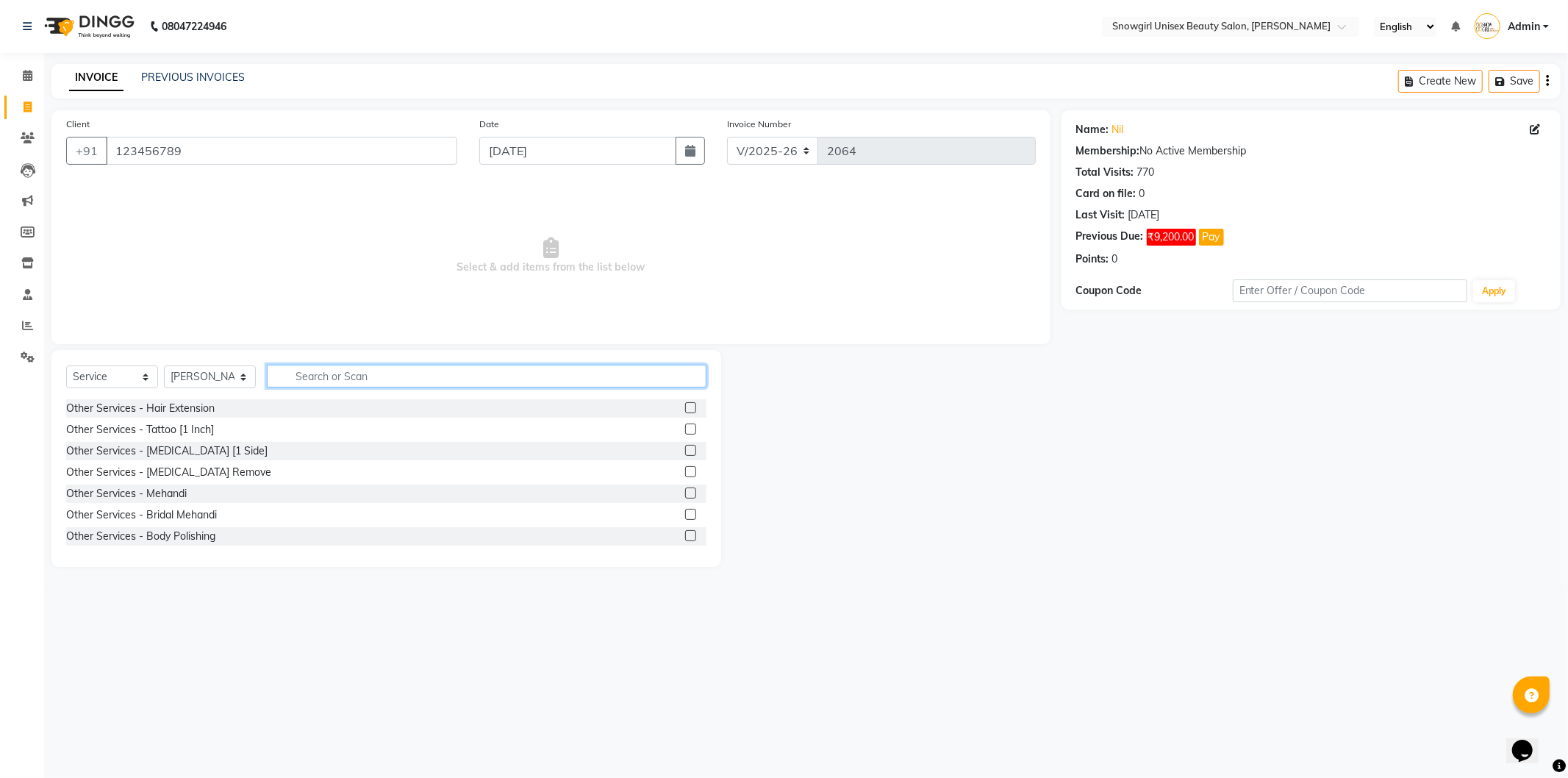
click at [369, 376] on input "text" at bounding box center [487, 376] width 440 height 22
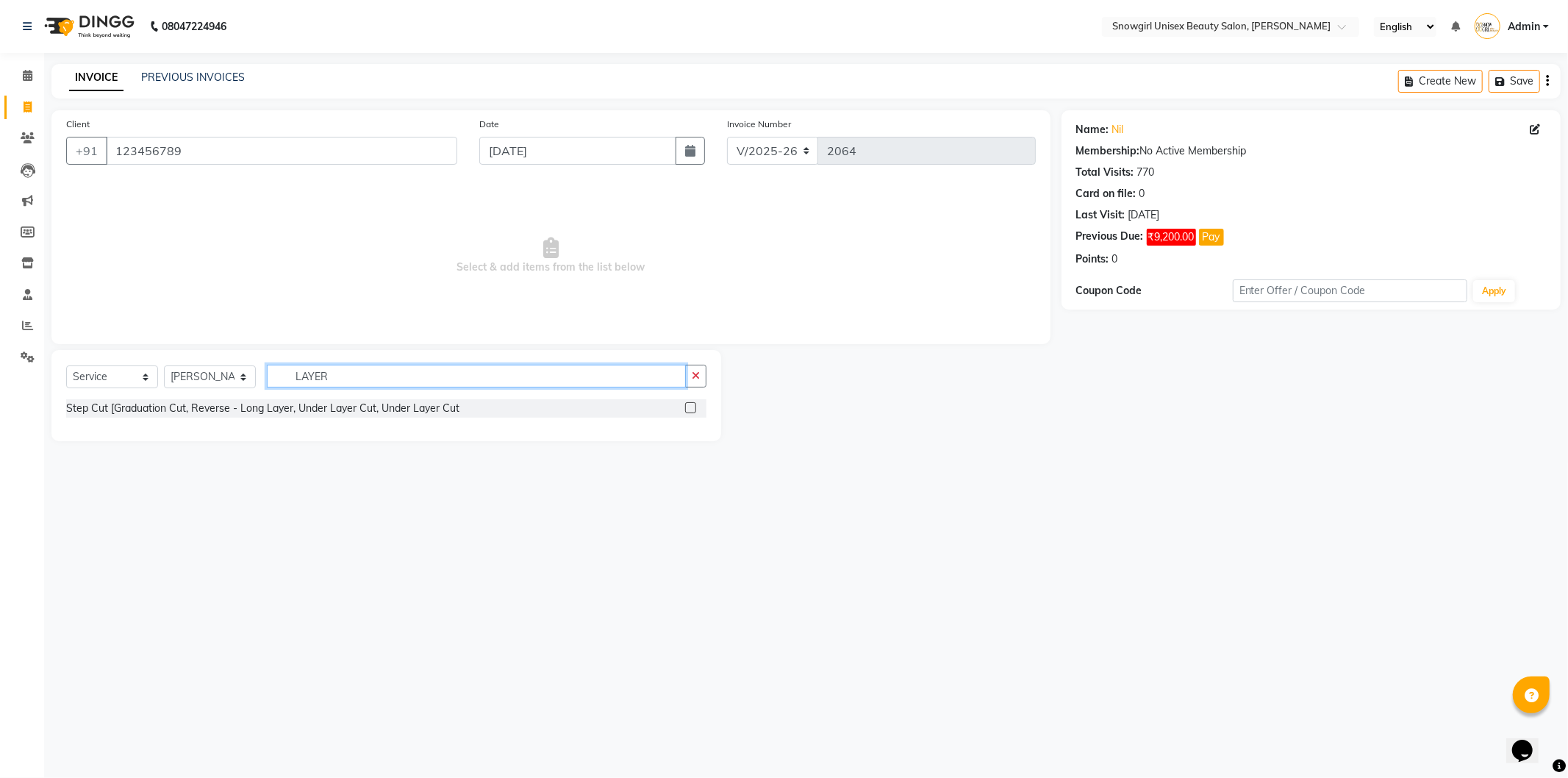
type input "LAYER"
click at [696, 410] on div at bounding box center [696, 408] width 21 height 19
click at [685, 404] on div at bounding box center [690, 410] width 10 height 15
click at [691, 413] on label at bounding box center [691, 408] width 11 height 11
click at [691, 413] on input "checkbox" at bounding box center [690, 408] width 10 height 10
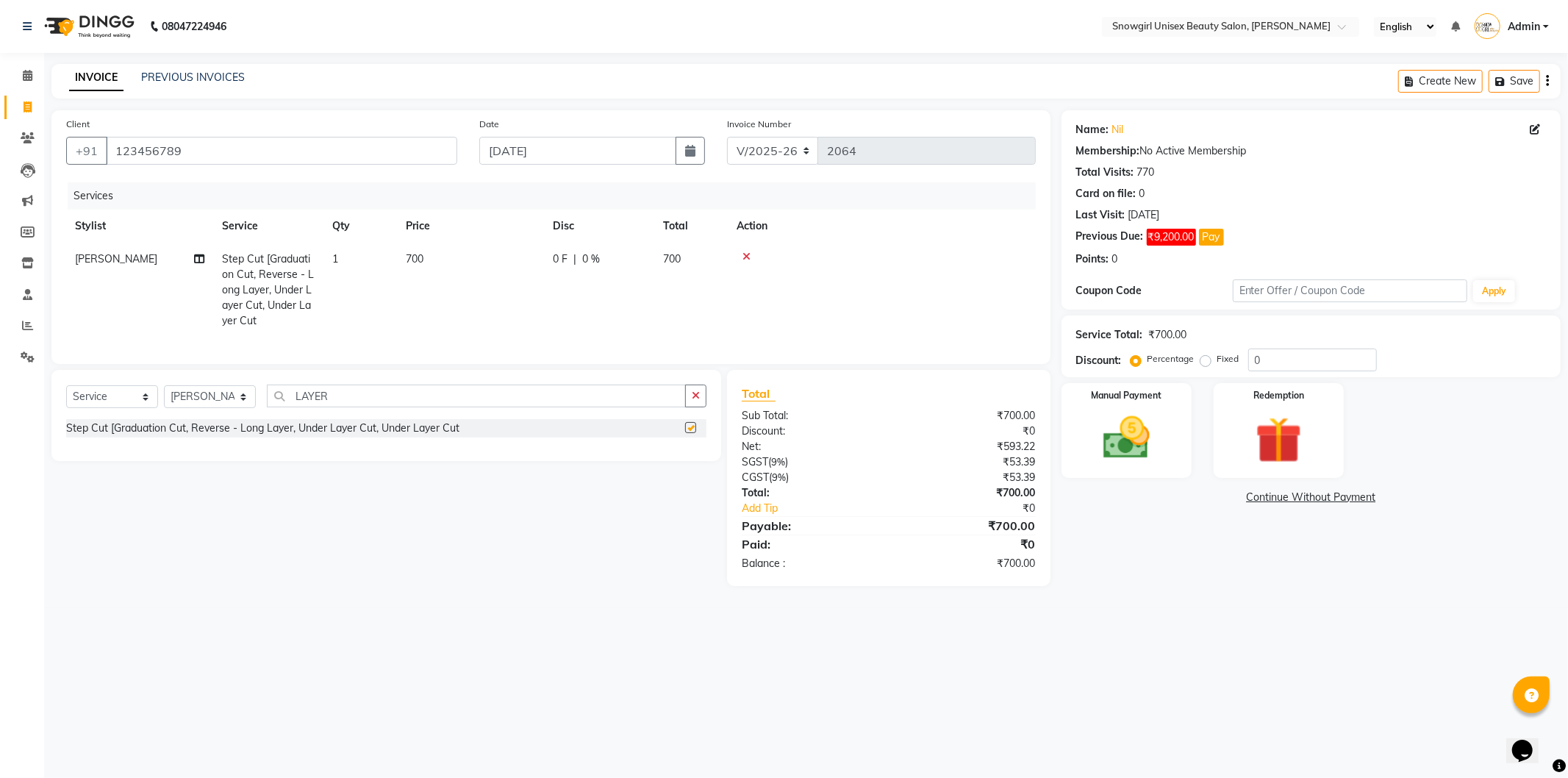
checkbox input "false"
click at [415, 261] on span "700" at bounding box center [415, 258] width 18 height 13
select select "39189"
click at [488, 262] on input "700" at bounding box center [539, 262] width 130 height 22
type input "600"
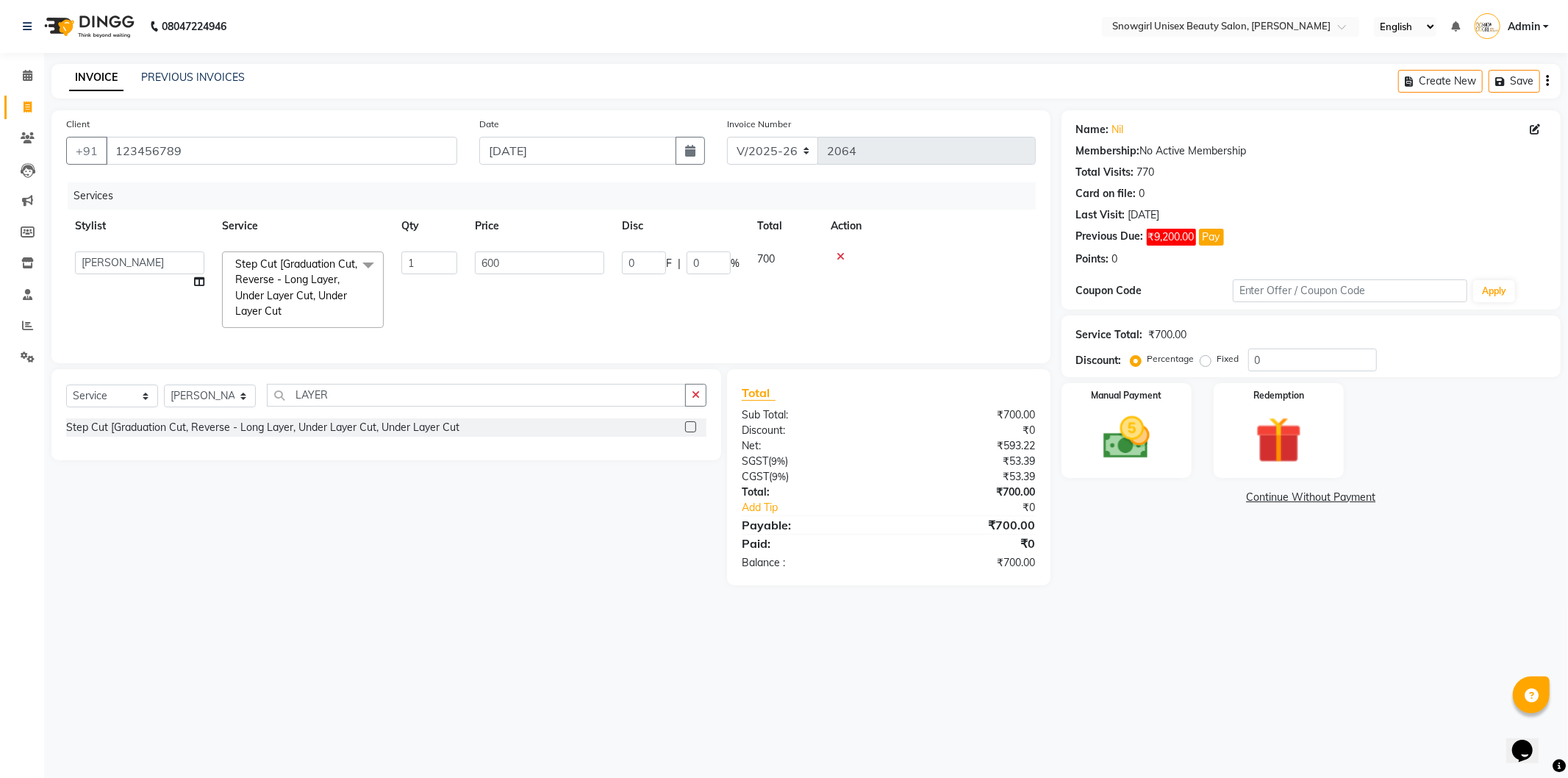
click at [530, 305] on td "600" at bounding box center [539, 289] width 147 height 94
select select "39189"
click at [224, 407] on select "Select Stylist [PERSON_NAME] [PERSON_NAME] [PERSON_NAME] [PERSON_NAME] [PERSON_…" at bounding box center [209, 395] width 92 height 22
select select "39200"
click at [164, 397] on select "Select Stylist [PERSON_NAME] [PERSON_NAME] [PERSON_NAME] [PERSON_NAME] [PERSON_…" at bounding box center [209, 395] width 92 height 22
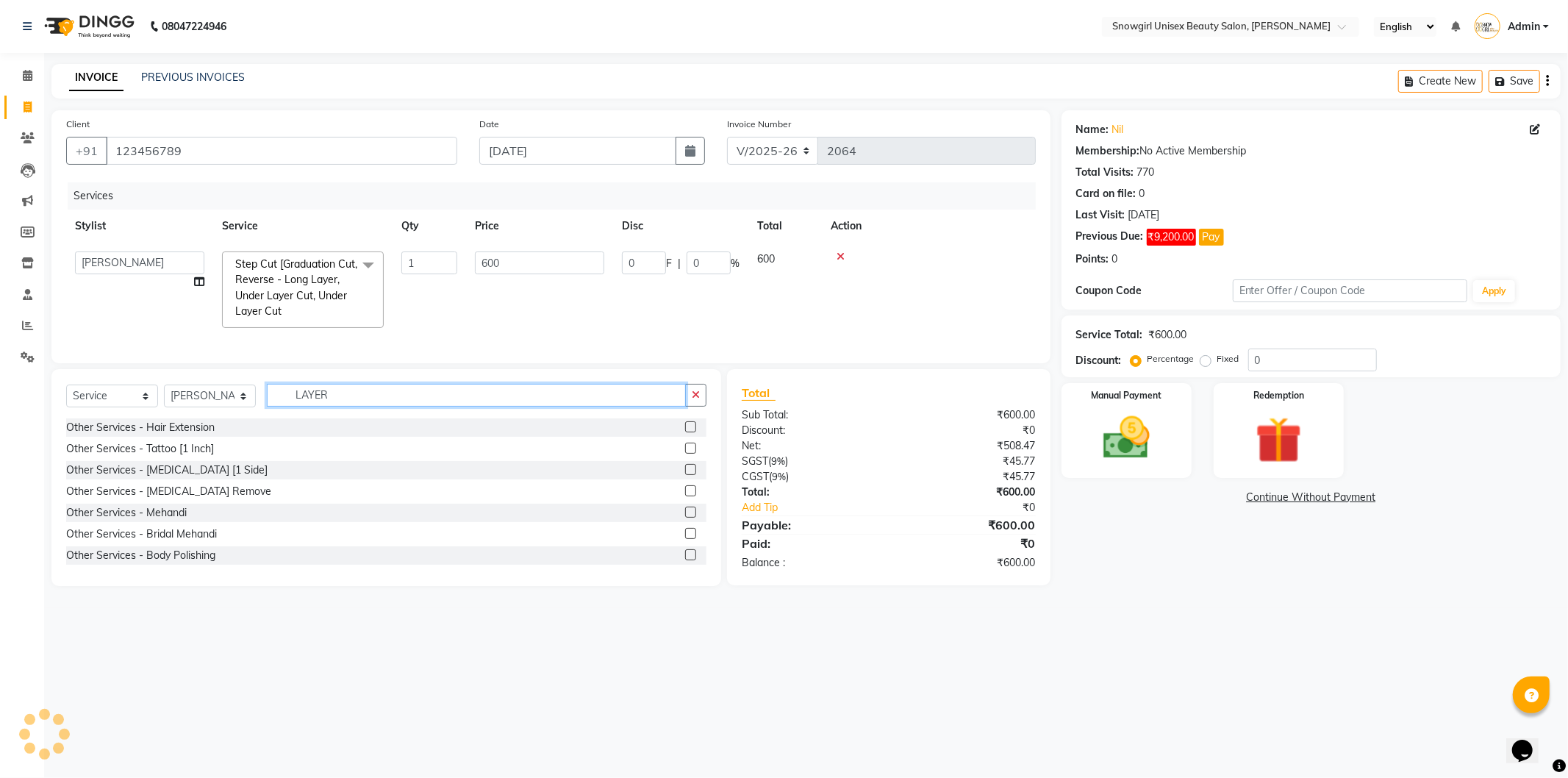
click at [350, 402] on input "LAYER" at bounding box center [476, 394] width 419 height 22
type input "L"
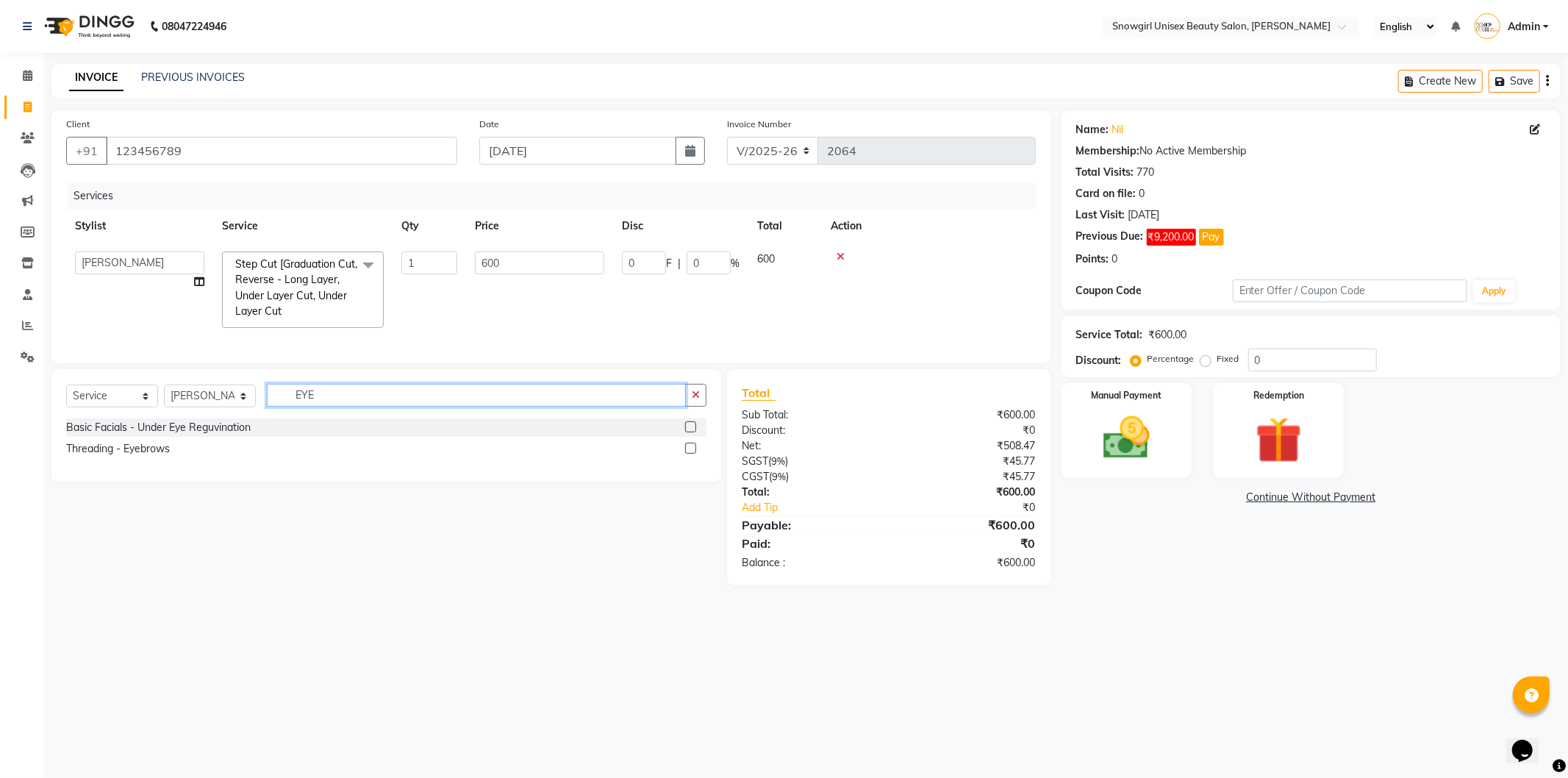
type input "EYE"
click at [694, 453] on label at bounding box center [691, 448] width 11 height 11
click at [694, 453] on input "checkbox" at bounding box center [690, 448] width 10 height 10
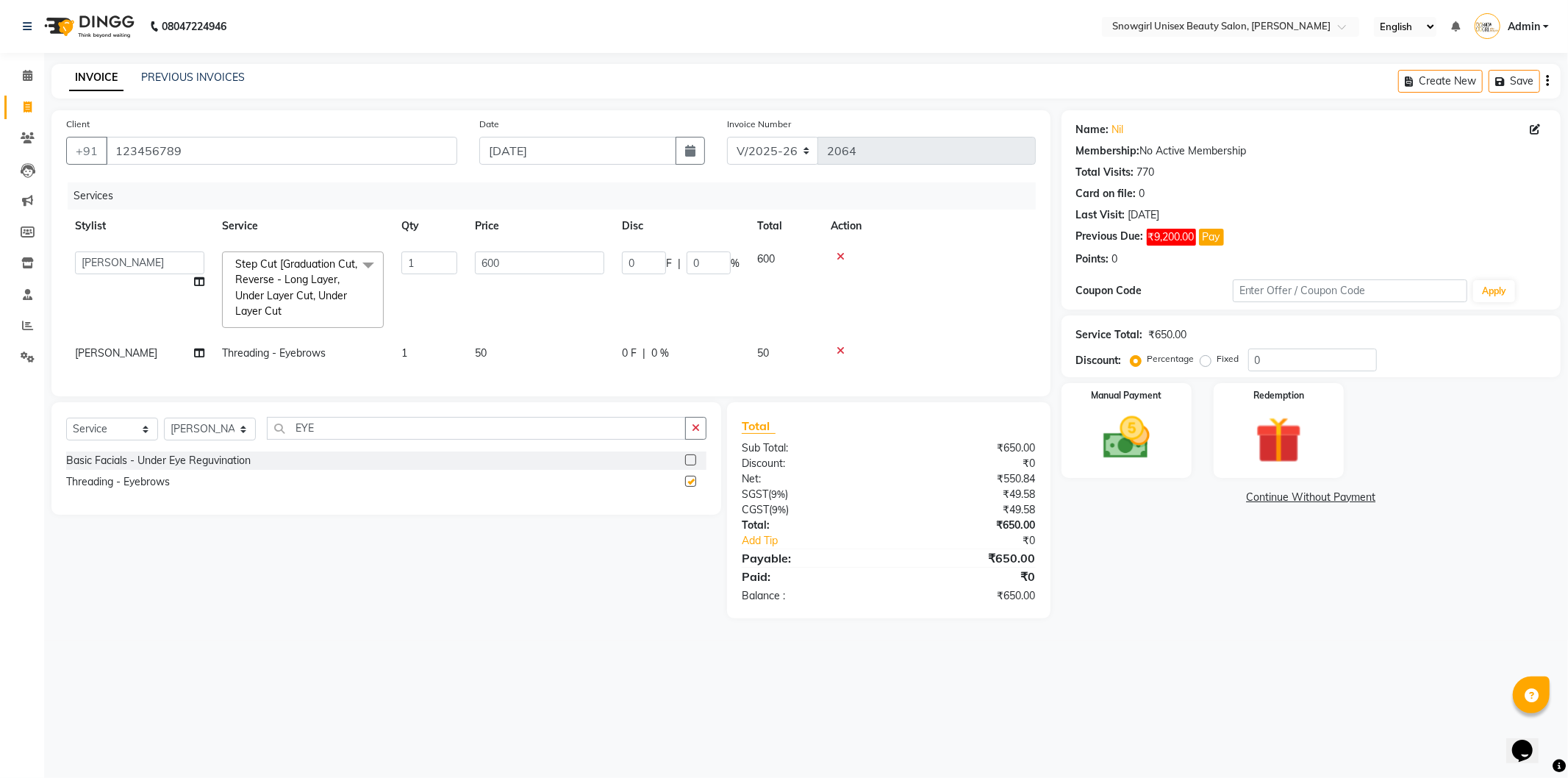
checkbox input "false"
click at [700, 440] on button "button" at bounding box center [696, 427] width 21 height 22
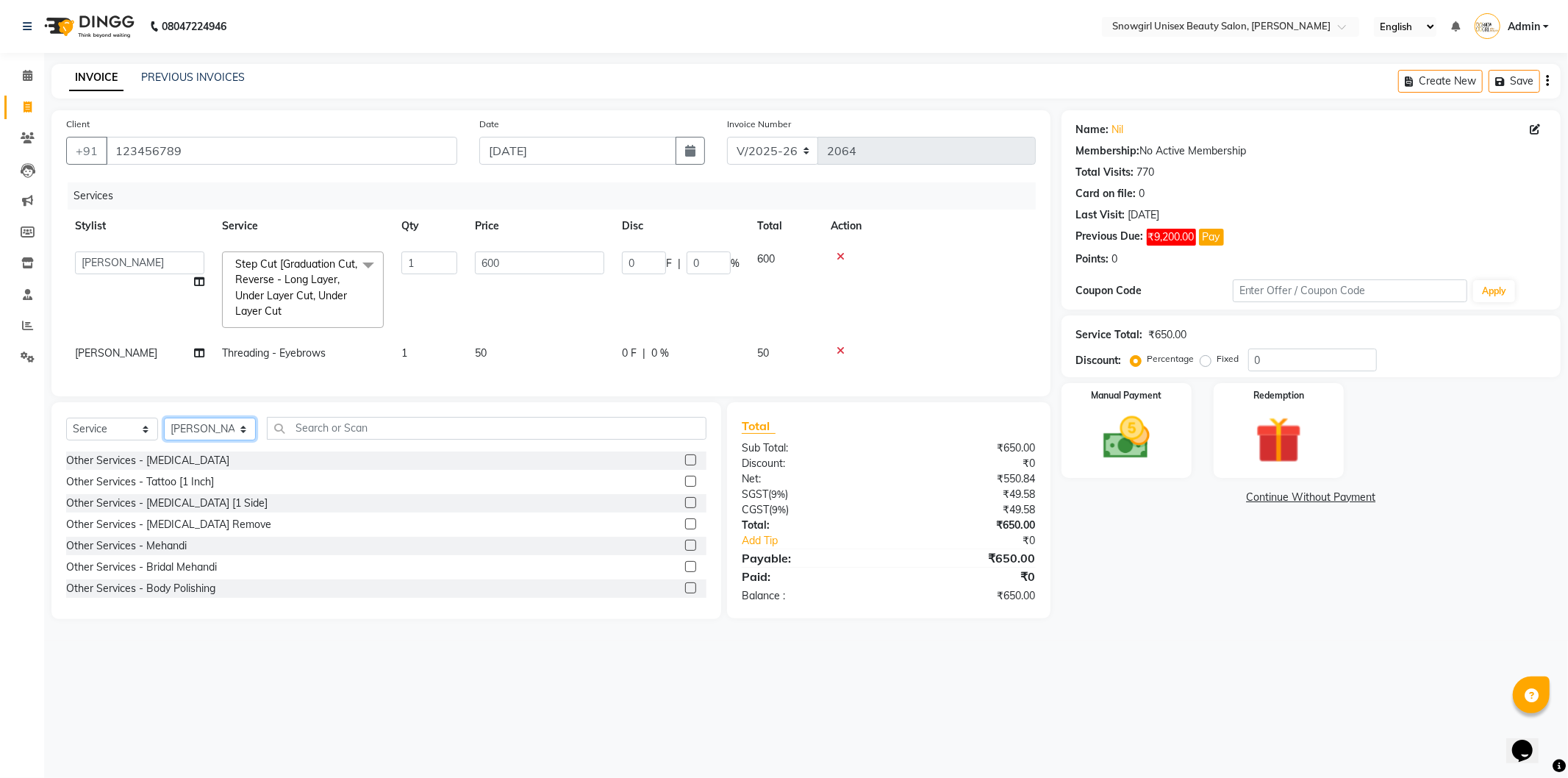
click at [187, 437] on select "Select Stylist [PERSON_NAME] [PERSON_NAME] [PERSON_NAME] [PERSON_NAME] [PERSON_…" at bounding box center [209, 428] width 92 height 22
select select "39198"
click at [164, 430] on select "Select Stylist [PERSON_NAME] [PERSON_NAME] [PERSON_NAME] [PERSON_NAME] [PERSON_…" at bounding box center [209, 428] width 92 height 22
click at [394, 440] on input "text" at bounding box center [487, 427] width 440 height 22
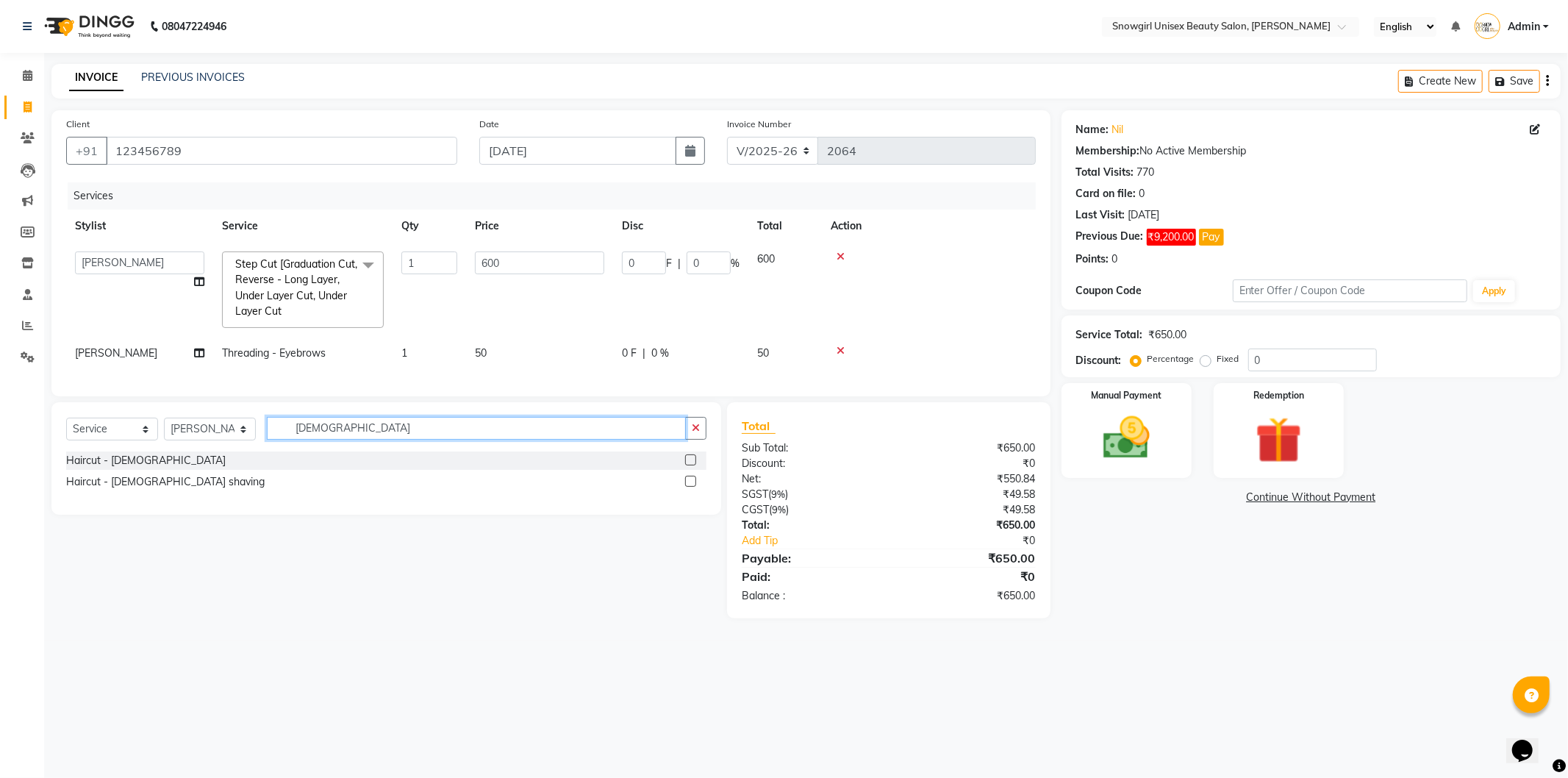
type input "[DEMOGRAPHIC_DATA]"
click at [687, 465] on label at bounding box center [691, 460] width 11 height 11
click at [687, 465] on input "checkbox" at bounding box center [690, 461] width 10 height 10
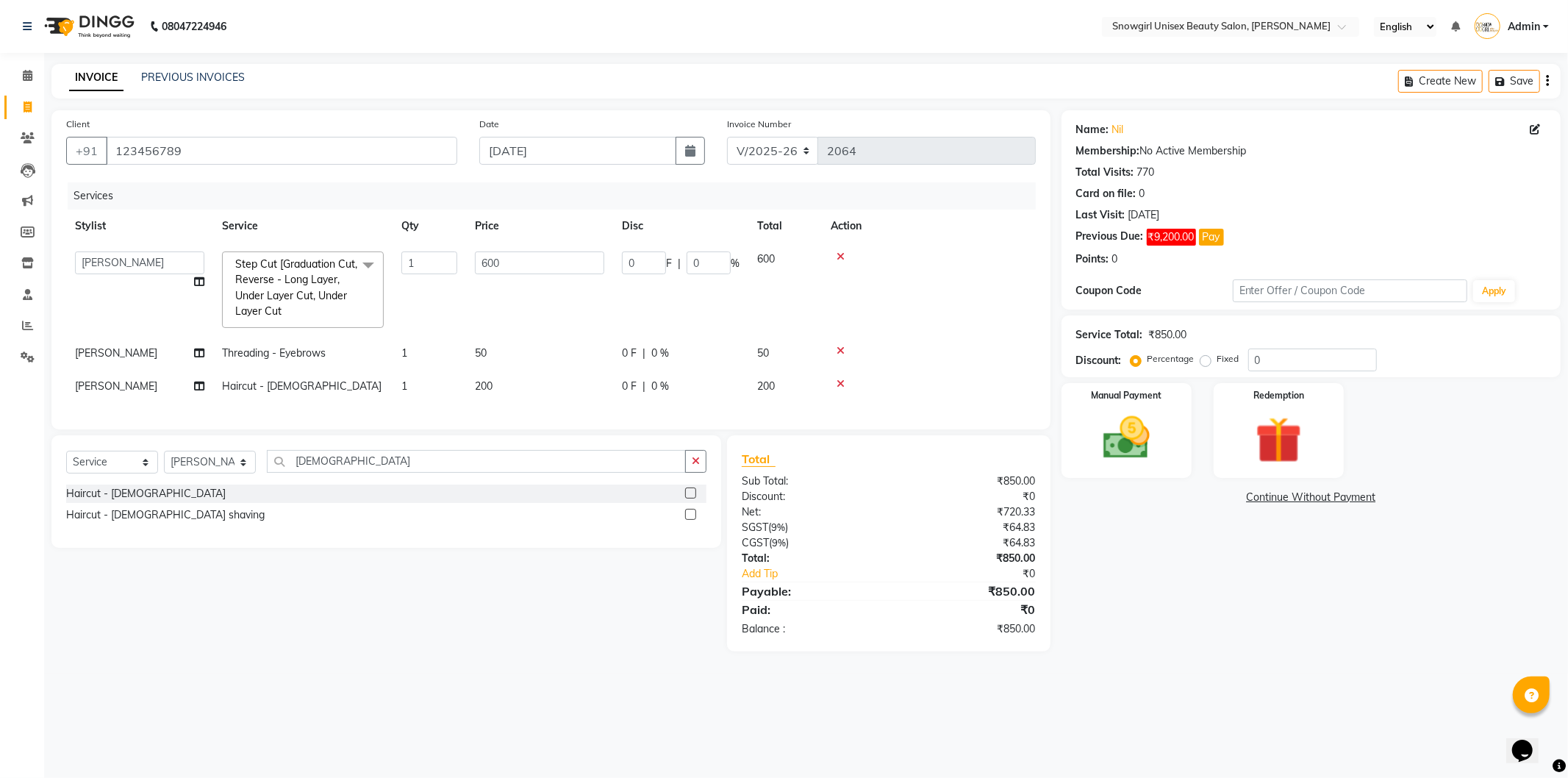
click at [688, 498] on label at bounding box center [691, 493] width 11 height 11
click at [688, 498] on input "checkbox" at bounding box center [690, 494] width 10 height 10
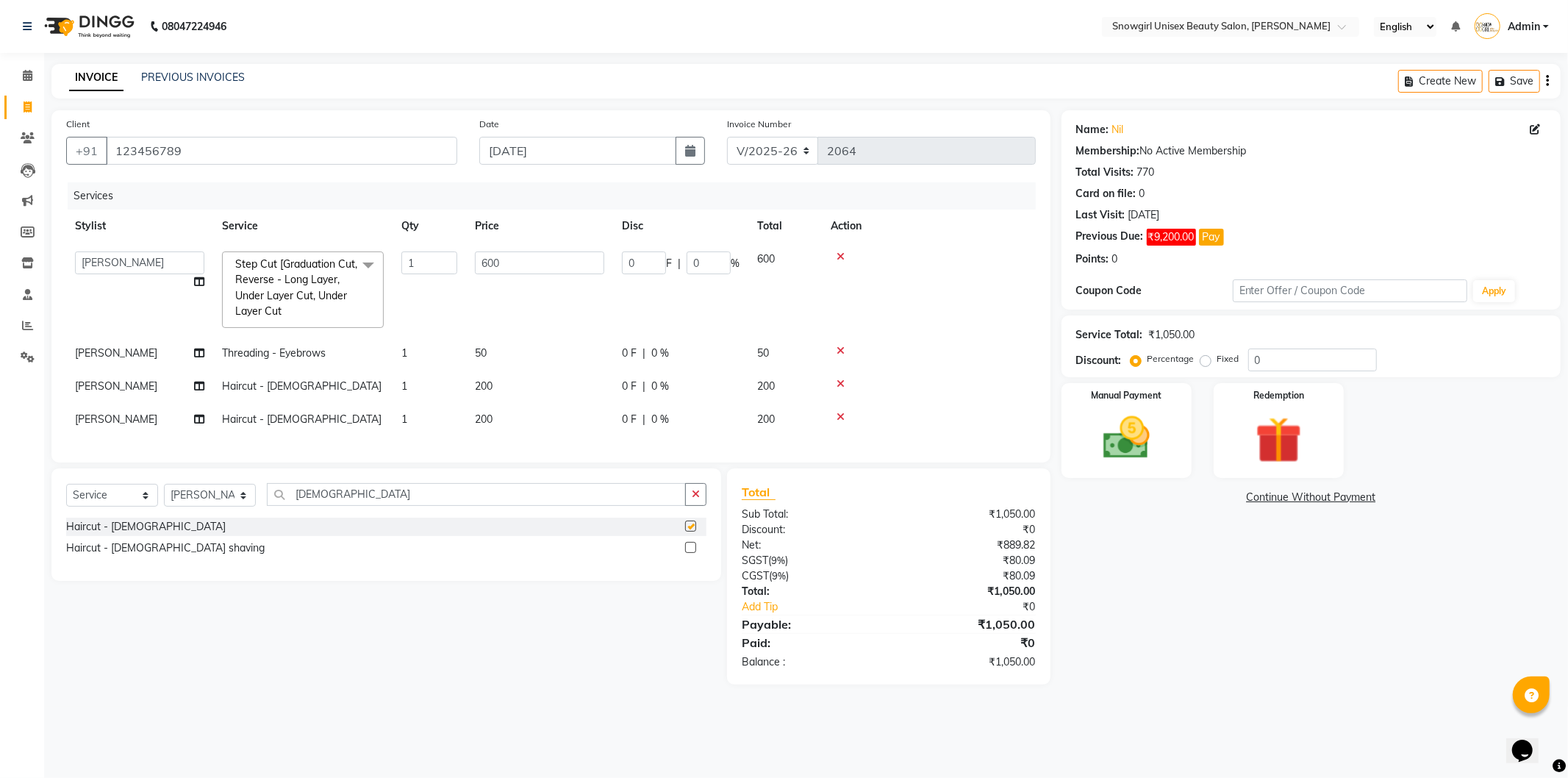
checkbox input "false"
click at [688, 553] on label at bounding box center [691, 547] width 11 height 11
click at [688, 553] on input "checkbox" at bounding box center [690, 547] width 10 height 10
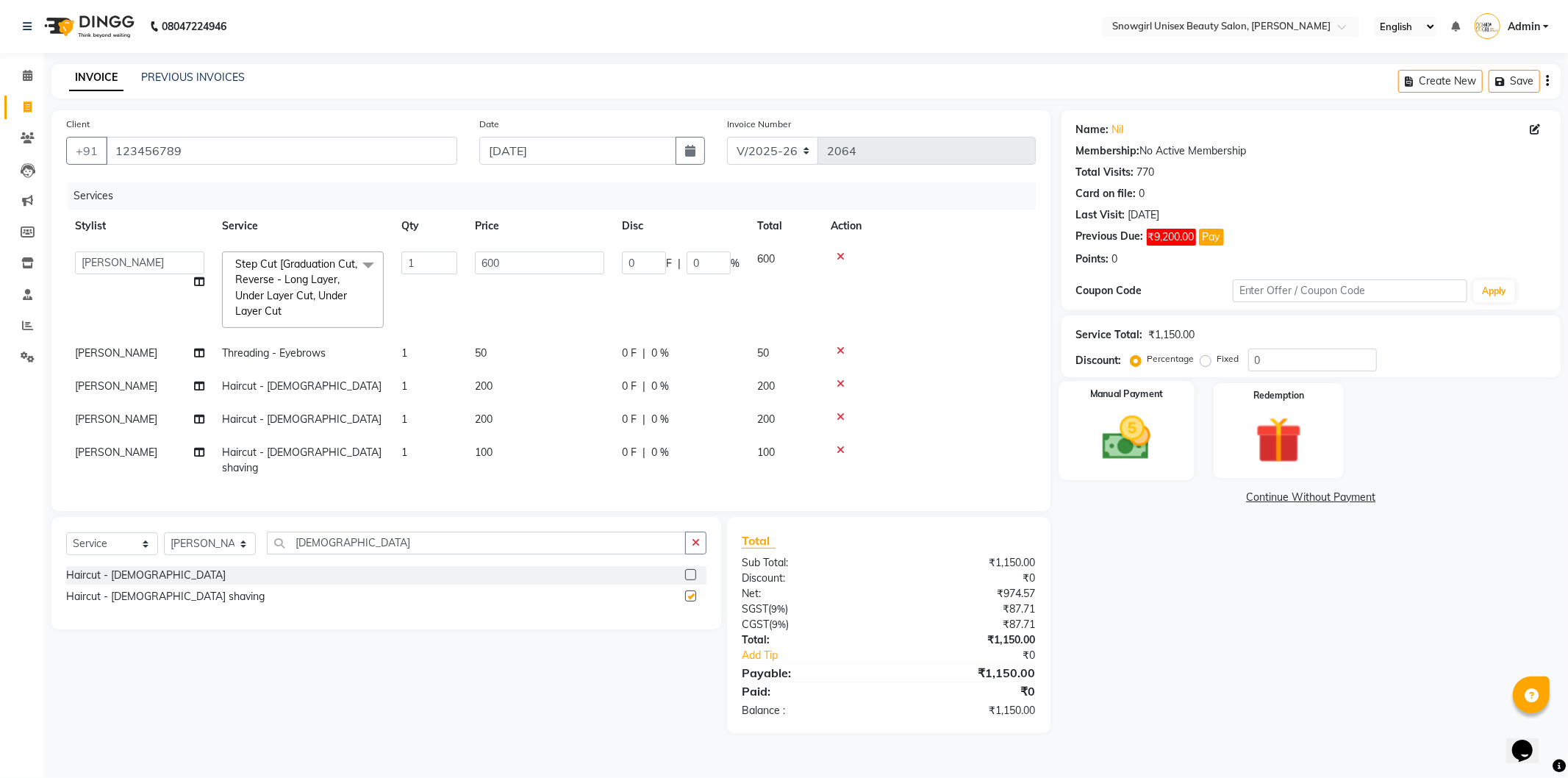
checkbox input "false"
click at [1167, 475] on div "Manual Payment" at bounding box center [1126, 430] width 135 height 98
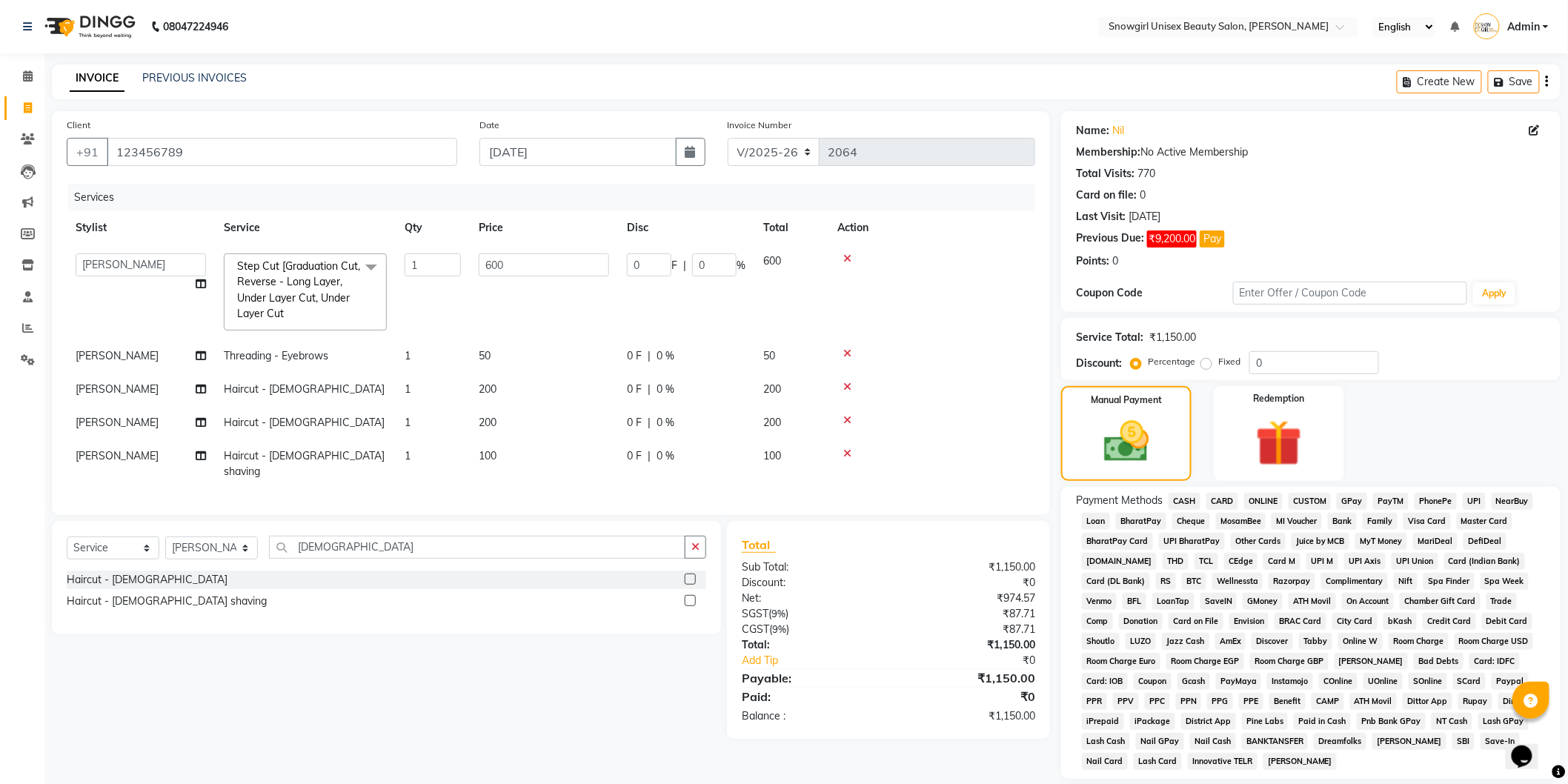
click at [1358, 499] on span "GPay" at bounding box center [1353, 501] width 31 height 17
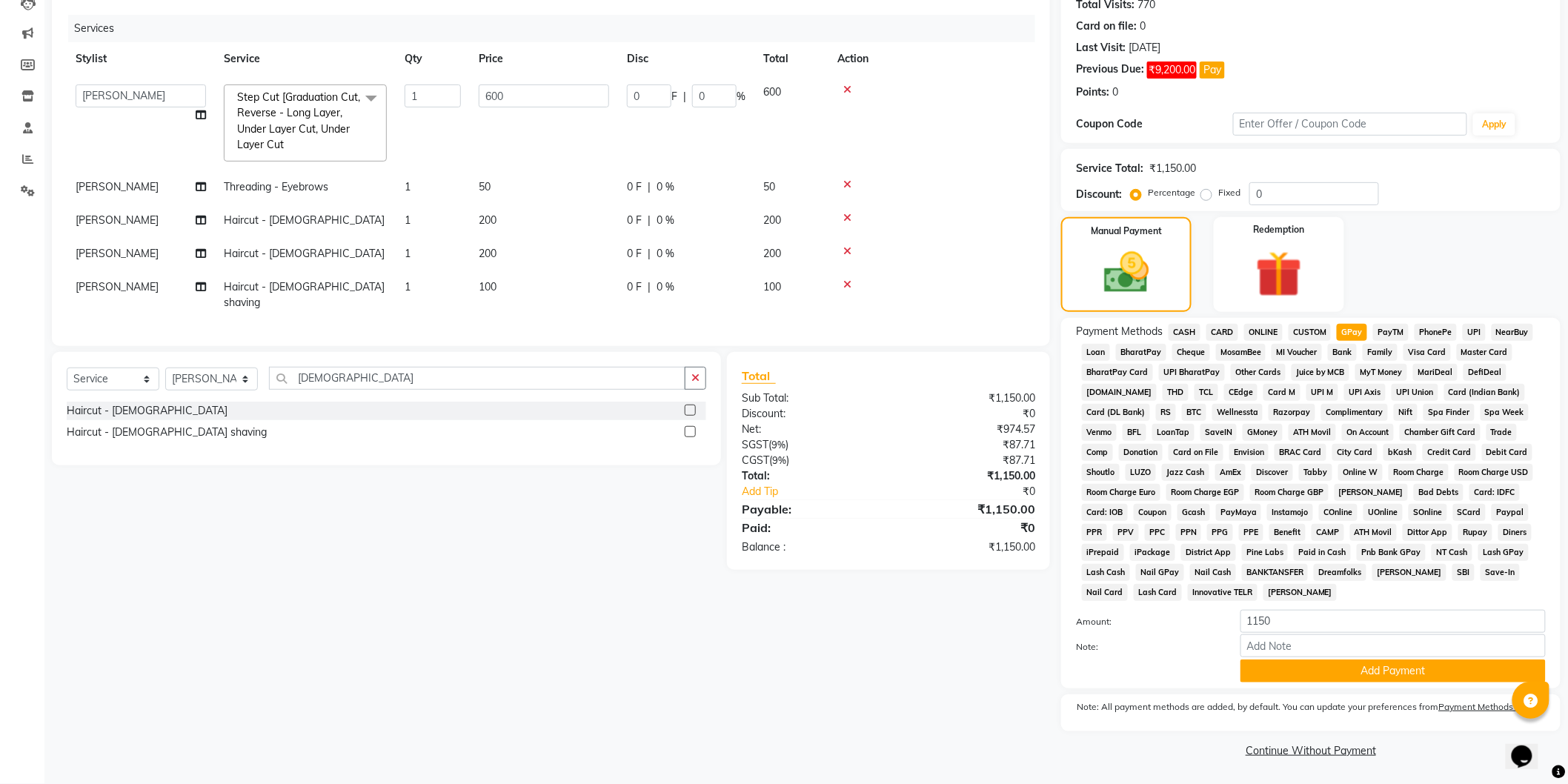
scroll to position [171, 0]
click at [1194, 333] on span "CASH" at bounding box center [1184, 332] width 32 height 17
click at [1288, 676] on button "Add Payment" at bounding box center [1393, 670] width 306 height 23
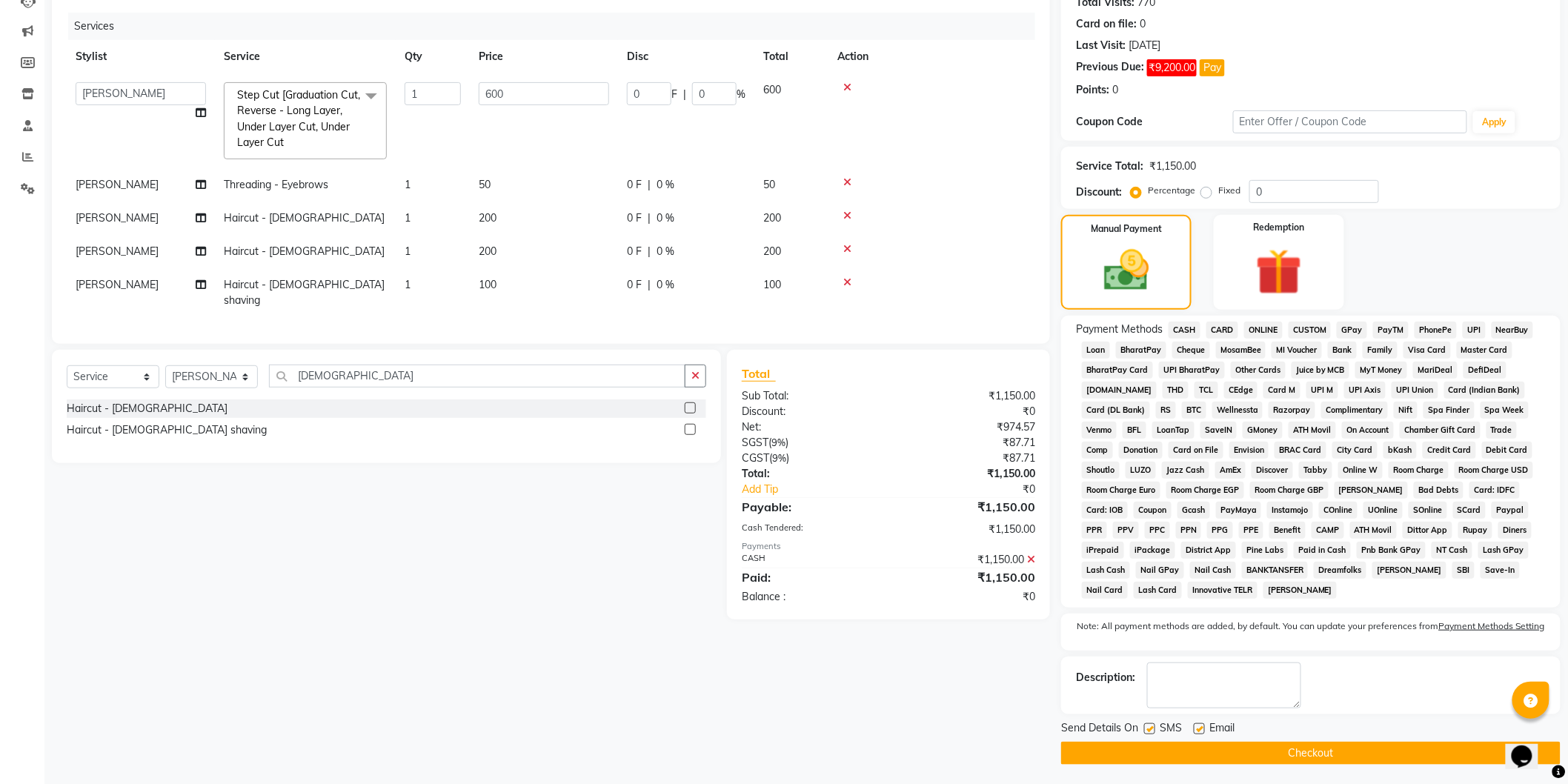
click at [1151, 732] on label at bounding box center [1150, 728] width 11 height 11
click at [1151, 732] on input "checkbox" at bounding box center [1149, 729] width 10 height 10
checkbox input "false"
click at [1283, 759] on button "Checkout" at bounding box center [1311, 752] width 500 height 23
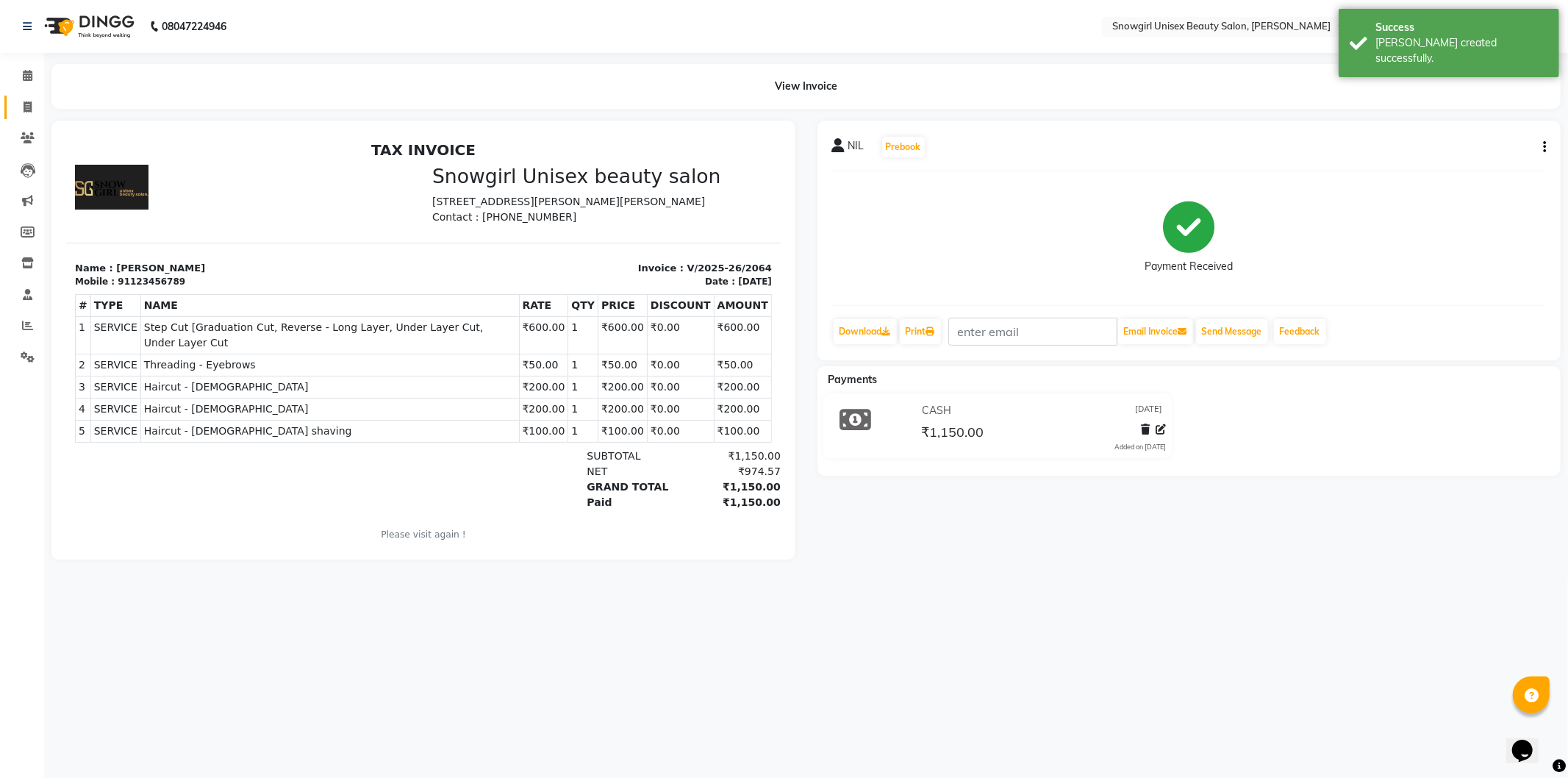
click at [13, 106] on link "Invoice" at bounding box center [21, 107] width 35 height 24
select select "service"
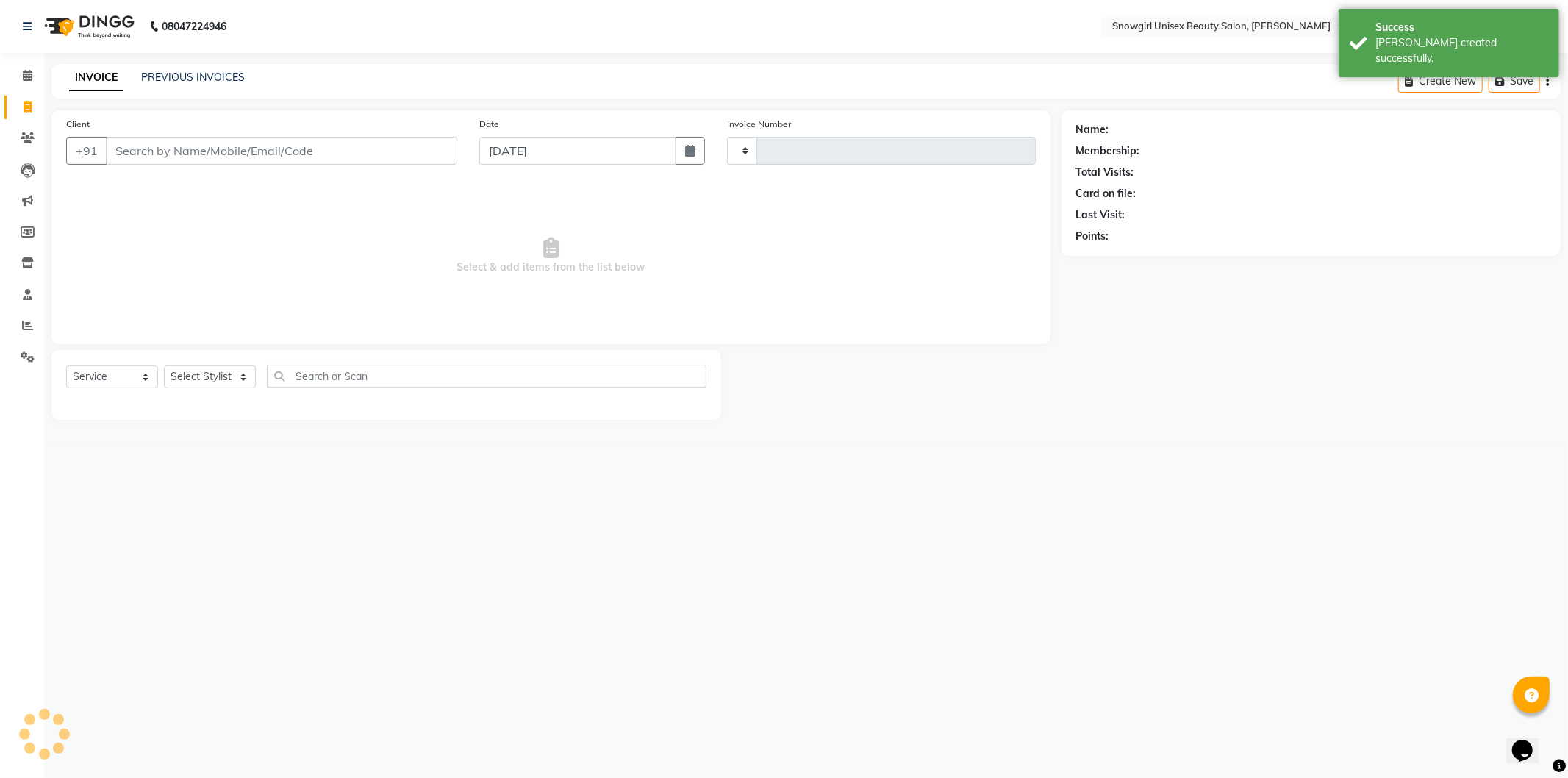
type input "2065"
select select "5593"
click at [190, 80] on link "PREVIOUS INVOICES" at bounding box center [193, 77] width 104 height 13
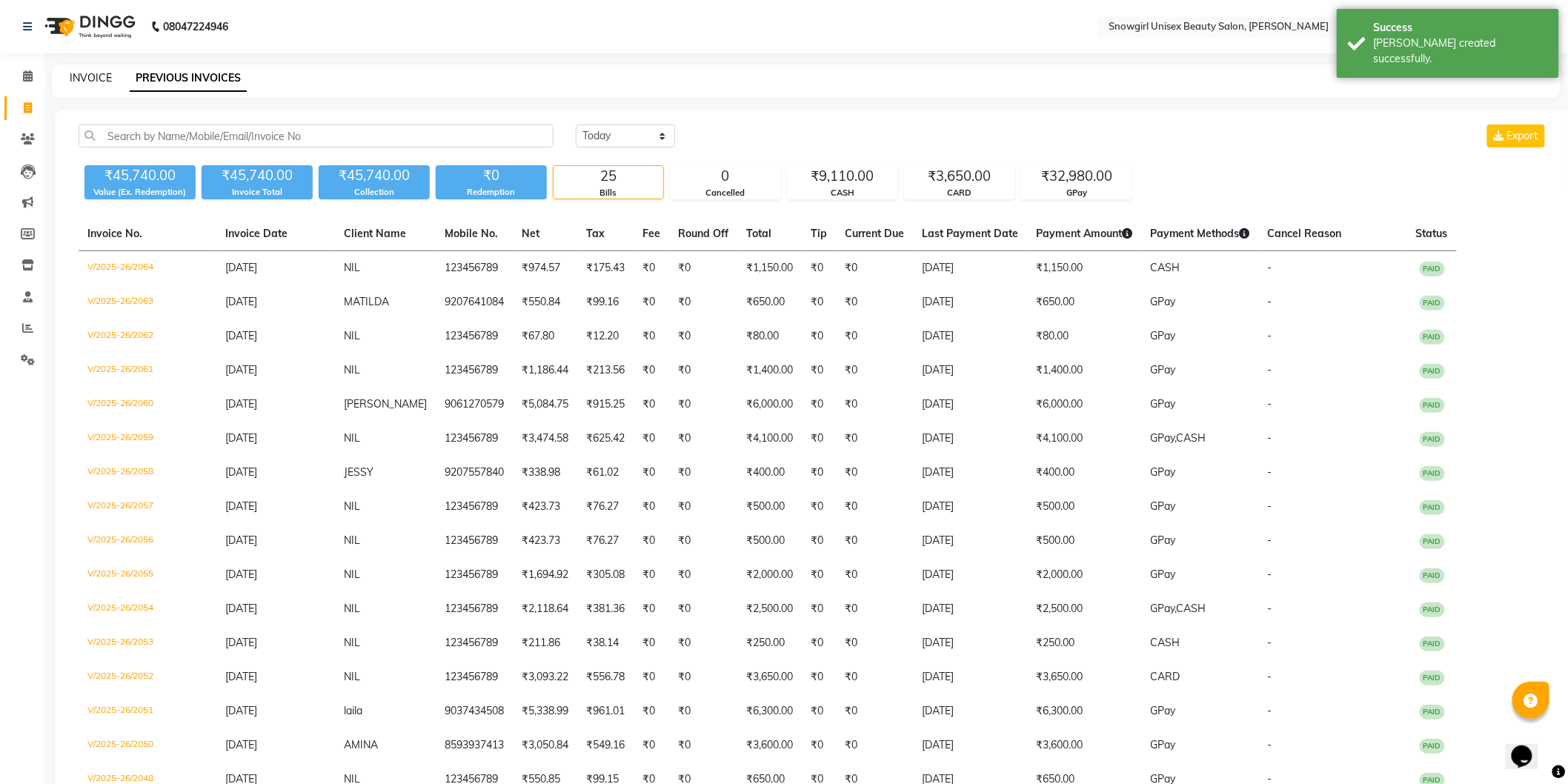
click at [97, 76] on link "INVOICE" at bounding box center [90, 77] width 42 height 14
select select "service"
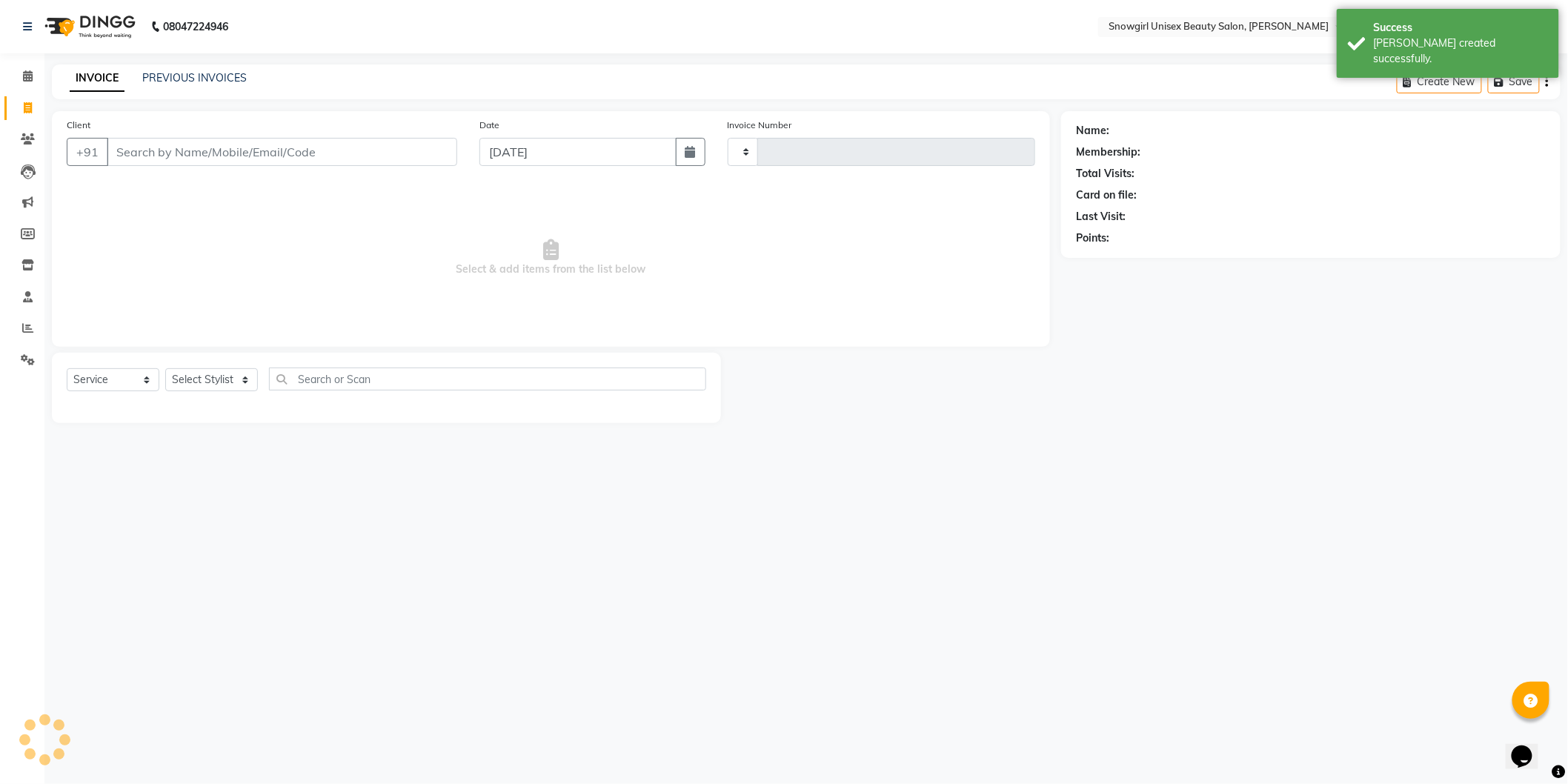
type input "2065"
select select "5593"
click at [278, 154] on input "Client" at bounding box center [283, 151] width 354 height 28
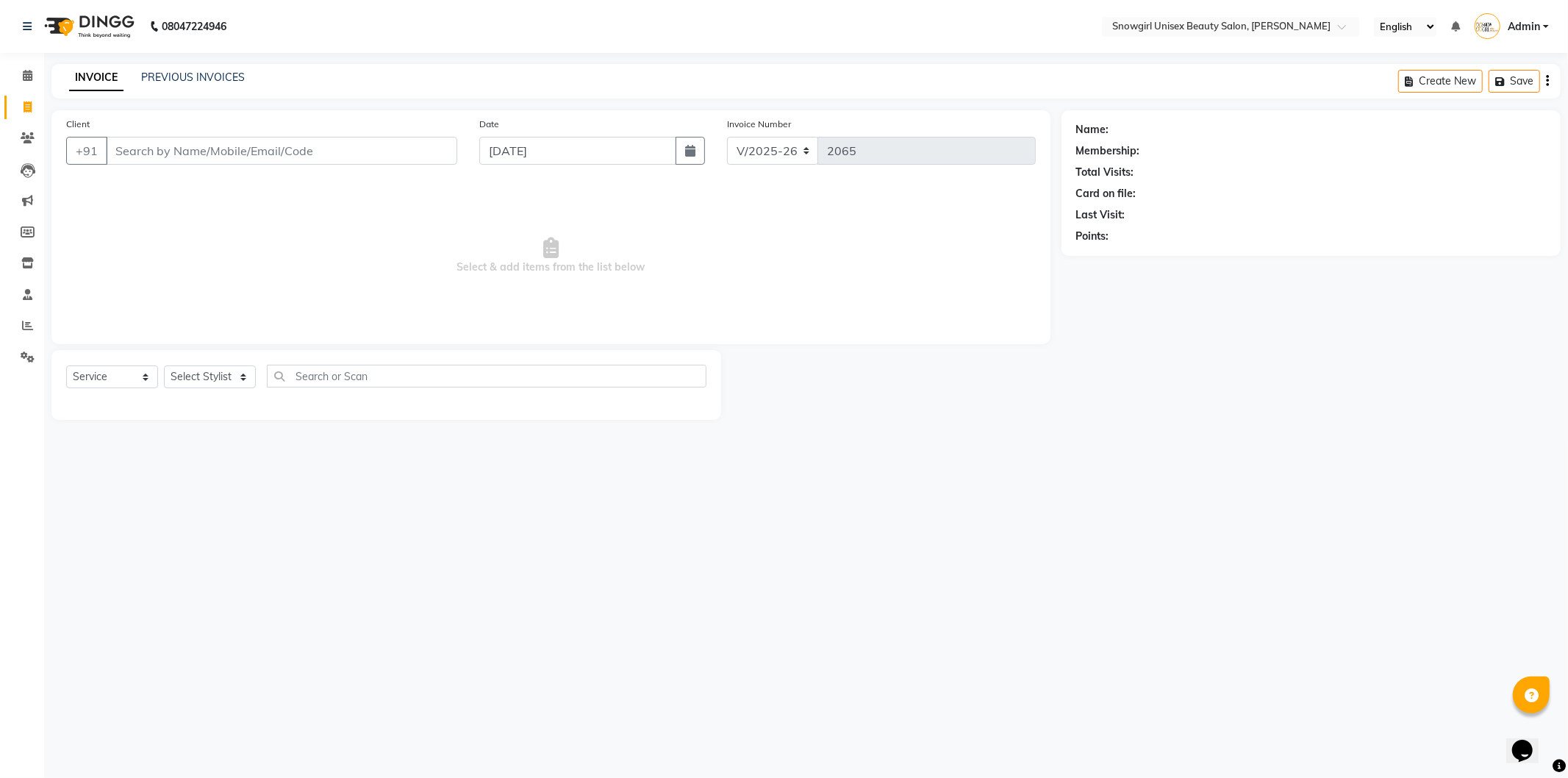
click at [269, 145] on input "Client" at bounding box center [281, 150] width 352 height 28
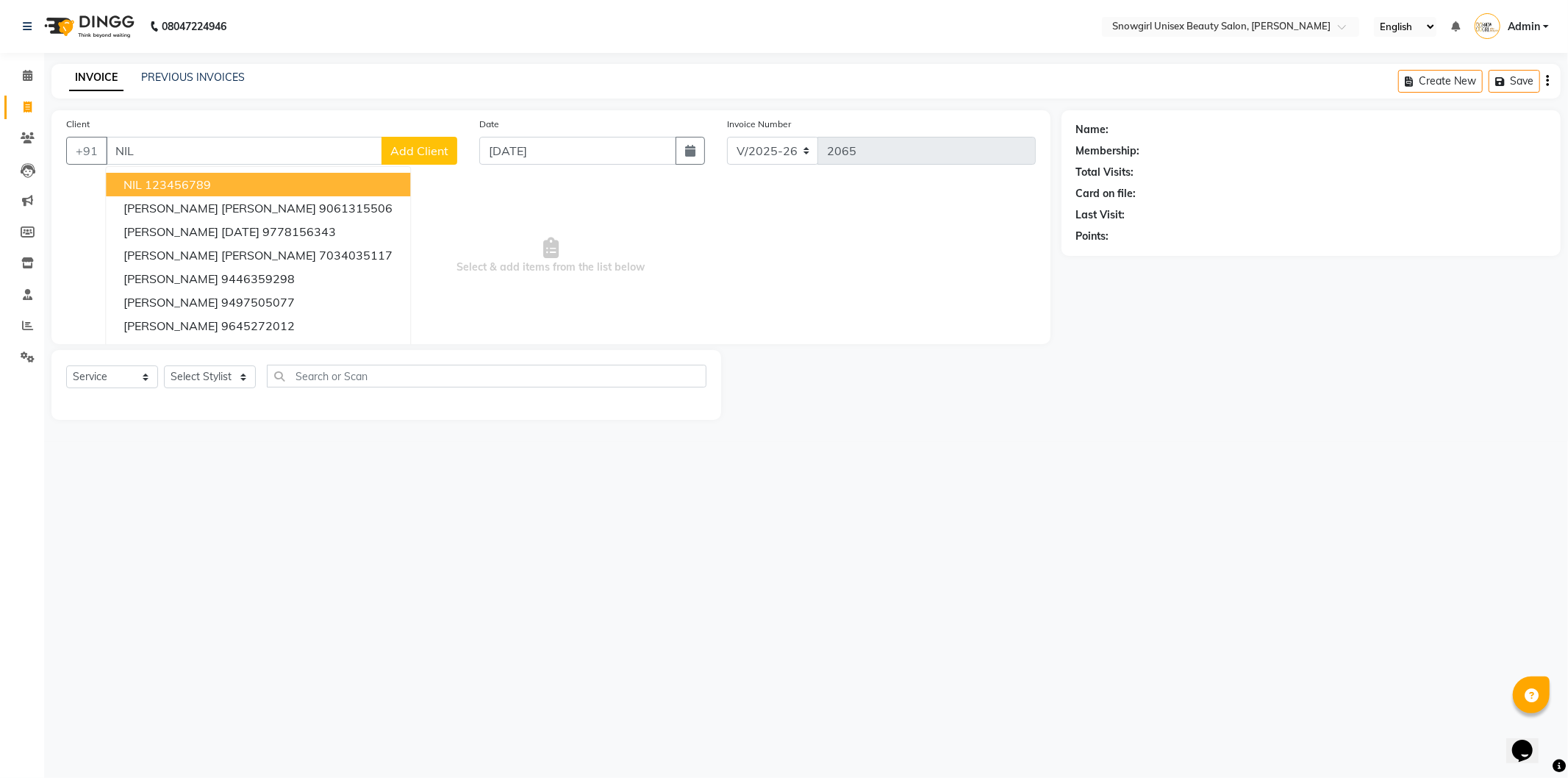
click at [157, 188] on ngb-highlight "123456789" at bounding box center [178, 184] width 66 height 14
type input "123456789"
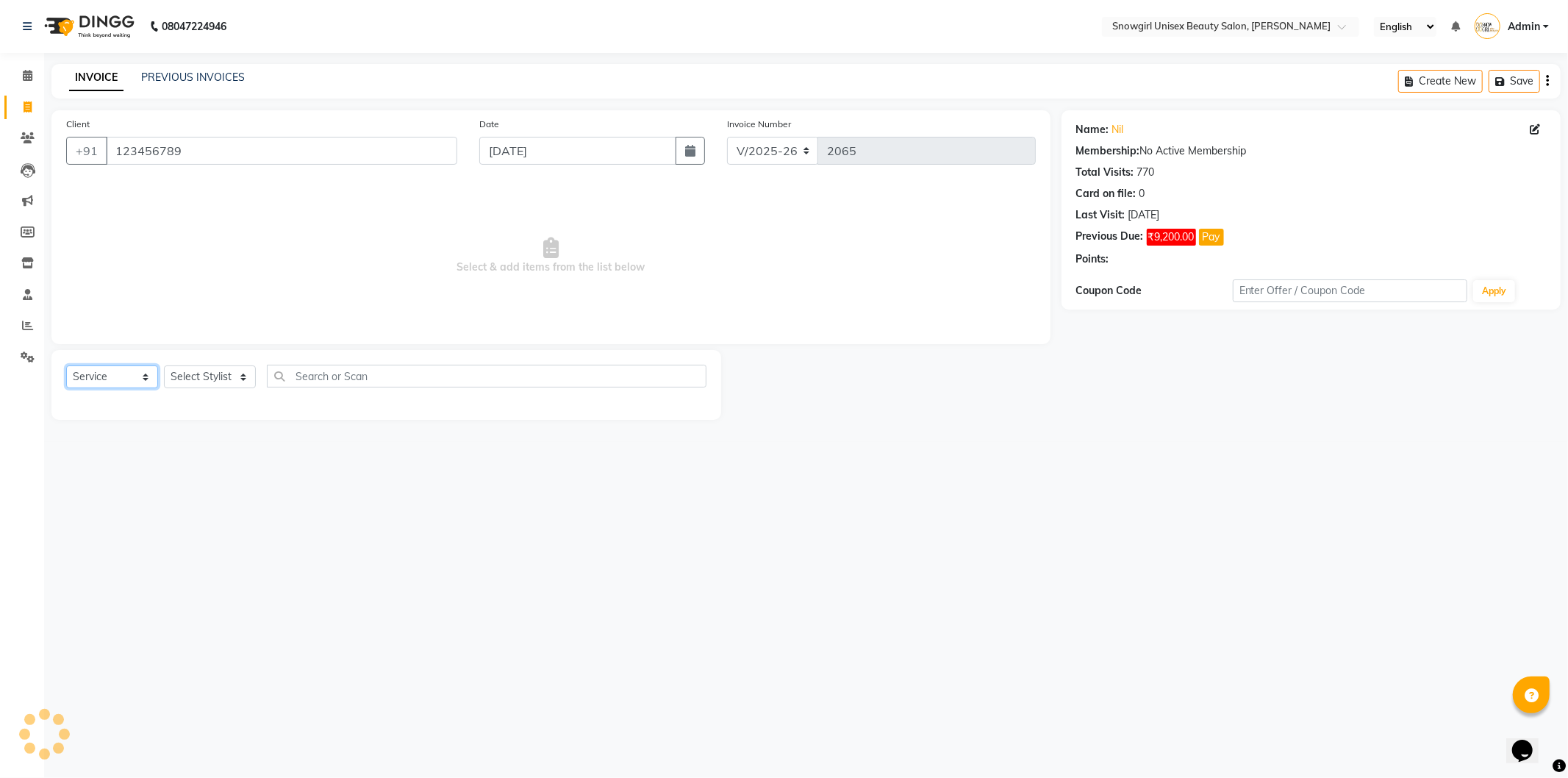
click at [136, 376] on select "Select Service Product Membership Package Voucher Prepaid Gift Card" at bounding box center [112, 376] width 92 height 22
click at [66, 366] on select "Select Service Product Membership Package Voucher Prepaid Gift Card" at bounding box center [112, 376] width 92 height 22
click at [208, 382] on select "Select Stylist [PERSON_NAME] [PERSON_NAME] [PERSON_NAME] [PERSON_NAME] [PERSON_…" at bounding box center [209, 376] width 92 height 22
select select "39189"
click at [164, 366] on select "Select Stylist [PERSON_NAME] [PERSON_NAME] [PERSON_NAME] [PERSON_NAME] [PERSON_…" at bounding box center [209, 376] width 92 height 22
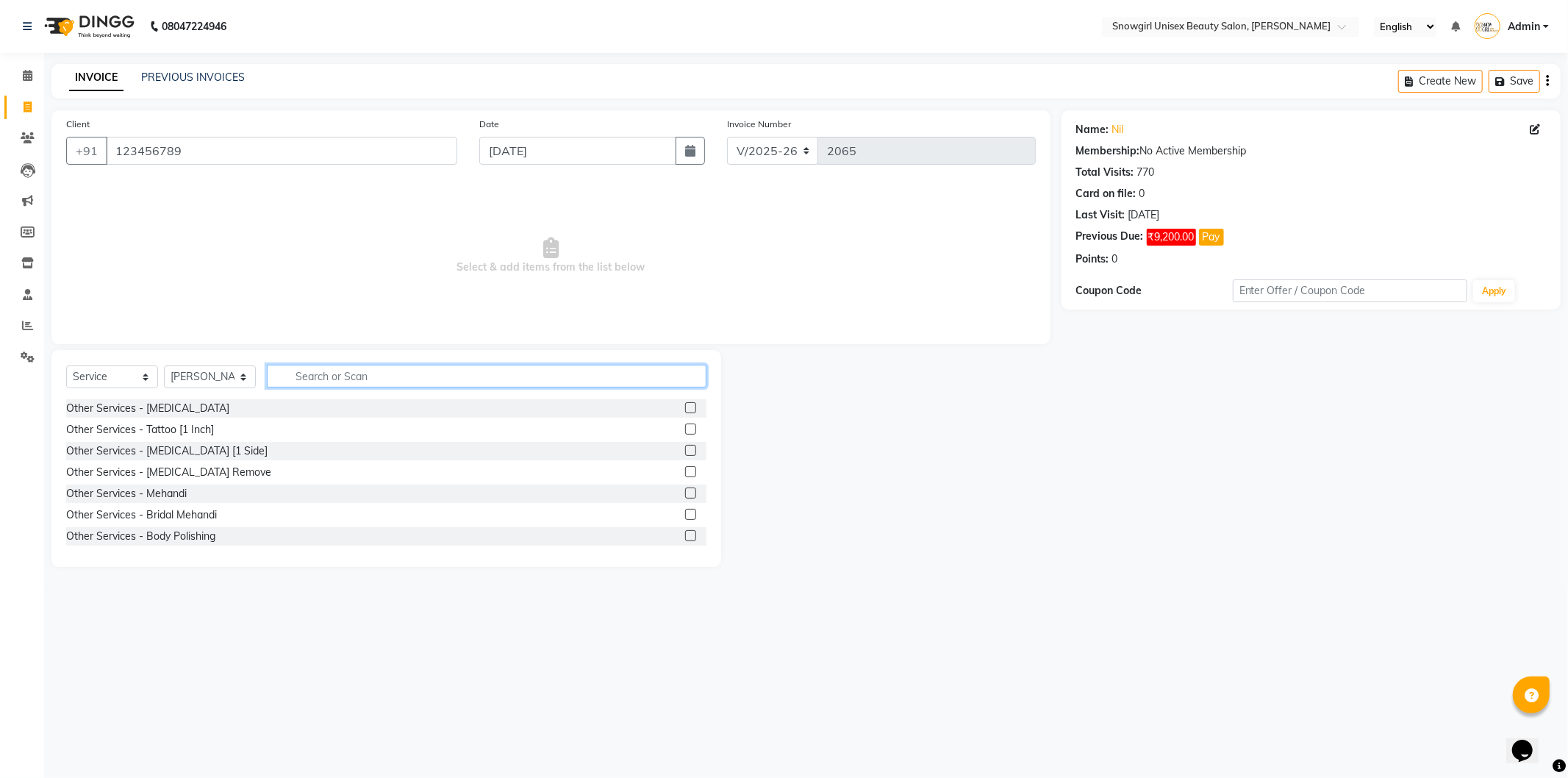
click at [316, 379] on input "text" at bounding box center [487, 376] width 440 height 22
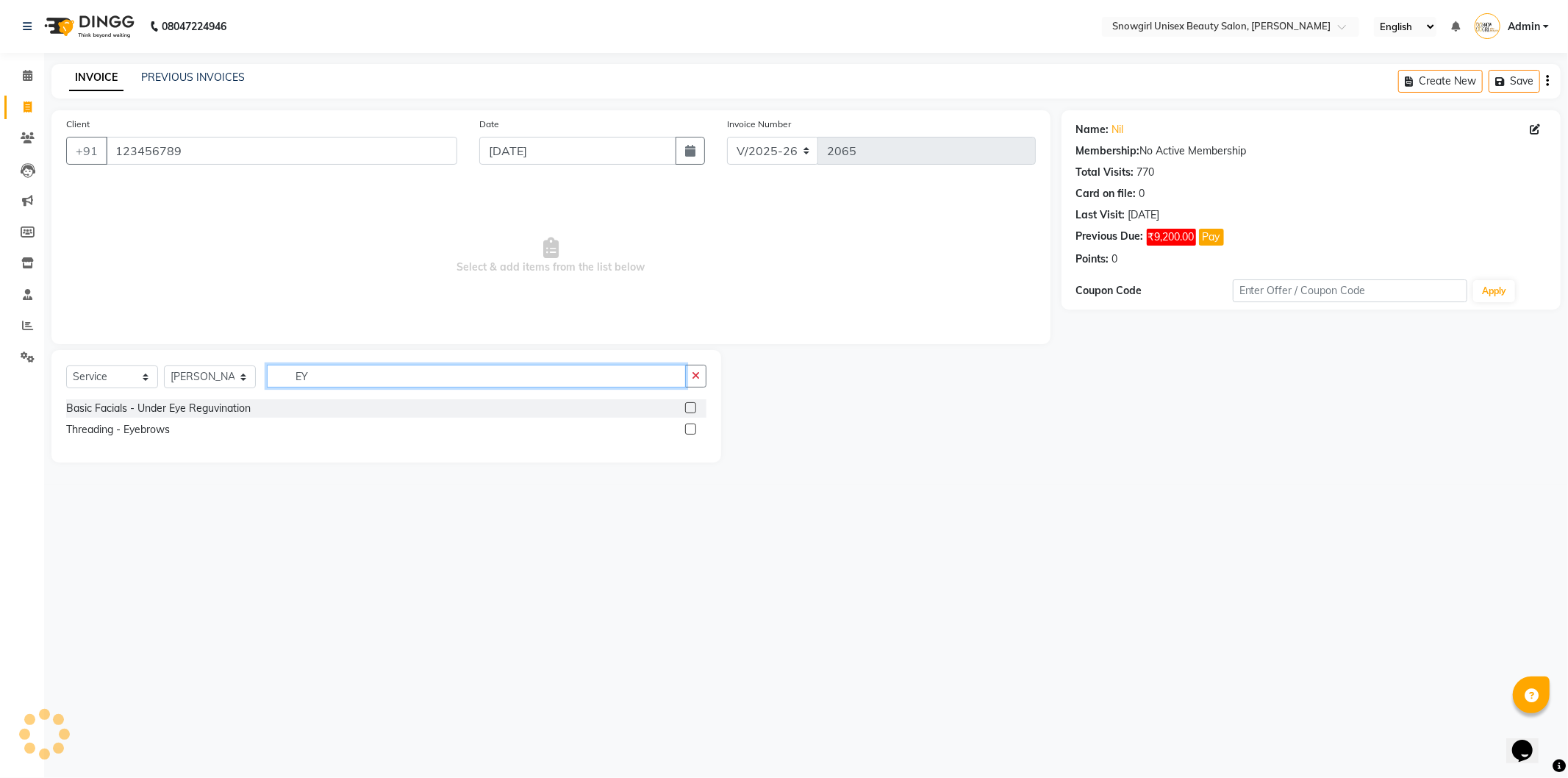
type input "EY"
click at [191, 369] on select "Select Stylist [PERSON_NAME] [PERSON_NAME] [PERSON_NAME] [PERSON_NAME] [PERSON_…" at bounding box center [209, 376] width 92 height 22
select select "43464"
click at [164, 366] on select "Select Stylist [PERSON_NAME] [PERSON_NAME] [PERSON_NAME] [PERSON_NAME] [PERSON_…" at bounding box center [209, 376] width 92 height 22
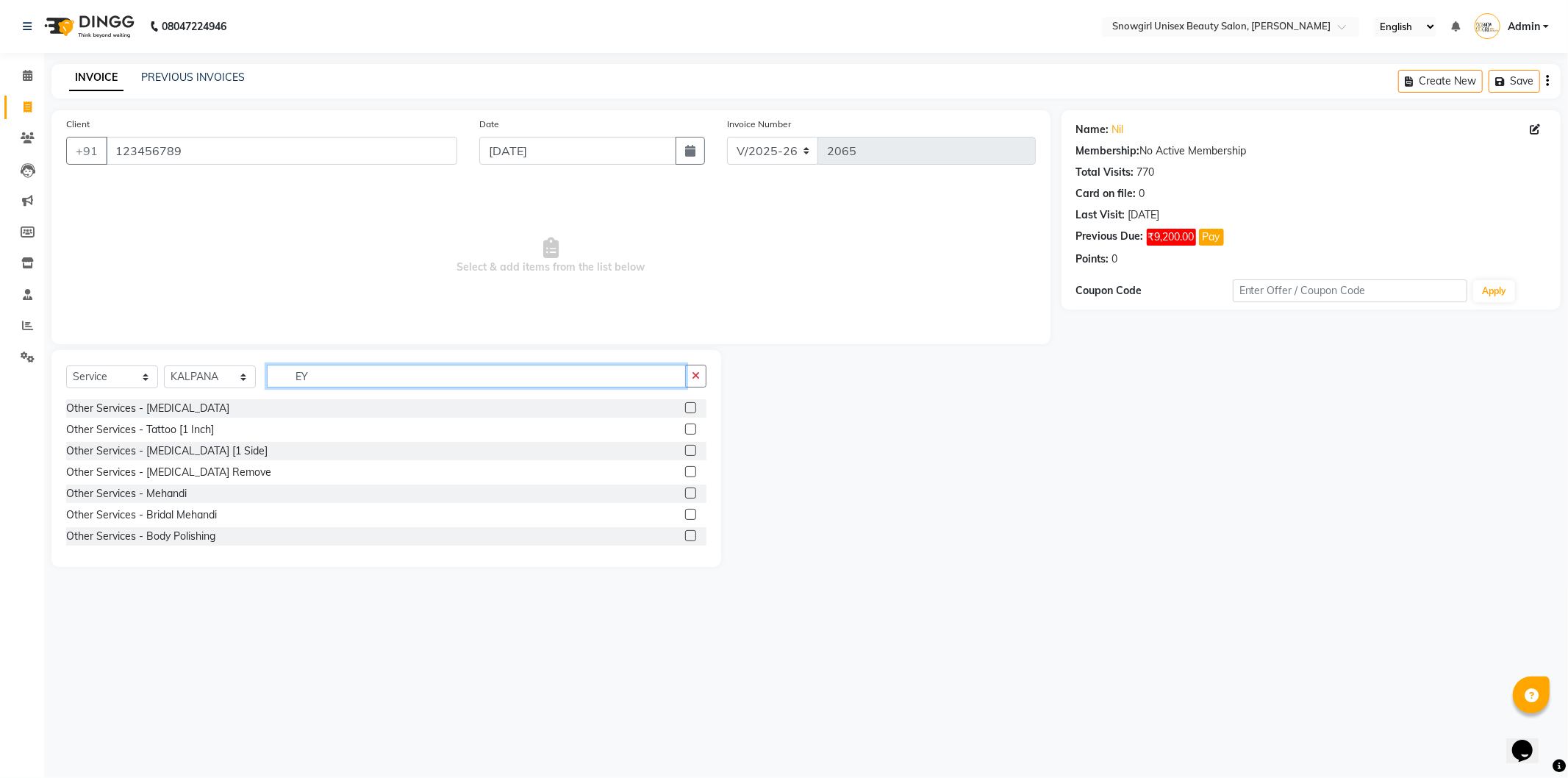
click at [386, 378] on input "EY" at bounding box center [476, 376] width 419 height 22
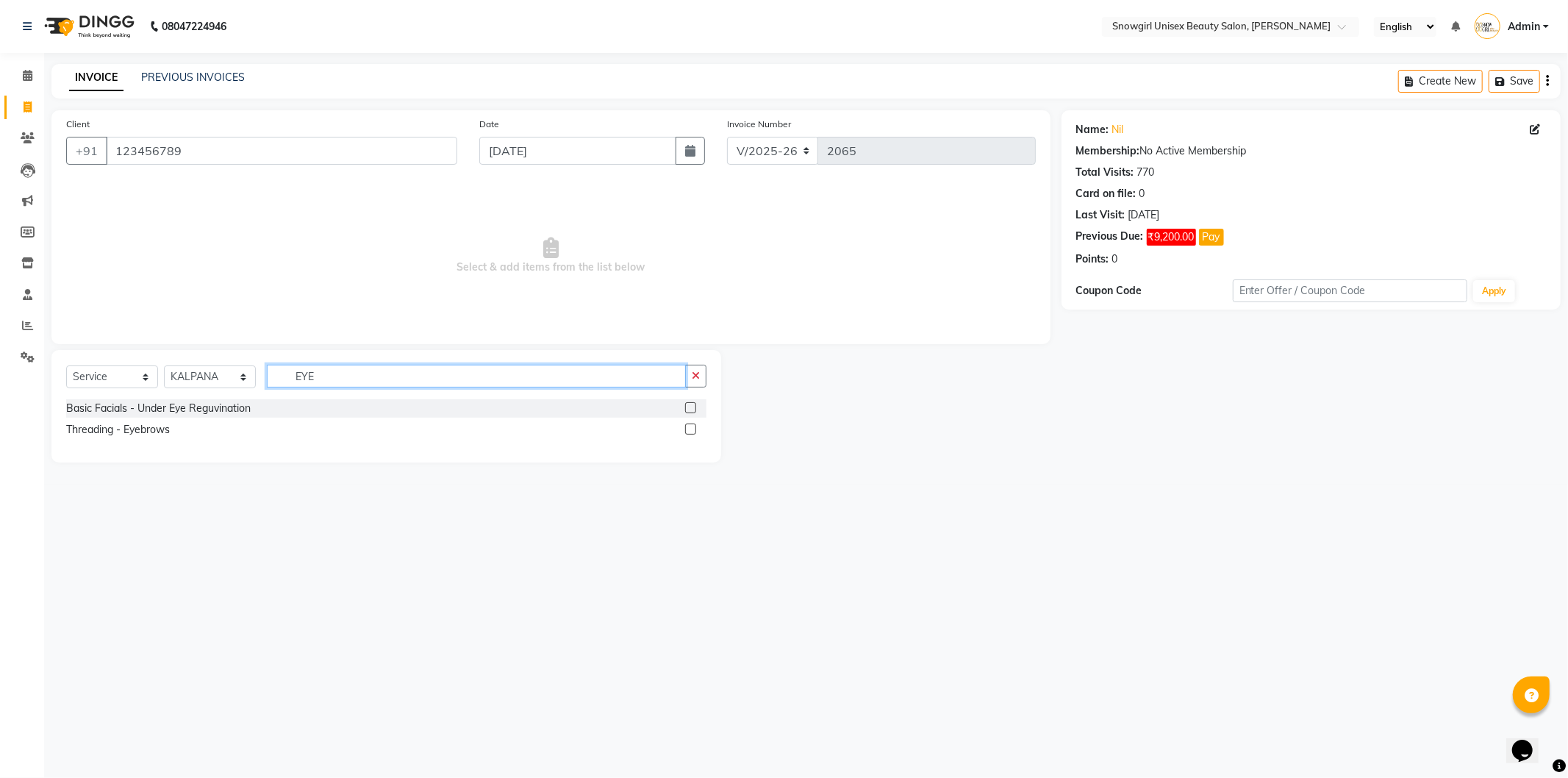
type input "EYE"
click at [691, 424] on label at bounding box center [691, 428] width 11 height 11
click at [691, 425] on input "checkbox" at bounding box center [690, 429] width 10 height 10
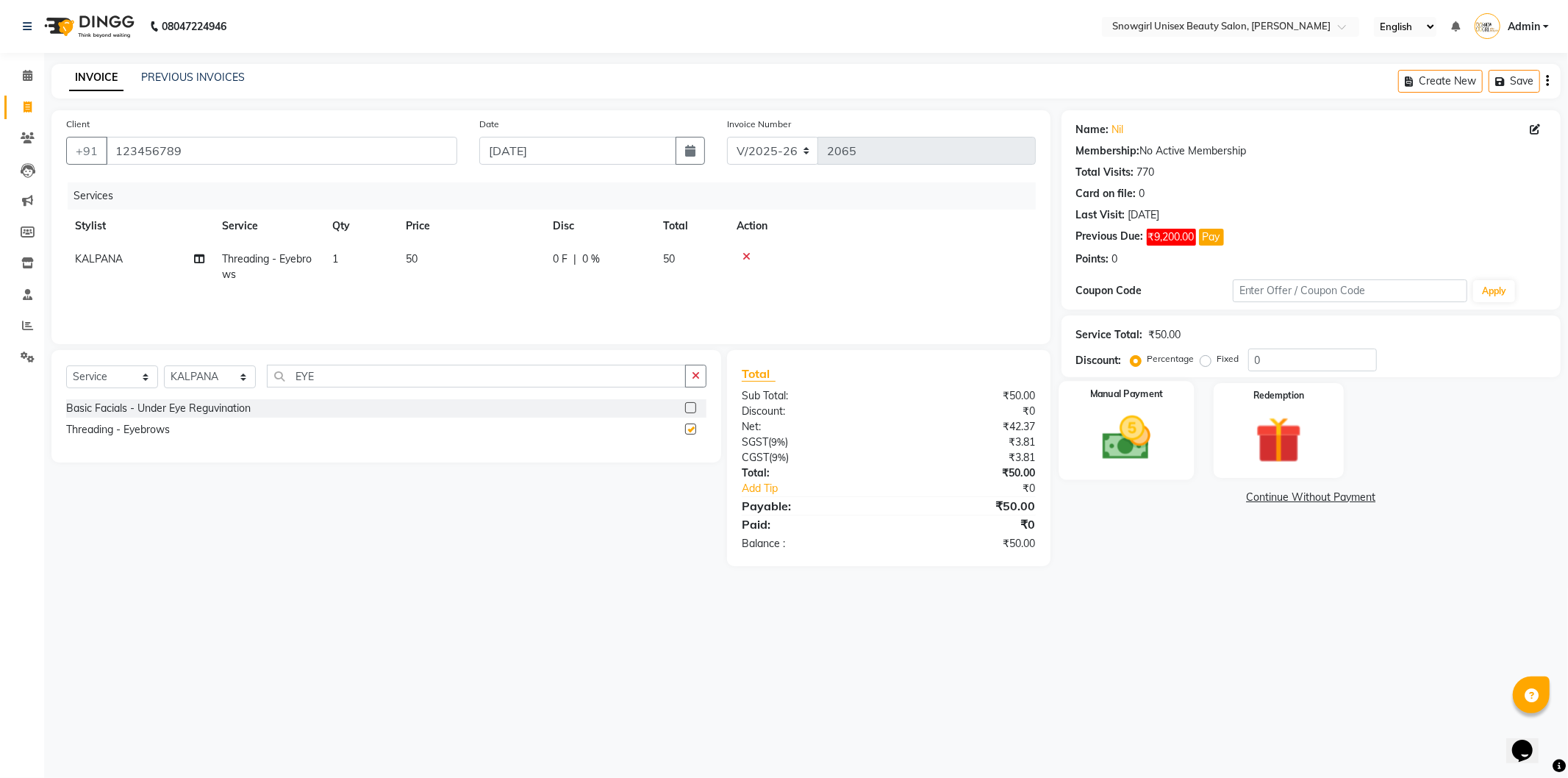
checkbox input "false"
click at [1145, 436] on img at bounding box center [1127, 438] width 79 height 55
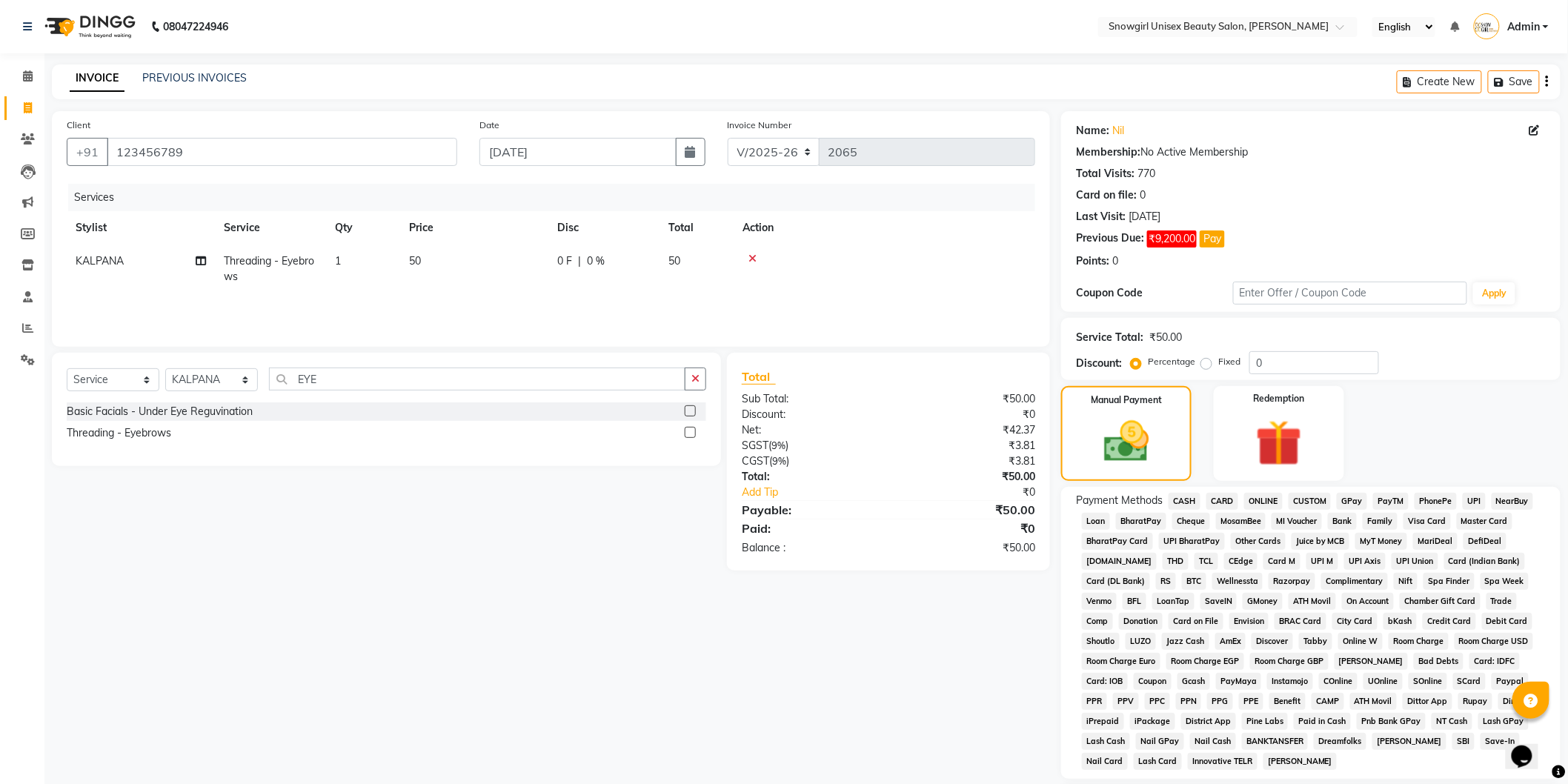
click at [1201, 506] on div "CARD" at bounding box center [1220, 503] width 38 height 20
click at [1183, 506] on span "CASH" at bounding box center [1184, 501] width 32 height 17
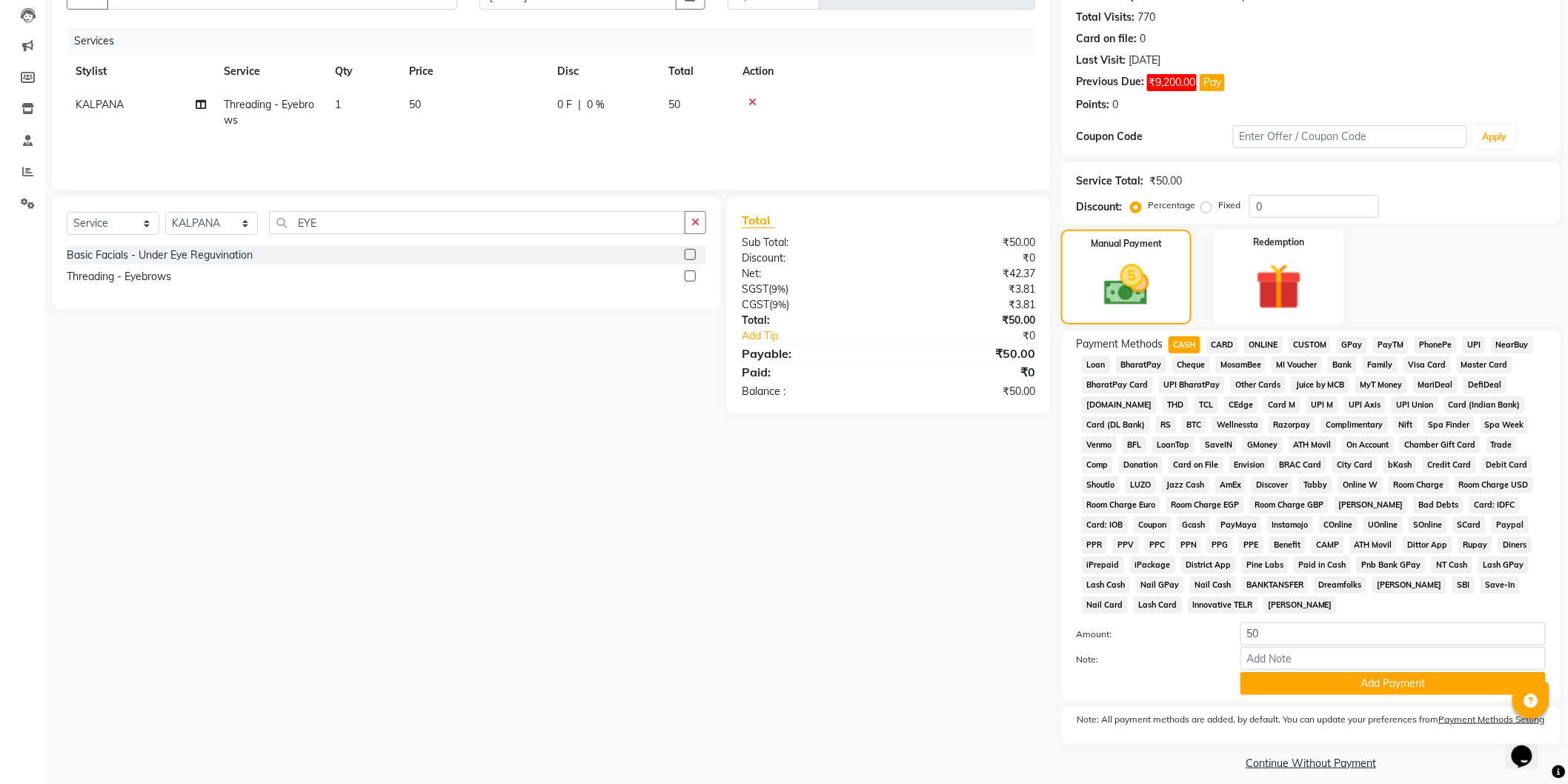
scroll to position [171, 0]
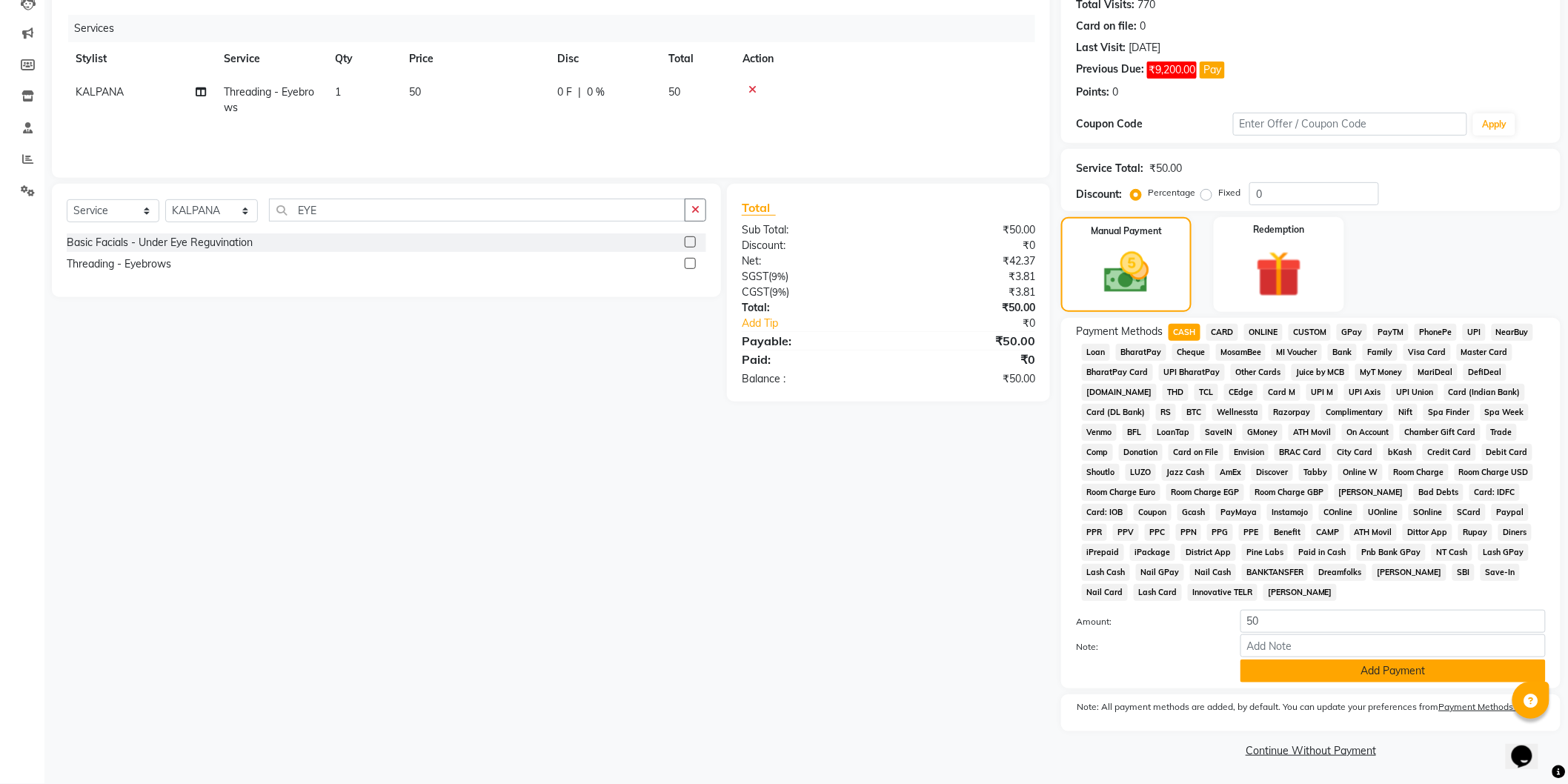
click at [1334, 680] on button "Add Payment" at bounding box center [1393, 670] width 306 height 23
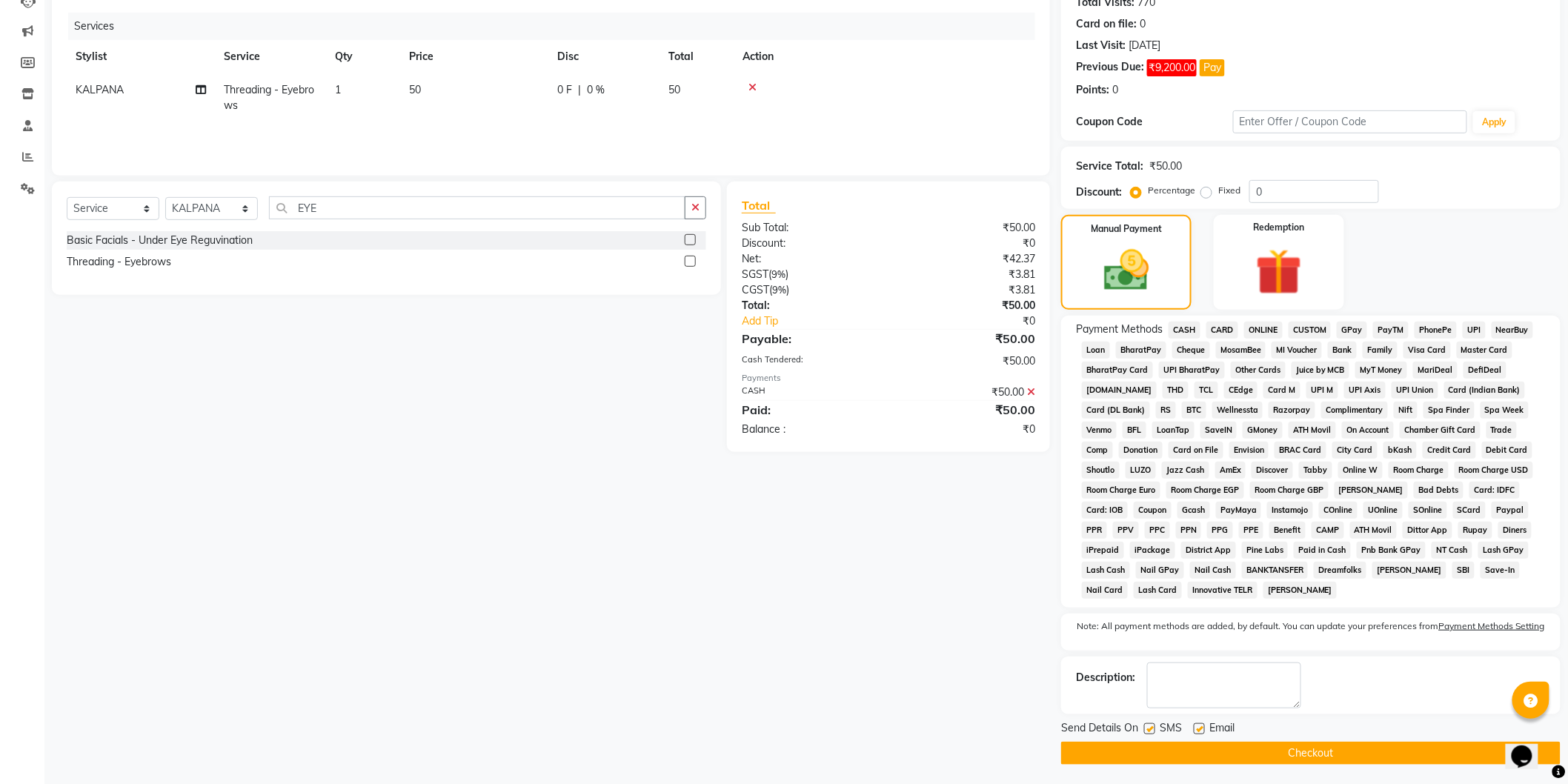
click at [1158, 732] on div "SMS" at bounding box center [1169, 729] width 50 height 19
click at [1151, 732] on label at bounding box center [1150, 728] width 11 height 11
click at [1151, 732] on input "checkbox" at bounding box center [1149, 729] width 10 height 10
checkbox input "false"
click at [1165, 759] on button "Checkout" at bounding box center [1311, 752] width 500 height 23
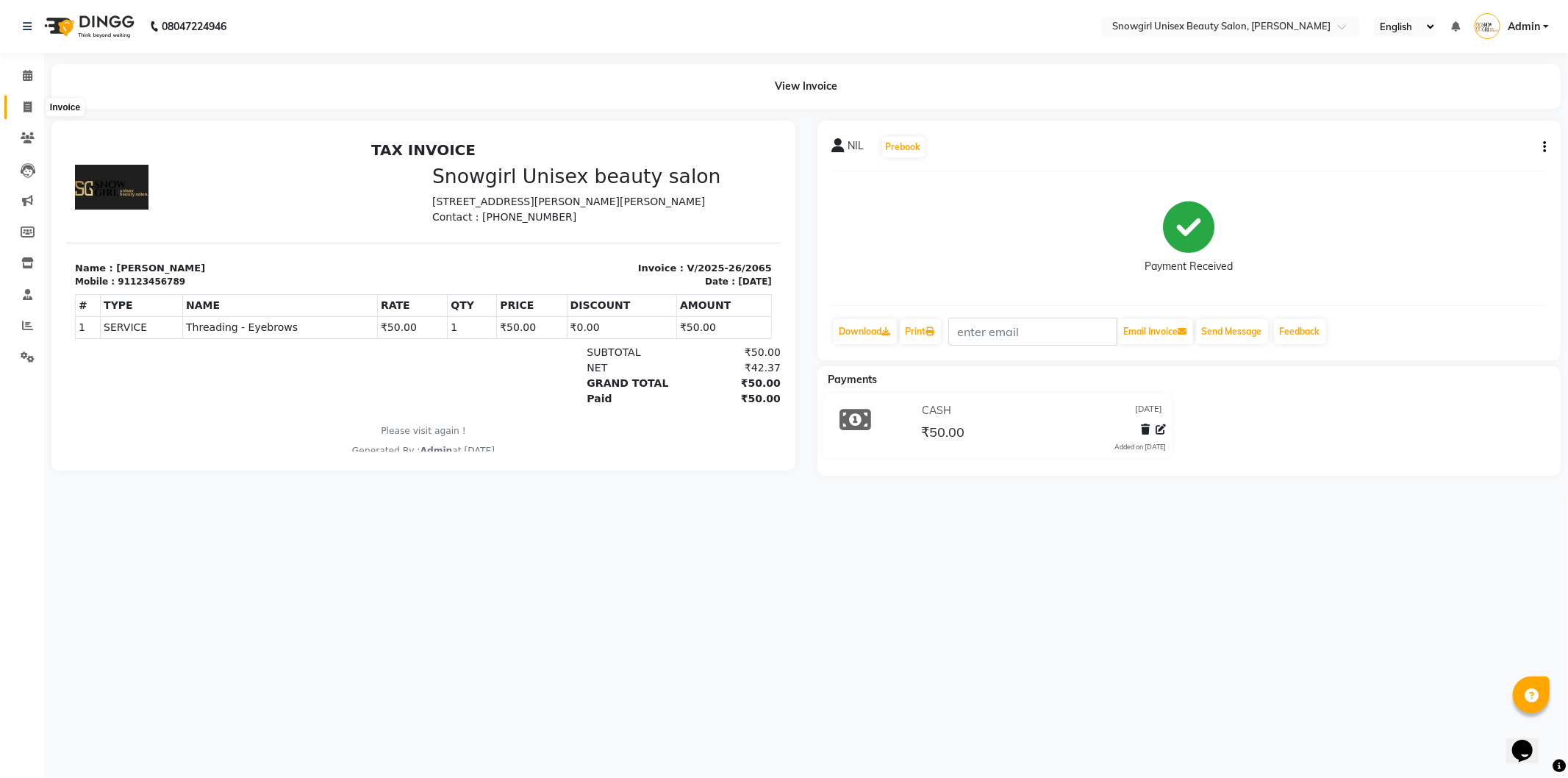
click at [19, 99] on span at bounding box center [27, 107] width 26 height 17
select select "service"
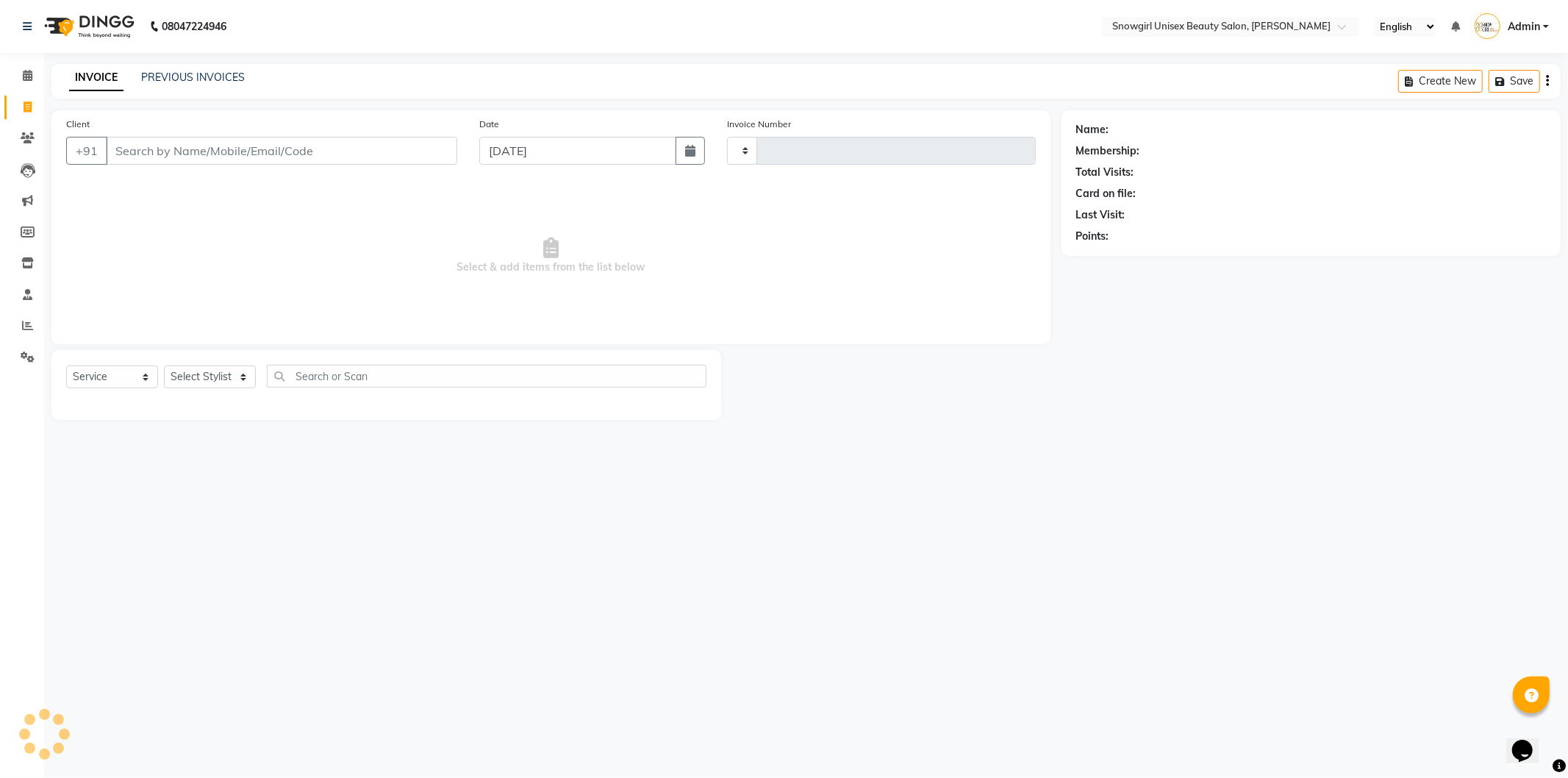
type input "2066"
select select "5593"
click at [170, 155] on input "Client" at bounding box center [281, 150] width 352 height 28
click at [155, 151] on input "Client" at bounding box center [281, 150] width 352 height 28
click at [200, 155] on input "Client" at bounding box center [281, 150] width 352 height 28
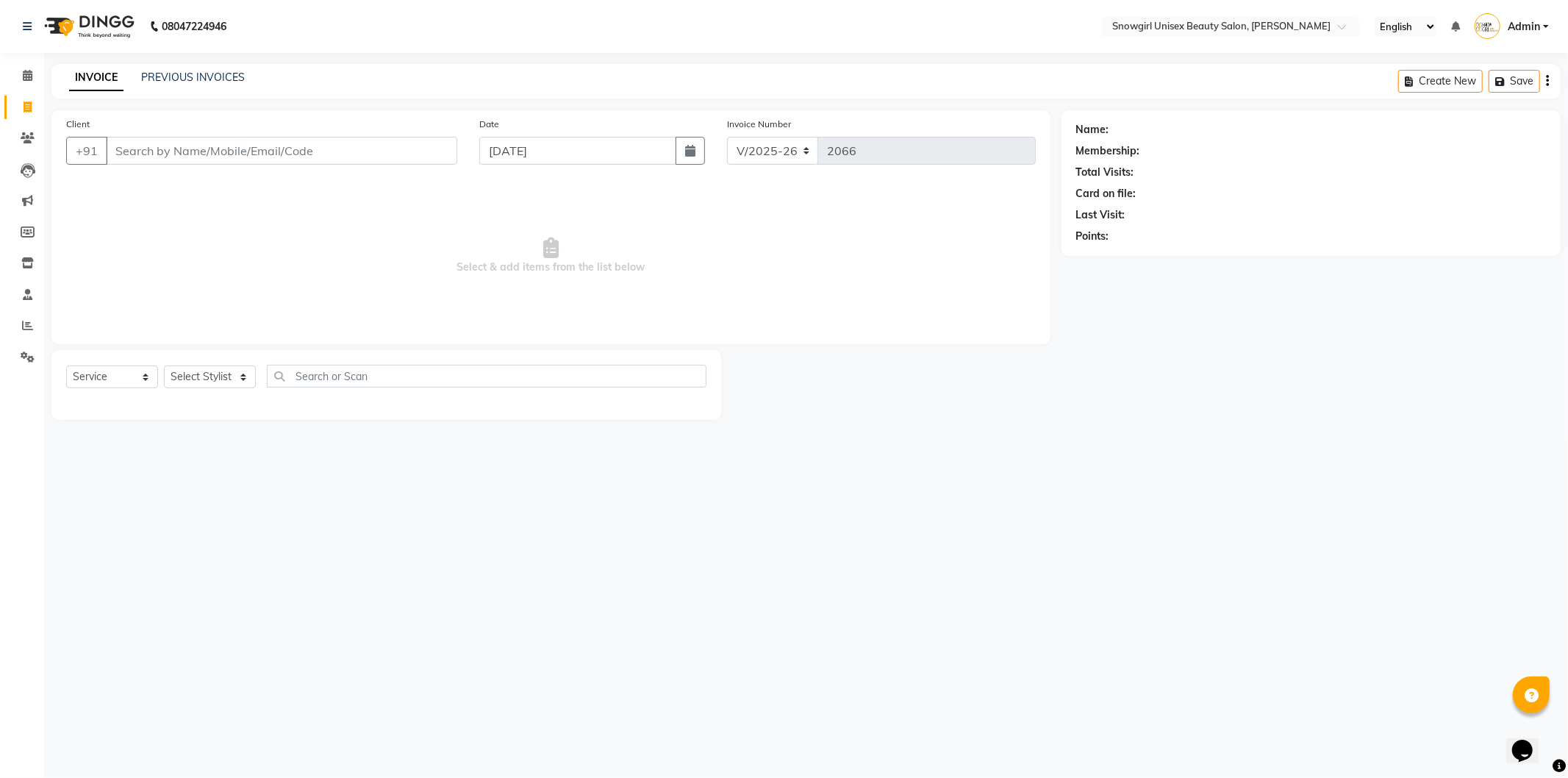
click at [358, 159] on input "Client" at bounding box center [281, 150] width 352 height 28
click at [928, 502] on div "08047224946 Select Location × Snowgirl Unisex Beauty Salon, [PERSON_NAME] Engli…" at bounding box center [784, 389] width 1568 height 778
